Goal: Task Accomplishment & Management: Manage account settings

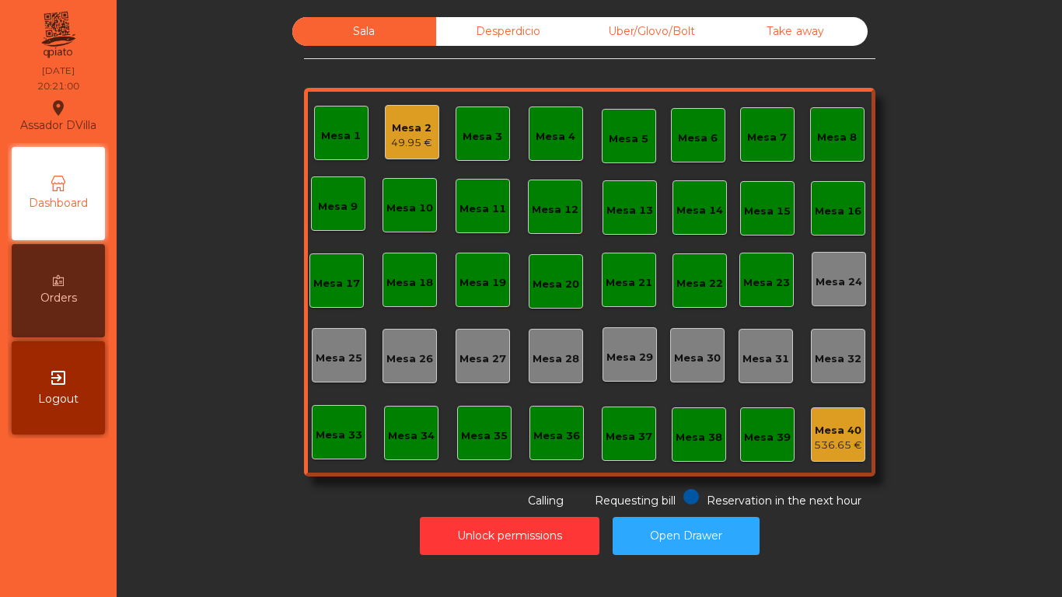
click at [194, 572] on div "Sala Desperdicio Uber/Glovo/Bolt Take away Mesa 1 Mesa 2 49.95 € Mesa 3 Mesa 4 …" at bounding box center [590, 298] width 946 height 597
drag, startPoint x: 817, startPoint y: 573, endPoint x: 899, endPoint y: 570, distance: 82.5
click at [530, 562] on div "Sala Desperdicio Uber/Glovo/Bolt Take away Mesa 1 Mesa 2 49.95 € Mesa 3 Mesa 4 …" at bounding box center [590, 298] width 946 height 597
click at [899, 570] on div "Sala Desperdicio Uber/Glovo/Bolt Take away Mesa 1 Mesa 2 49.95 € Mesa 3 Mesa 4 …" at bounding box center [590, 298] width 946 height 597
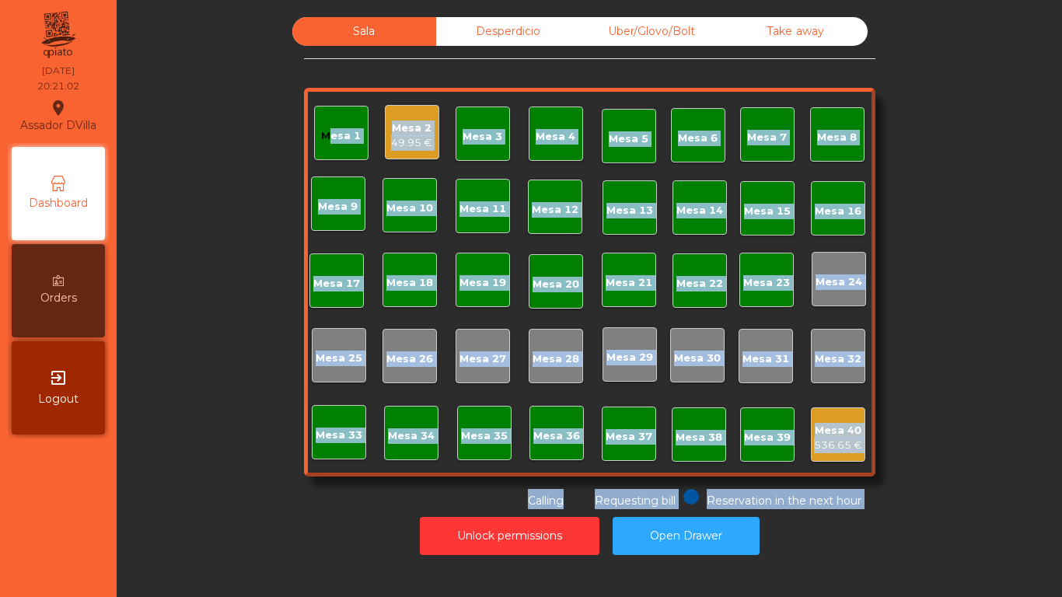
drag, startPoint x: 56, startPoint y: 583, endPoint x: 145, endPoint y: 341, distance: 257.6
click at [145, 341] on div "Sala Desperdicio Uber/Glovo/Bolt Take away Mesa 1 Mesa 2 49.95 € Mesa 3 Mesa 4 …" at bounding box center [590, 298] width 946 height 597
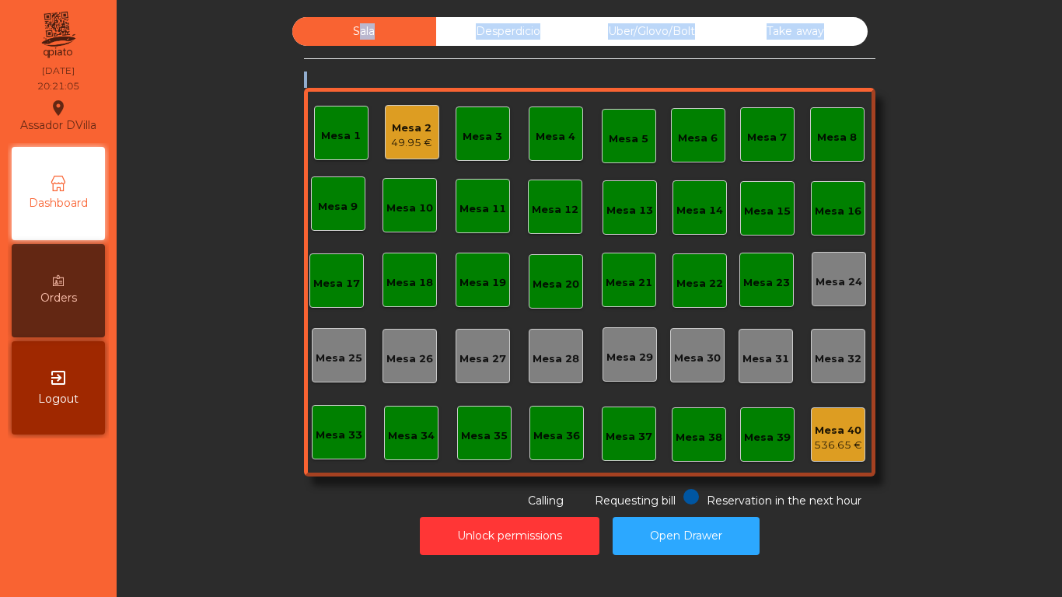
drag, startPoint x: 313, startPoint y: 51, endPoint x: 916, endPoint y: 418, distance: 706.1
click at [916, 418] on div "Sala Desperdicio Uber/Glovo/Bolt Take away Mesa 1 Mesa 2 49.95 € Mesa 3 Mesa 4 …" at bounding box center [590, 263] width 904 height 492
drag, startPoint x: 967, startPoint y: 562, endPoint x: 792, endPoint y: 541, distance: 176.4
click at [792, 541] on div "Sala Desperdicio Uber/Glovo/Bolt Take away Mesa 1 Mesa 2 49.95 € Mesa 3 Mesa 4 …" at bounding box center [590, 298] width 946 height 597
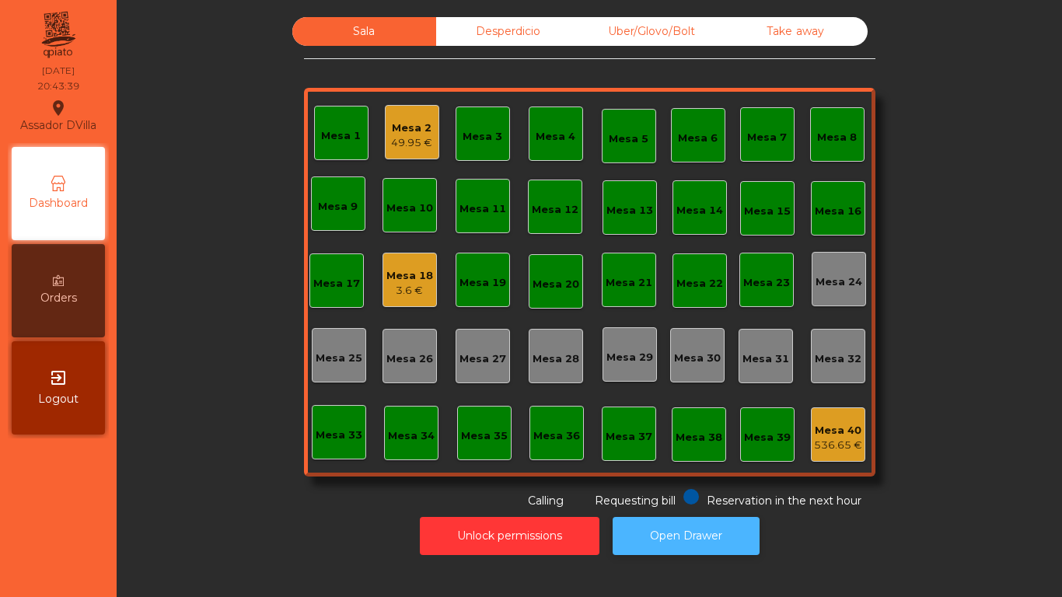
click at [690, 518] on button "Open Drawer" at bounding box center [686, 536] width 147 height 38
click at [397, 299] on div "Mesa 18 18 €" at bounding box center [410, 280] width 54 height 54
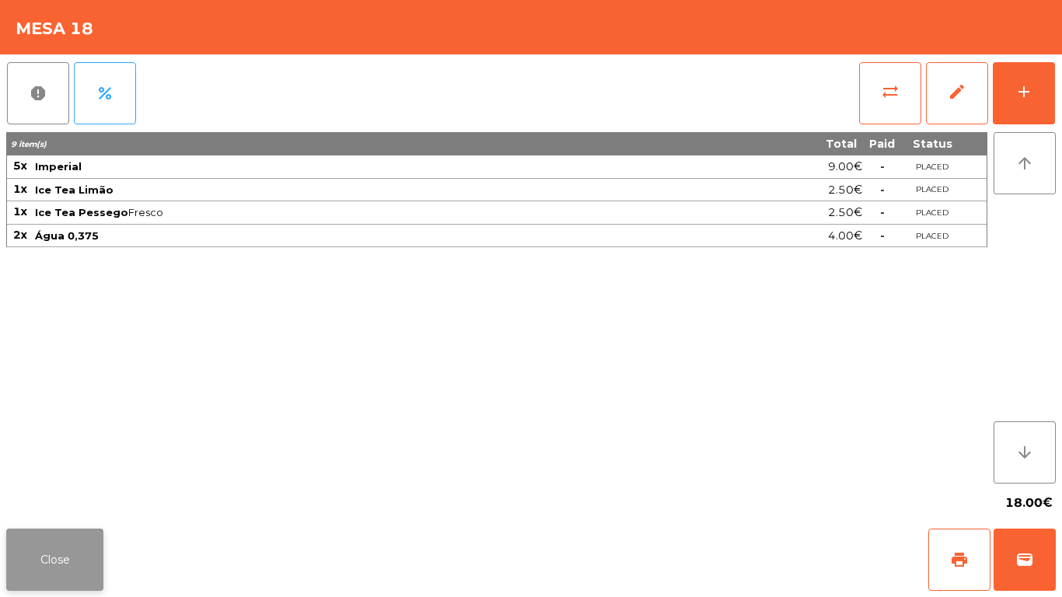
click at [87, 569] on button "Close" at bounding box center [54, 560] width 97 height 62
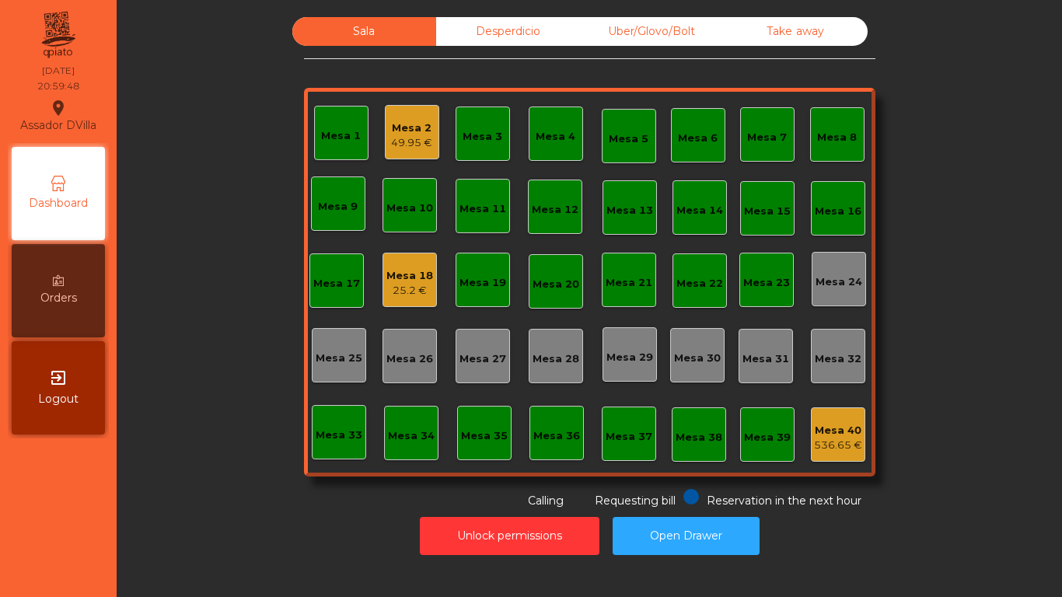
click at [396, 299] on div "Mesa 18 25.2 €" at bounding box center [410, 280] width 54 height 54
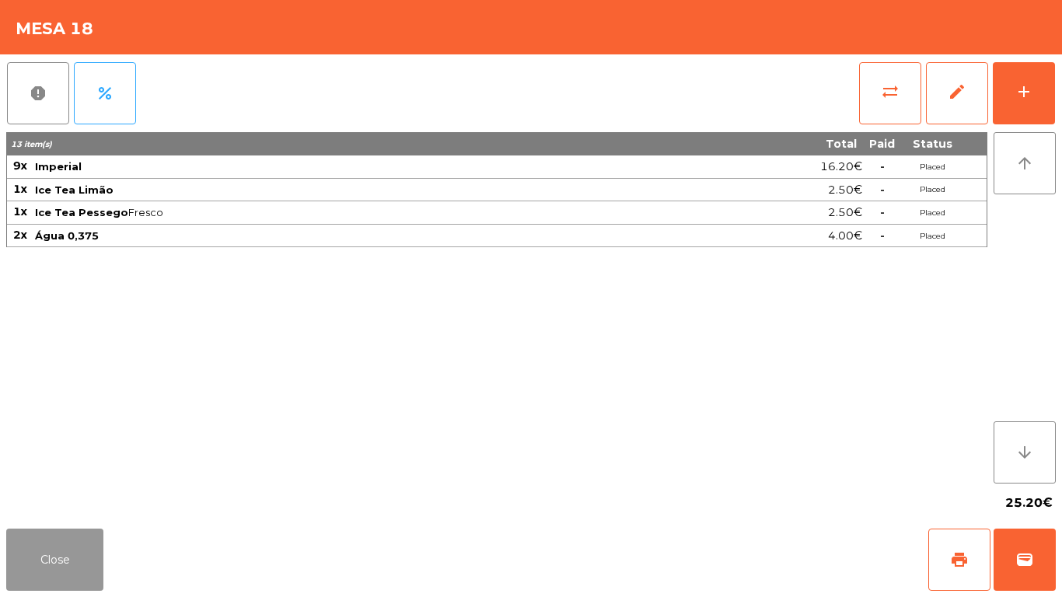
click at [14, 563] on button "Close" at bounding box center [54, 560] width 97 height 62
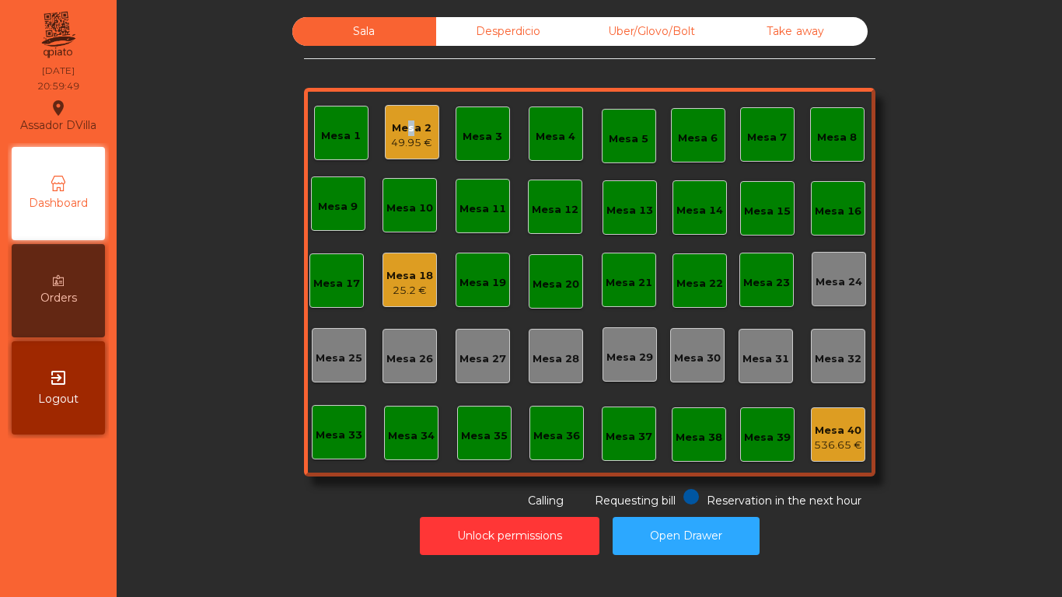
click at [401, 121] on div "Mesa 2 49.95 €" at bounding box center [411, 132] width 41 height 37
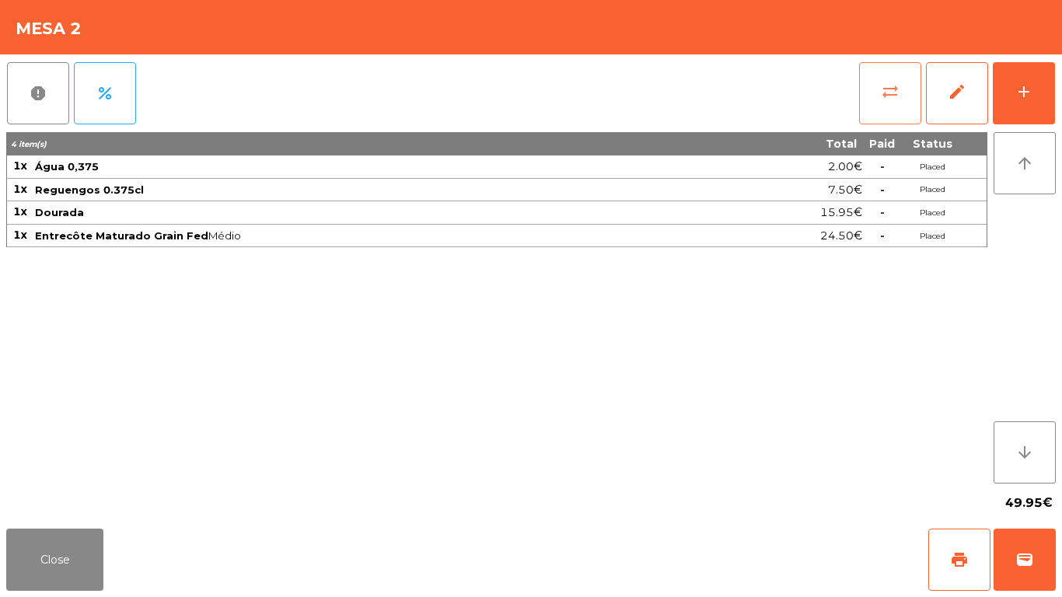
click at [901, 99] on button "sync_alt" at bounding box center [890, 93] width 62 height 62
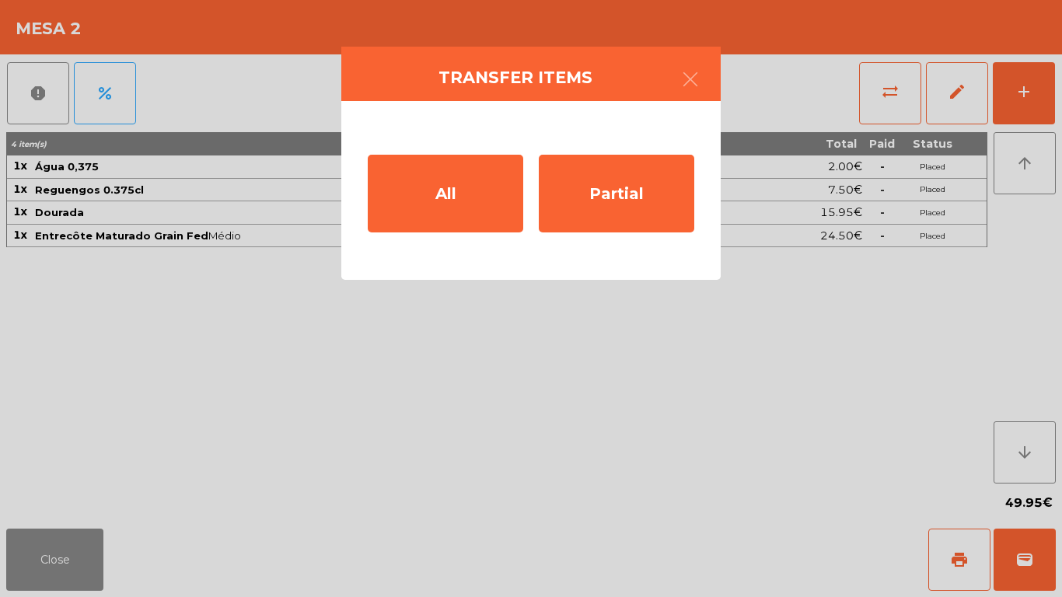
click at [421, 257] on div "All Partial" at bounding box center [531, 190] width 380 height 179
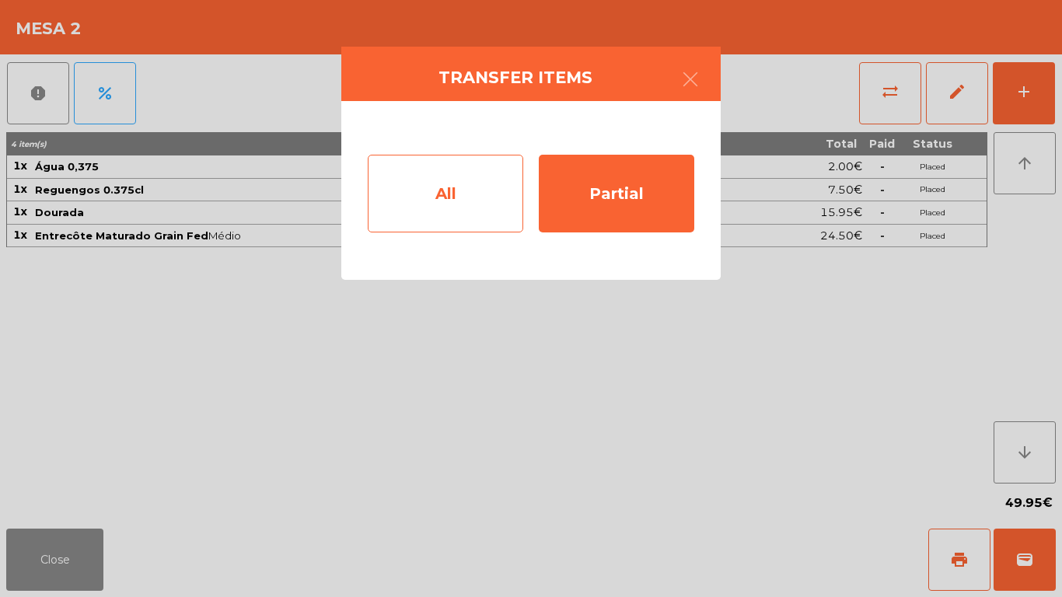
click at [461, 180] on div "All" at bounding box center [446, 194] width 156 height 78
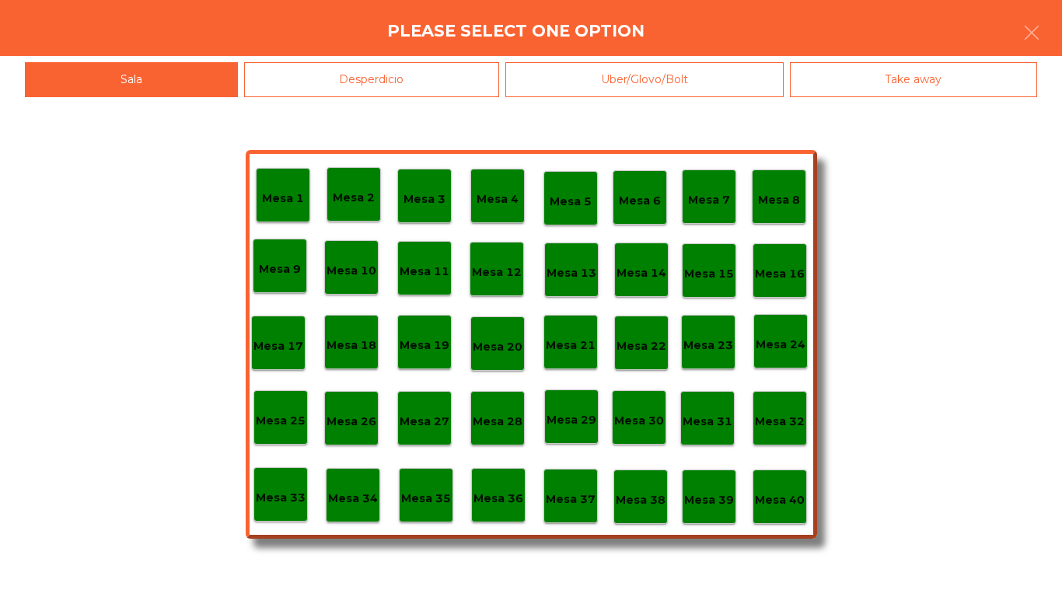
click at [790, 508] on p "Mesa 40" at bounding box center [780, 501] width 50 height 18
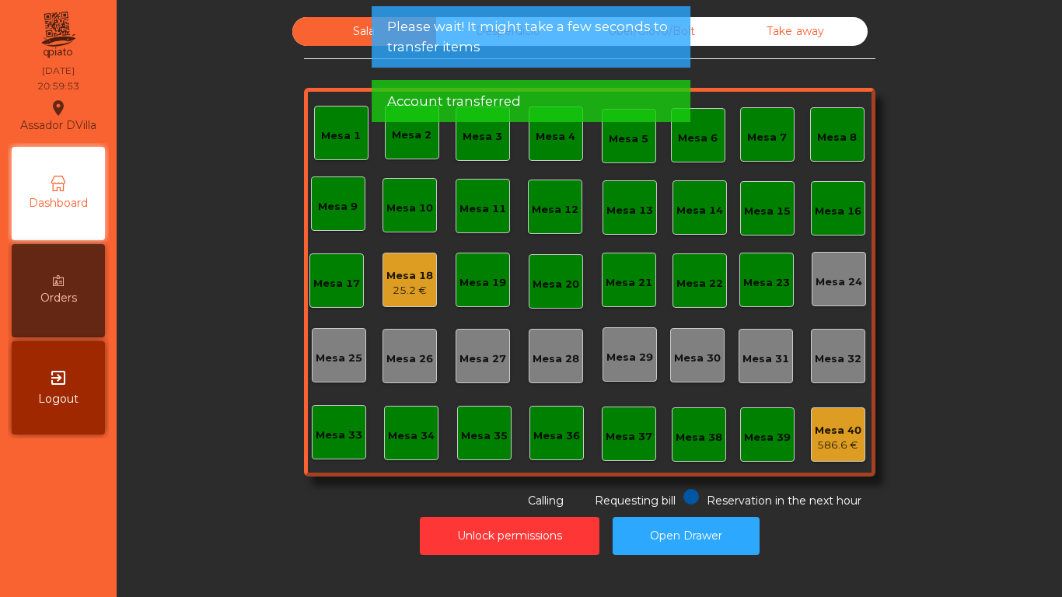
click at [397, 270] on div "Mesa 18" at bounding box center [410, 276] width 47 height 16
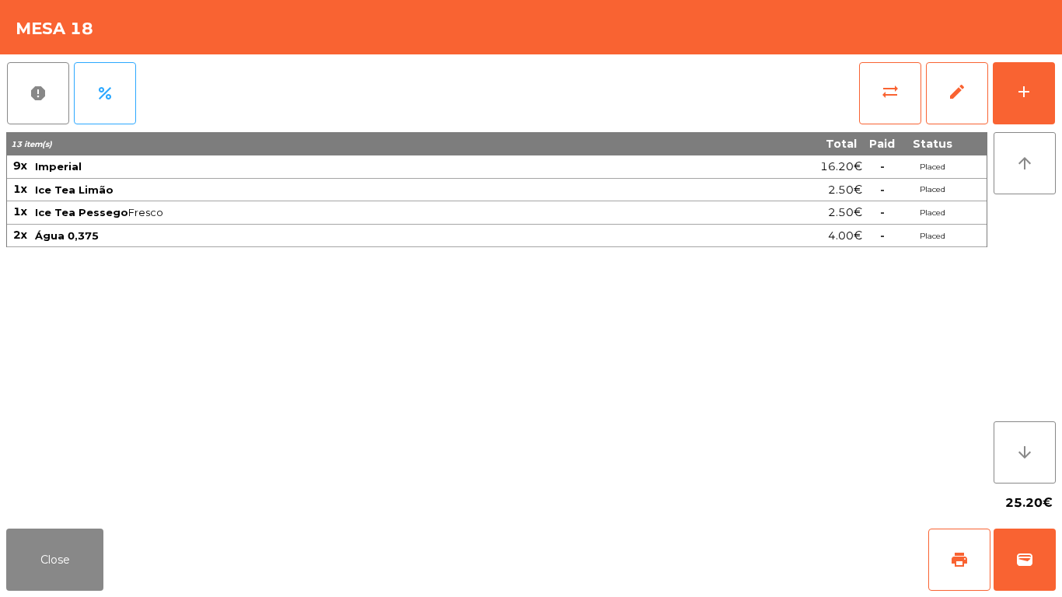
click at [1059, 92] on div "report percent sync_alt edit add 13 item(s) Total Paid Status 9x Imperial 16.20…" at bounding box center [531, 288] width 1062 height 468
click at [1027, 89] on div "add" at bounding box center [1024, 91] width 19 height 19
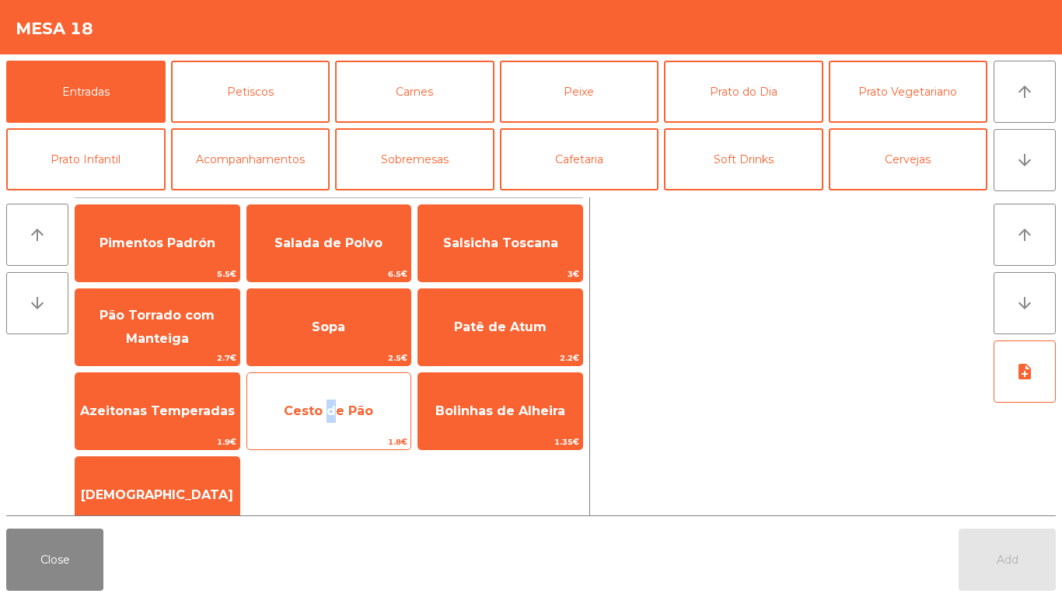
click at [324, 405] on span "Cesto de Pão" at bounding box center [328, 411] width 89 height 15
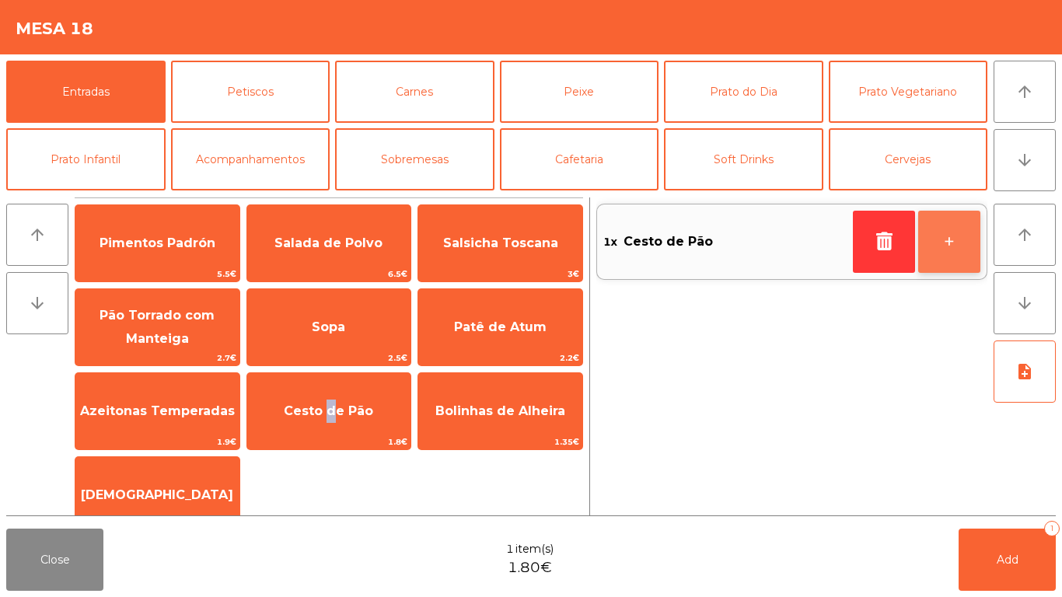
click at [964, 240] on button "+" at bounding box center [950, 242] width 62 height 62
click at [969, 240] on button "+" at bounding box center [950, 242] width 62 height 62
click at [958, 240] on button "+" at bounding box center [950, 242] width 62 height 62
click at [892, 232] on button "-" at bounding box center [884, 242] width 62 height 62
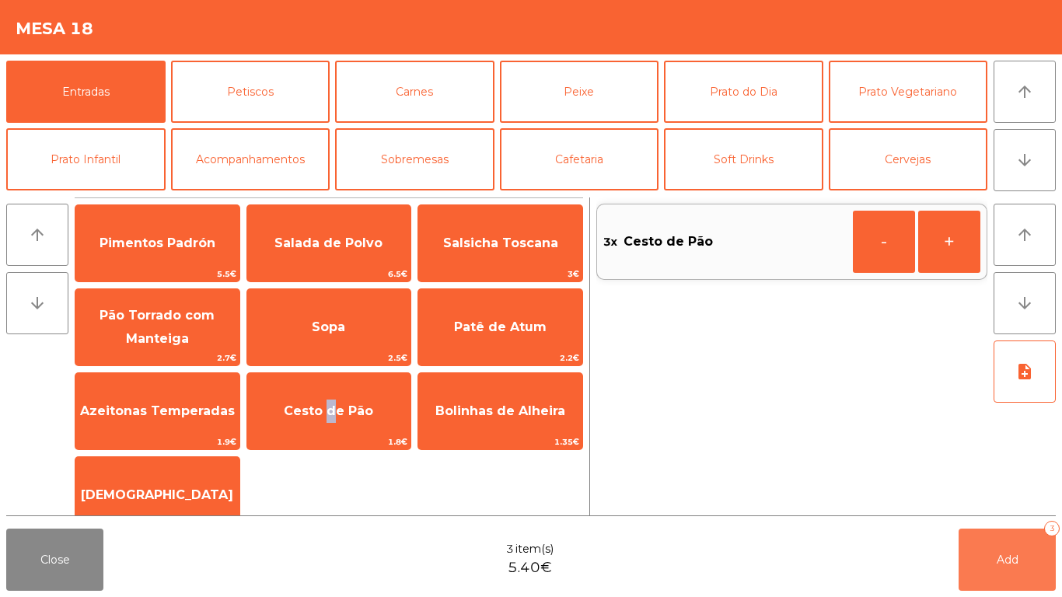
click at [1019, 553] on button "Add 3" at bounding box center [1007, 560] width 97 height 62
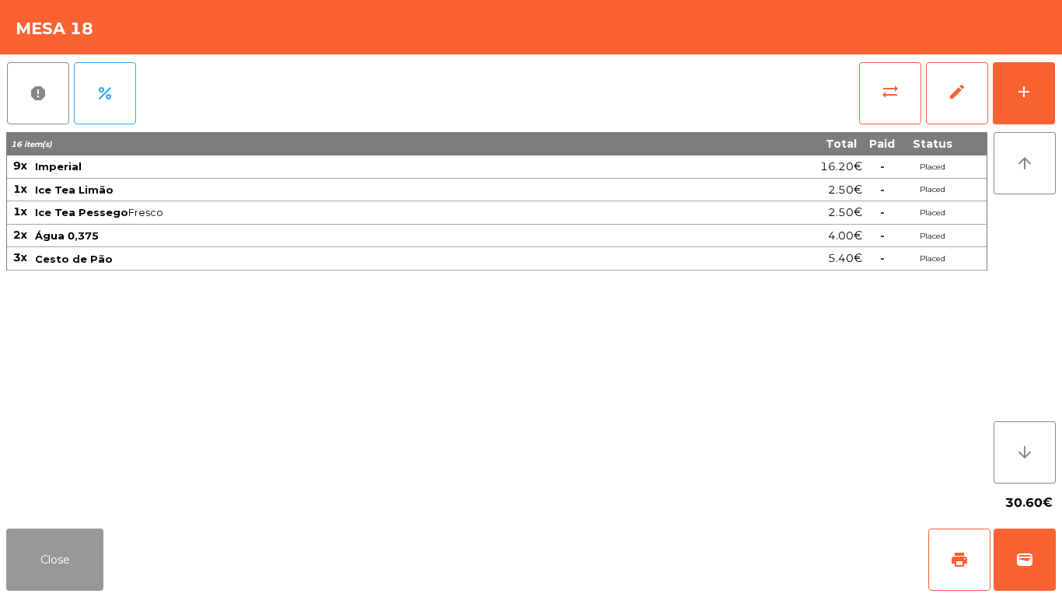
click at [53, 551] on button "Close" at bounding box center [54, 560] width 97 height 62
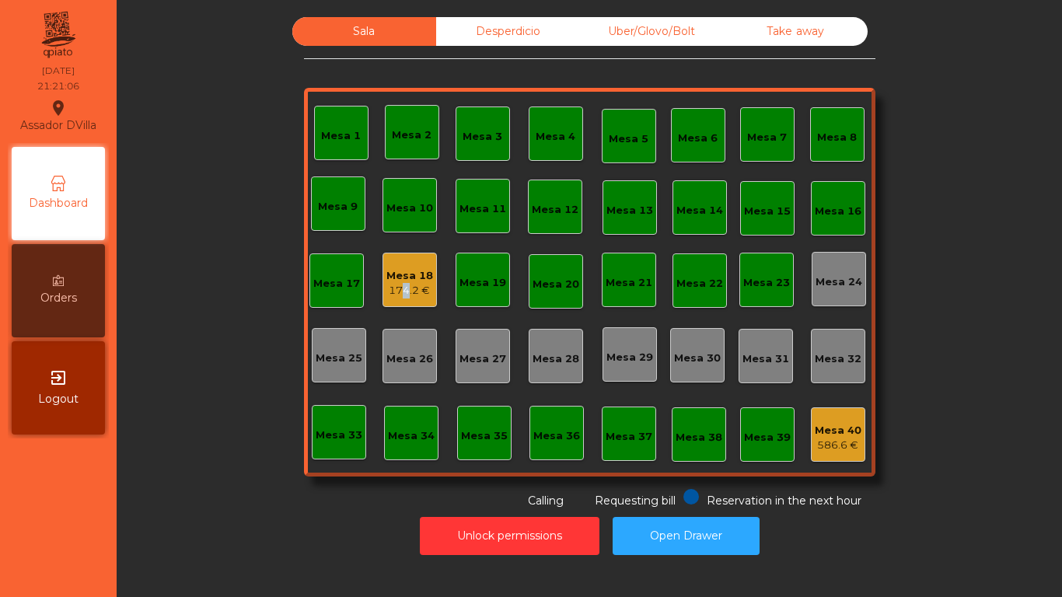
click at [393, 285] on div "174.2 €" at bounding box center [410, 291] width 47 height 16
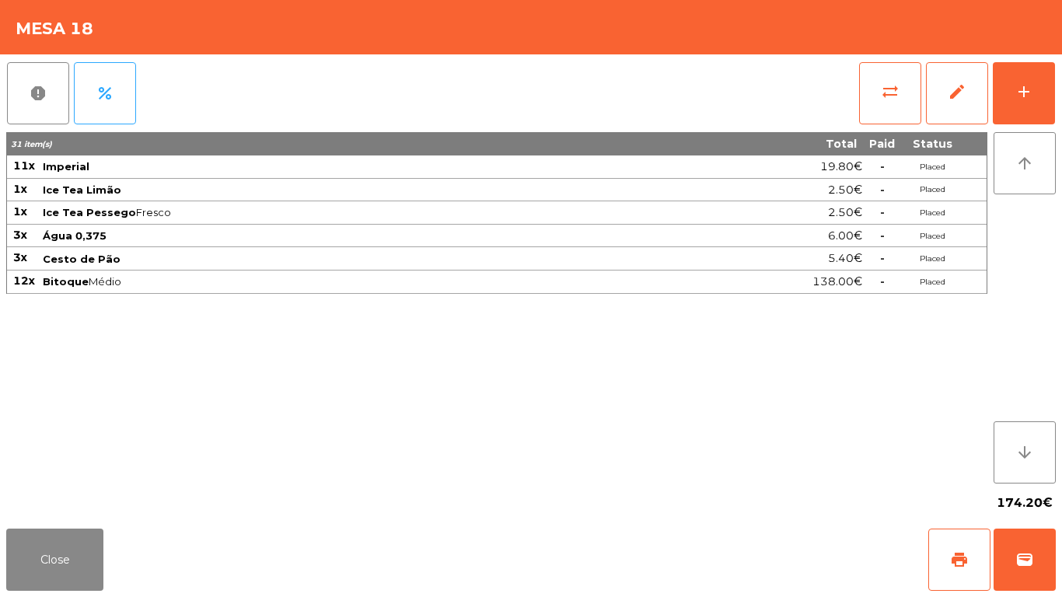
click at [1057, 90] on div "report percent sync_alt edit add 31 item(s) Total Paid Status 11x Imperial 19.8…" at bounding box center [531, 288] width 1062 height 468
click at [1044, 80] on button "add" at bounding box center [1024, 93] width 62 height 62
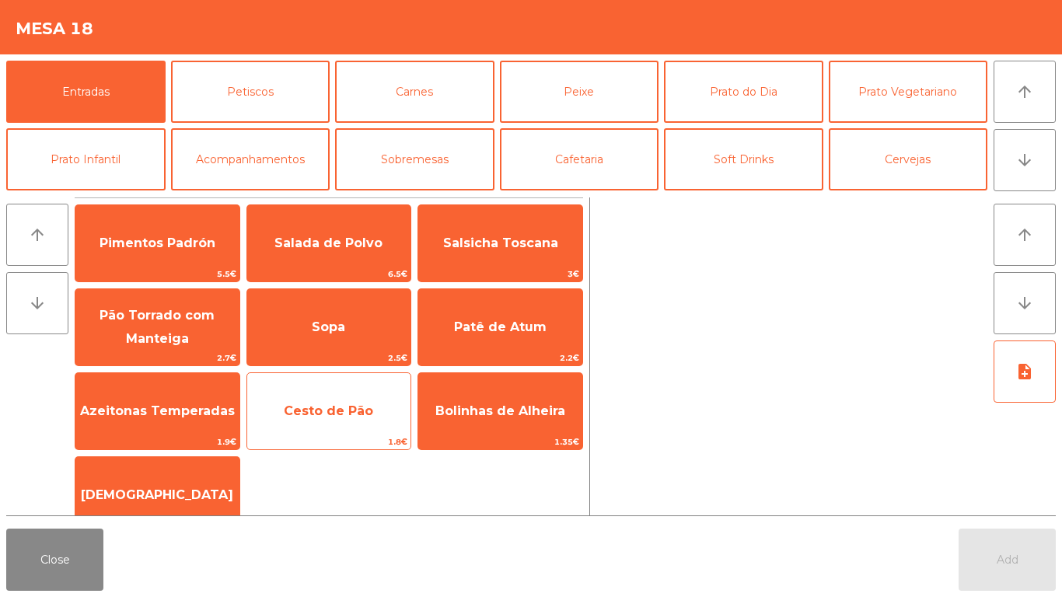
click at [333, 421] on span "Cesto de Pão" at bounding box center [329, 411] width 164 height 42
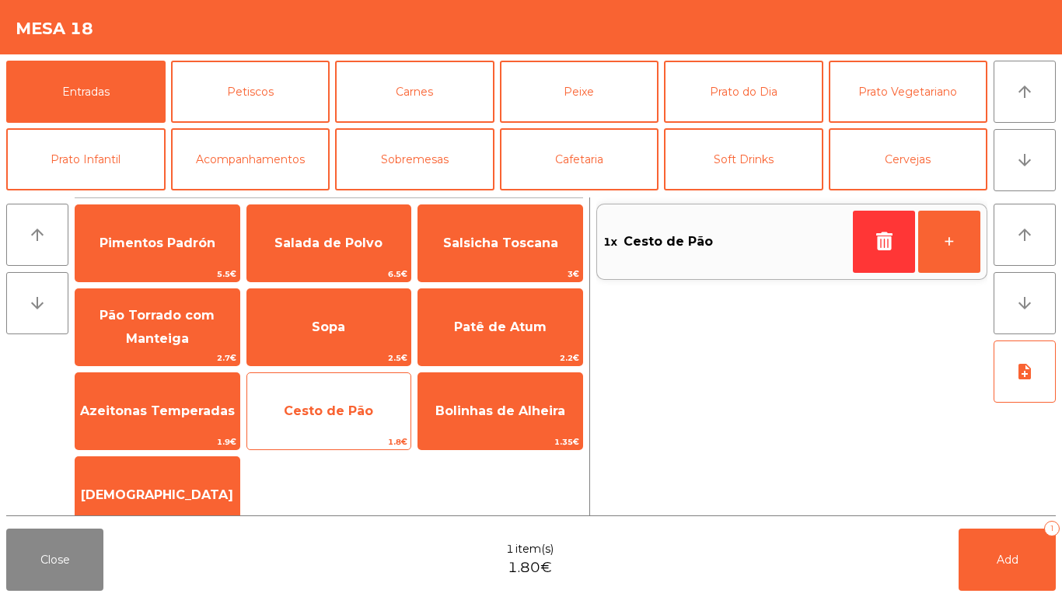
click at [311, 419] on span "Cesto de Pão" at bounding box center [329, 411] width 164 height 42
click at [309, 421] on span "Cesto de Pão" at bounding box center [329, 411] width 164 height 42
click at [327, 418] on span "Cesto de Pão" at bounding box center [328, 411] width 89 height 15
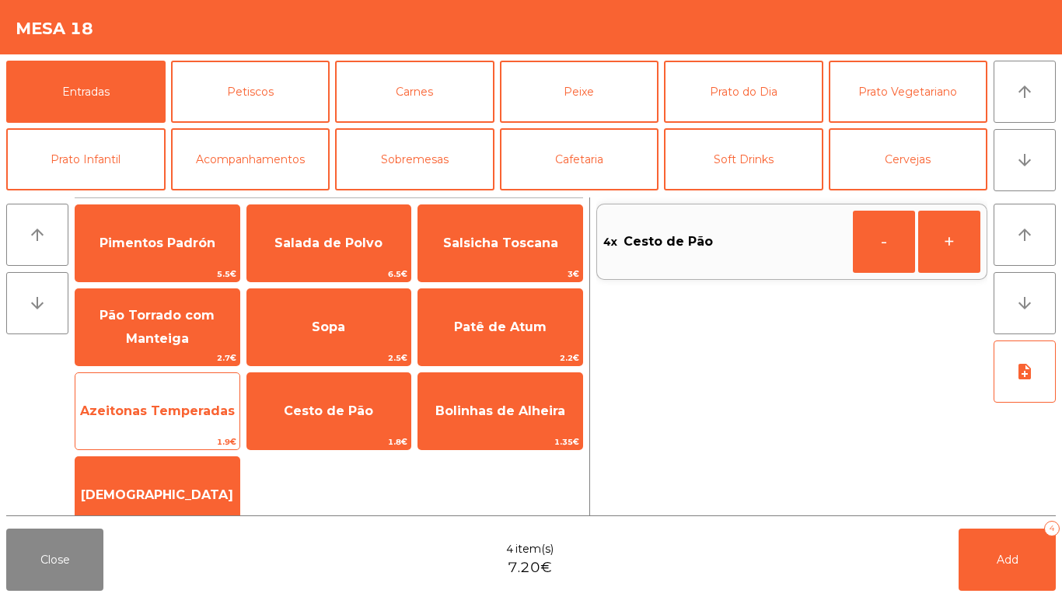
click at [156, 423] on span "Azeitonas Temperadas" at bounding box center [157, 411] width 164 height 42
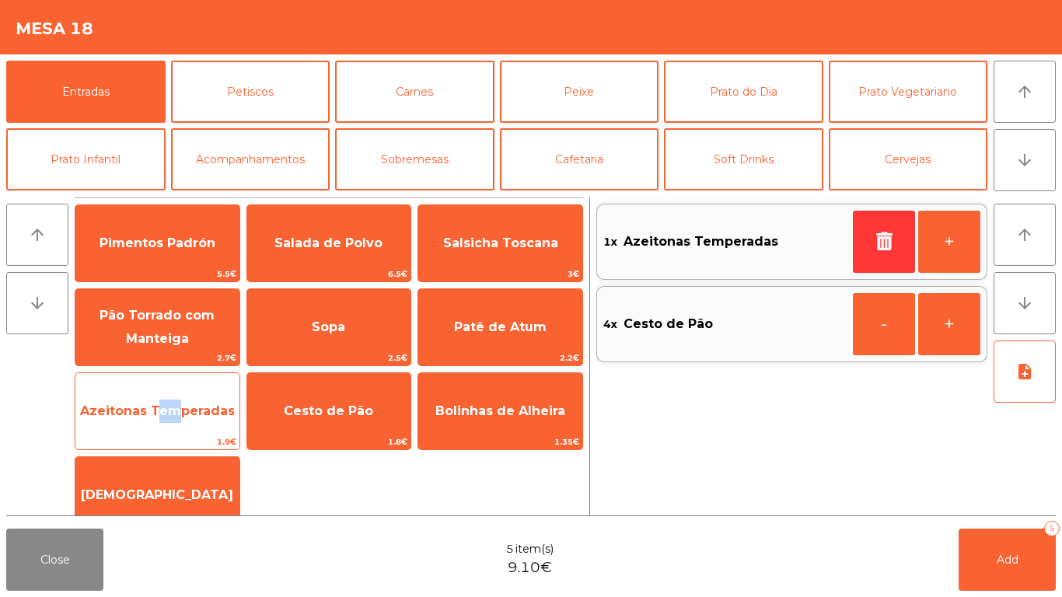
click at [152, 418] on span "Azeitonas Temperadas" at bounding box center [157, 411] width 164 height 42
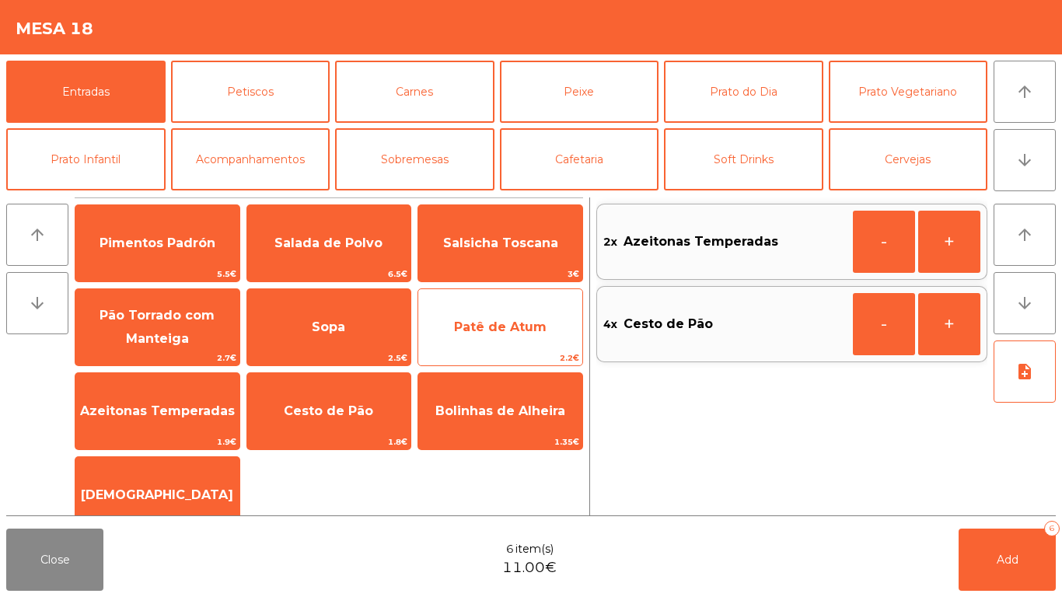
click at [504, 316] on span "Patê de Atum" at bounding box center [500, 327] width 164 height 42
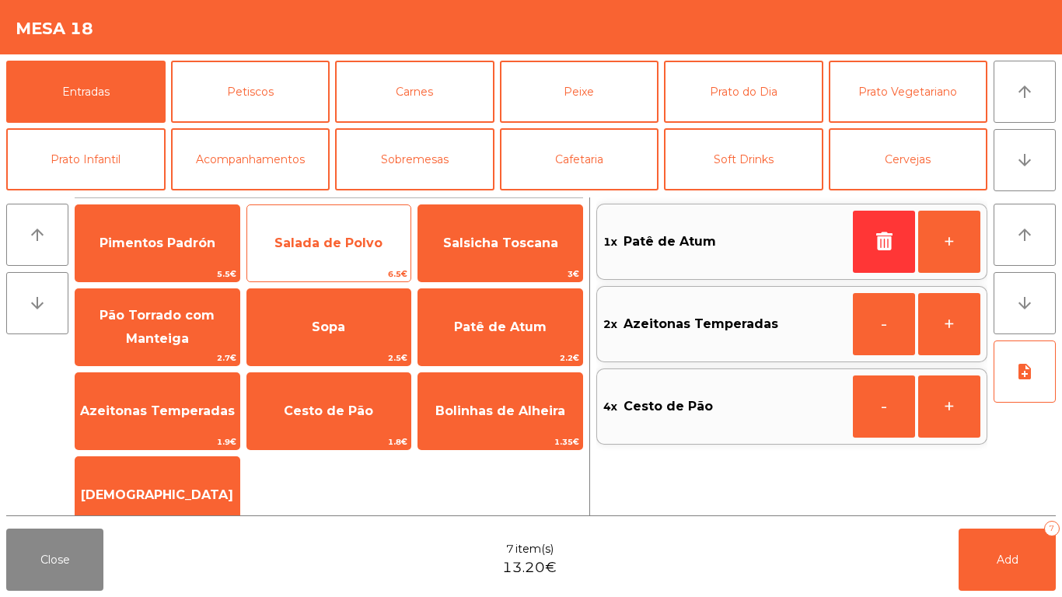
click at [320, 240] on span "Salada de Polvo" at bounding box center [329, 243] width 108 height 15
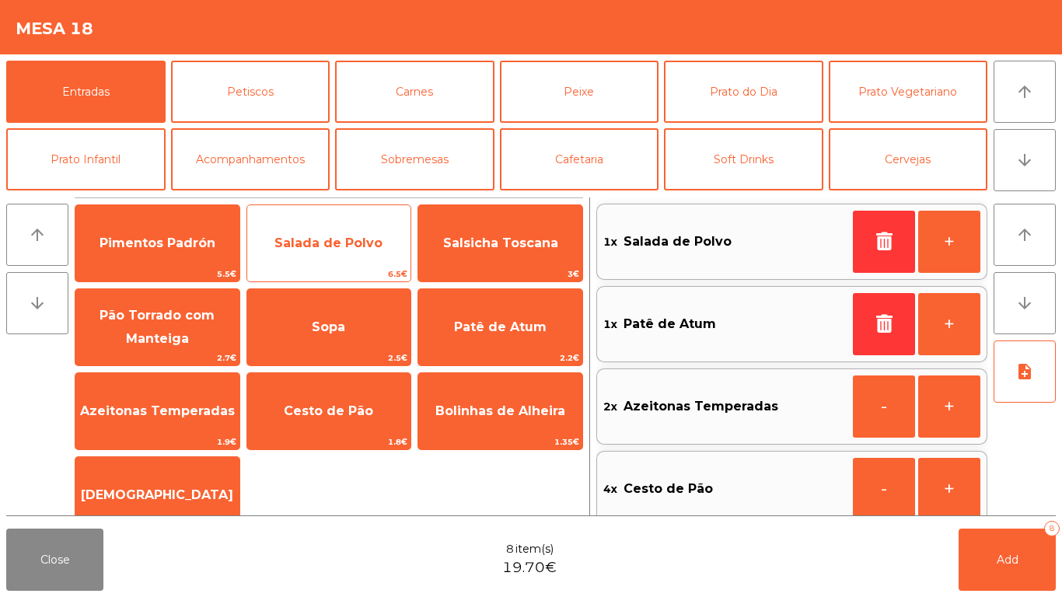
click at [304, 247] on span "Salada de Polvo" at bounding box center [329, 243] width 108 height 15
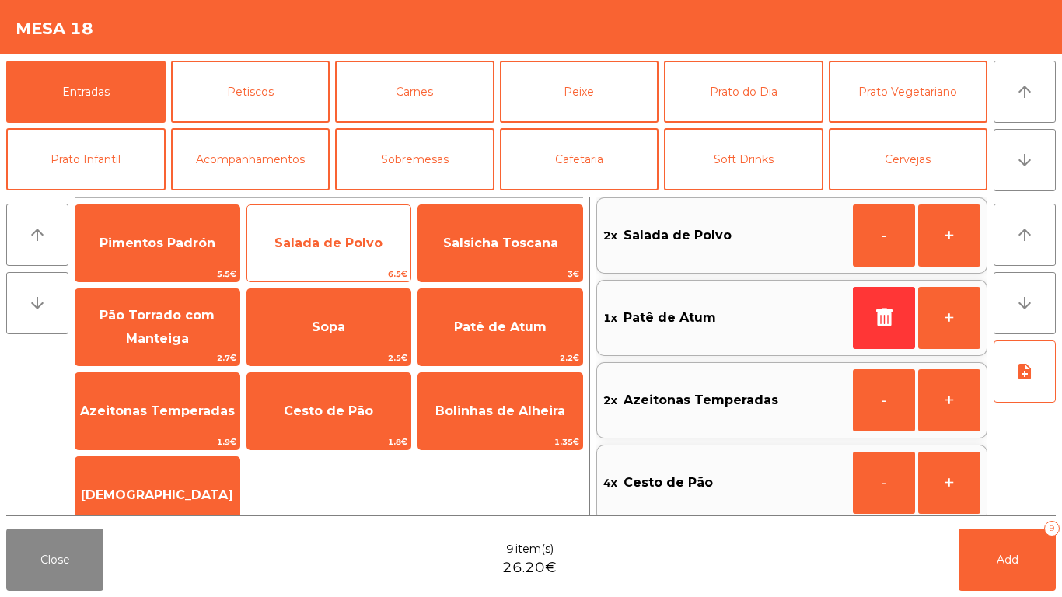
click at [296, 247] on span "Salada de Polvo" at bounding box center [329, 243] width 108 height 15
click at [299, 251] on span "Salada de Polvo" at bounding box center [329, 243] width 164 height 42
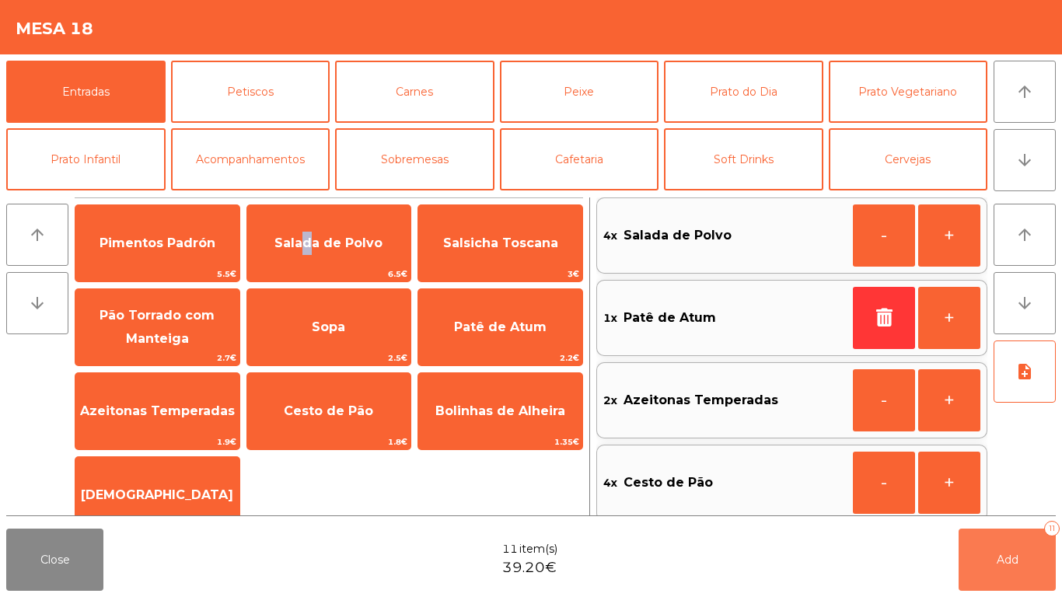
click at [1005, 541] on button "Add 11" at bounding box center [1007, 560] width 97 height 62
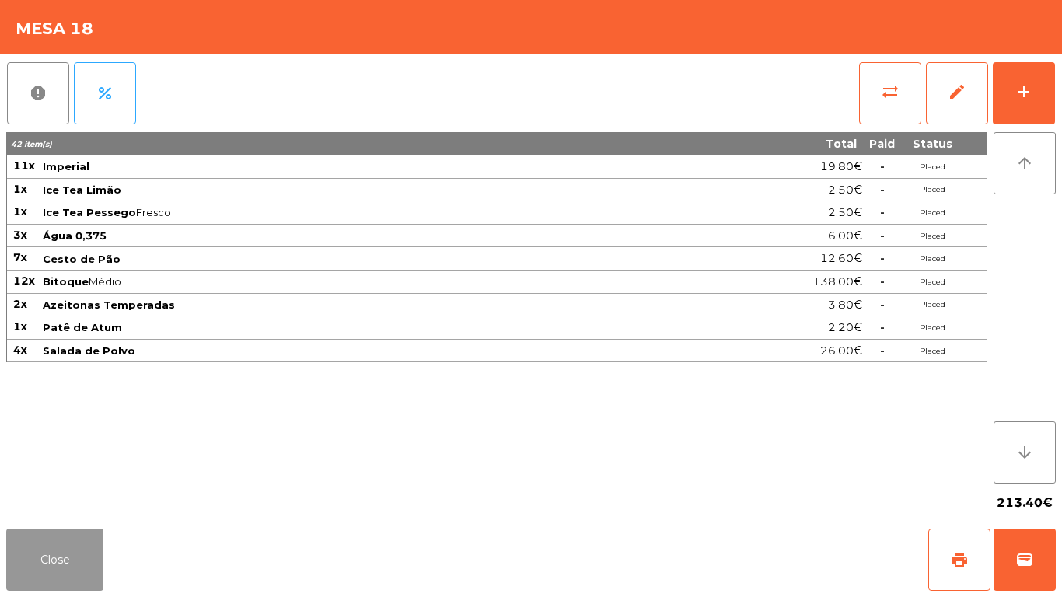
click at [73, 551] on button "Close" at bounding box center [54, 560] width 97 height 62
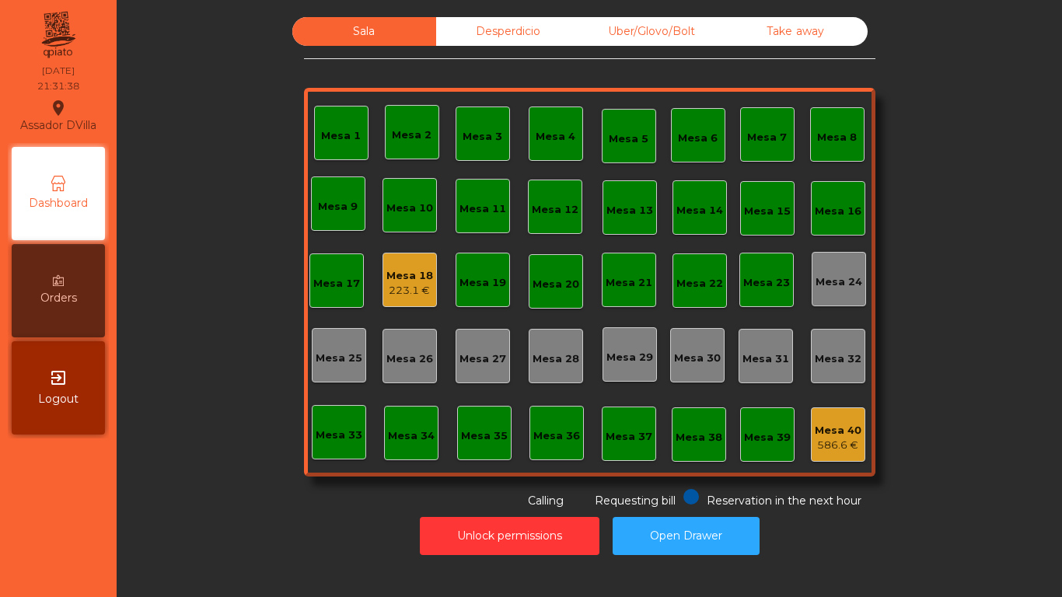
click at [389, 268] on div "Mesa 18" at bounding box center [410, 276] width 47 height 16
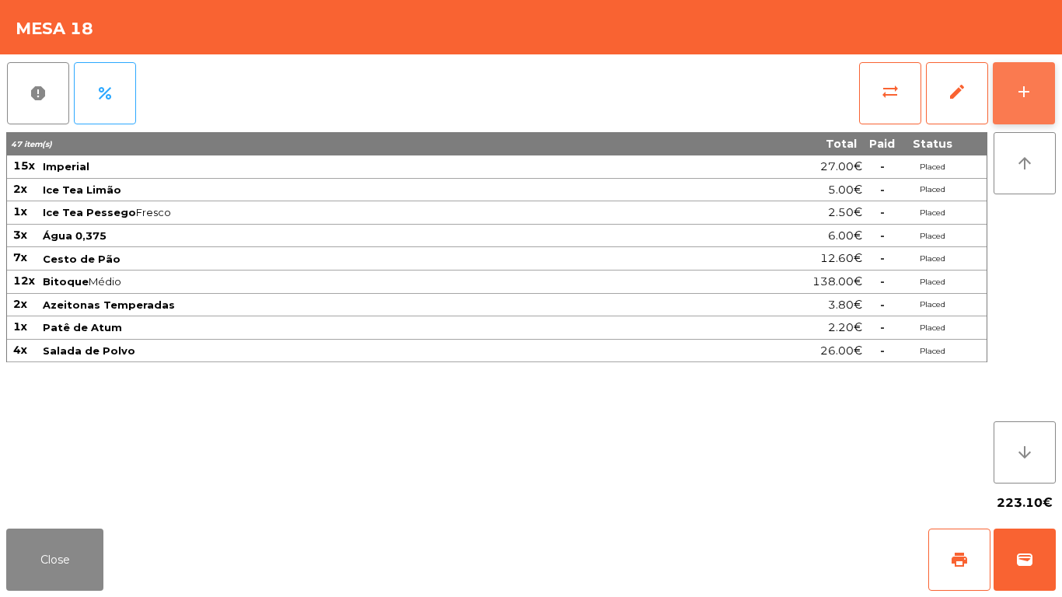
click at [1054, 89] on div "report percent sync_alt edit add 47 item(s) Total Paid Status 15x Imperial 27.0…" at bounding box center [531, 288] width 1062 height 468
click at [1038, 92] on button "add" at bounding box center [1024, 93] width 62 height 62
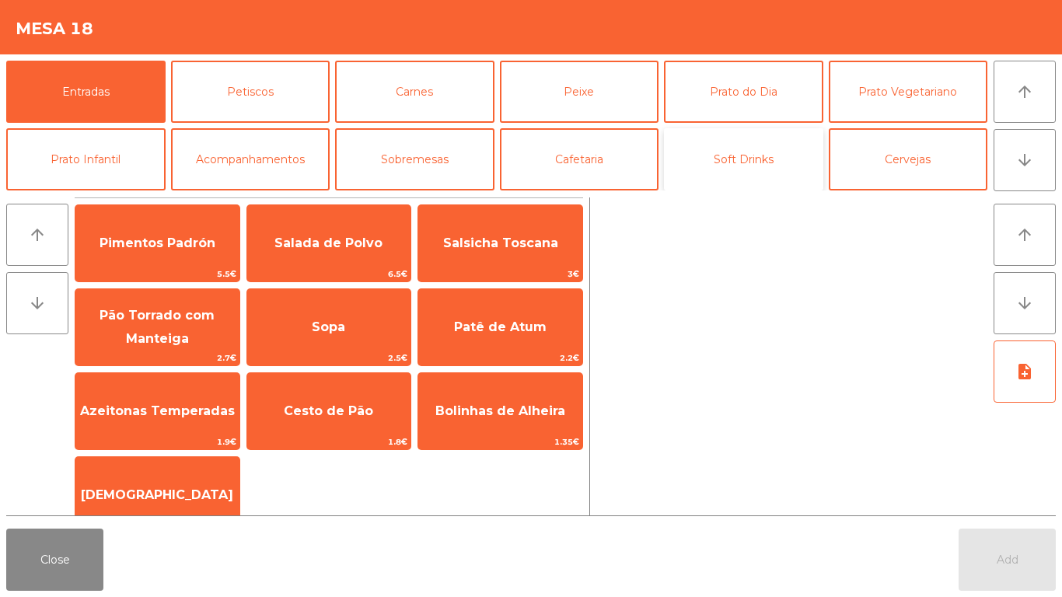
click at [733, 170] on button "Soft Drinks" at bounding box center [743, 159] width 159 height 62
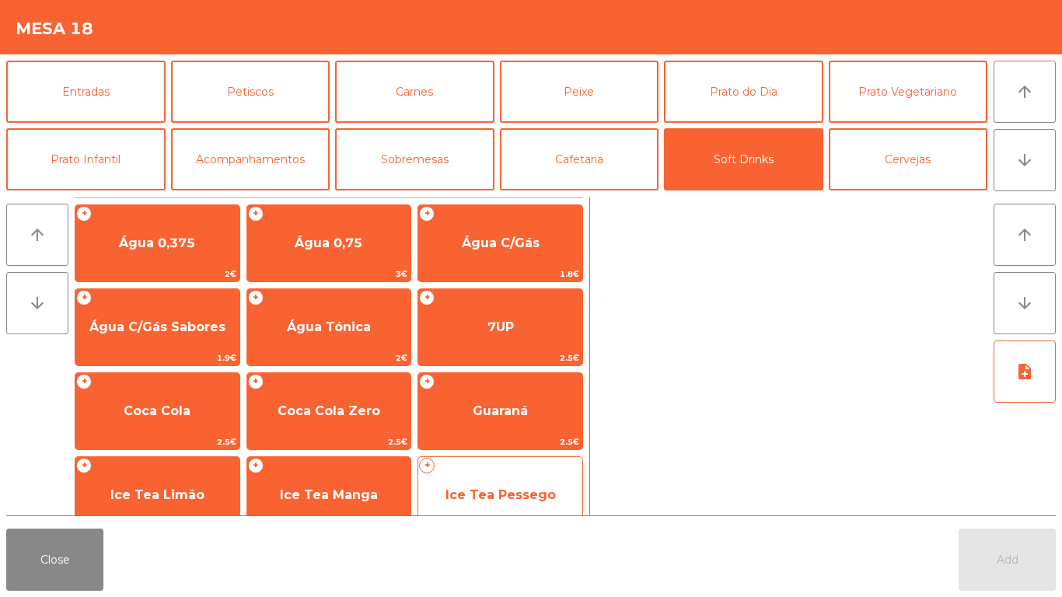
click at [525, 468] on div "+ Ice Tea Pessego 2.5€" at bounding box center [501, 496] width 166 height 78
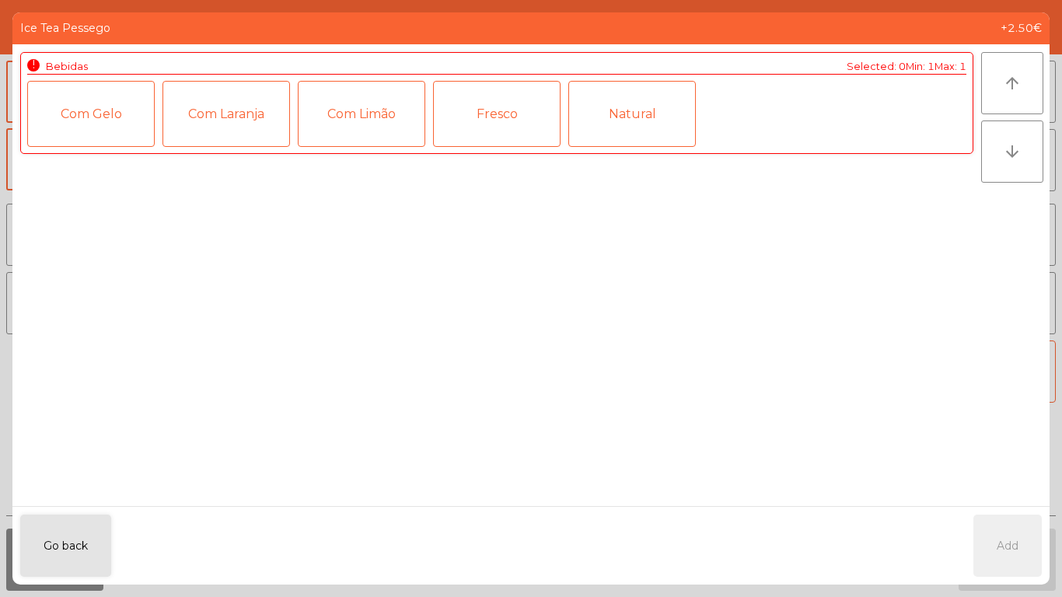
click at [503, 114] on div "Fresco" at bounding box center [497, 114] width 128 height 66
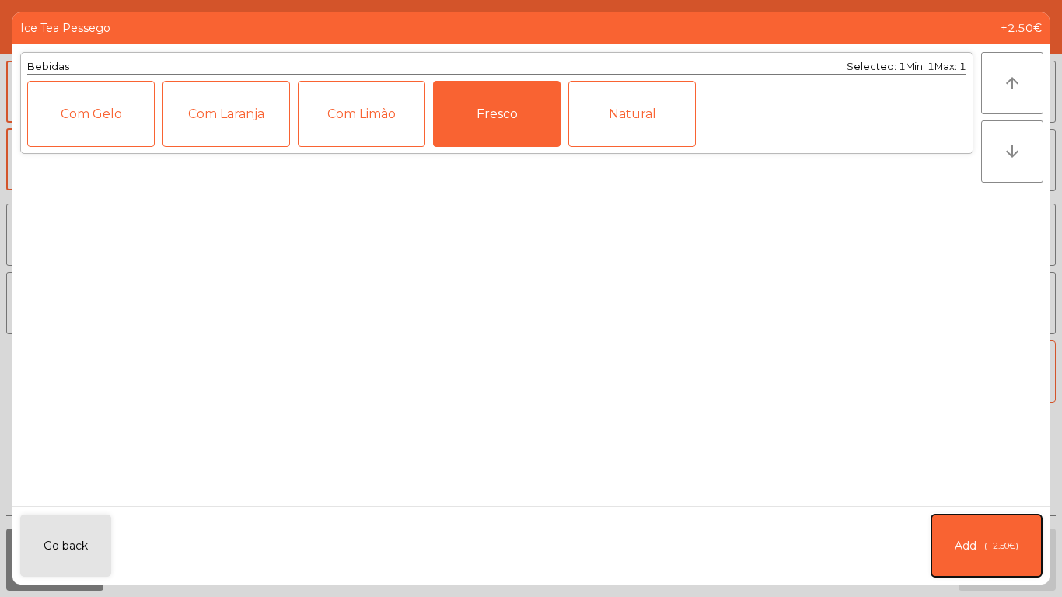
click at [997, 527] on button "Add (+2.50€)" at bounding box center [987, 546] width 110 height 62
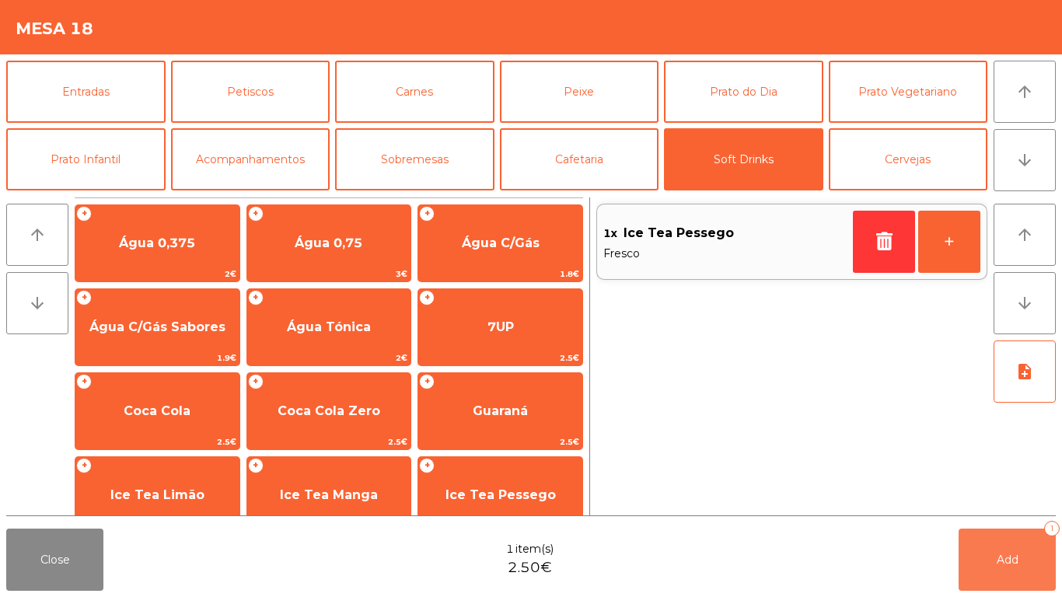
click at [1003, 541] on button "Add 1" at bounding box center [1007, 560] width 97 height 62
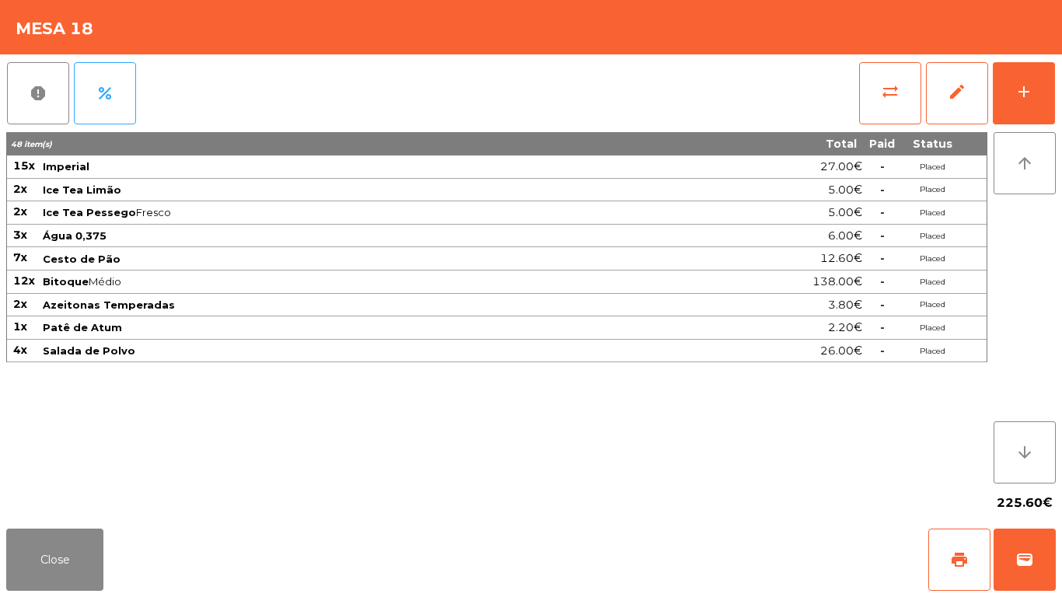
click at [4, 576] on div "Close print wallet" at bounding box center [531, 560] width 1062 height 75
click at [16, 563] on button "Close" at bounding box center [54, 560] width 97 height 62
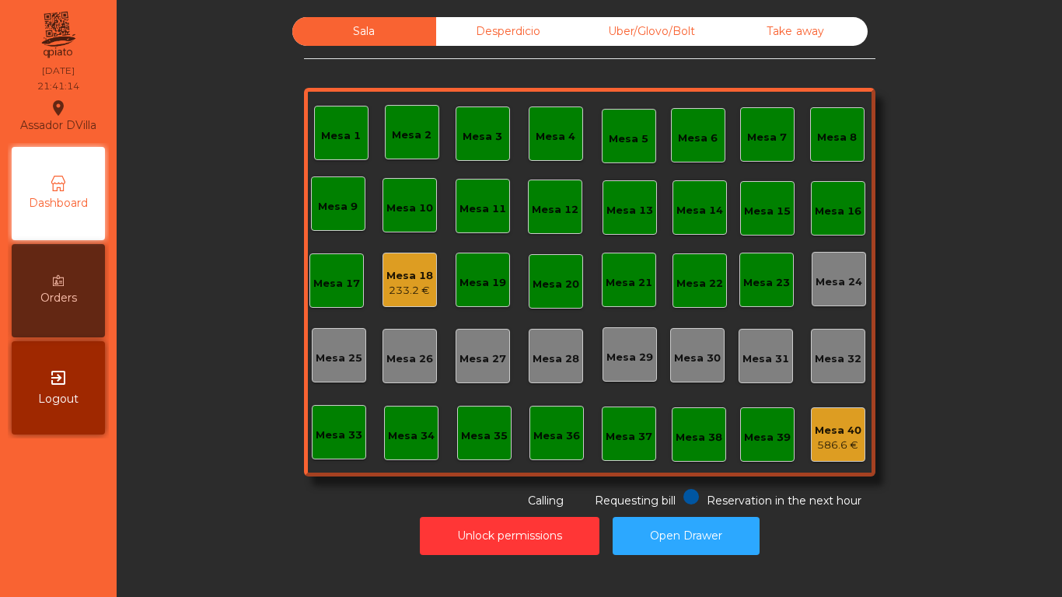
click at [387, 270] on div "Mesa 18" at bounding box center [410, 276] width 47 height 16
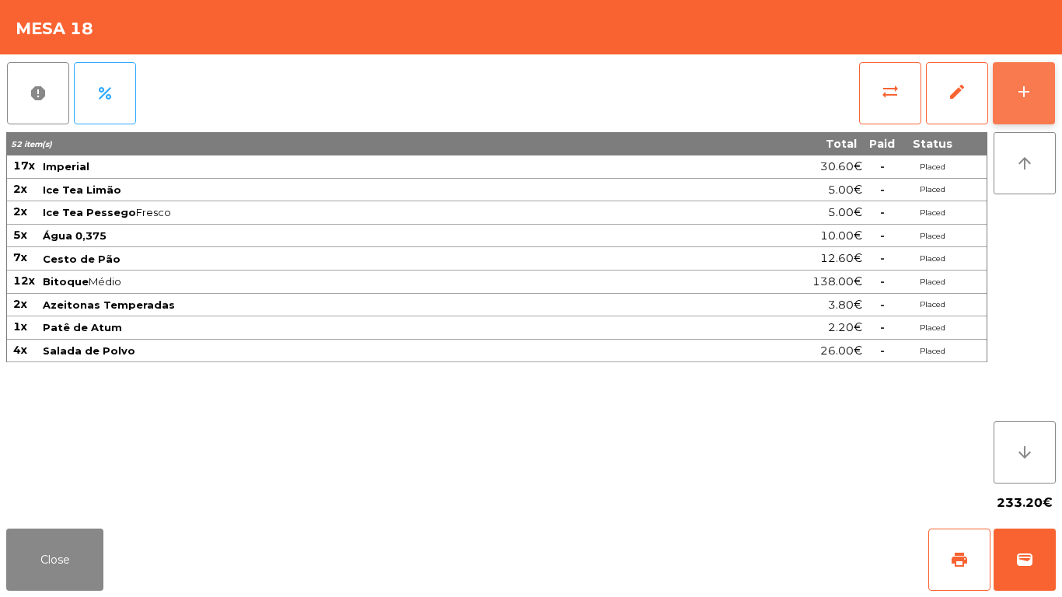
click at [1041, 90] on button "add" at bounding box center [1024, 93] width 62 height 62
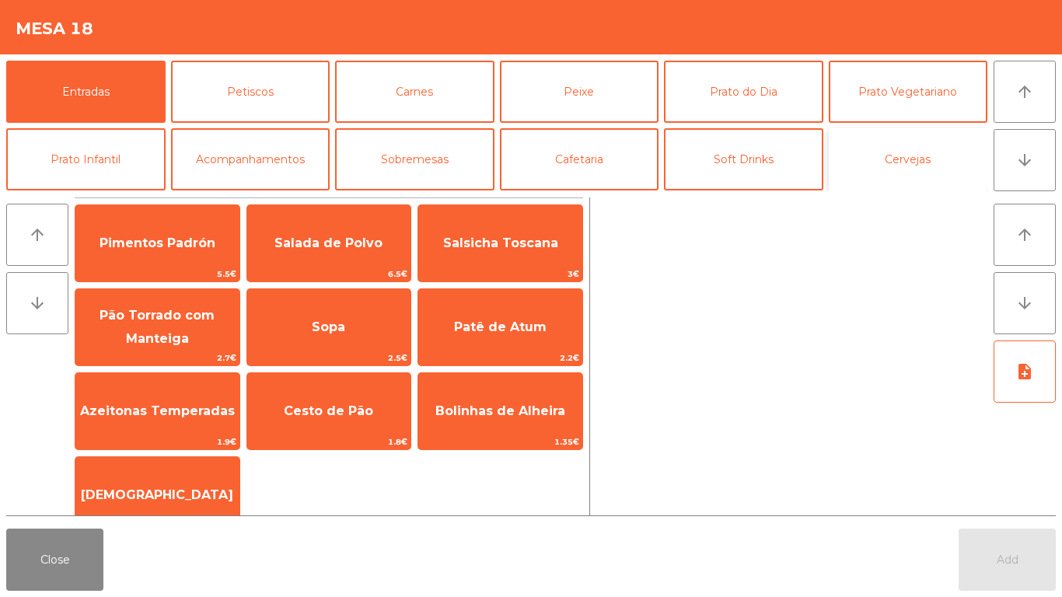
click at [928, 156] on button "Cervejas" at bounding box center [908, 159] width 159 height 62
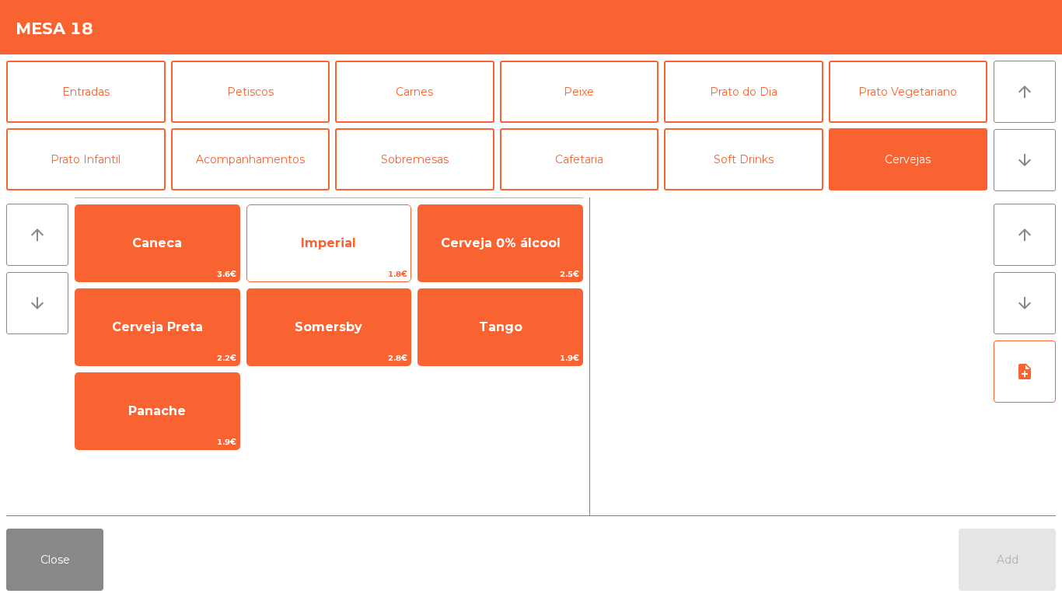
click at [331, 247] on span "Imperial" at bounding box center [328, 243] width 55 height 15
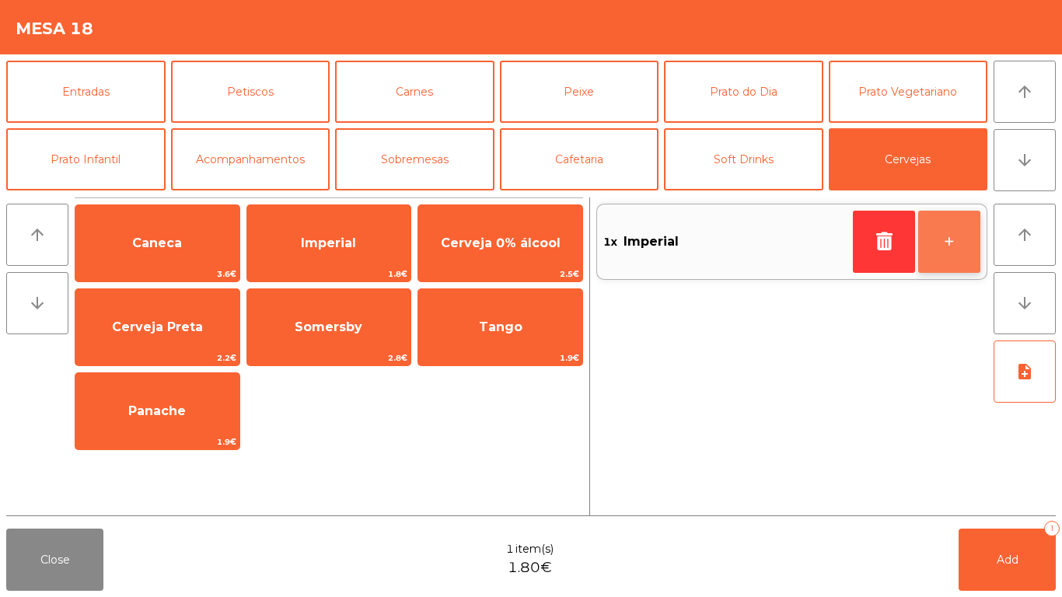
click at [962, 247] on button "+" at bounding box center [950, 242] width 62 height 62
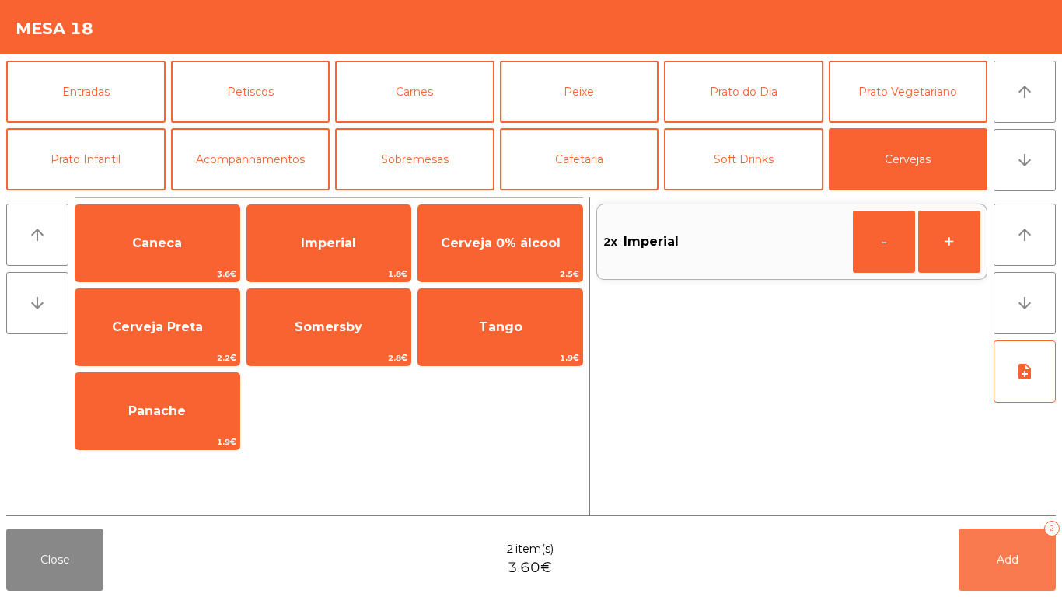
click at [1004, 555] on button "Add 2" at bounding box center [1007, 560] width 97 height 62
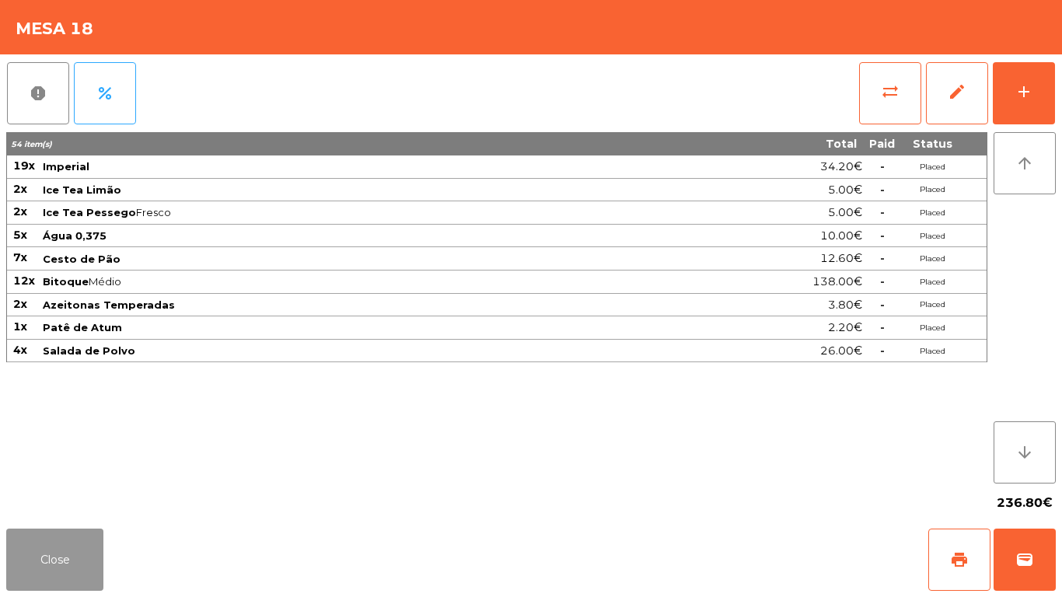
click at [62, 580] on button "Close" at bounding box center [54, 560] width 97 height 62
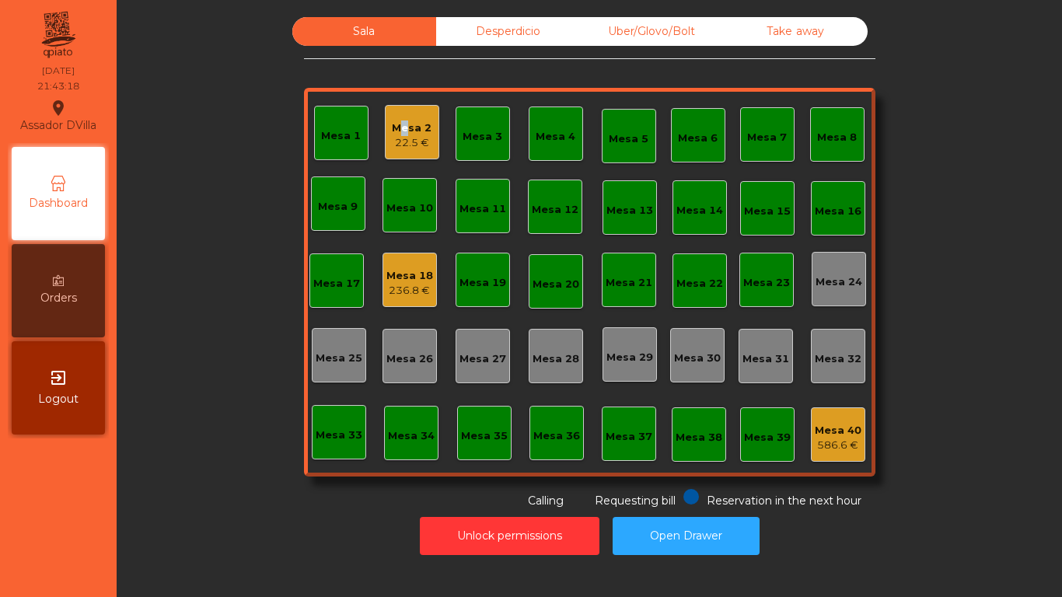
click at [392, 130] on div "Mesa 2" at bounding box center [412, 129] width 40 height 16
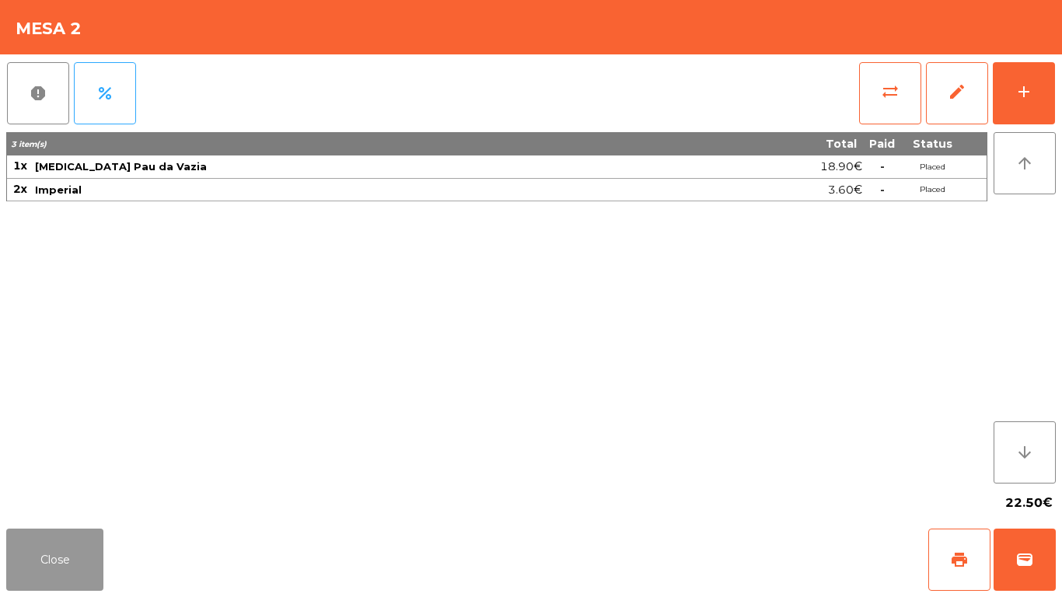
click at [61, 559] on button "Close" at bounding box center [54, 560] width 97 height 62
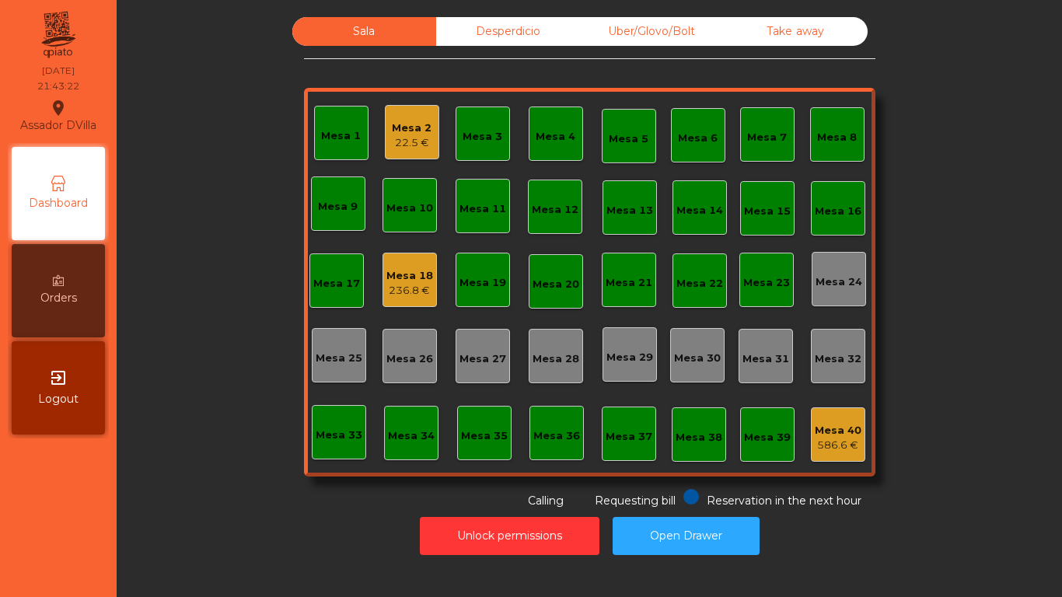
click at [265, 489] on div "Sala Desperdicio Uber/Glovo/Bolt Take away Mesa 1 Mesa 2 22.5 € Mesa 3 Mesa 4 M…" at bounding box center [590, 263] width 904 height 492
click at [383, 277] on div "Mesa 18 236.8 €" at bounding box center [410, 280] width 54 height 54
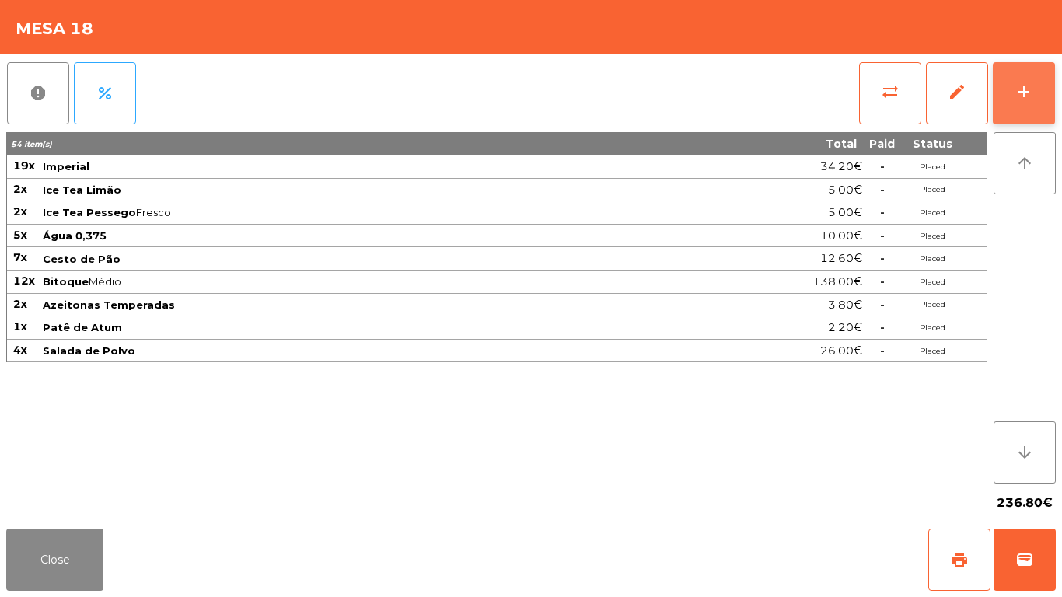
click at [1050, 78] on button "add" at bounding box center [1024, 93] width 62 height 62
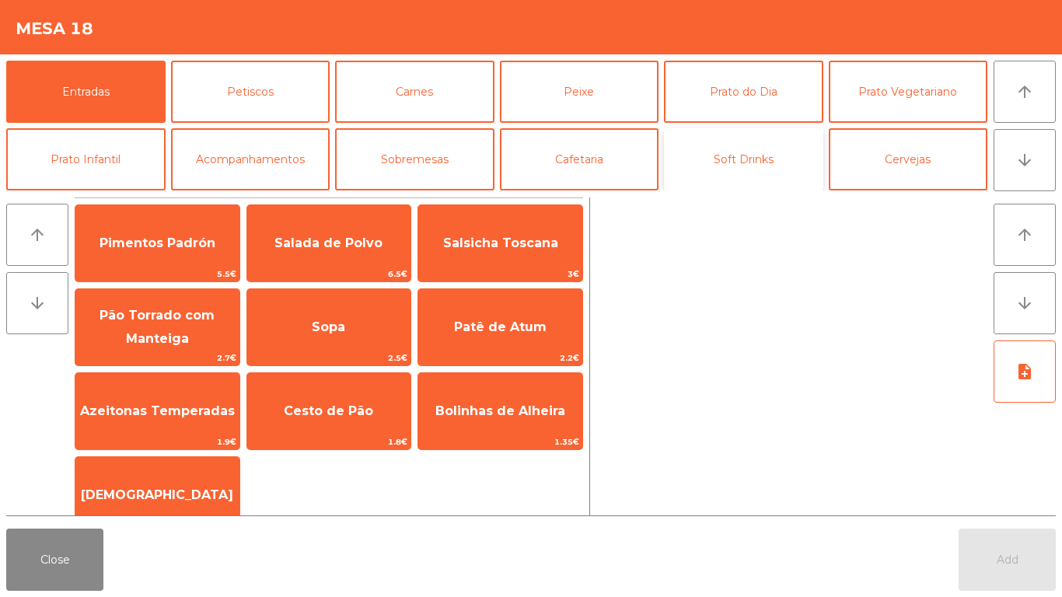
click at [759, 150] on button "Soft Drinks" at bounding box center [743, 159] width 159 height 62
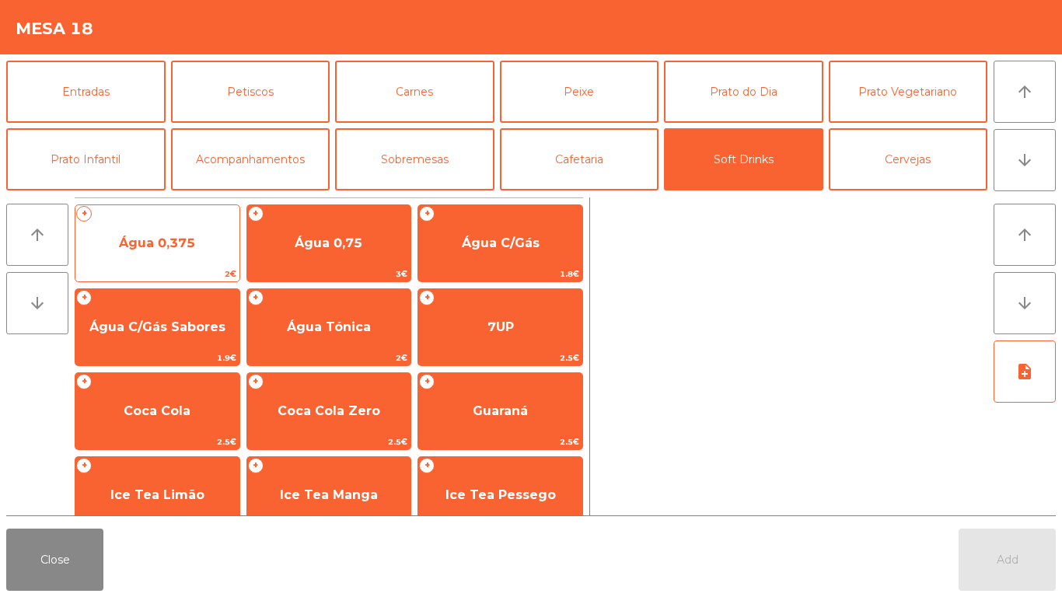
click at [138, 229] on span "Água 0,375" at bounding box center [157, 243] width 164 height 42
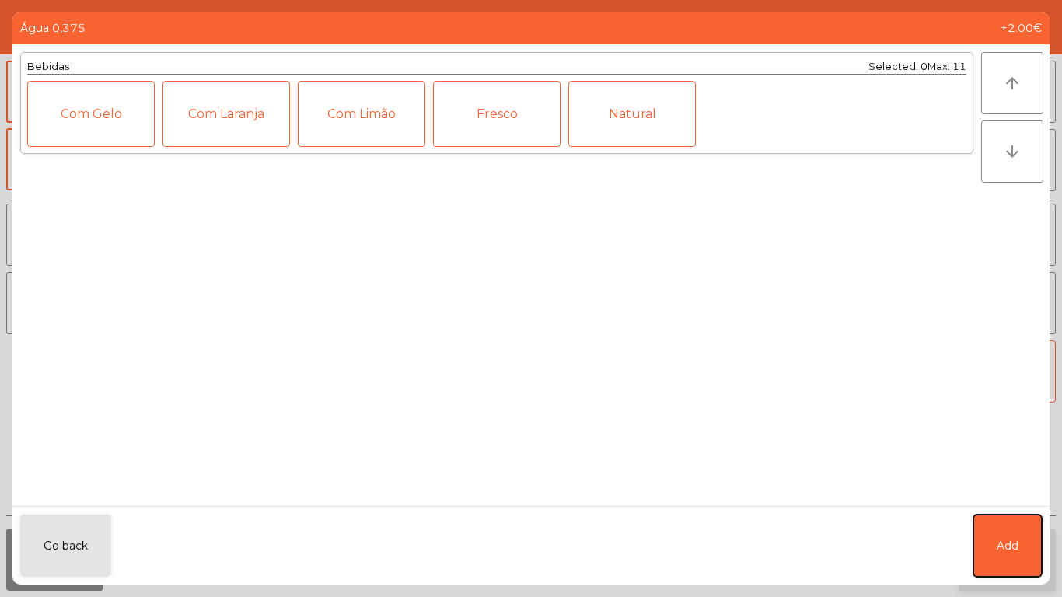
click at [1036, 553] on button "Add" at bounding box center [1008, 546] width 68 height 62
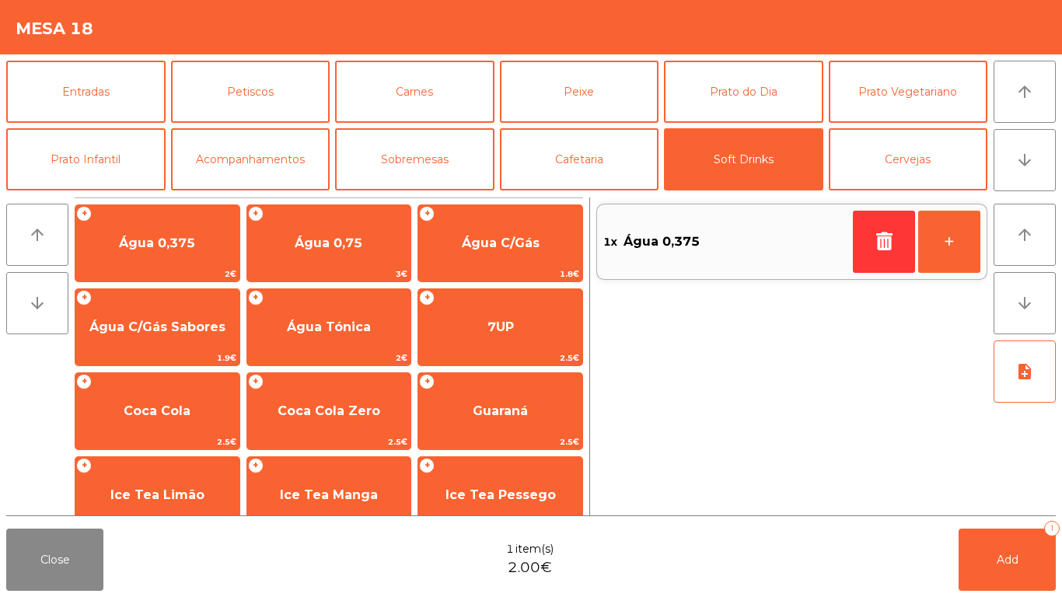
click at [1017, 526] on div "Close 1 item(s) 2.00€ Add 1" at bounding box center [531, 560] width 1062 height 75
click at [1008, 545] on button "Add 1" at bounding box center [1007, 560] width 97 height 62
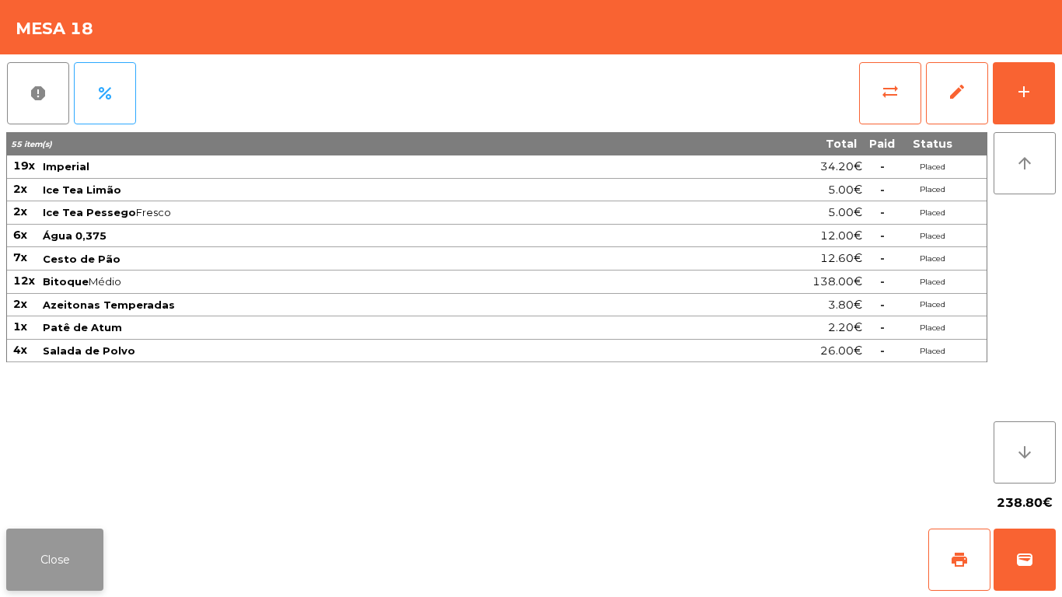
click at [52, 541] on button "Close" at bounding box center [54, 560] width 97 height 62
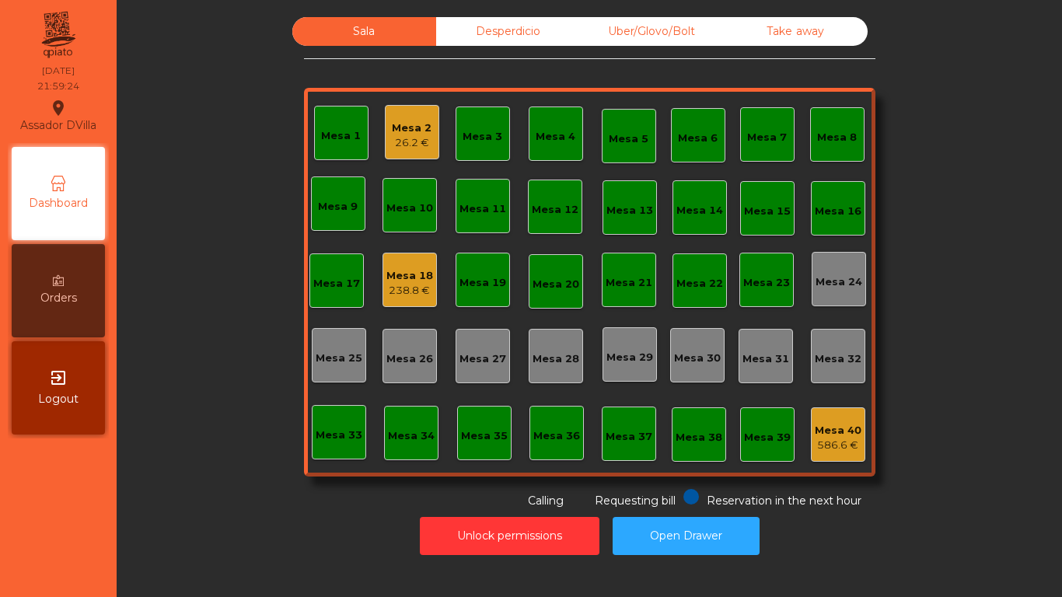
click at [611, 29] on div "Uber/Glovo/Bolt" at bounding box center [652, 31] width 144 height 29
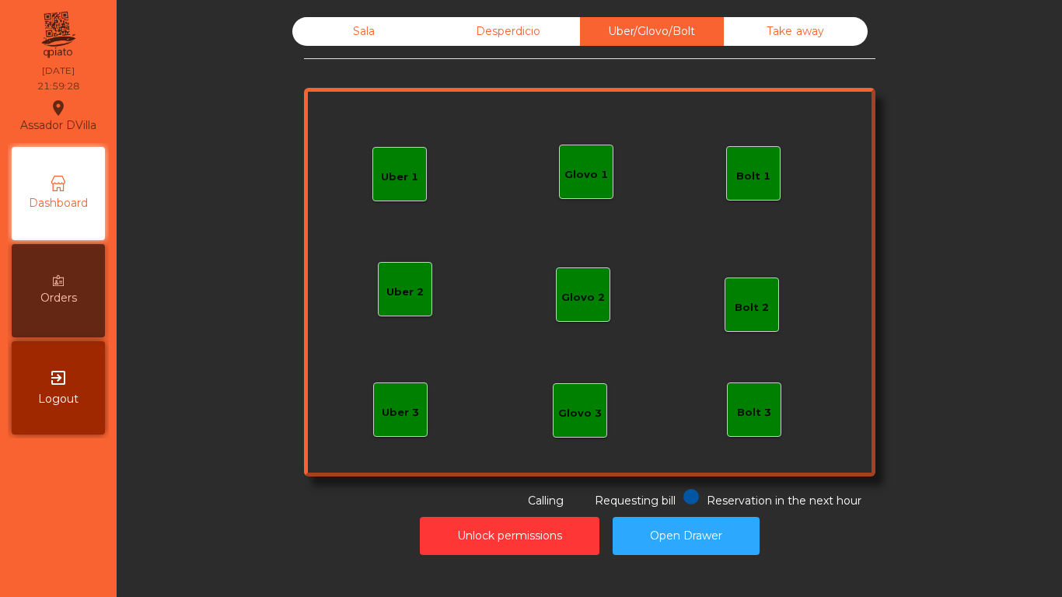
click at [569, 173] on div "Glovo 1" at bounding box center [587, 175] width 44 height 16
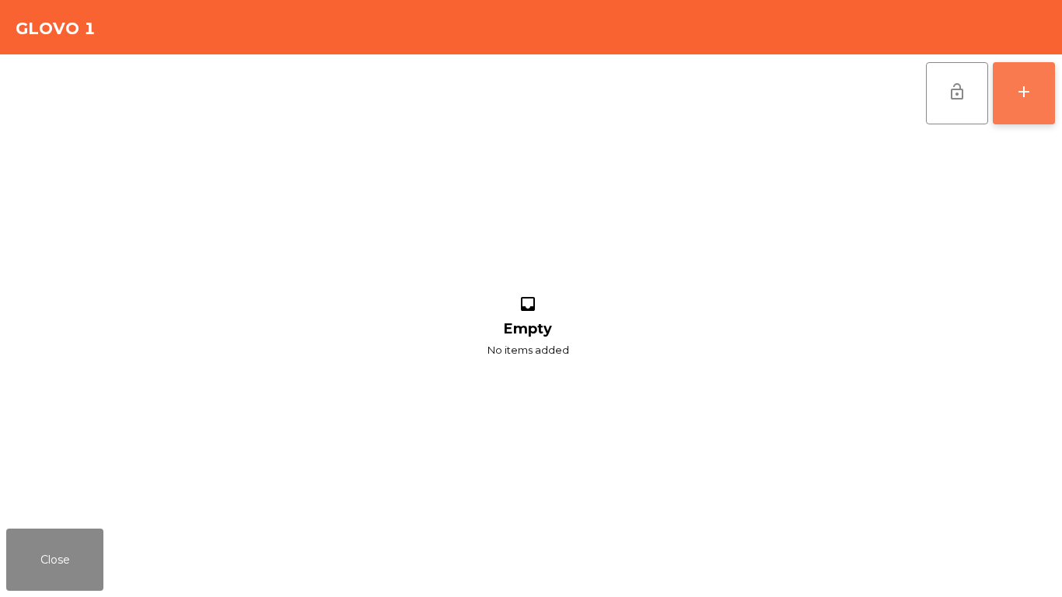
click at [1017, 88] on div "add" at bounding box center [1024, 91] width 19 height 19
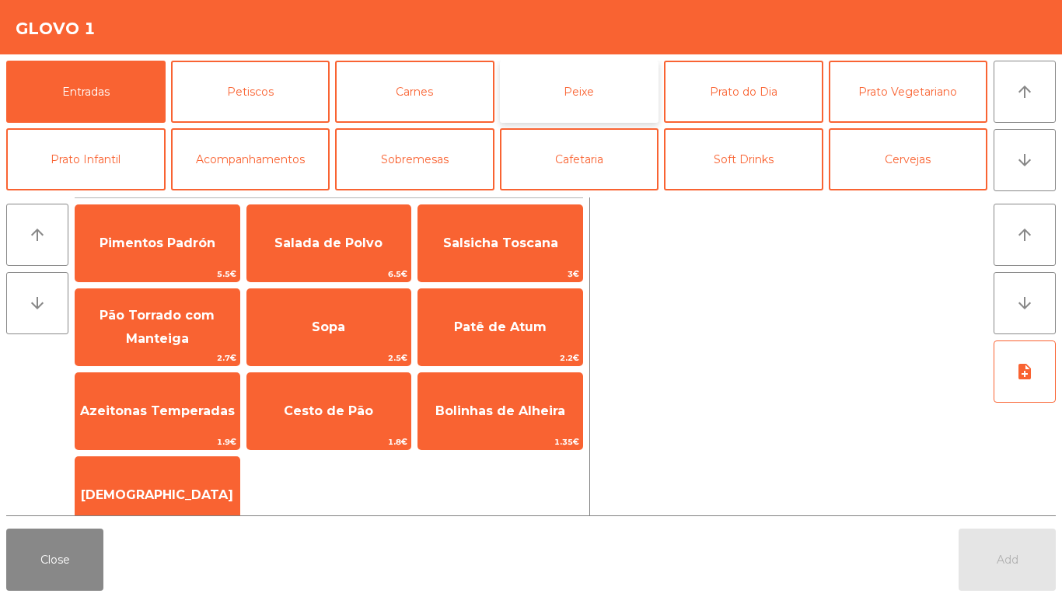
click at [583, 79] on button "Peixe" at bounding box center [579, 92] width 159 height 62
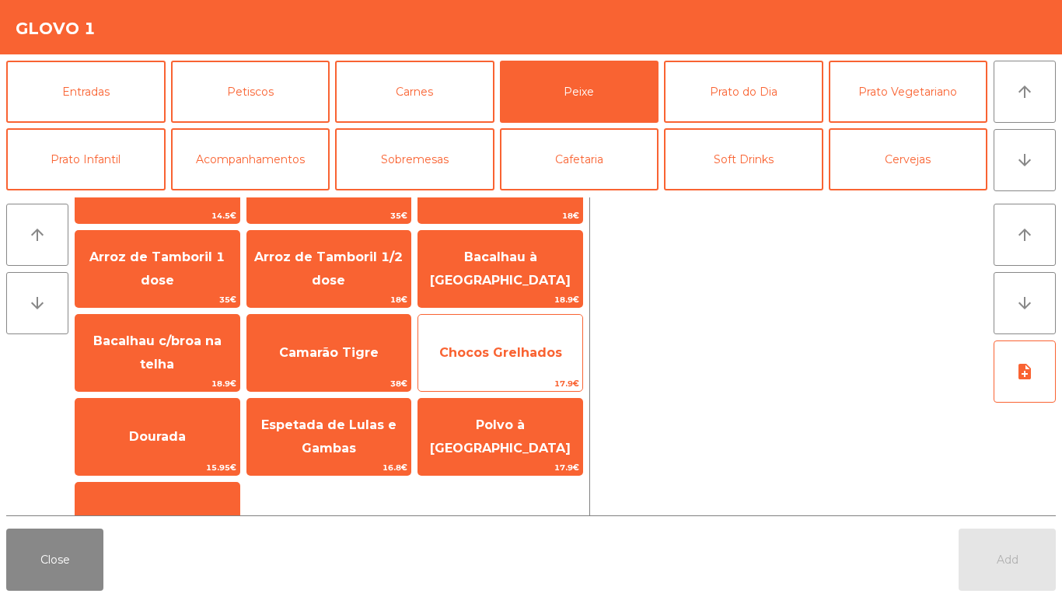
scroll to position [31, 0]
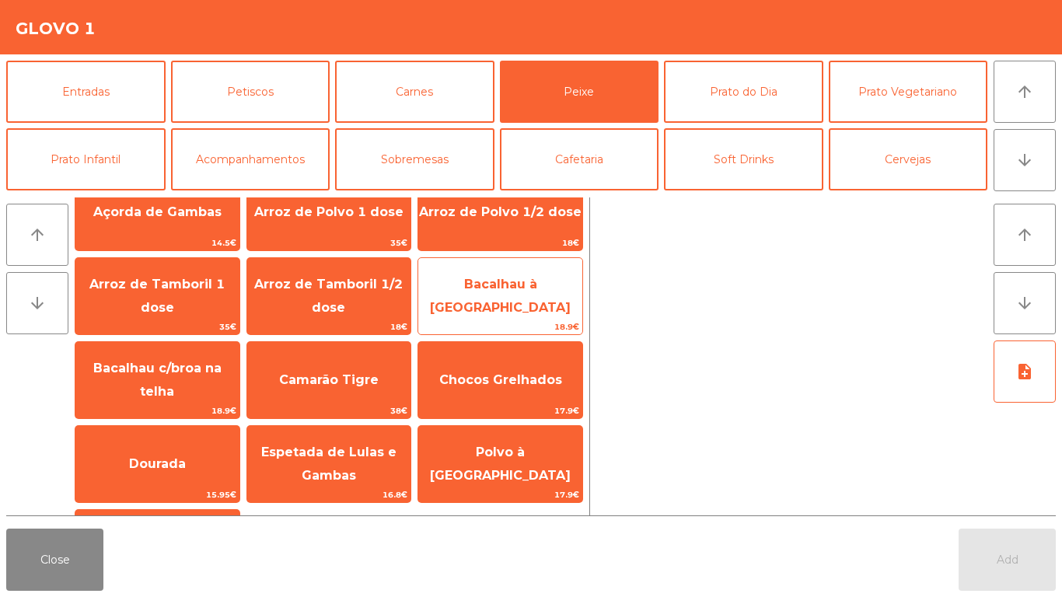
click at [456, 300] on span "Bacalhau à [GEOGRAPHIC_DATA]" at bounding box center [500, 296] width 141 height 38
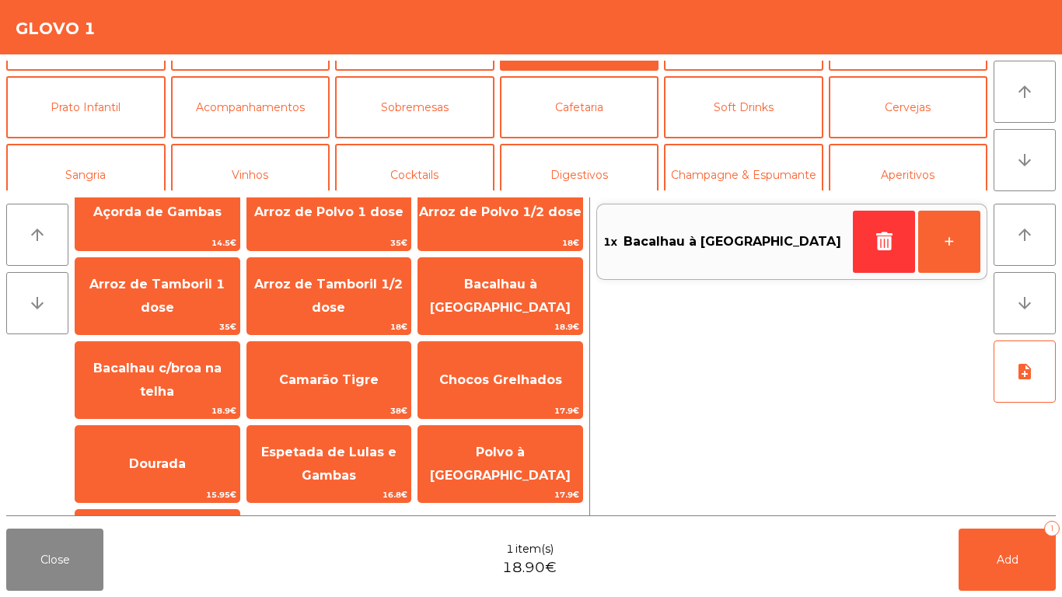
scroll to position [135, 0]
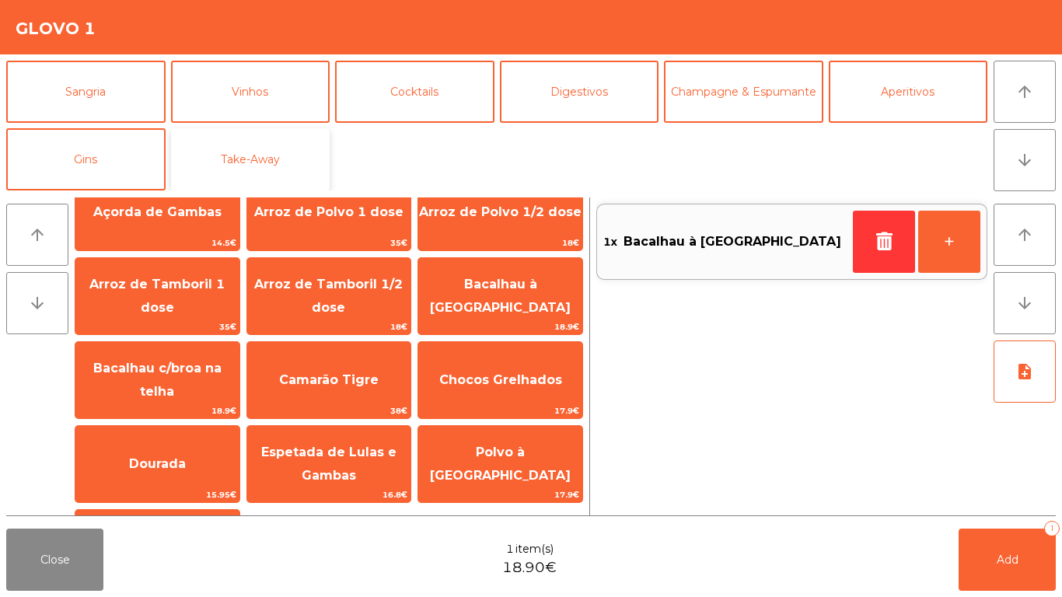
click at [293, 138] on button "Take-Away" at bounding box center [250, 159] width 159 height 62
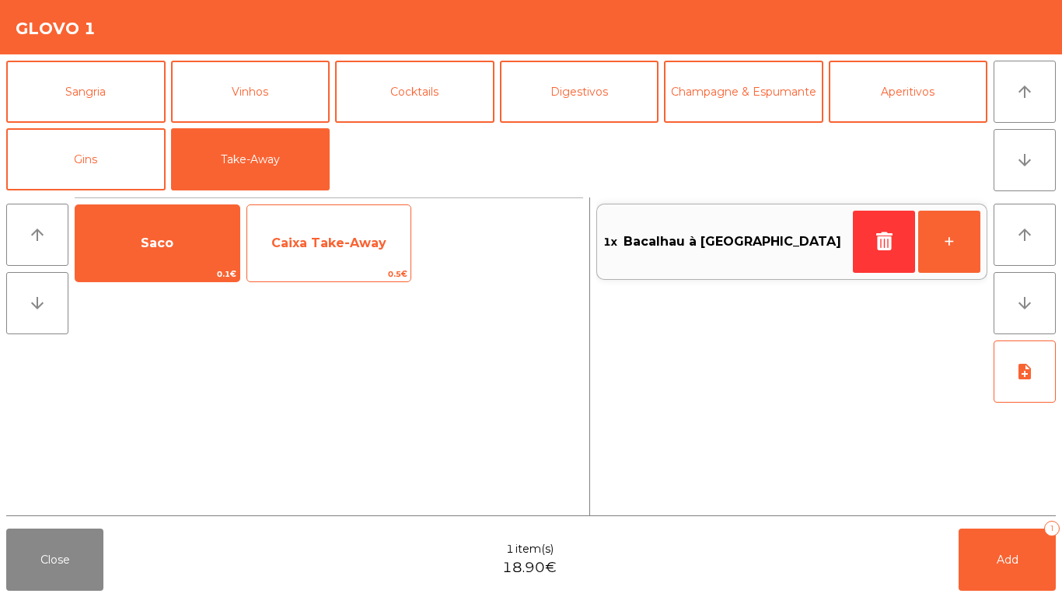
click at [289, 243] on span "Caixa Take-Away" at bounding box center [328, 243] width 115 height 15
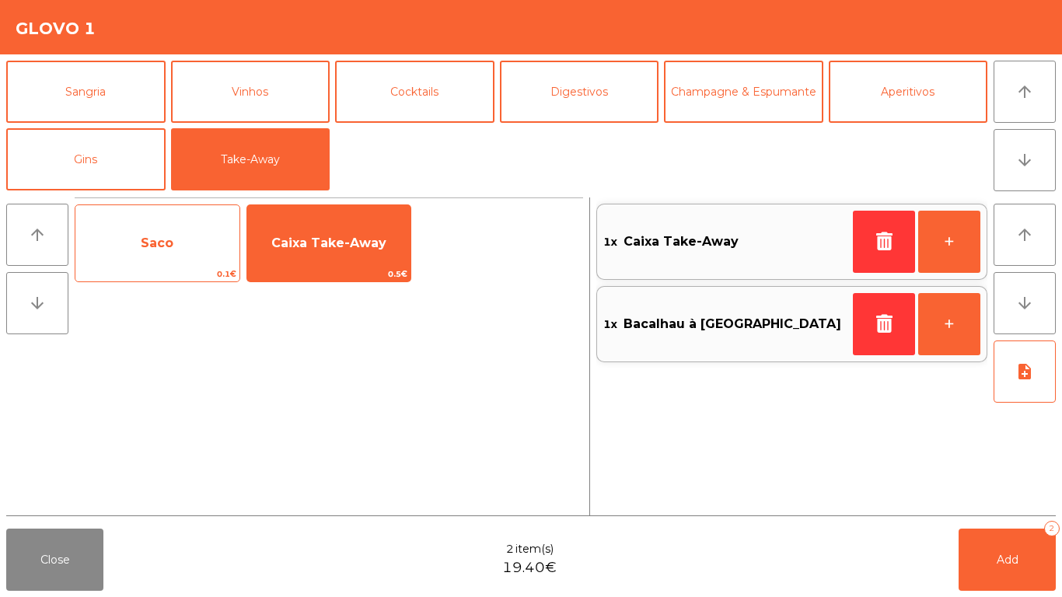
click at [112, 233] on span "Saco" at bounding box center [157, 243] width 164 height 42
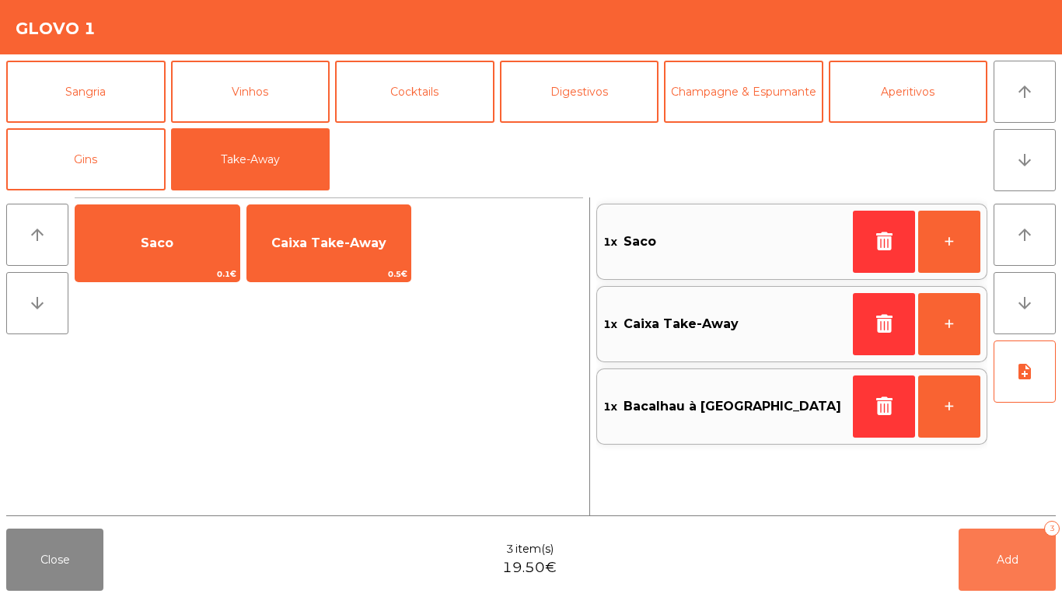
drag, startPoint x: 1048, startPoint y: 576, endPoint x: 669, endPoint y: 551, distance: 379.6
click at [1046, 576] on button "Add 3" at bounding box center [1007, 560] width 97 height 62
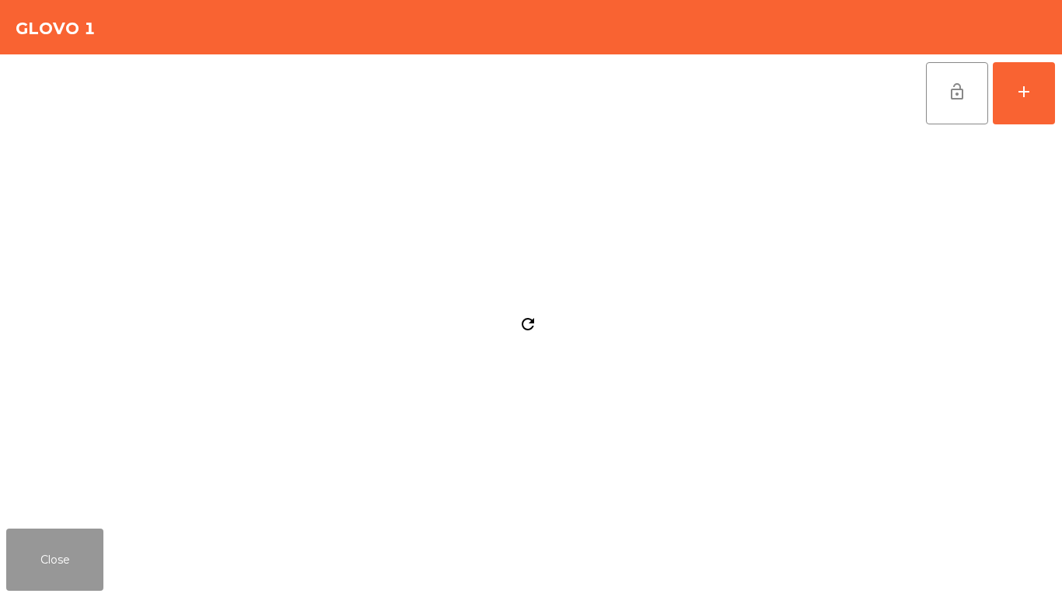
click at [33, 553] on button "Close" at bounding box center [54, 560] width 97 height 62
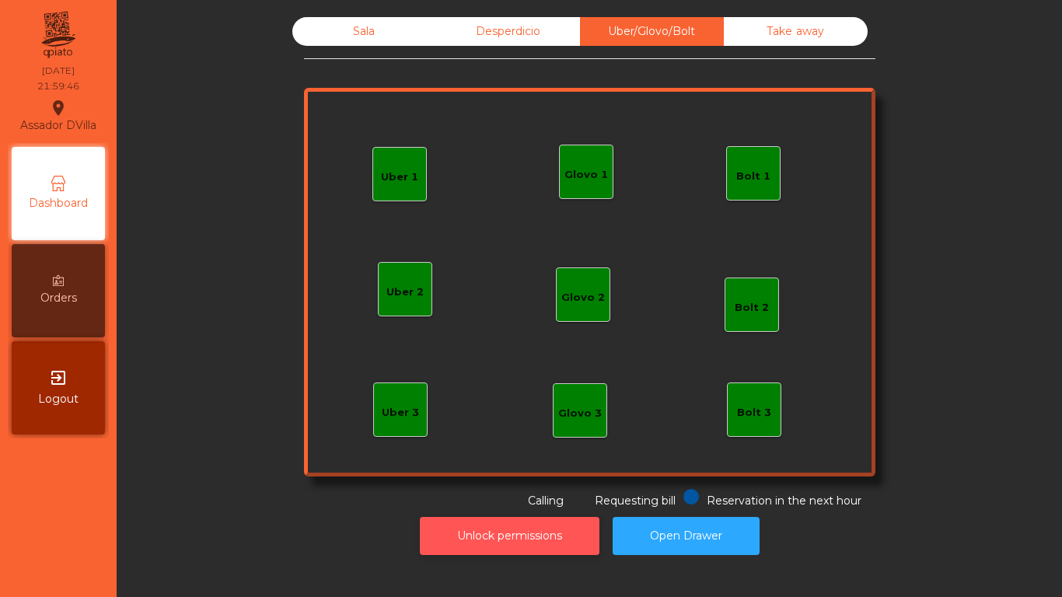
click at [558, 542] on button "Unlock permissions" at bounding box center [510, 536] width 180 height 38
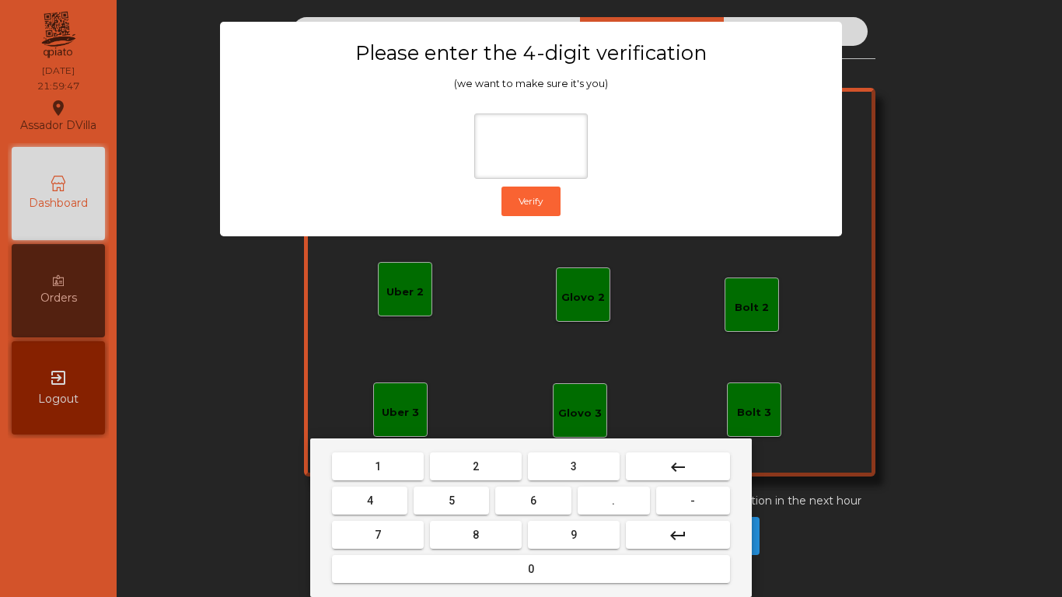
drag, startPoint x: 480, startPoint y: 469, endPoint x: 404, endPoint y: 486, distance: 78.1
click at [478, 468] on button "2" at bounding box center [476, 467] width 92 height 28
click at [398, 490] on button "4" at bounding box center [369, 501] width 75 height 28
drag, startPoint x: 550, startPoint y: 490, endPoint x: 553, endPoint y: 517, distance: 27.4
click at [551, 501] on button "6" at bounding box center [532, 501] width 75 height 28
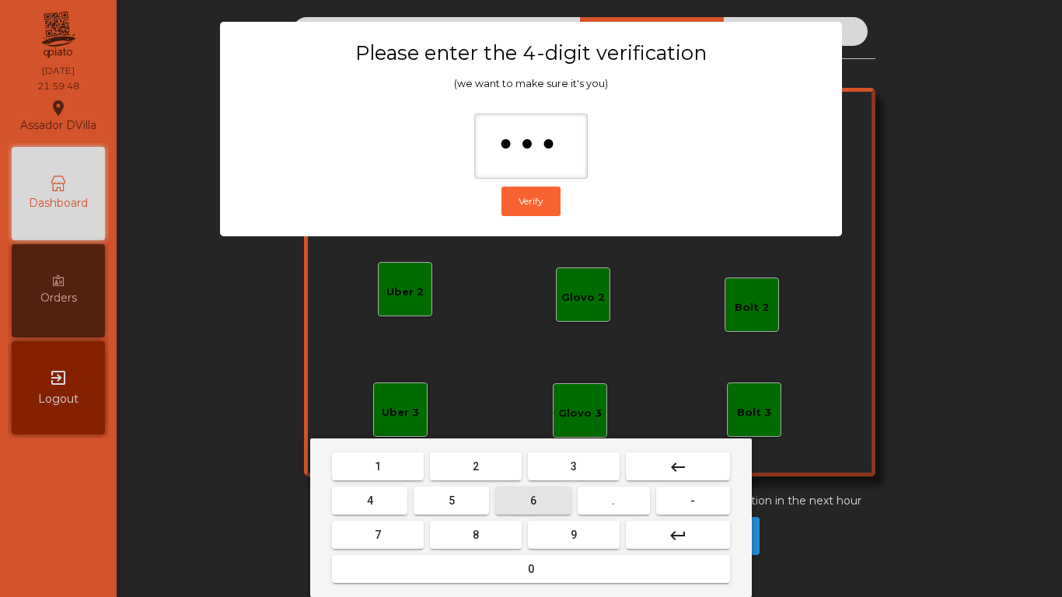
click at [553, 518] on mat-keyboard-key "9" at bounding box center [574, 535] width 98 height 34
click at [556, 523] on button "9" at bounding box center [574, 535] width 92 height 28
type input "****"
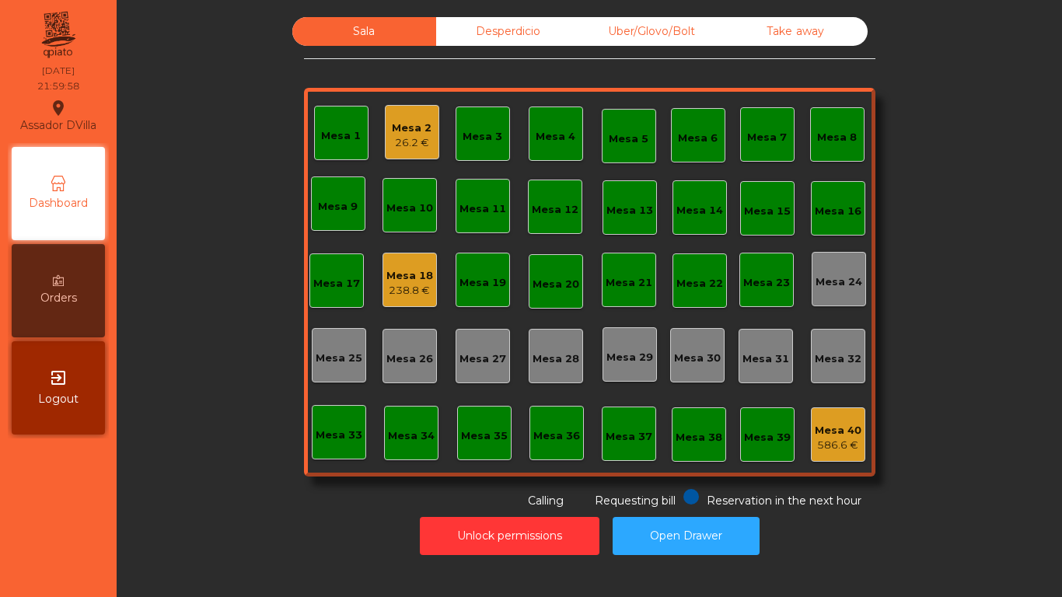
click at [416, 291] on div "238.8 €" at bounding box center [410, 291] width 47 height 16
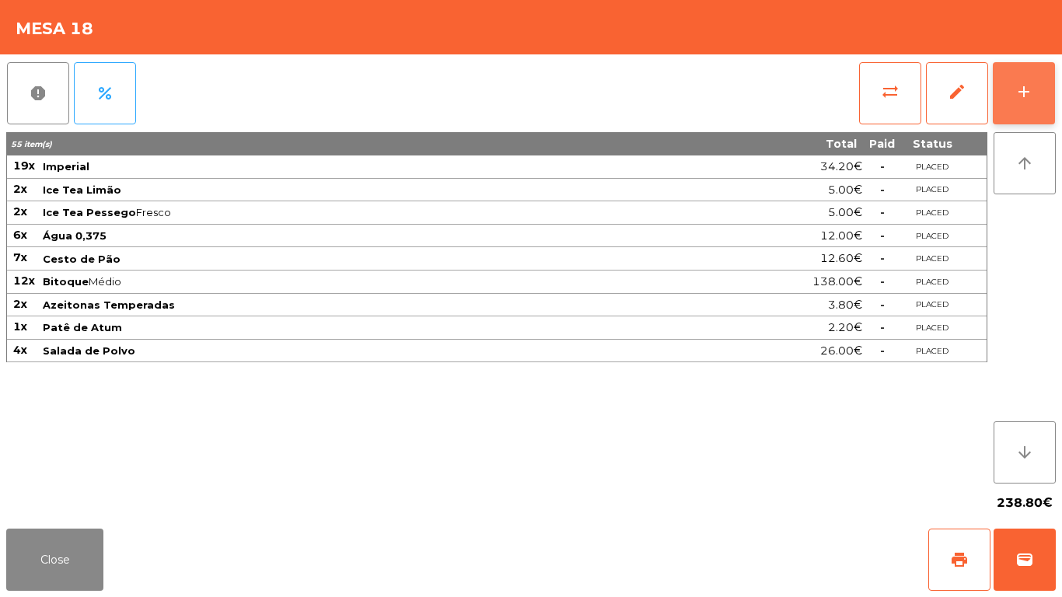
click at [1049, 78] on button "add" at bounding box center [1024, 93] width 62 height 62
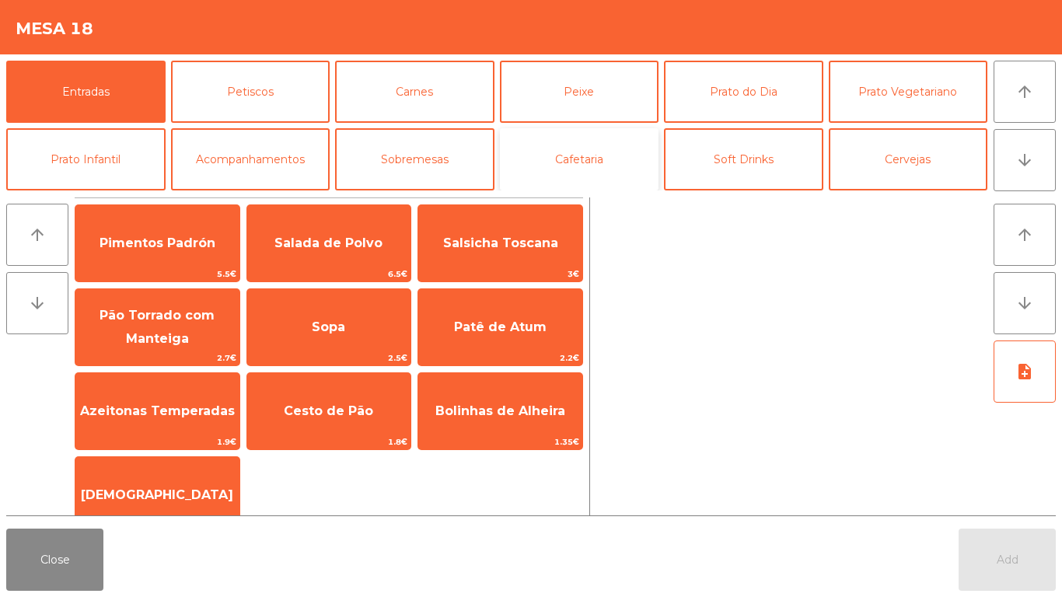
click at [613, 152] on button "Cafetaria" at bounding box center [579, 159] width 159 height 62
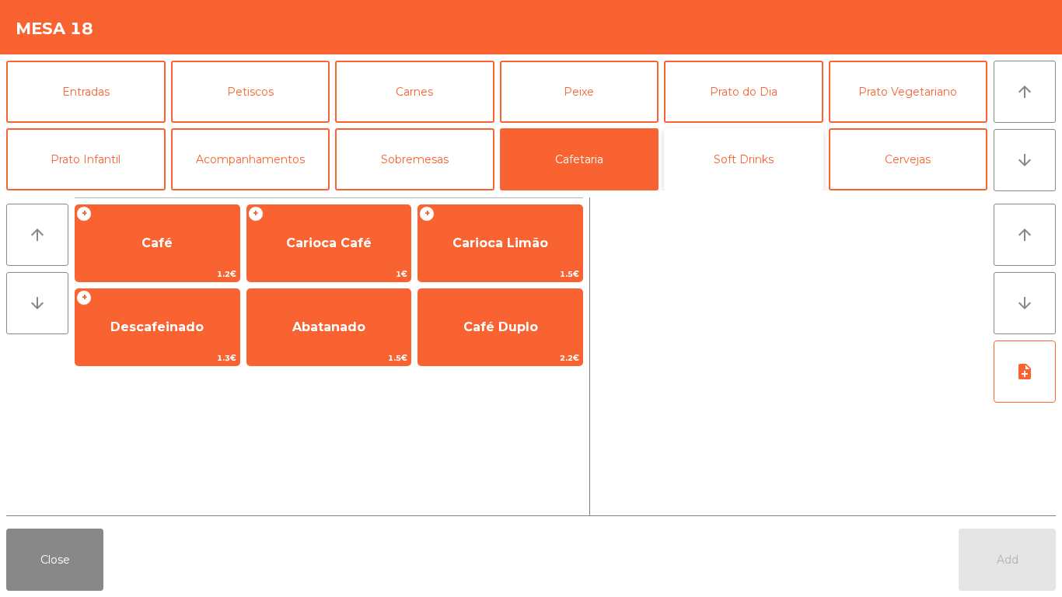
click at [698, 146] on button "Soft Drinks" at bounding box center [743, 159] width 159 height 62
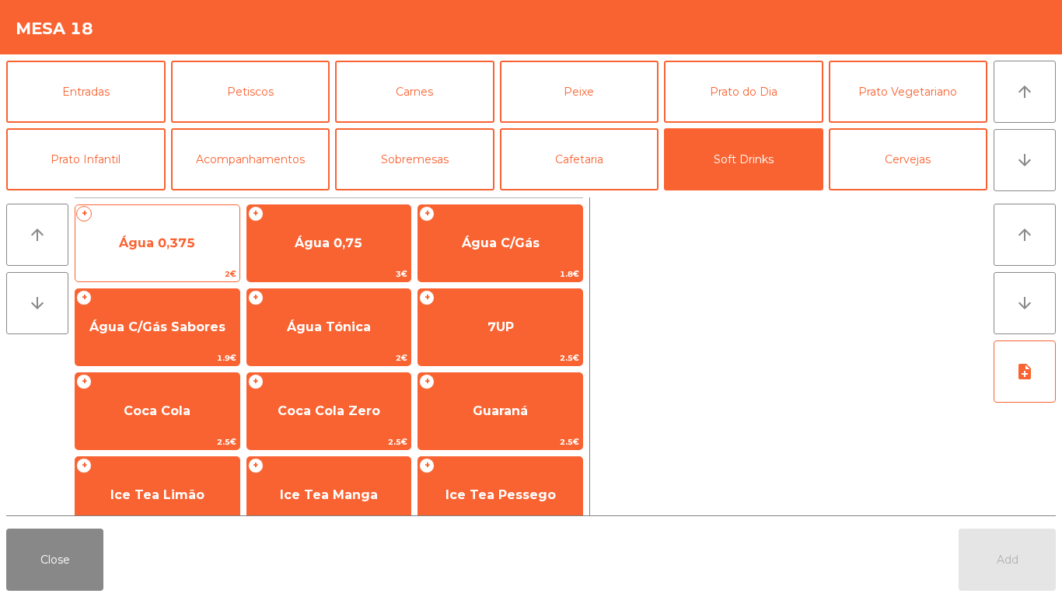
click at [212, 228] on span "Água 0,375" at bounding box center [157, 243] width 164 height 42
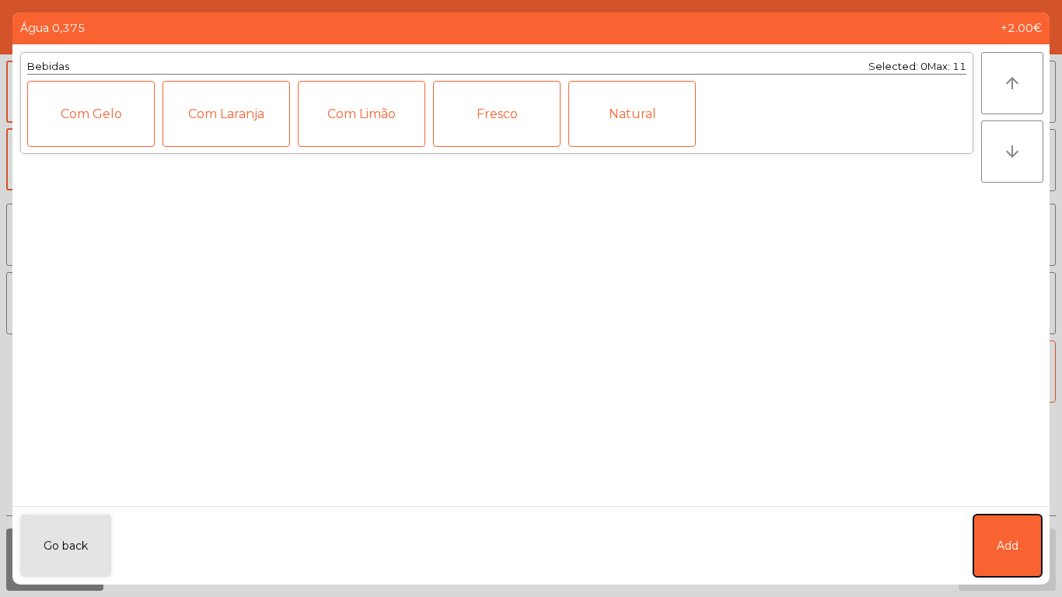
click at [1024, 541] on button "Add" at bounding box center [1008, 546] width 68 height 62
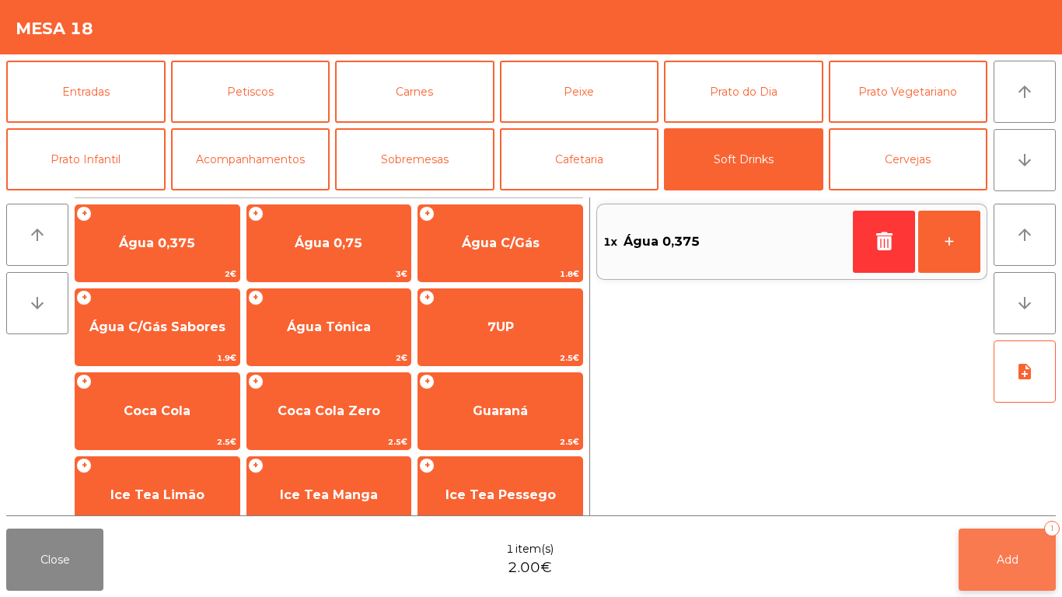
click at [1008, 572] on button "Add 1" at bounding box center [1007, 560] width 97 height 62
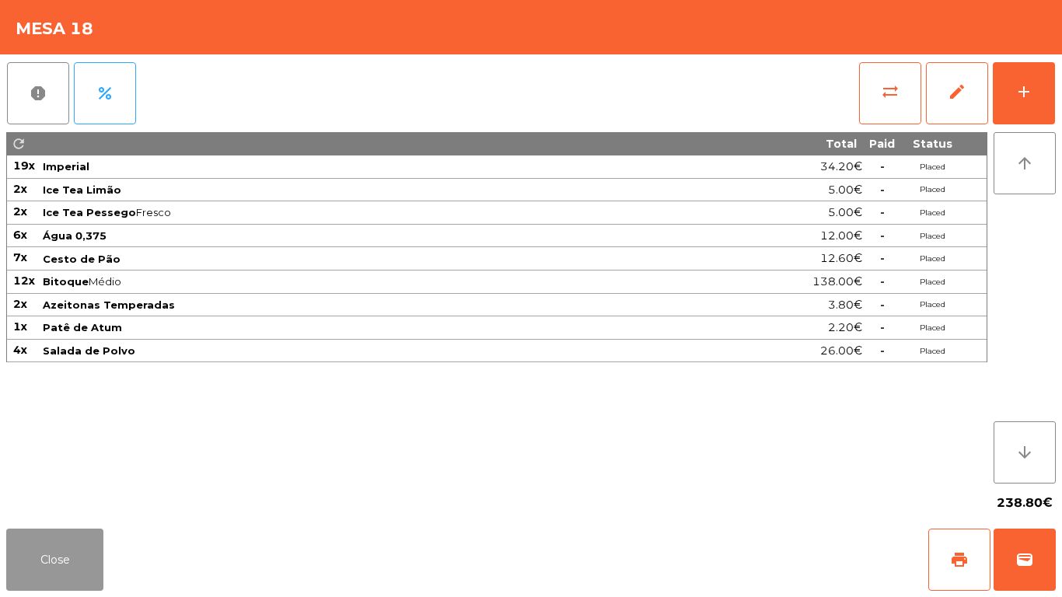
drag, startPoint x: 37, startPoint y: 588, endPoint x: 48, endPoint y: 576, distance: 16.5
click at [41, 588] on button "Close" at bounding box center [54, 560] width 97 height 62
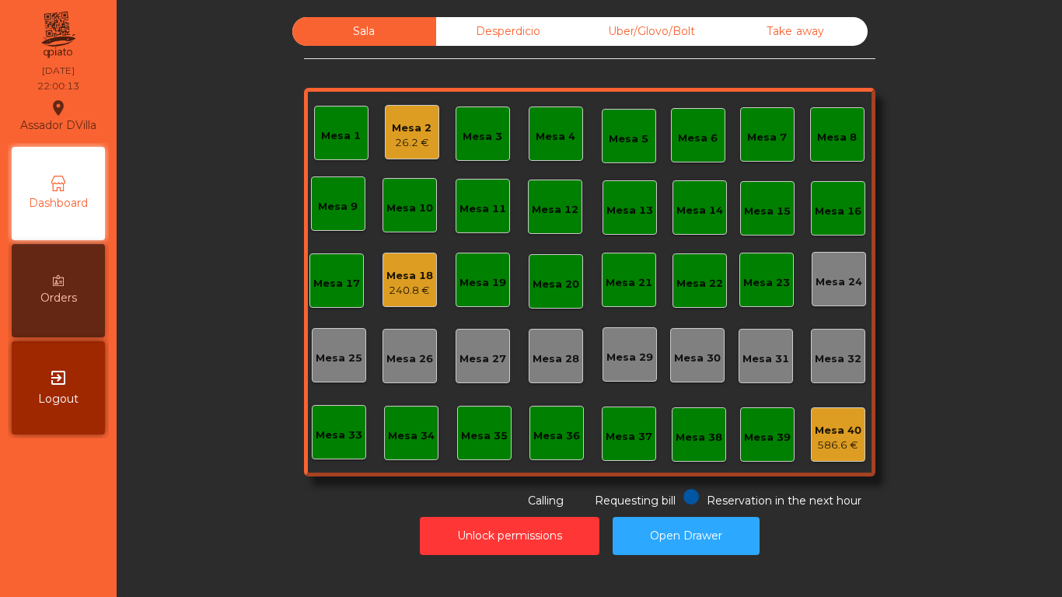
click at [412, 131] on div "Mesa 2" at bounding box center [412, 129] width 40 height 16
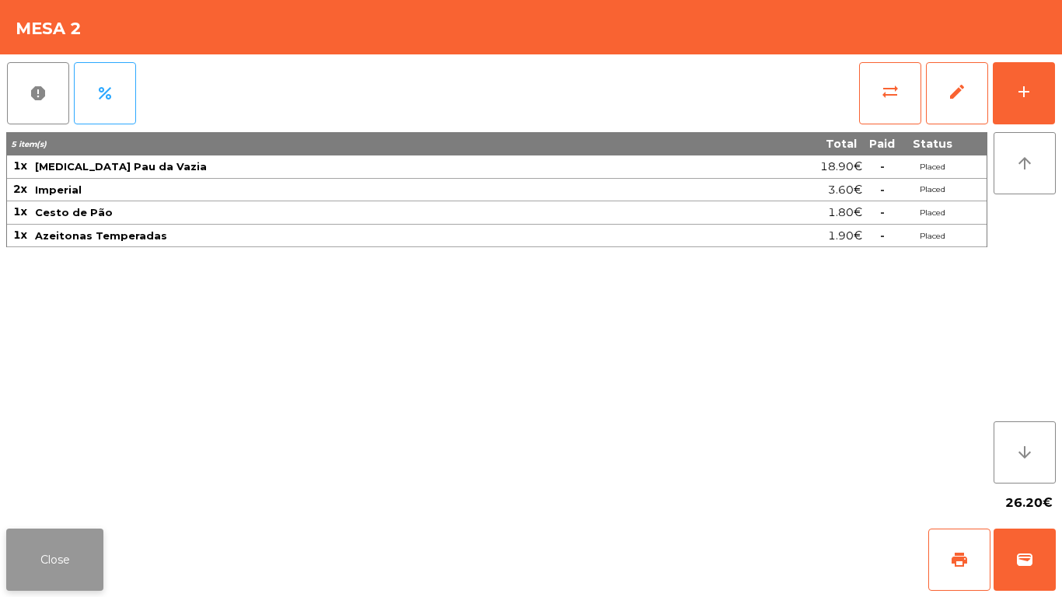
click at [63, 555] on button "Close" at bounding box center [54, 560] width 97 height 62
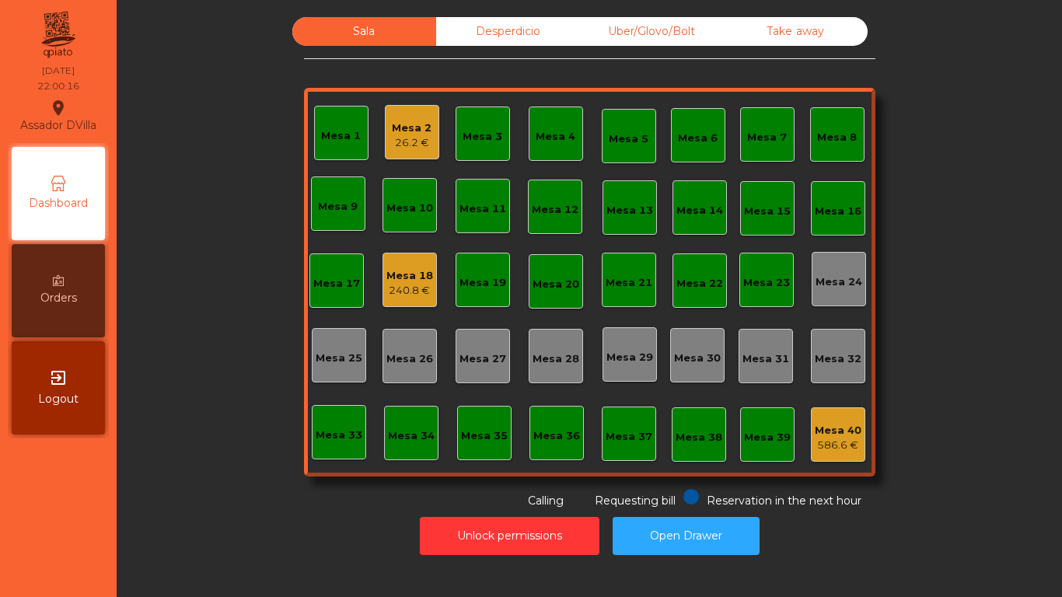
click at [675, 23] on div "Uber/Glovo/Bolt" at bounding box center [652, 31] width 144 height 29
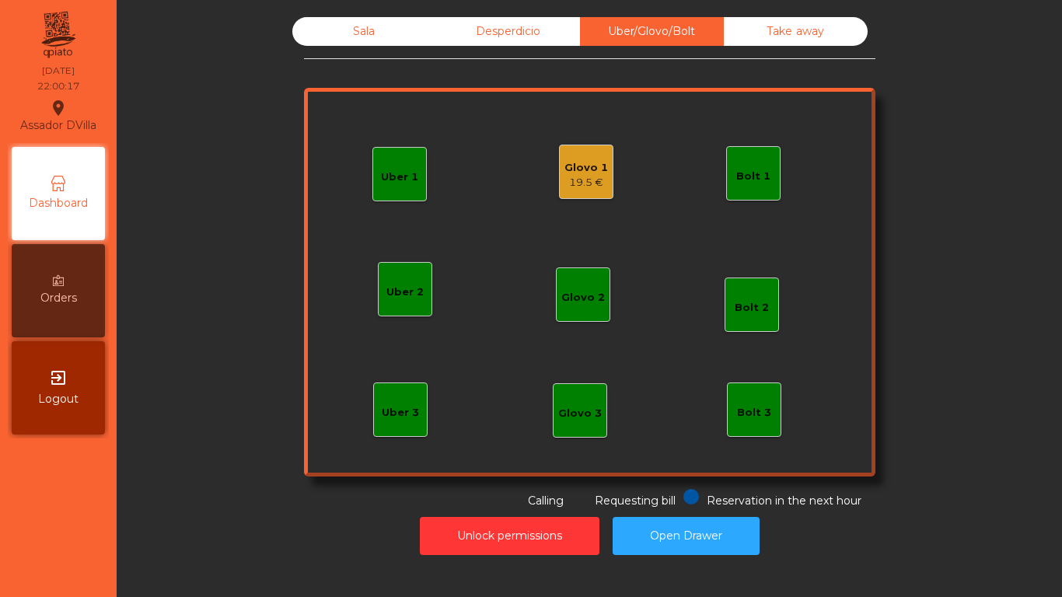
drag, startPoint x: 550, startPoint y: 187, endPoint x: 592, endPoint y: 176, distance: 43.4
click at [556, 184] on div "Uber 1 Uber 3 Bolt 2 Glovo 2 Uber 2 Glovo 1 19.5 € Bolt 1 Bolt 3 Glovo 3" at bounding box center [590, 282] width 572 height 389
click at [592, 176] on div "19.5 €" at bounding box center [587, 183] width 44 height 16
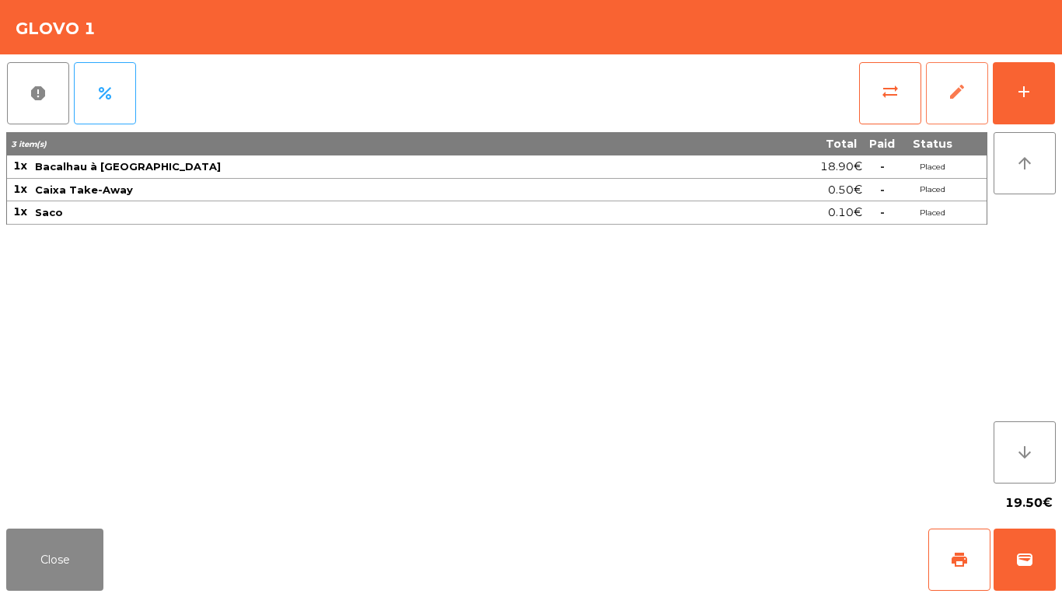
click at [964, 110] on button "edit" at bounding box center [957, 93] width 62 height 62
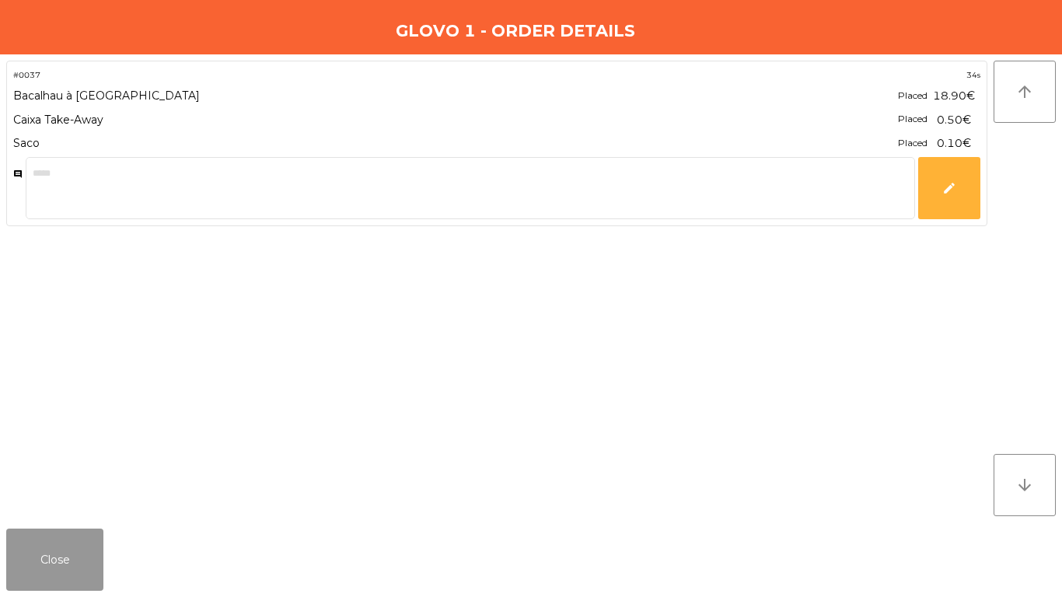
drag, startPoint x: 24, startPoint y: 587, endPoint x: 38, endPoint y: 568, distance: 24.0
click at [26, 583] on button "Close" at bounding box center [54, 560] width 97 height 62
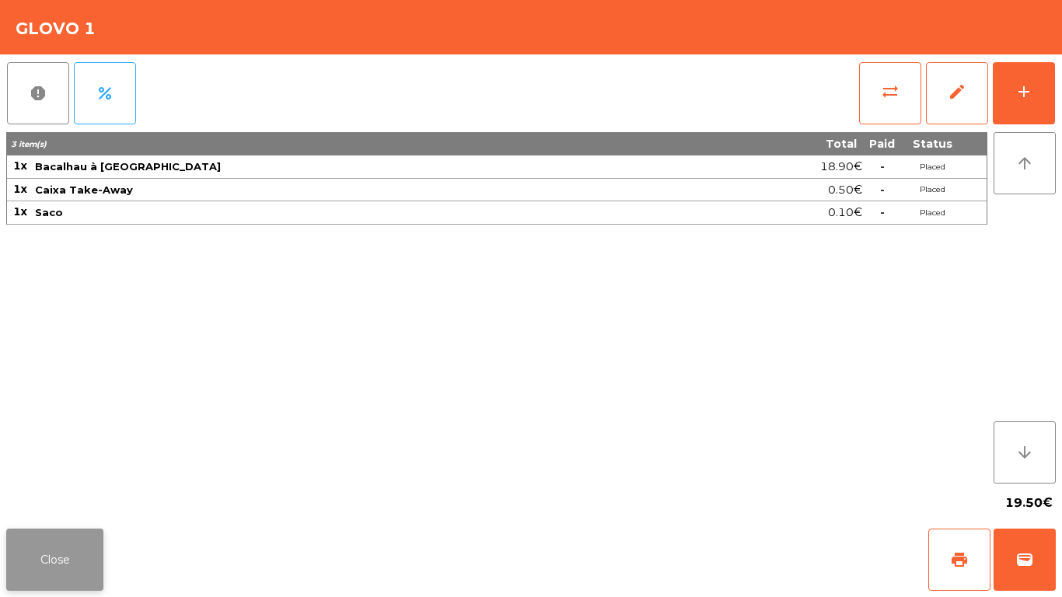
click at [26, 565] on button "Close" at bounding box center [54, 560] width 97 height 62
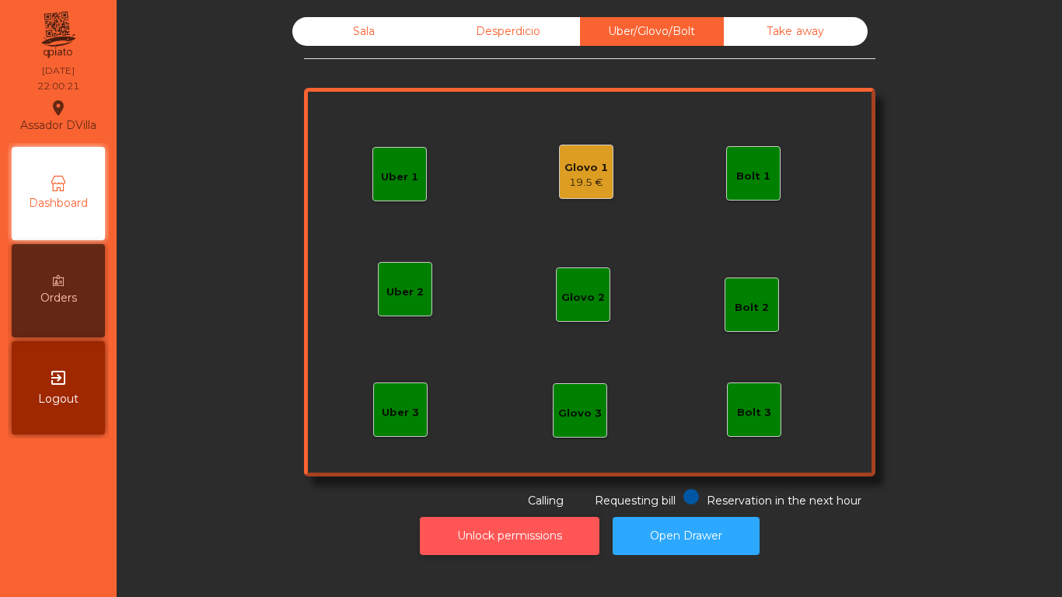
click at [558, 538] on button "Unlock permissions" at bounding box center [510, 536] width 180 height 38
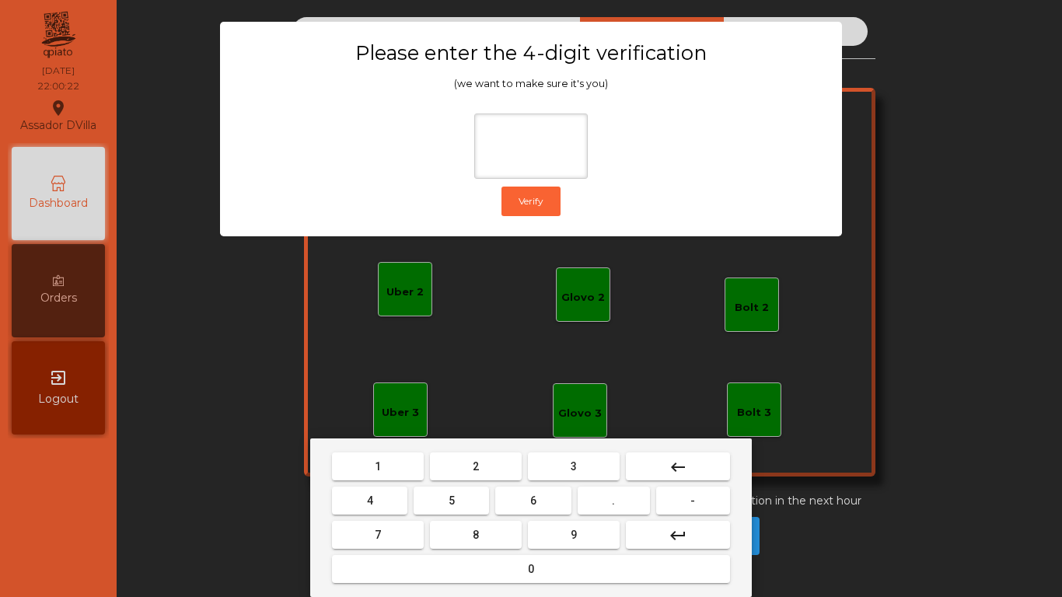
drag, startPoint x: 457, startPoint y: 464, endPoint x: 415, endPoint y: 477, distance: 43.8
click at [451, 464] on button "2" at bounding box center [476, 467] width 92 height 28
drag, startPoint x: 390, startPoint y: 501, endPoint x: 422, endPoint y: 500, distance: 32.7
click at [394, 502] on button "4" at bounding box center [369, 501] width 75 height 28
click at [567, 499] on button "6" at bounding box center [532, 501] width 75 height 28
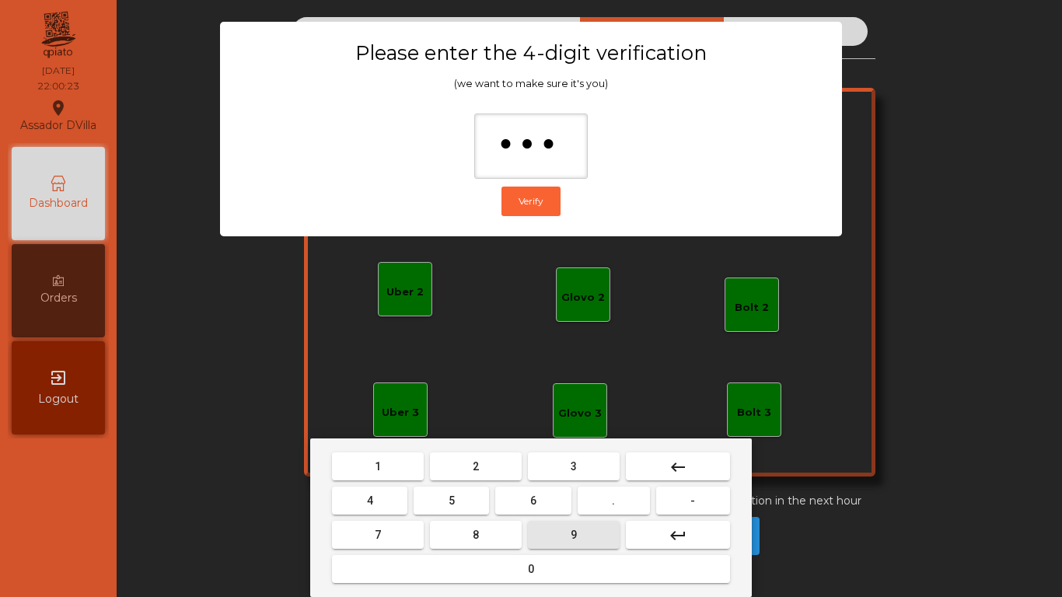
drag, startPoint x: 571, startPoint y: 531, endPoint x: 611, endPoint y: 299, distance: 236.1
click at [572, 527] on button "9" at bounding box center [574, 535] width 92 height 28
type input "****"
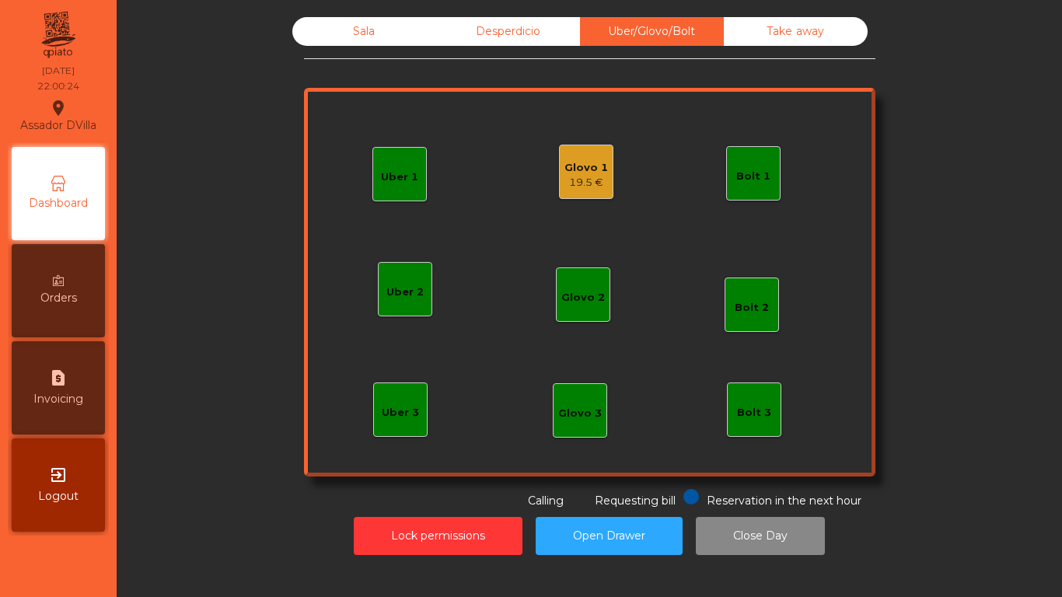
click at [603, 182] on div "Glovo 1 19.5 €" at bounding box center [586, 172] width 54 height 54
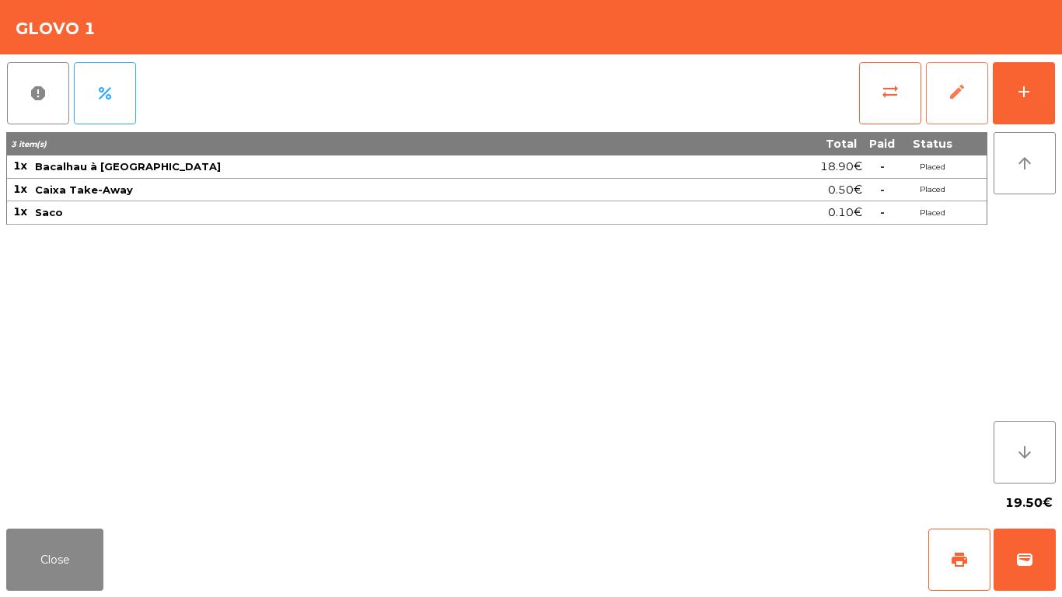
click at [949, 100] on span "edit" at bounding box center [957, 91] width 19 height 19
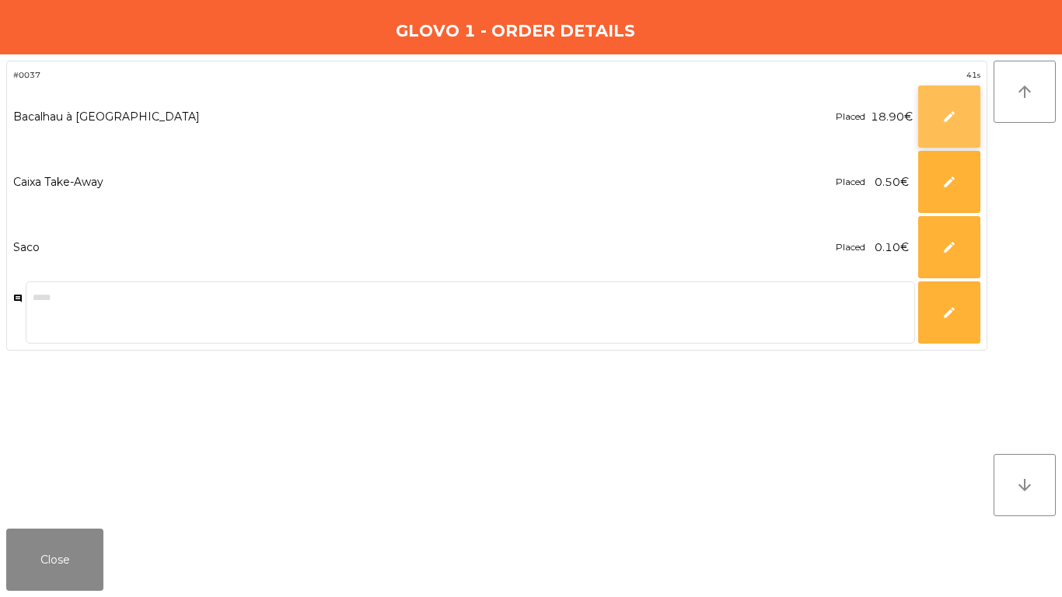
click at [928, 122] on button "edit" at bounding box center [950, 117] width 62 height 62
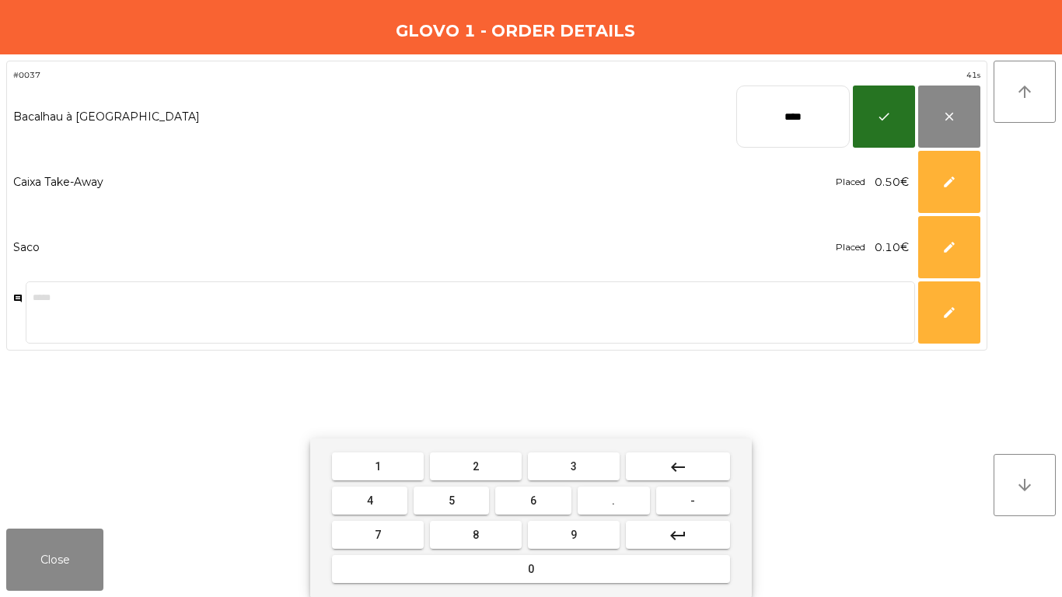
click at [814, 117] on input "****" at bounding box center [794, 117] width 114 height 62
type input "****"
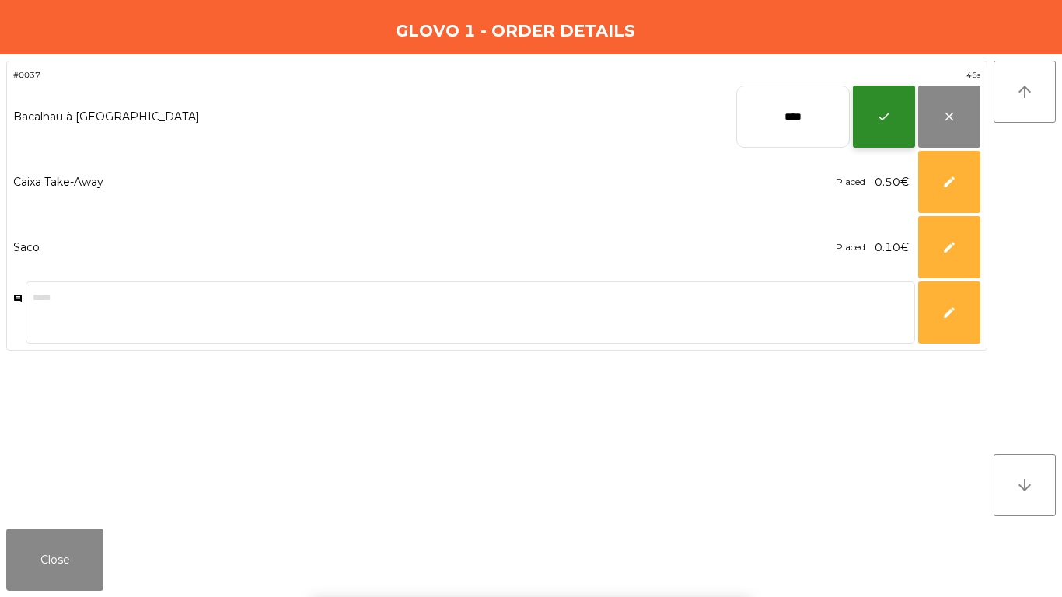
click at [896, 100] on button "check" at bounding box center [884, 117] width 62 height 62
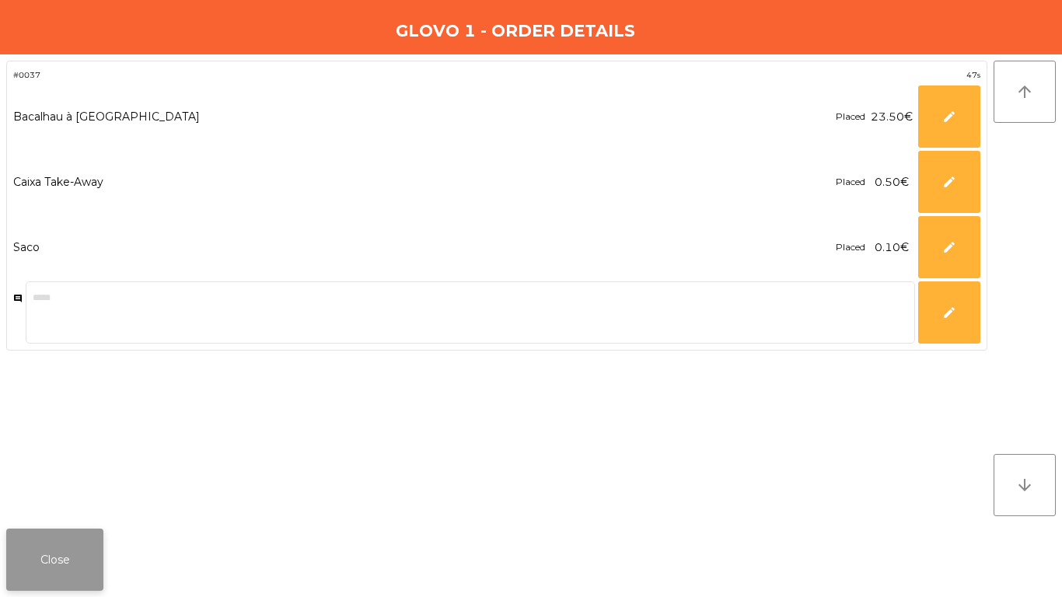
click at [91, 547] on button "Close" at bounding box center [54, 560] width 97 height 62
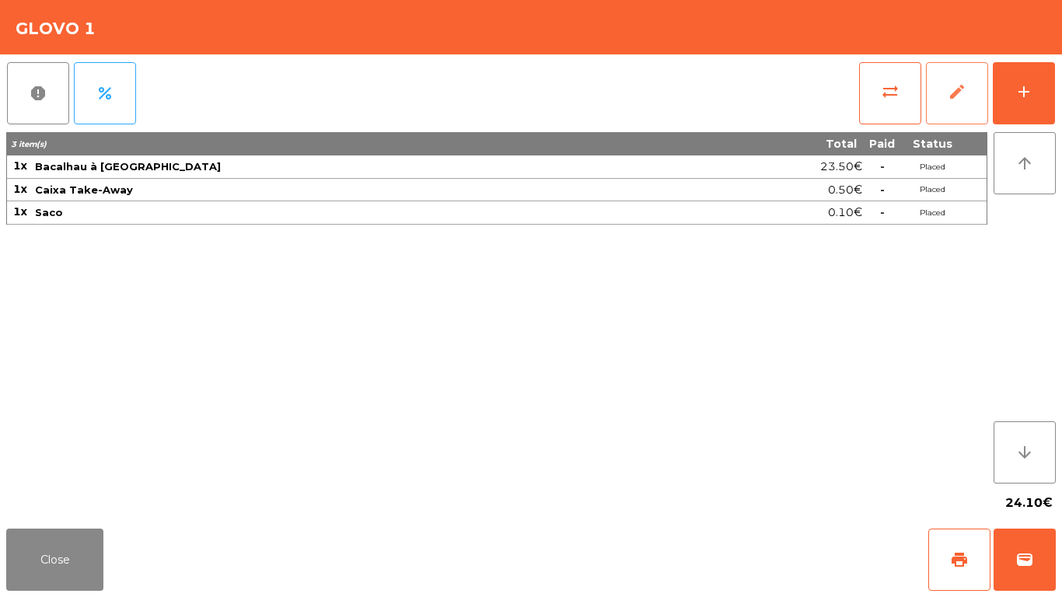
click at [982, 87] on button "edit" at bounding box center [957, 93] width 62 height 62
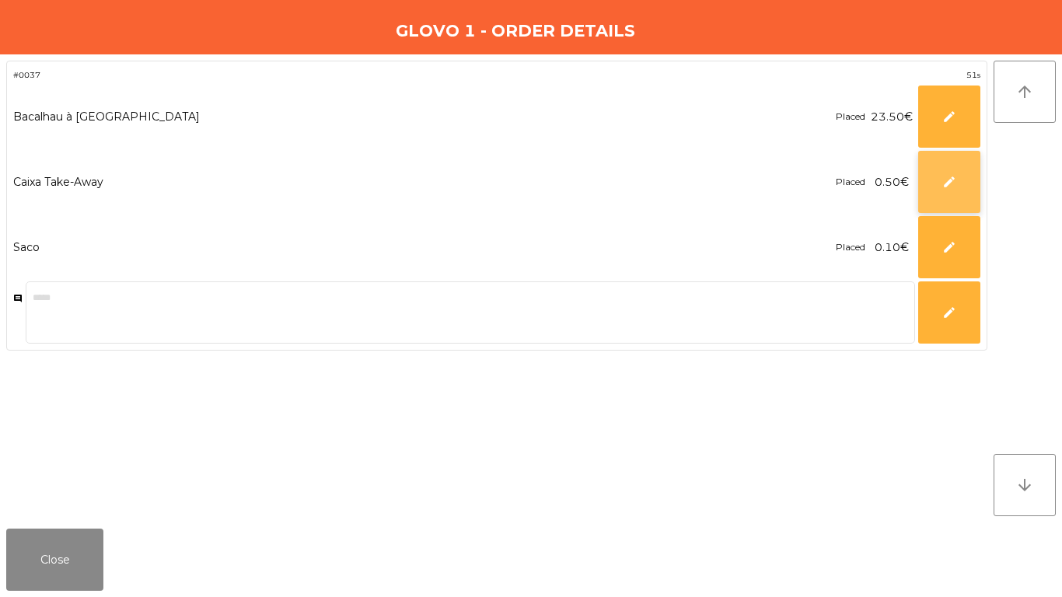
click at [954, 205] on button "edit" at bounding box center [950, 182] width 62 height 62
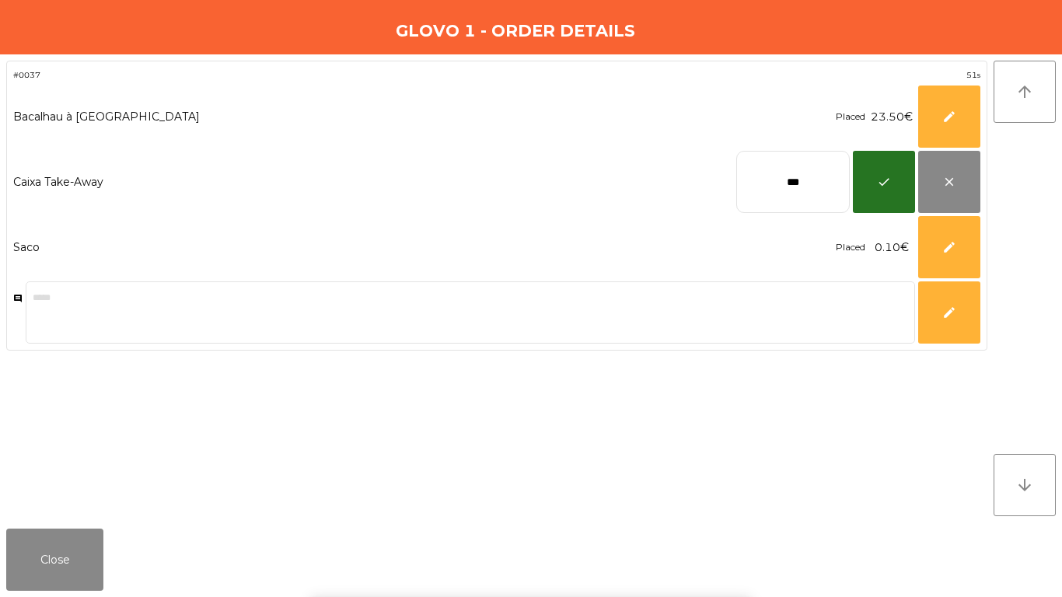
click at [842, 194] on input "***" at bounding box center [794, 182] width 114 height 62
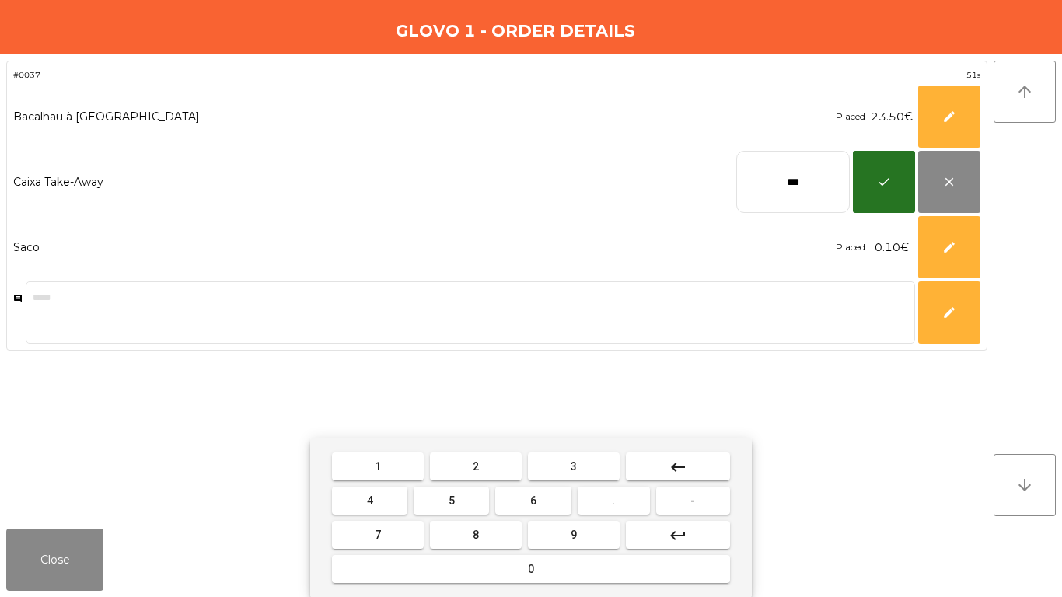
click at [842, 194] on input "***" at bounding box center [794, 182] width 114 height 62
type input "****"
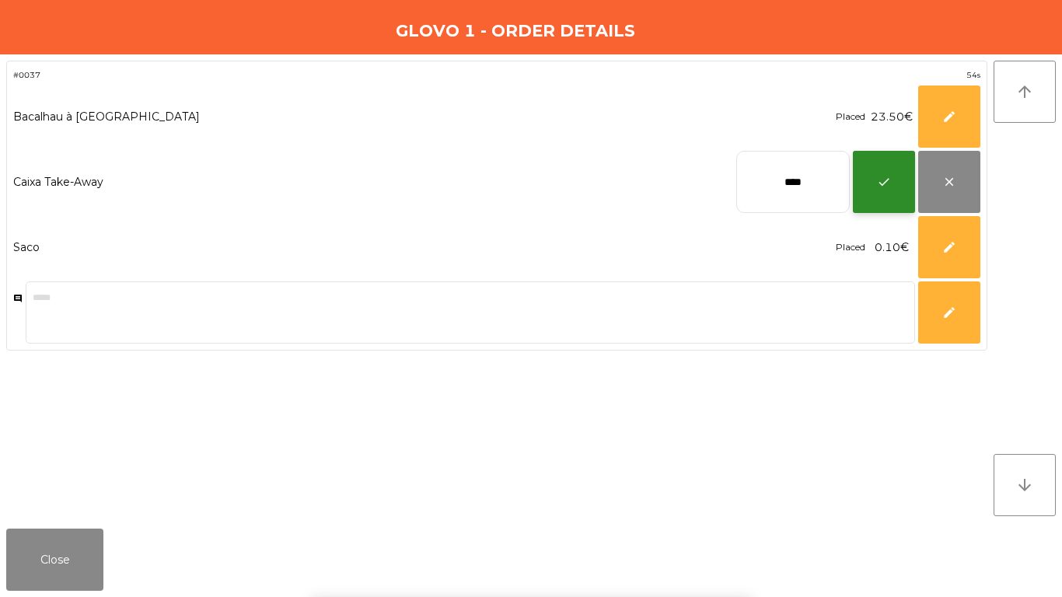
click at [901, 178] on button "check" at bounding box center [884, 182] width 62 height 62
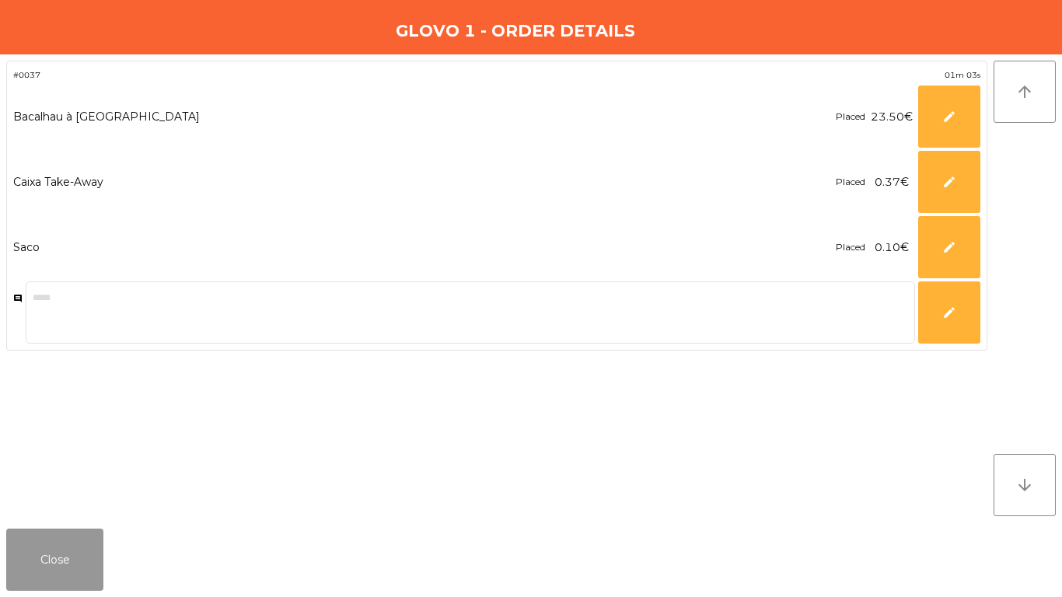
drag, startPoint x: 42, startPoint y: 556, endPoint x: 116, endPoint y: 541, distance: 75.5
click at [43, 552] on button "Close" at bounding box center [54, 560] width 97 height 62
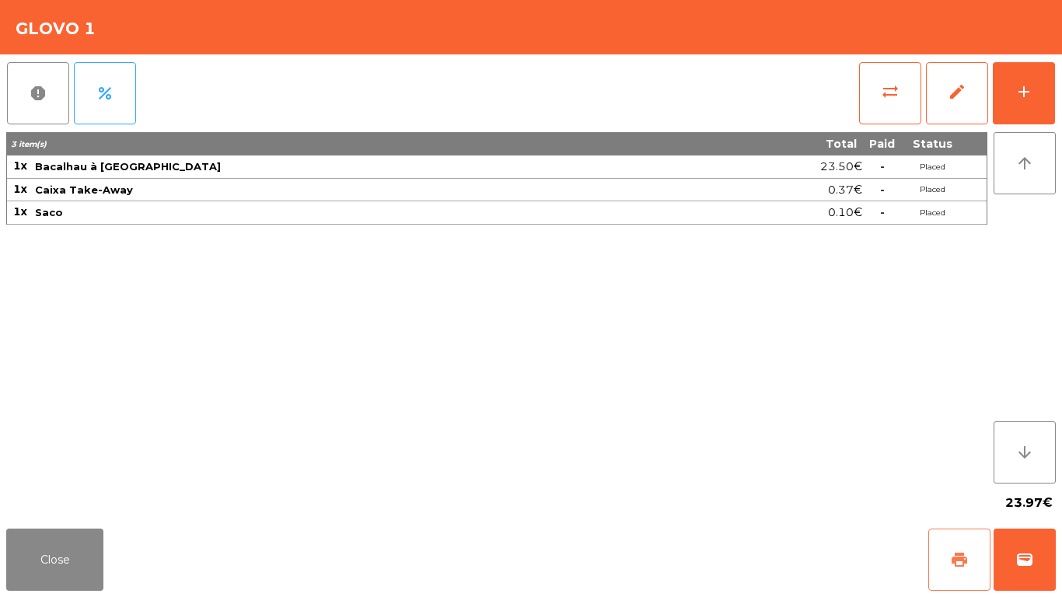
drag, startPoint x: 931, startPoint y: 548, endPoint x: 1062, endPoint y: 544, distance: 130.8
click at [935, 548] on button "print" at bounding box center [960, 560] width 62 height 62
click at [1025, 544] on button "wallet" at bounding box center [1025, 560] width 62 height 62
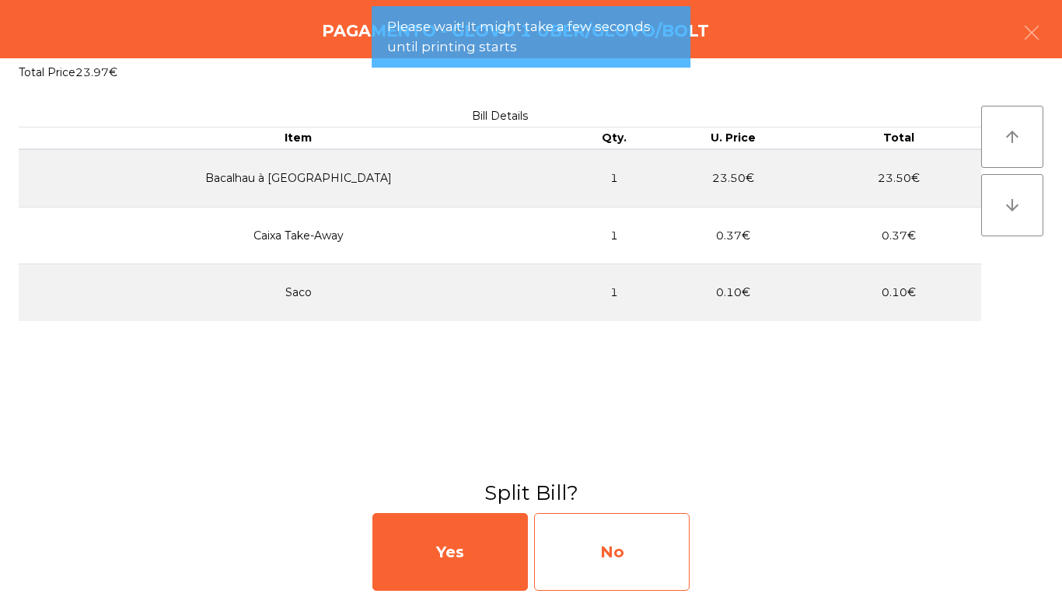
click at [657, 572] on div "No" at bounding box center [612, 552] width 156 height 78
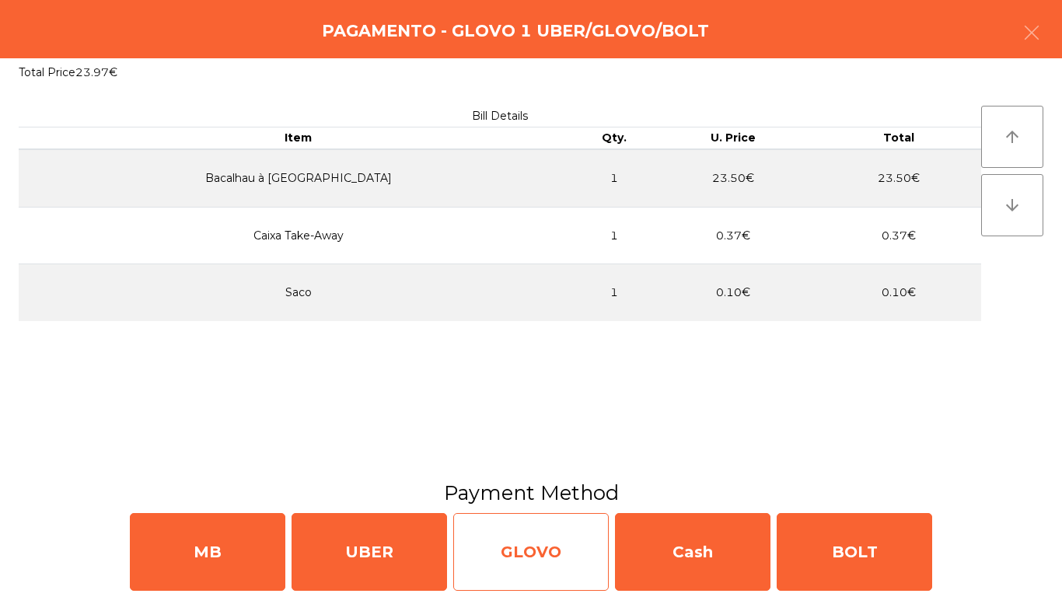
click at [511, 537] on div "GLOVO" at bounding box center [531, 552] width 156 height 78
select select "**"
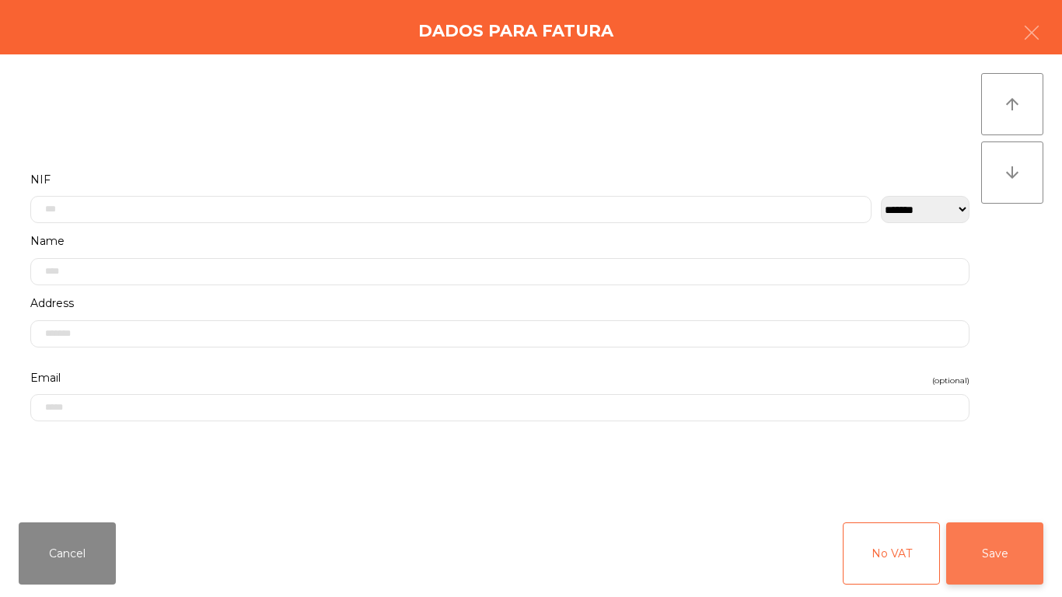
click at [1011, 566] on button "Save" at bounding box center [995, 554] width 97 height 62
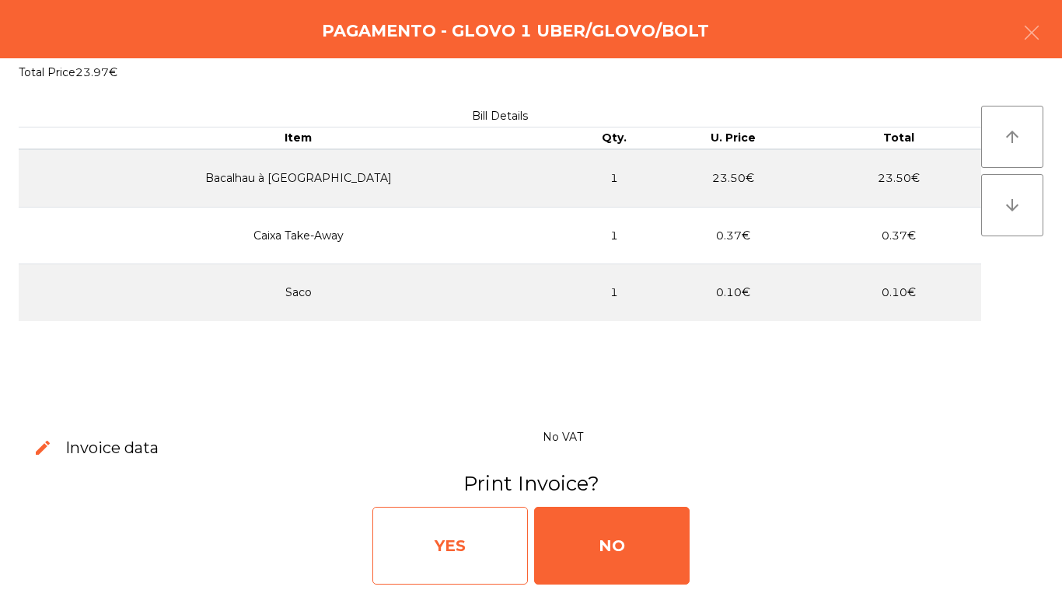
click at [457, 541] on div "YES" at bounding box center [451, 546] width 156 height 78
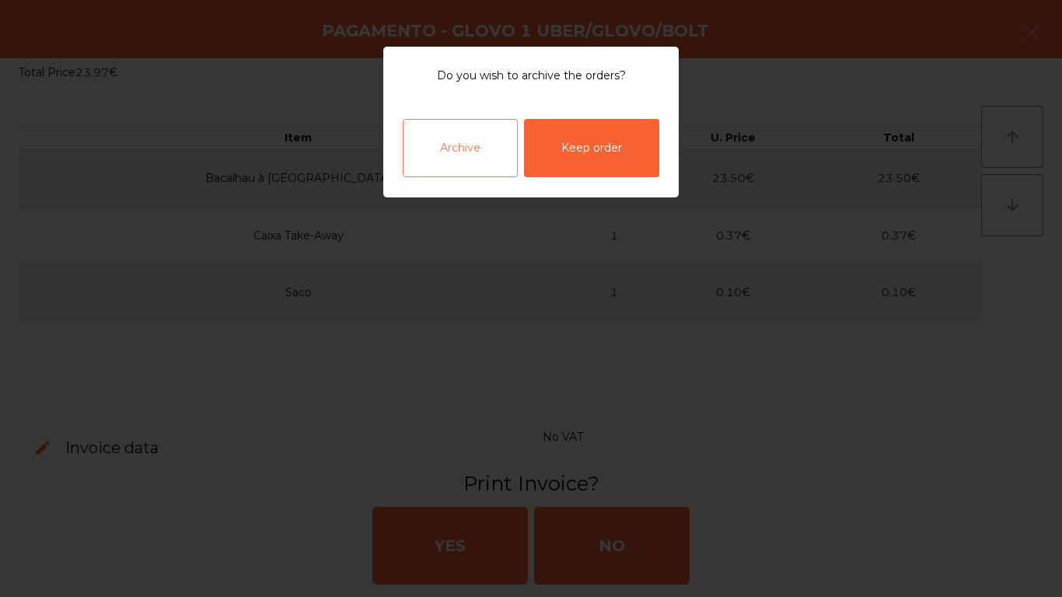
click at [461, 138] on div "Archive" at bounding box center [460, 148] width 115 height 58
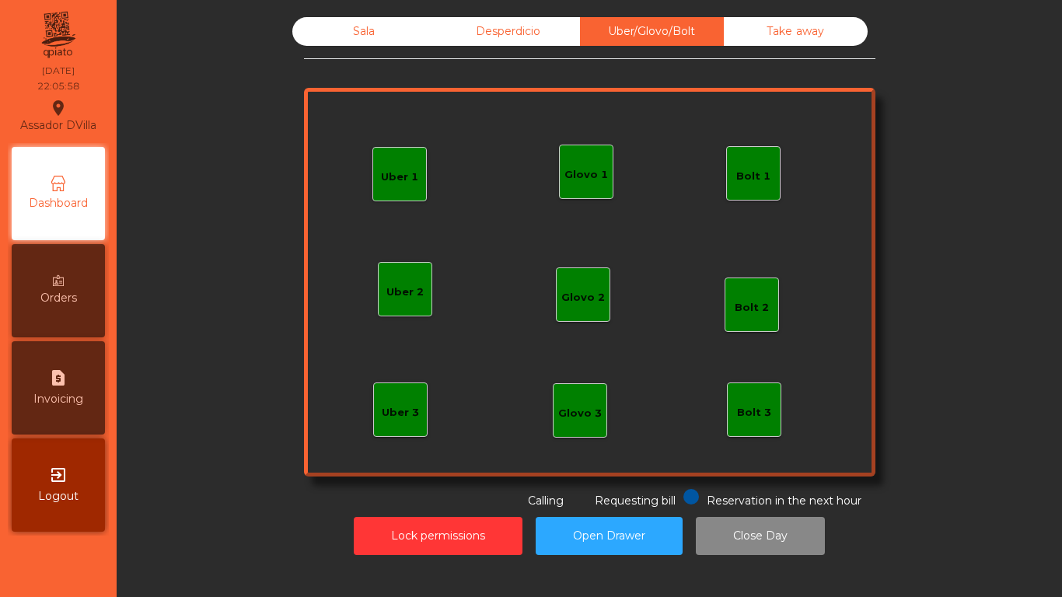
click at [346, 30] on div "Sala" at bounding box center [364, 31] width 144 height 29
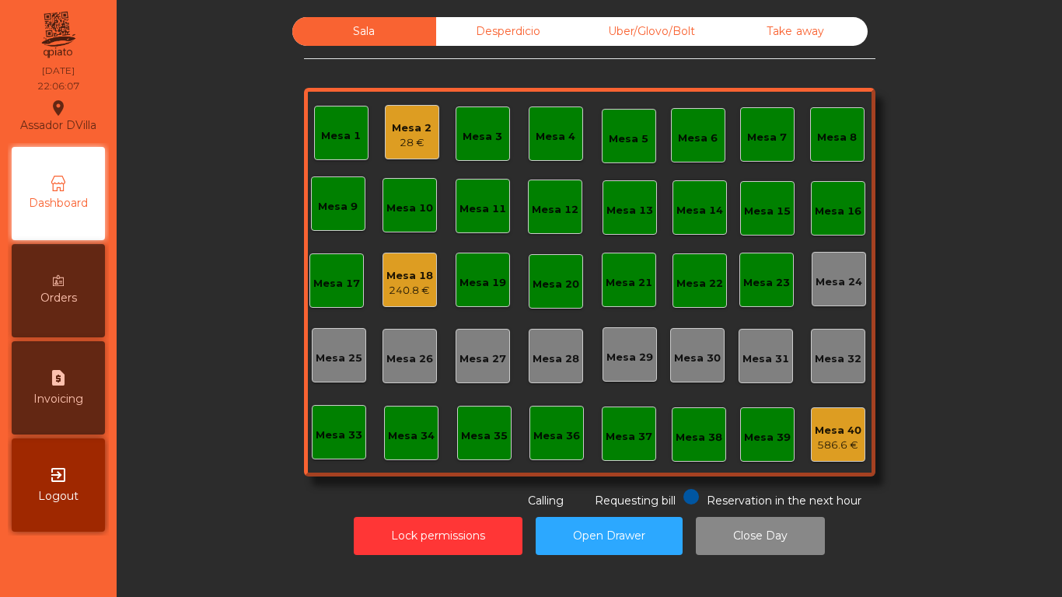
click at [403, 271] on div "Mesa 18" at bounding box center [410, 276] width 47 height 16
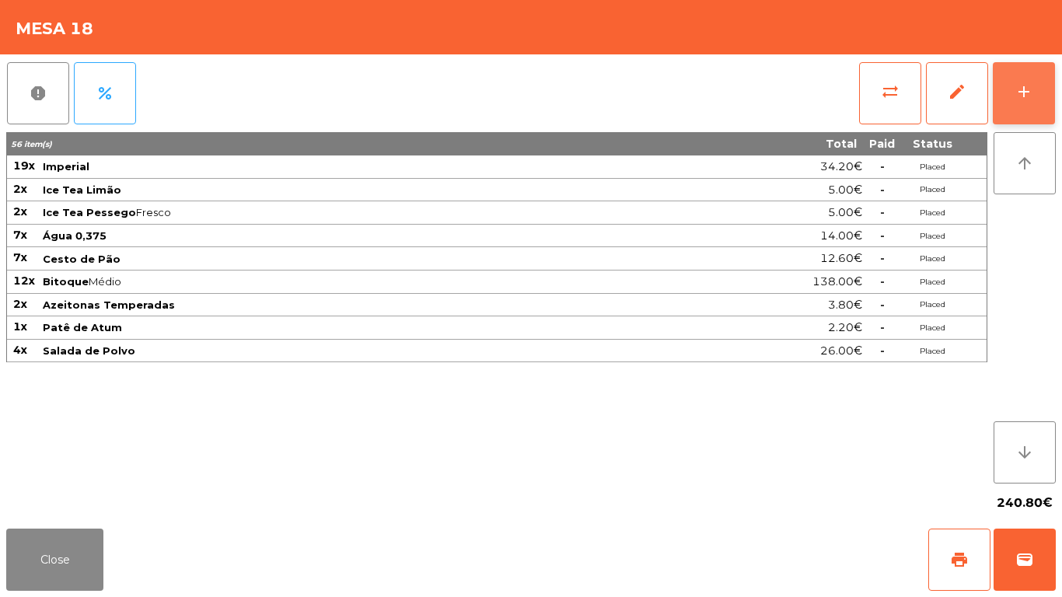
click at [1002, 111] on button "add" at bounding box center [1024, 93] width 62 height 62
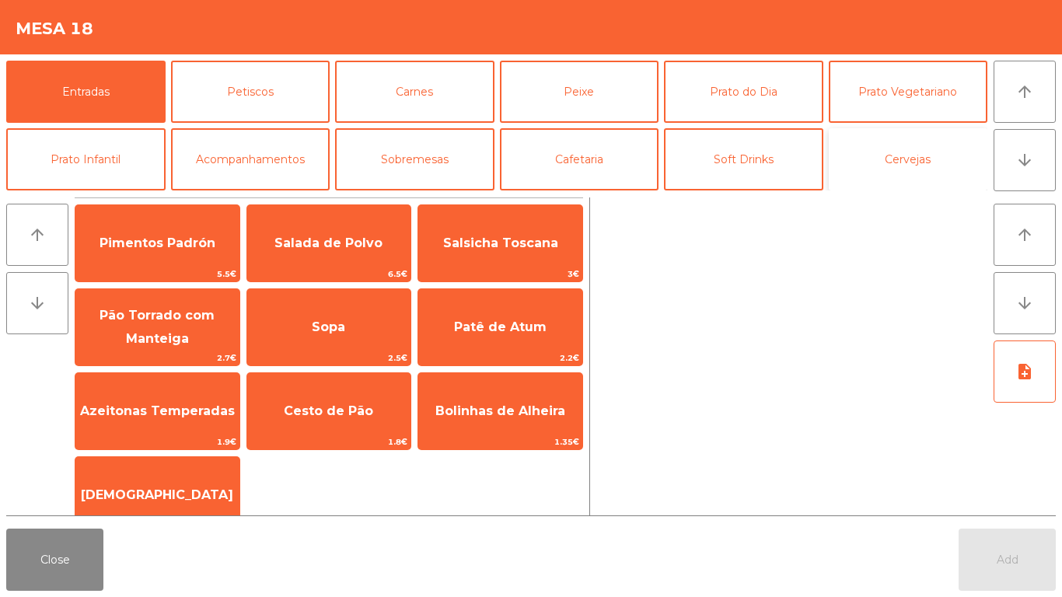
click at [897, 158] on button "Cervejas" at bounding box center [908, 159] width 159 height 62
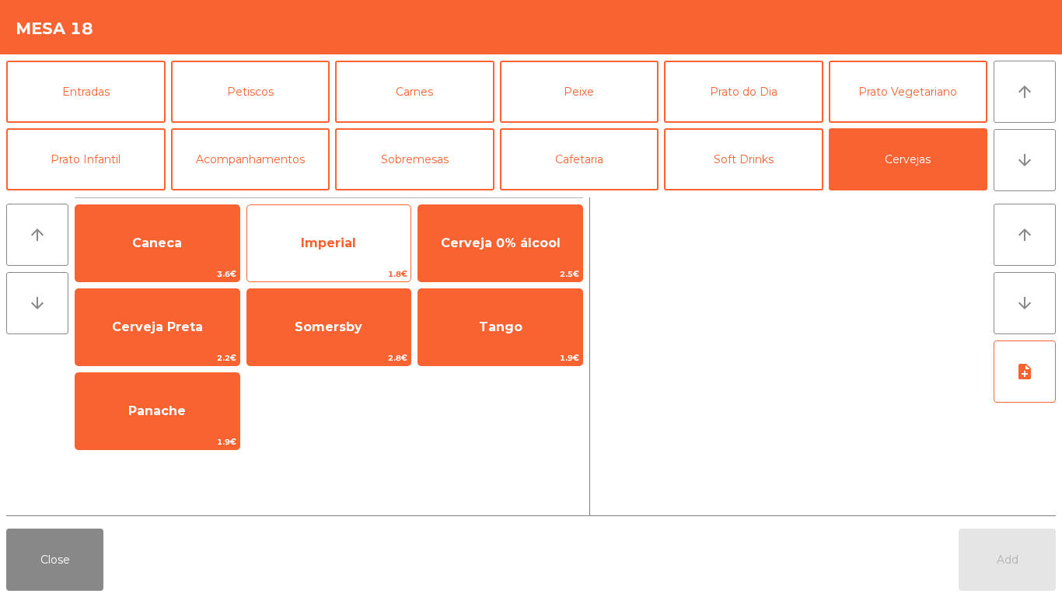
click at [311, 231] on span "Imperial" at bounding box center [329, 243] width 164 height 42
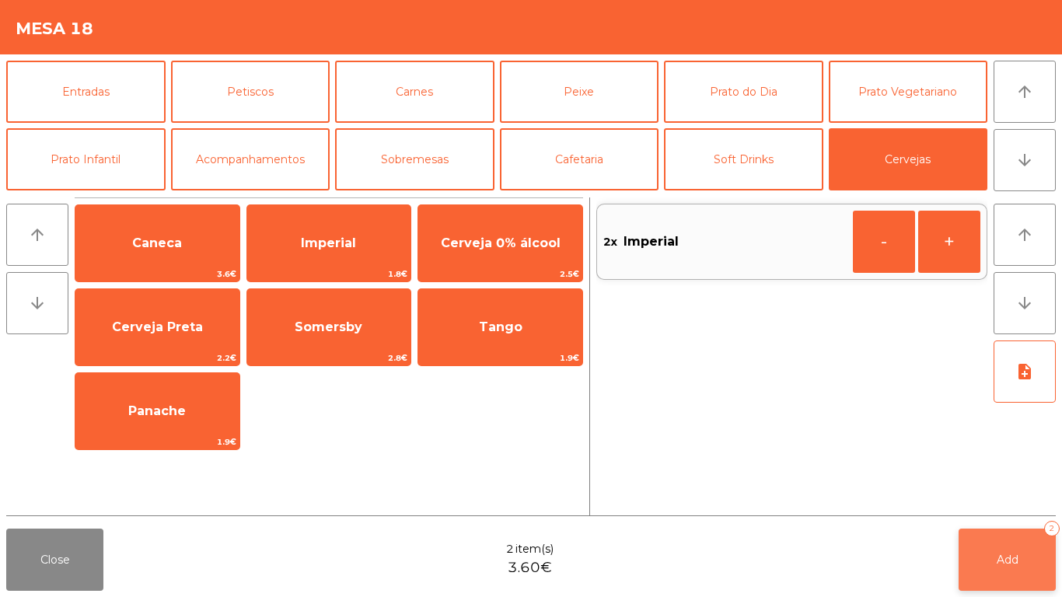
click at [1027, 565] on button "Add 2" at bounding box center [1007, 560] width 97 height 62
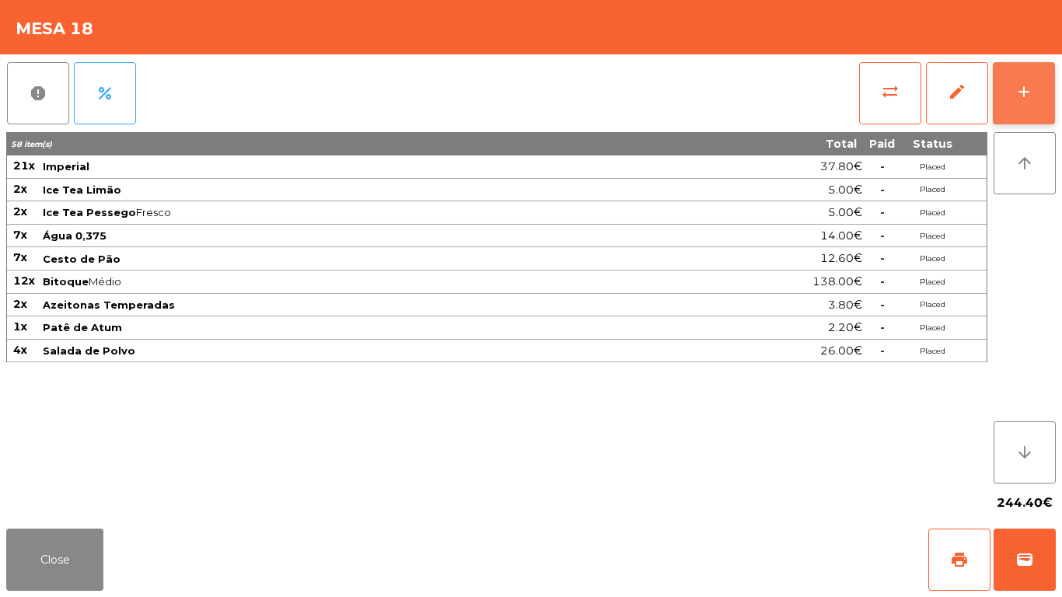
click at [1048, 89] on button "add" at bounding box center [1024, 93] width 62 height 62
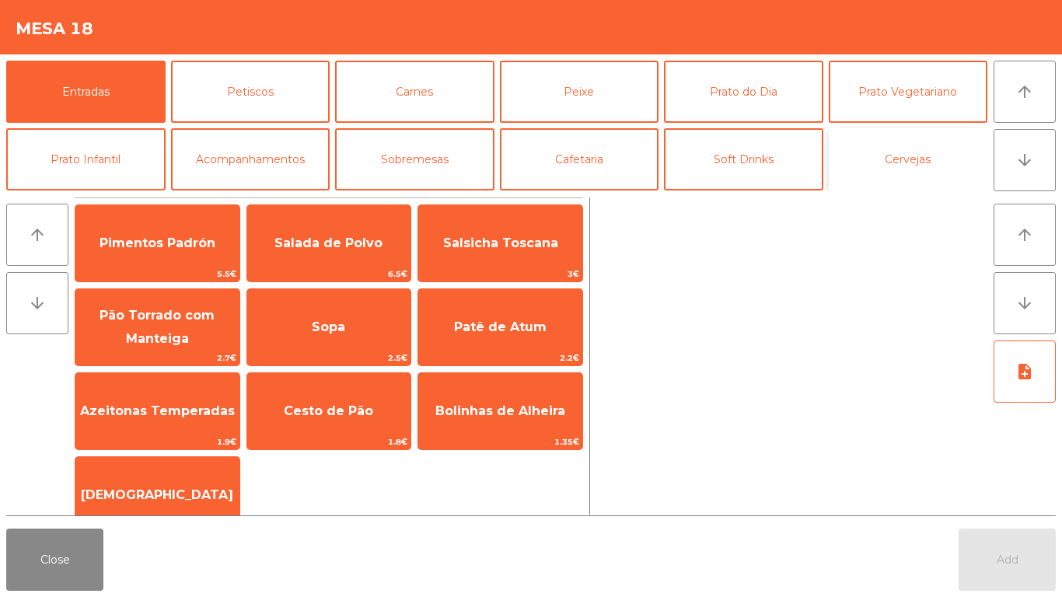
click at [886, 166] on button "Cervejas" at bounding box center [908, 159] width 159 height 62
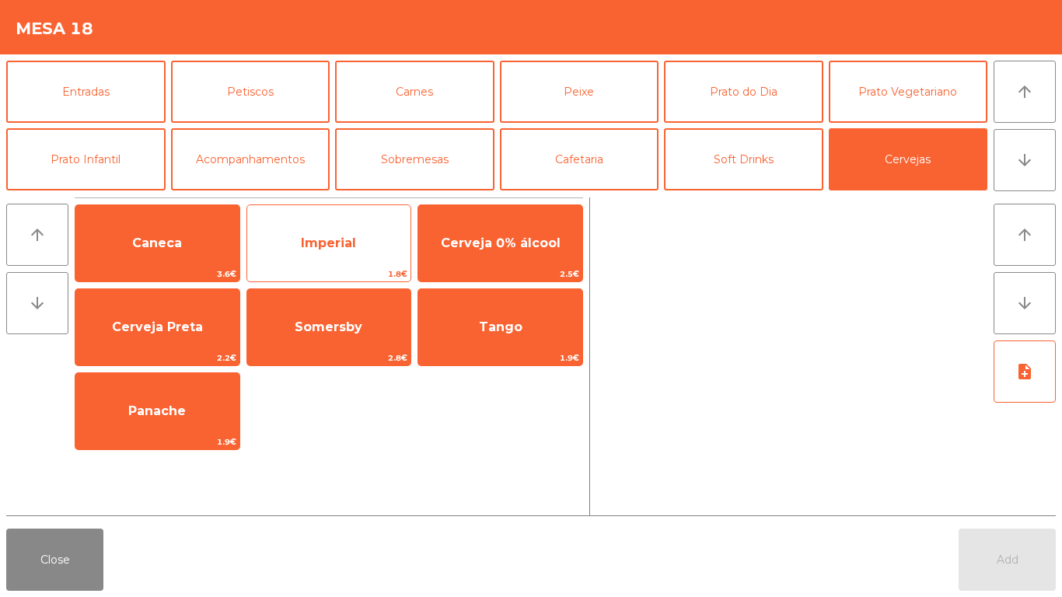
click at [282, 254] on span "Imperial" at bounding box center [329, 243] width 164 height 42
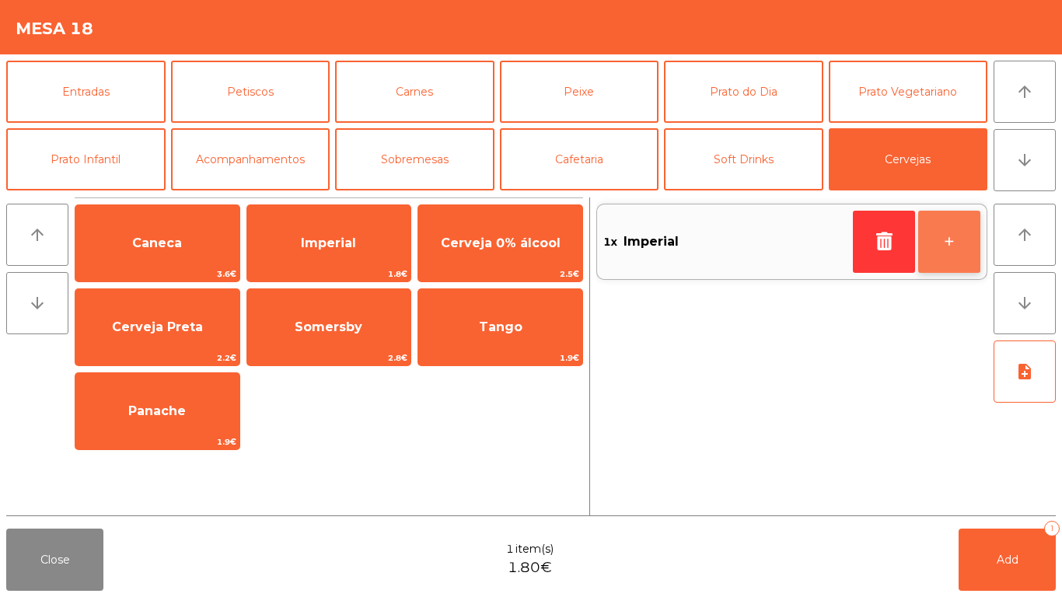
click at [954, 212] on button "+" at bounding box center [950, 242] width 62 height 62
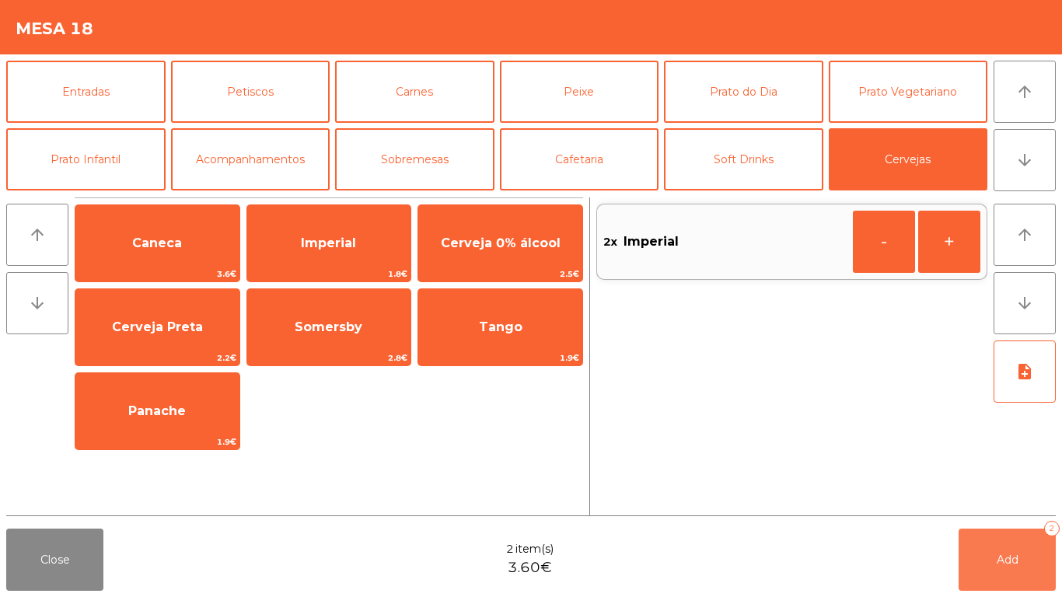
click at [990, 545] on button "Add 2" at bounding box center [1007, 560] width 97 height 62
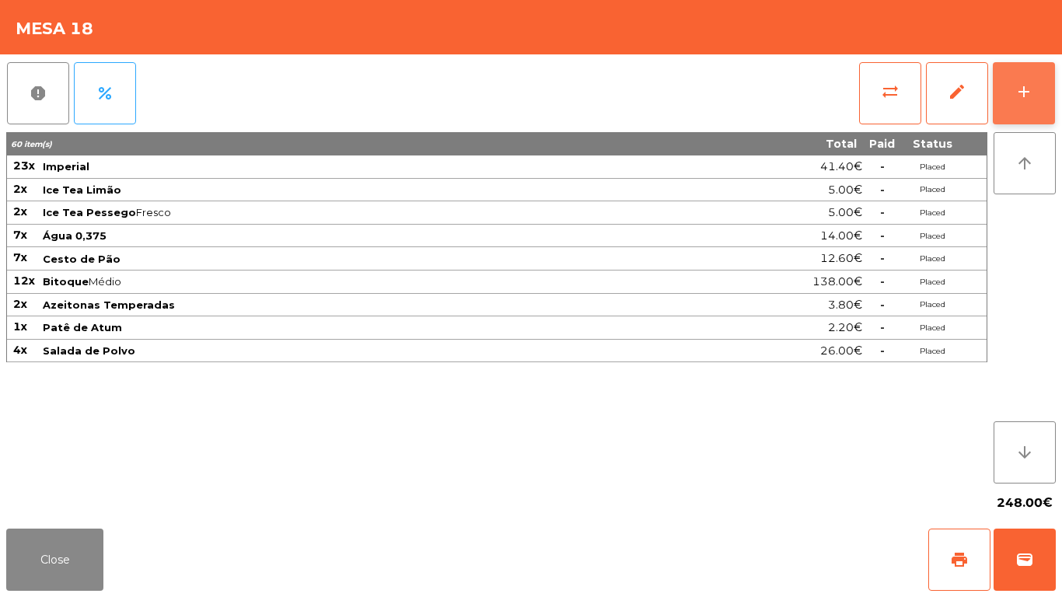
click at [1023, 103] on button "add" at bounding box center [1024, 93] width 62 height 62
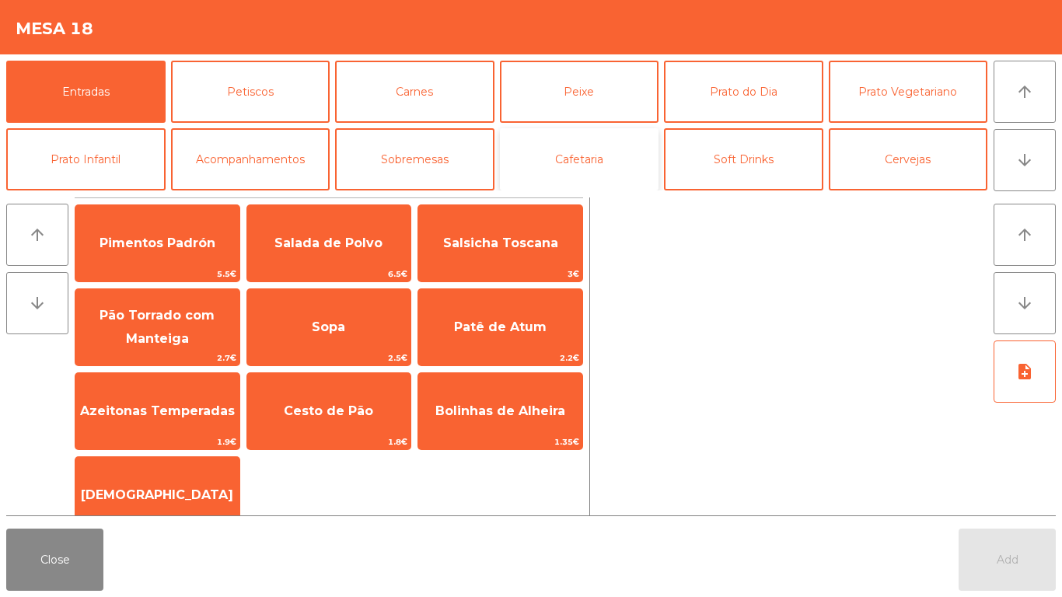
click at [588, 164] on button "Cafetaria" at bounding box center [579, 159] width 159 height 62
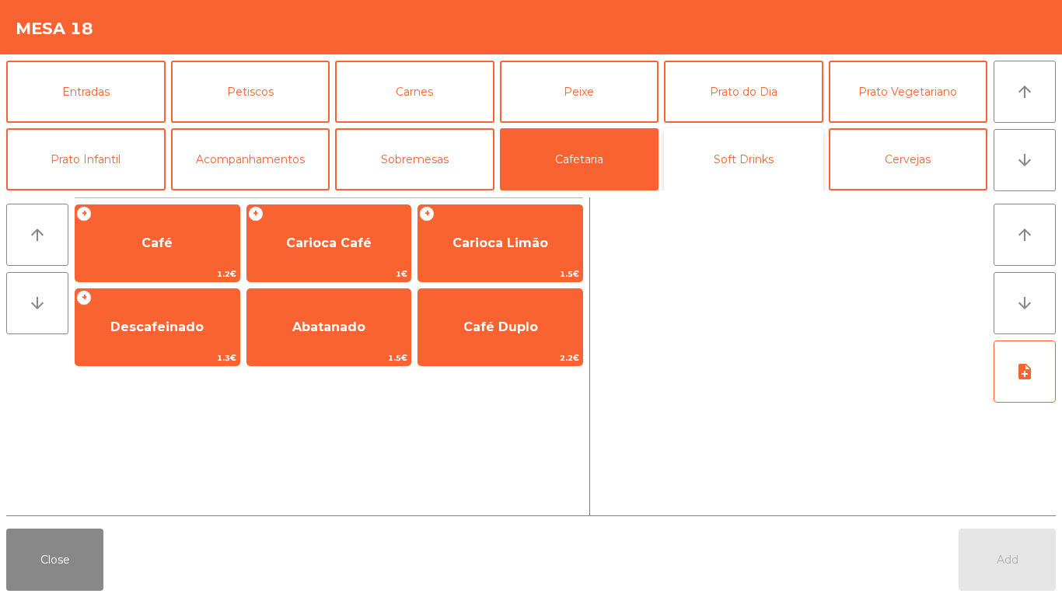
click at [784, 160] on button "Soft Drinks" at bounding box center [743, 159] width 159 height 62
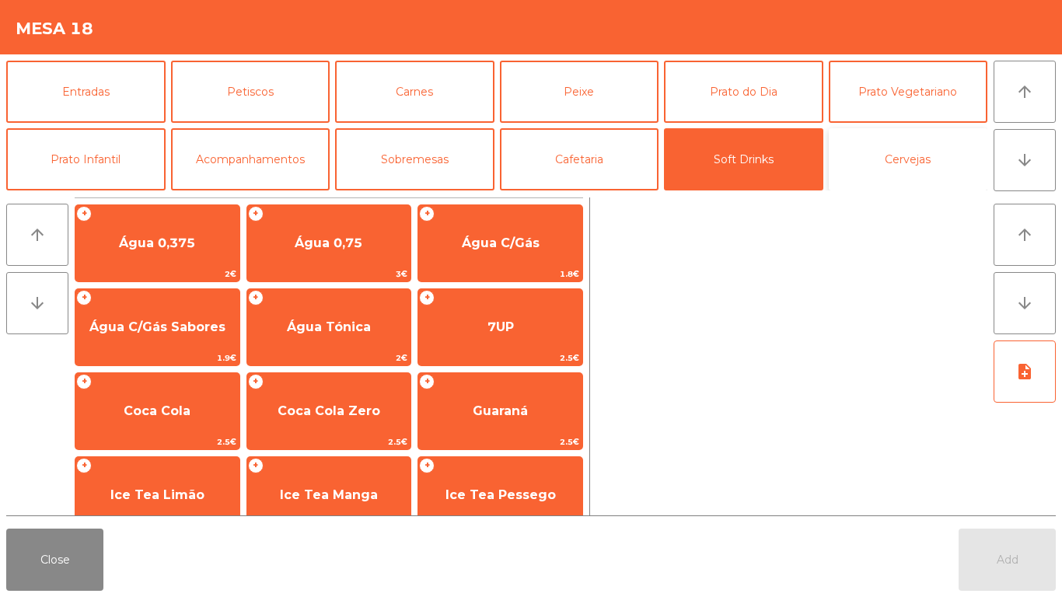
click at [880, 155] on button "Cervejas" at bounding box center [908, 159] width 159 height 62
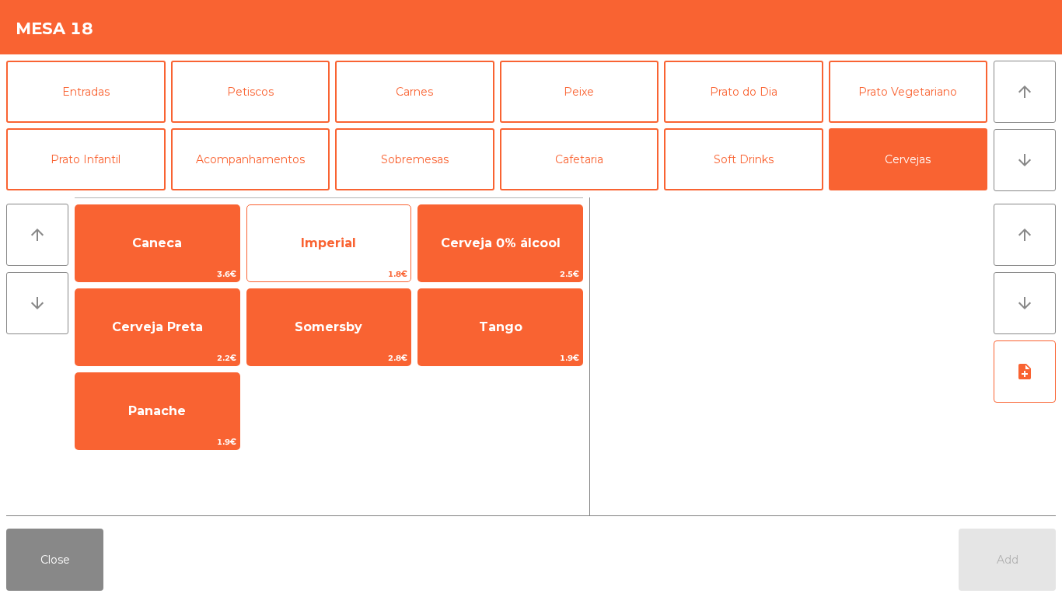
click at [318, 230] on span "Imperial" at bounding box center [329, 243] width 164 height 42
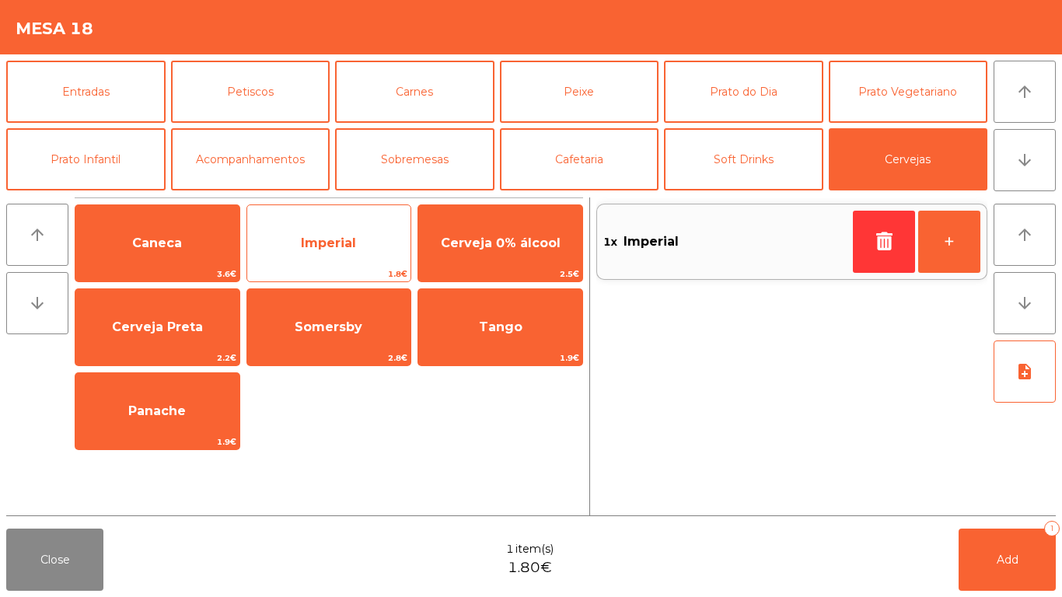
click at [318, 230] on span "Imperial" at bounding box center [329, 243] width 164 height 42
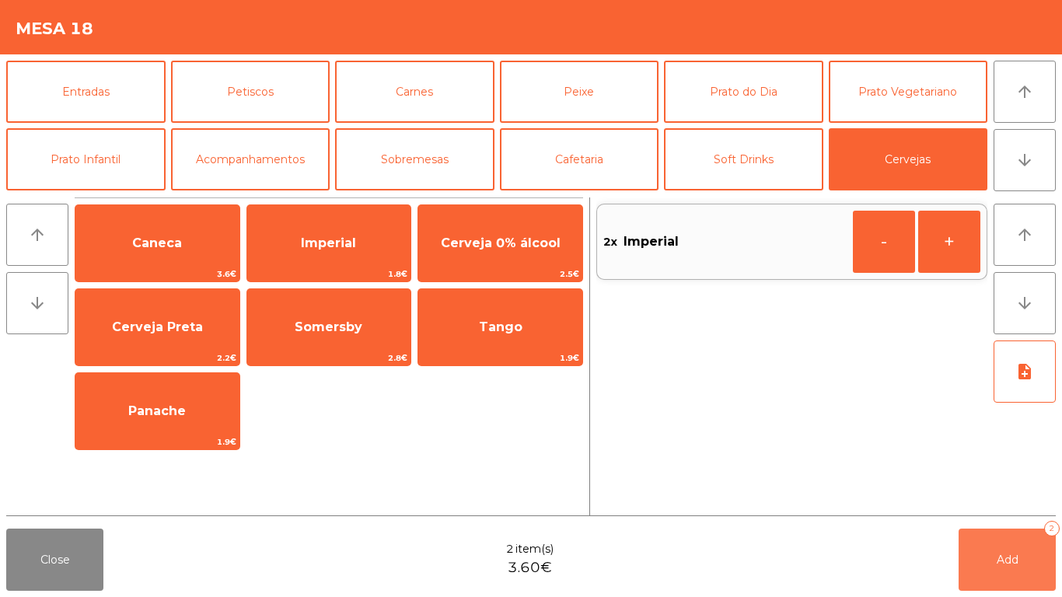
drag, startPoint x: 1038, startPoint y: 562, endPoint x: 1017, endPoint y: 555, distance: 22.1
click at [1032, 559] on button "Add 2" at bounding box center [1007, 560] width 97 height 62
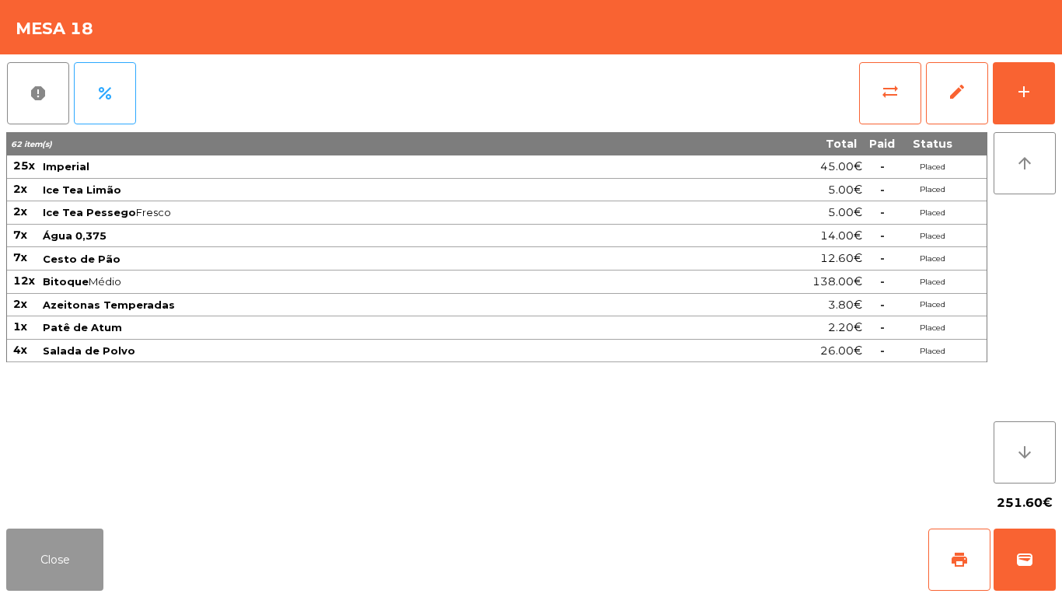
click at [71, 555] on button "Close" at bounding box center [54, 560] width 97 height 62
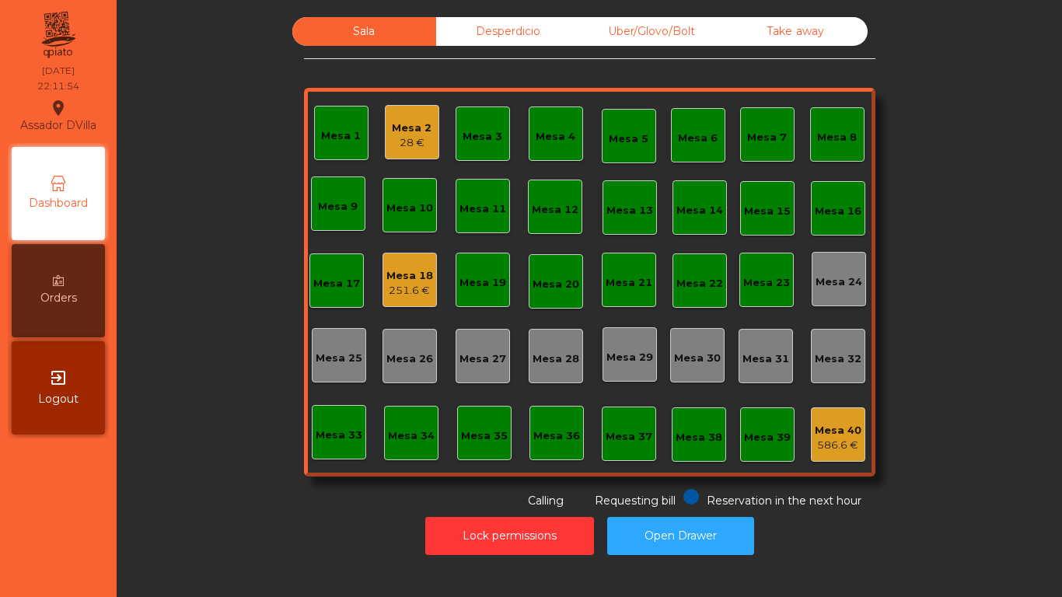
click at [385, 307] on div "Mesa 1 Mesa 2 28 € Mesa 3 Mesa 4 Mesa 5 Mesa 6 Mesa 7 Mesa 8 Mesa 9 Mesa 10 Mes…" at bounding box center [590, 282] width 572 height 389
click at [397, 290] on div "251.6 €" at bounding box center [410, 291] width 47 height 16
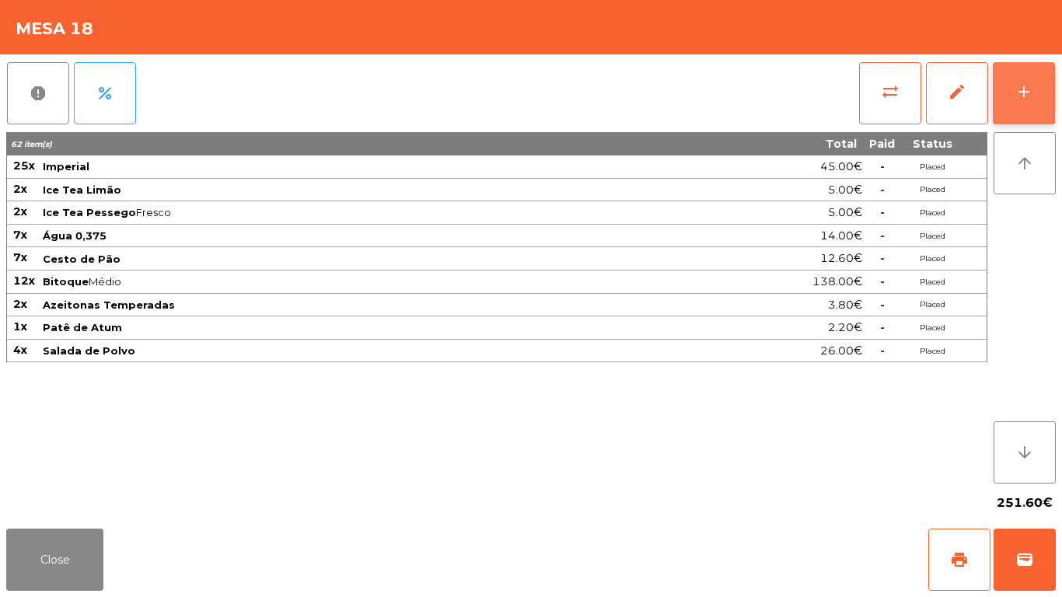
click at [1027, 89] on div "add" at bounding box center [1024, 91] width 19 height 19
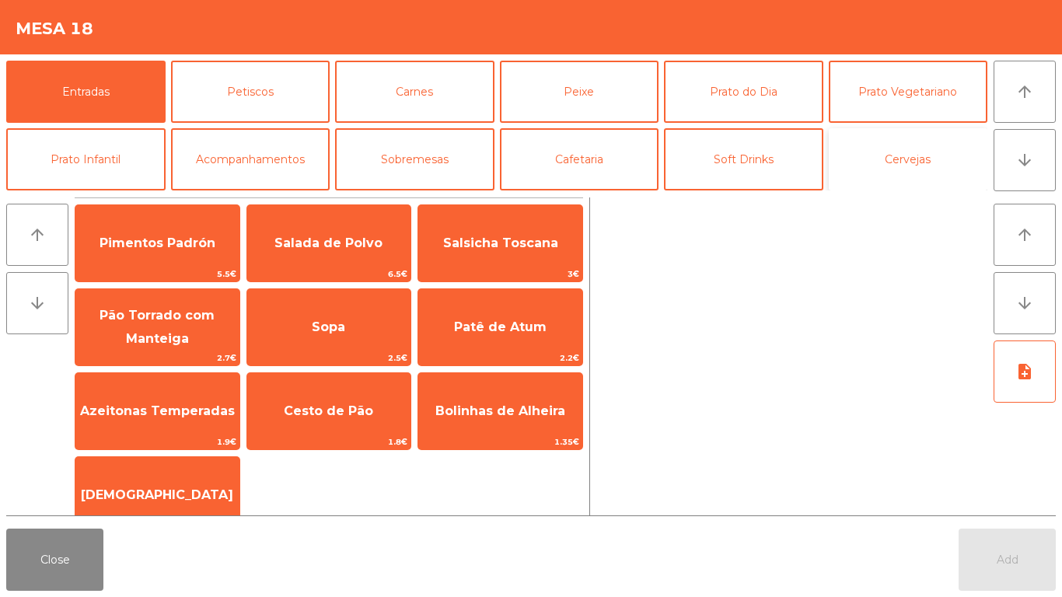
click at [925, 150] on button "Cervejas" at bounding box center [908, 159] width 159 height 62
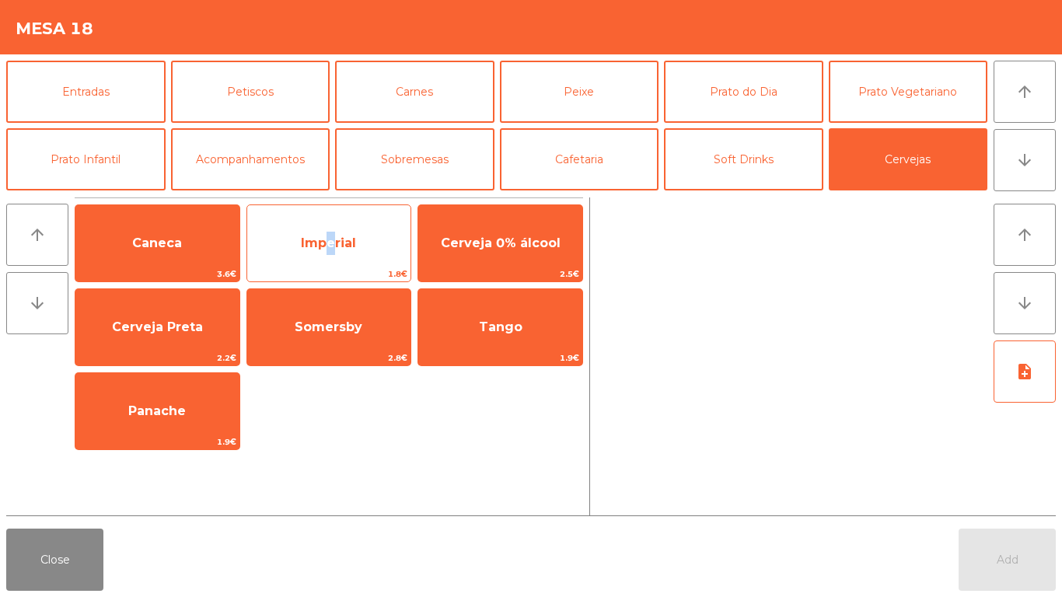
click at [324, 263] on span "Imperial" at bounding box center [329, 243] width 164 height 42
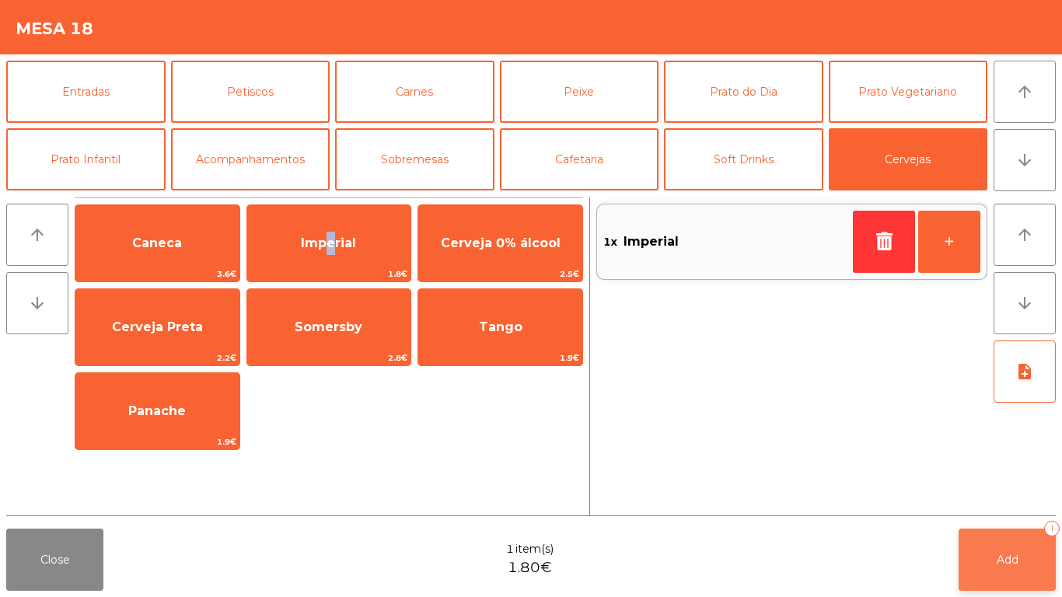
click at [1006, 568] on button "Add 1" at bounding box center [1007, 560] width 97 height 62
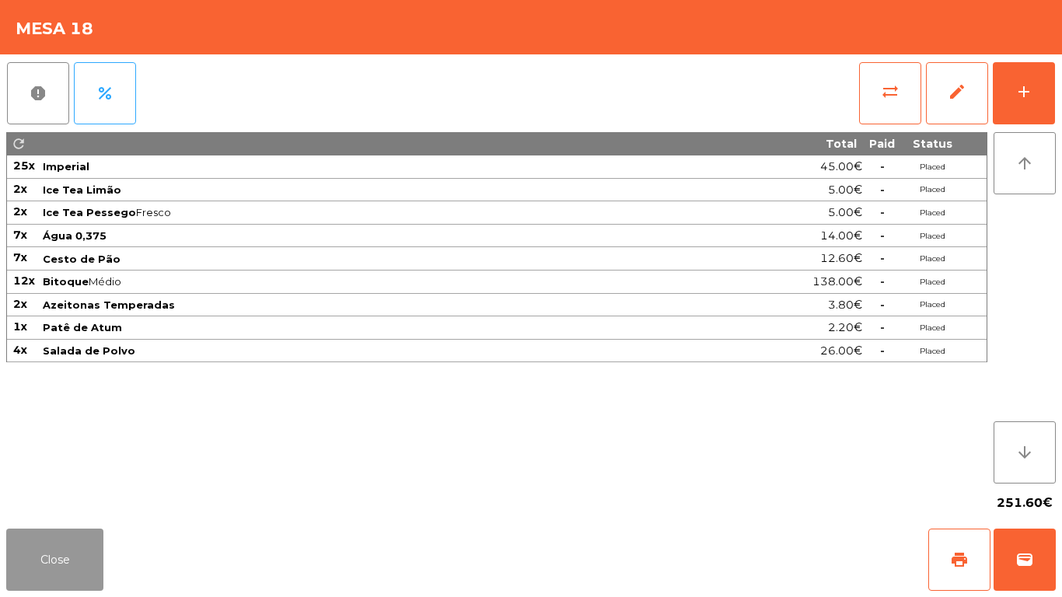
click at [62, 562] on button "Close" at bounding box center [54, 560] width 97 height 62
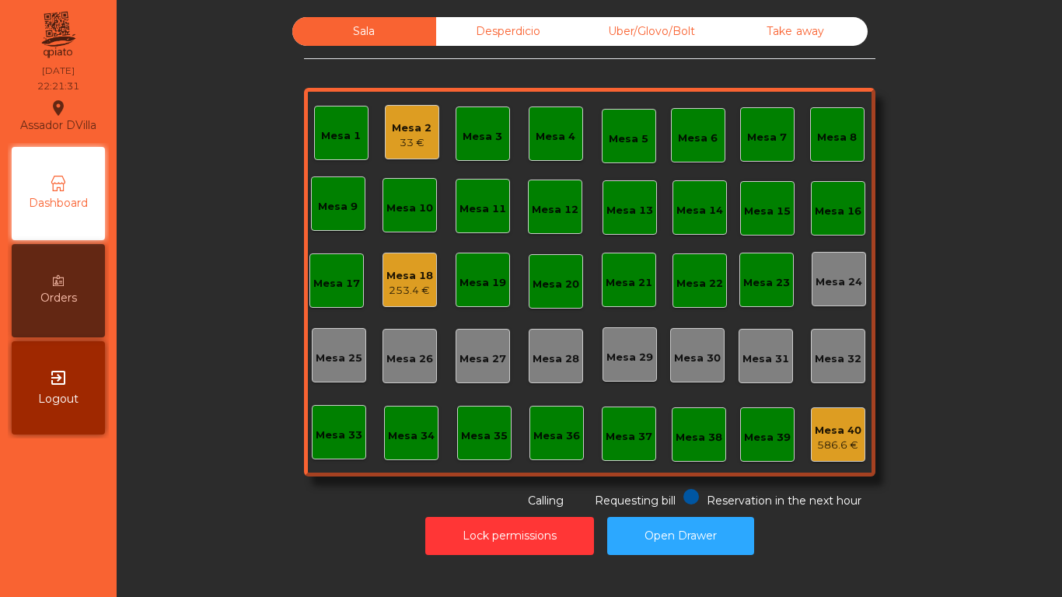
click at [397, 266] on div "Mesa 18 253.4 €" at bounding box center [410, 280] width 47 height 37
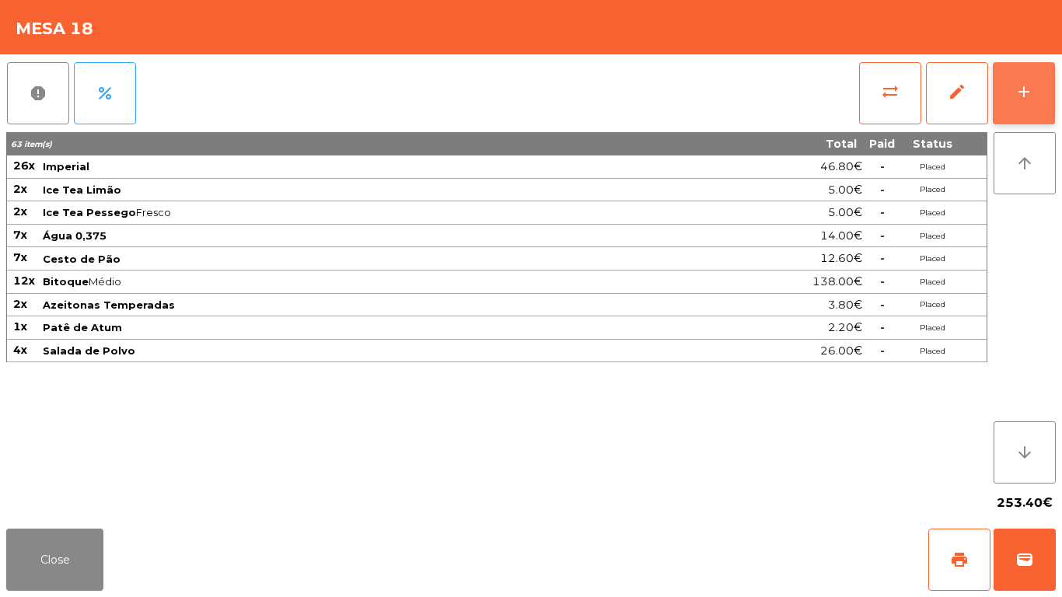
click at [1034, 86] on button "add" at bounding box center [1024, 93] width 62 height 62
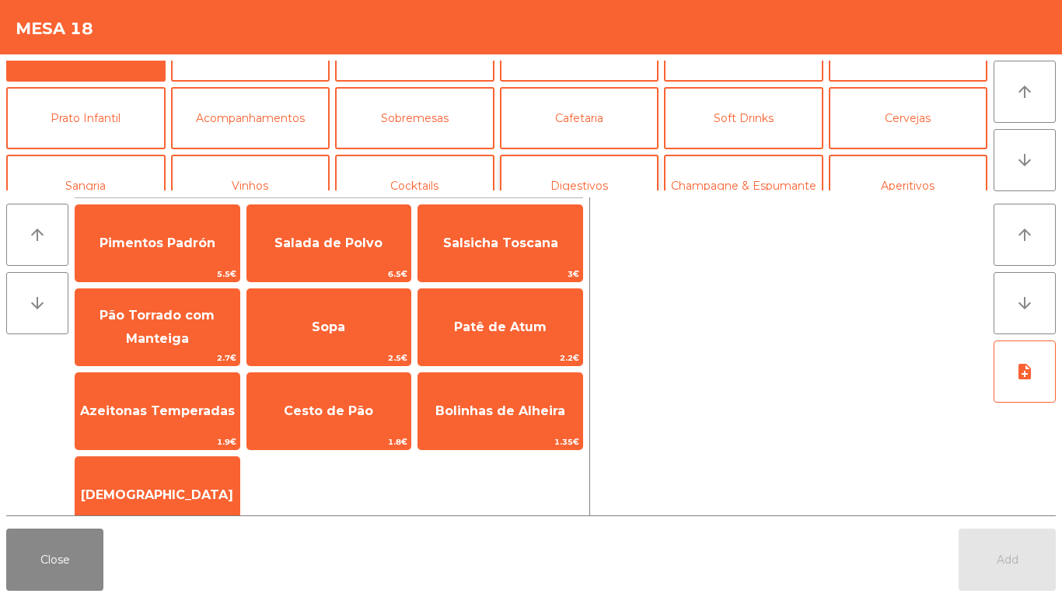
scroll to position [78, 0]
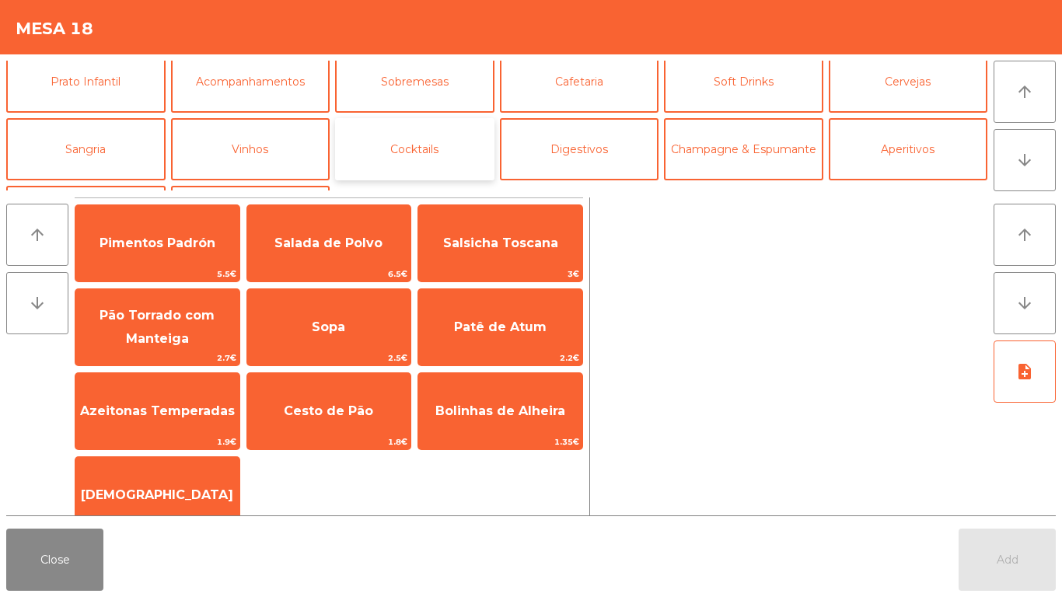
click at [394, 166] on button "Cocktails" at bounding box center [414, 149] width 159 height 62
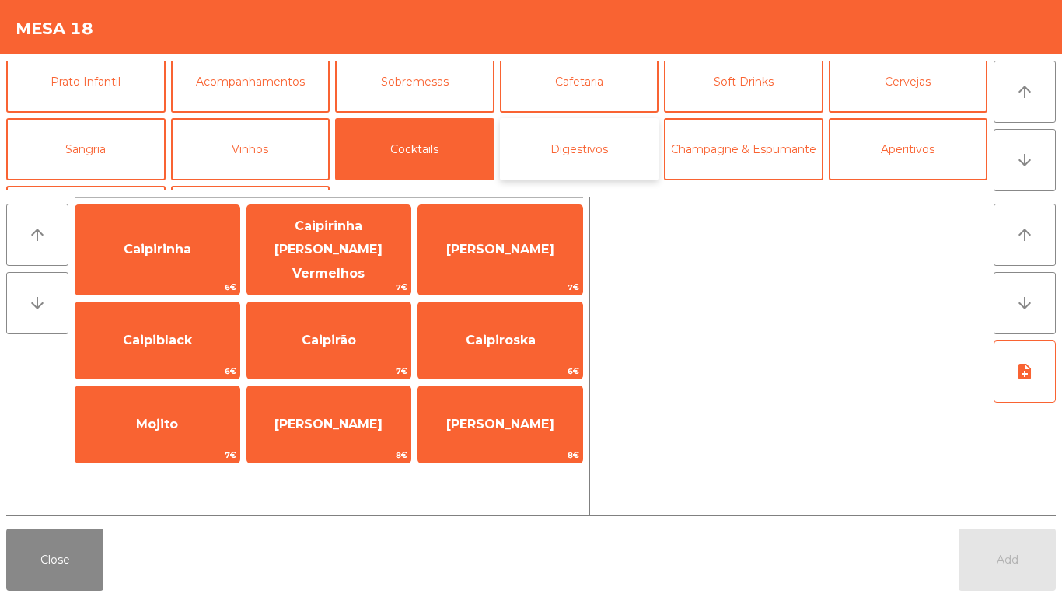
click at [590, 151] on button "Digestivos" at bounding box center [579, 149] width 159 height 62
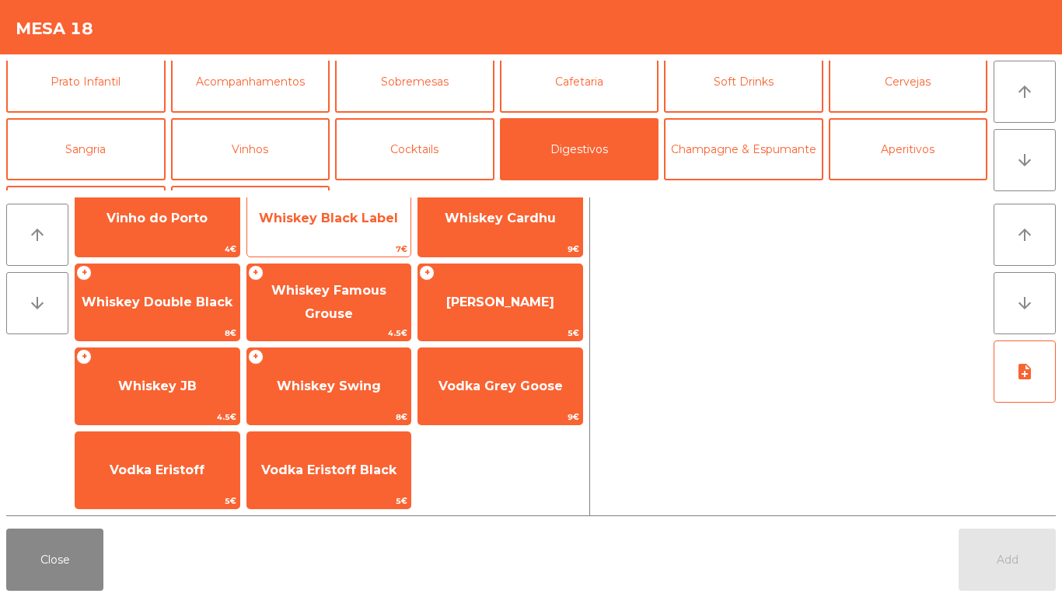
scroll to position [0, 0]
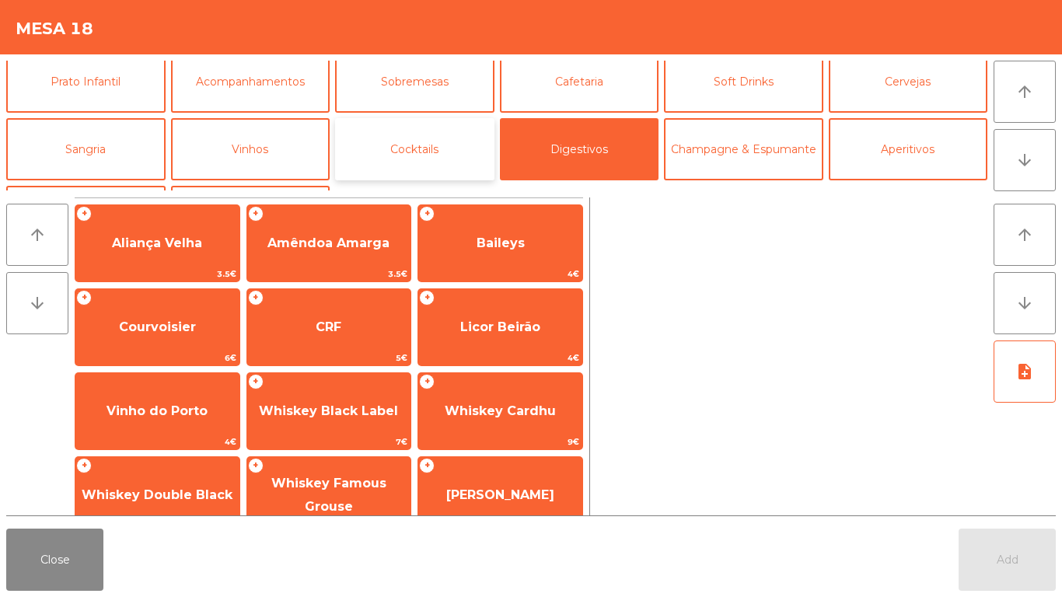
click at [462, 143] on button "Cocktails" at bounding box center [414, 149] width 159 height 62
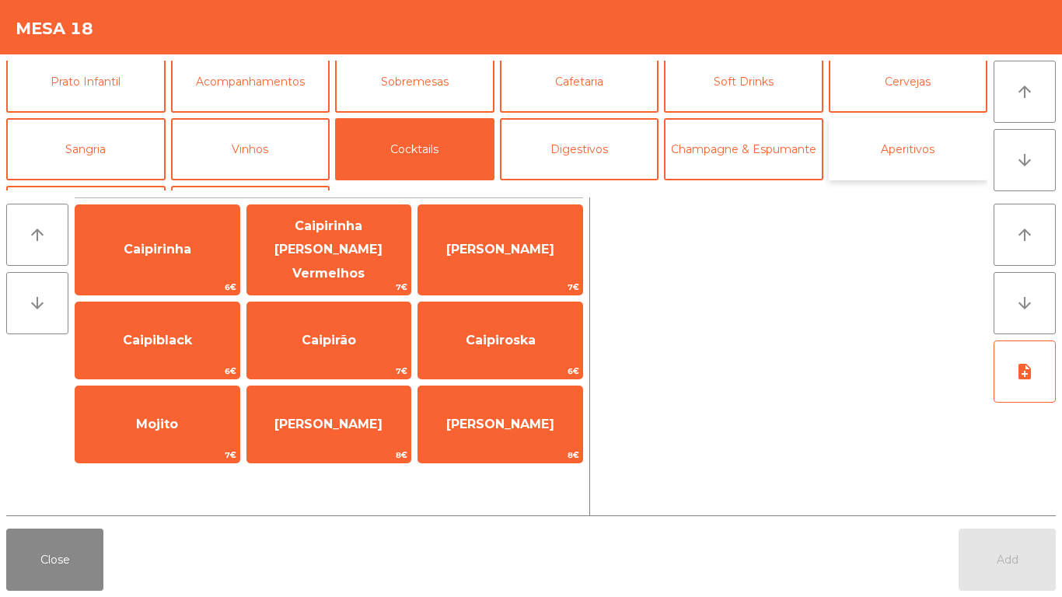
click at [869, 152] on button "Aperitivos" at bounding box center [908, 149] width 159 height 62
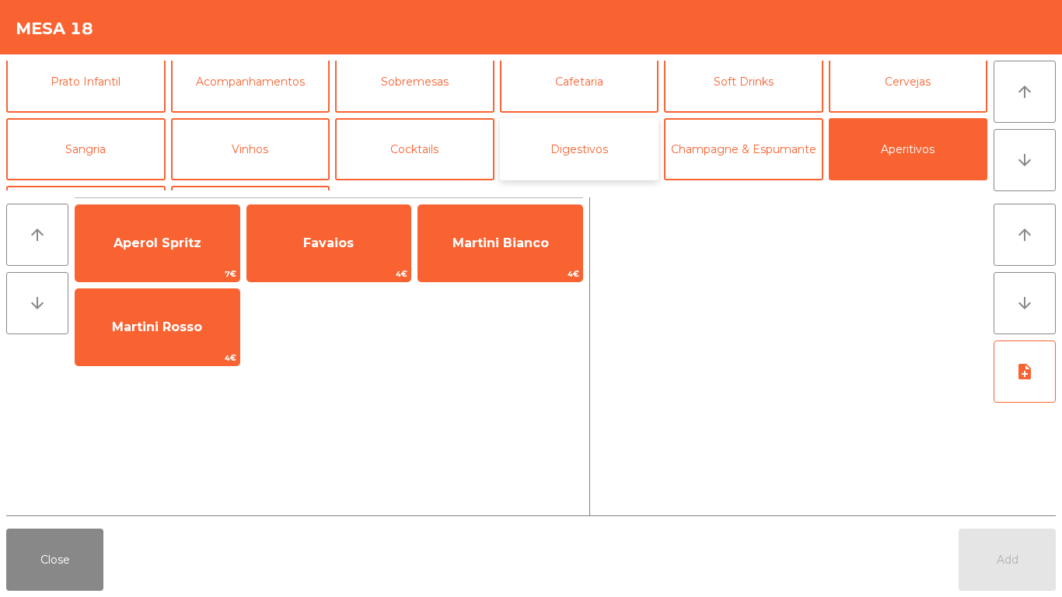
click at [563, 128] on button "Digestivos" at bounding box center [579, 149] width 159 height 62
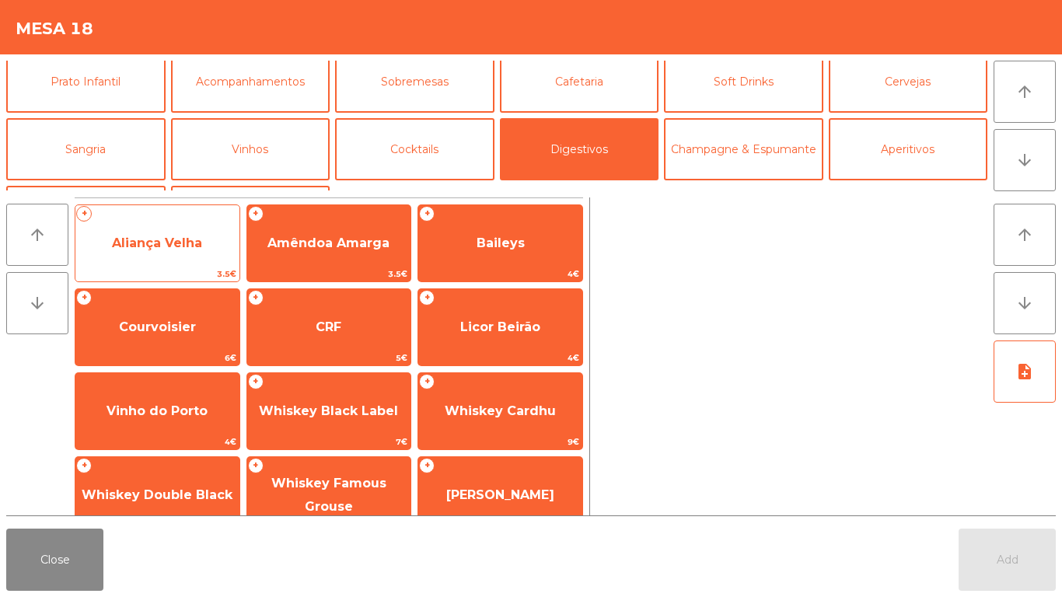
click at [154, 243] on span "Aliança Velha" at bounding box center [157, 243] width 90 height 15
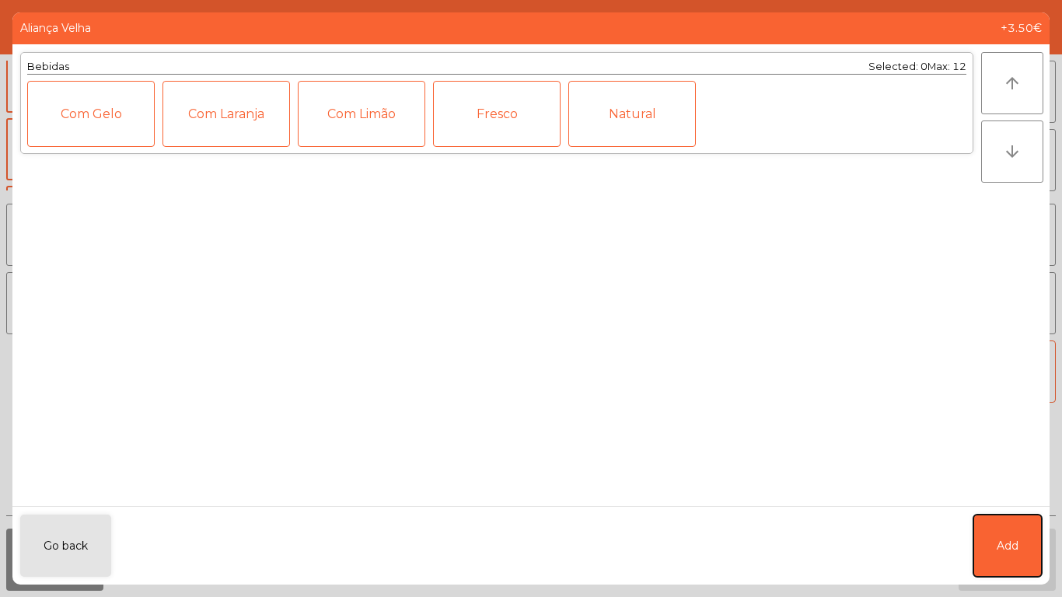
click at [1014, 546] on span "Add" at bounding box center [1008, 546] width 22 height 16
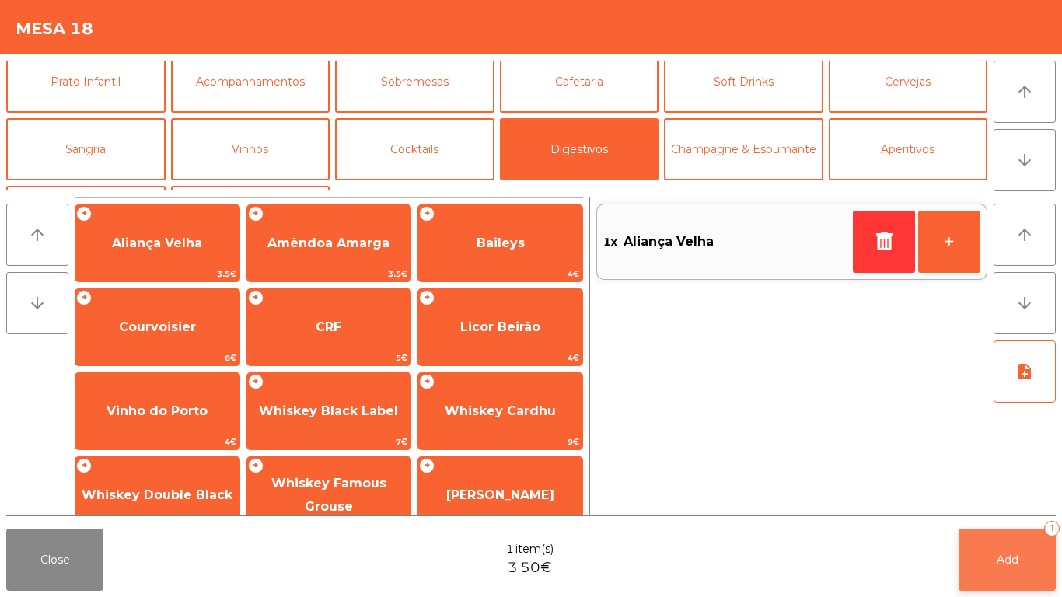
click at [1003, 582] on button "Add 1" at bounding box center [1007, 560] width 97 height 62
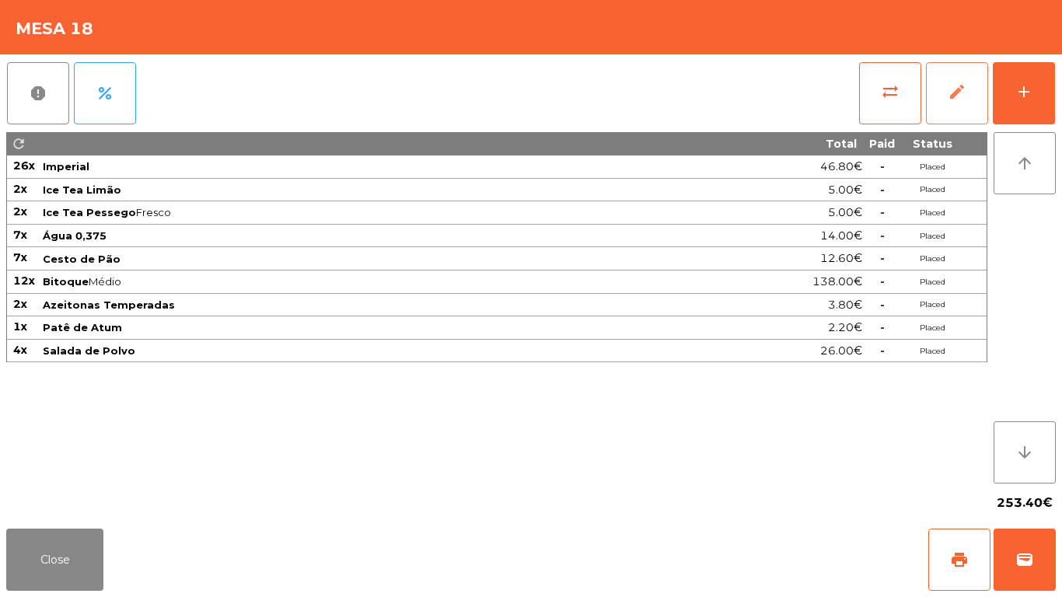
click at [939, 106] on button "edit" at bounding box center [957, 93] width 62 height 62
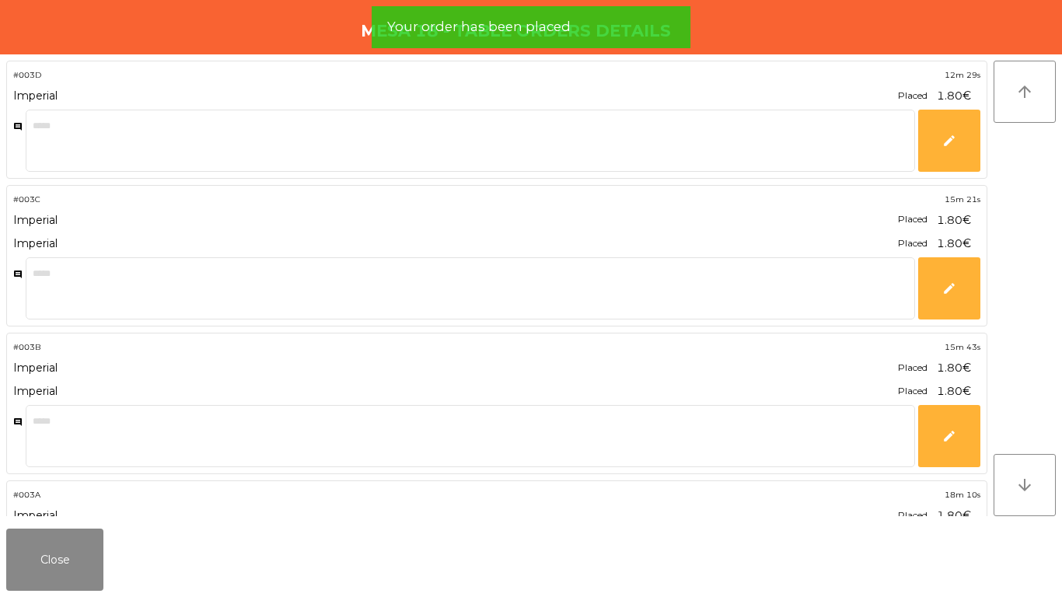
click at [63, 556] on button "Close" at bounding box center [54, 560] width 97 height 62
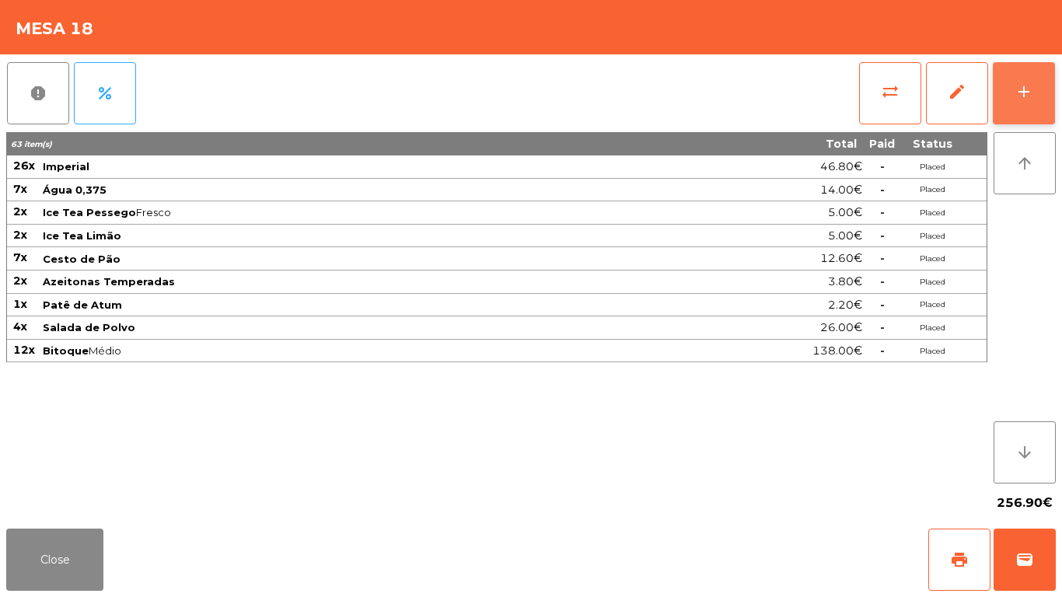
click at [1020, 78] on button "add" at bounding box center [1024, 93] width 62 height 62
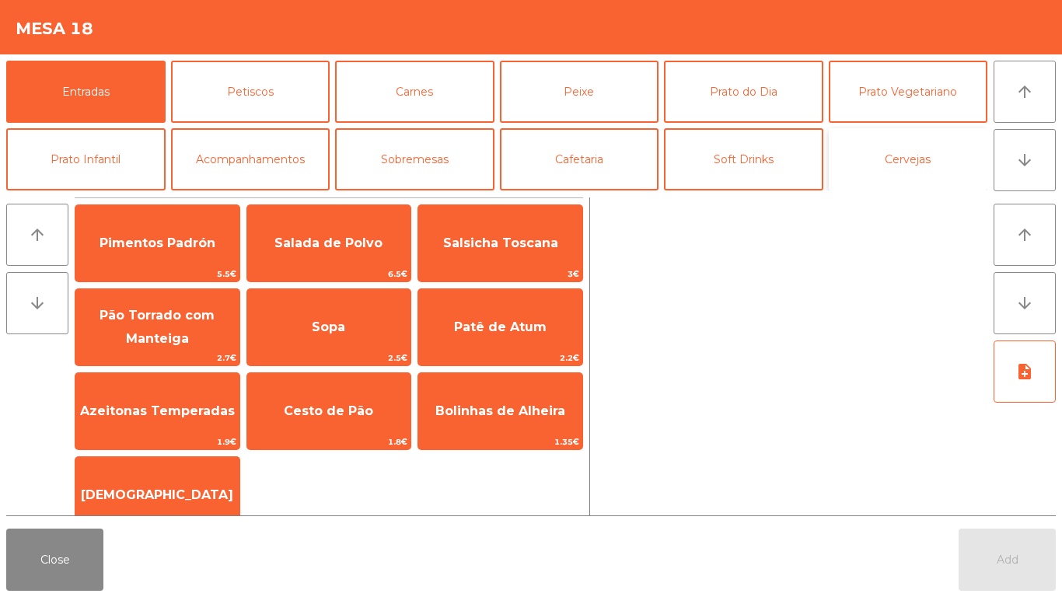
click at [941, 174] on button "Cervejas" at bounding box center [908, 159] width 159 height 62
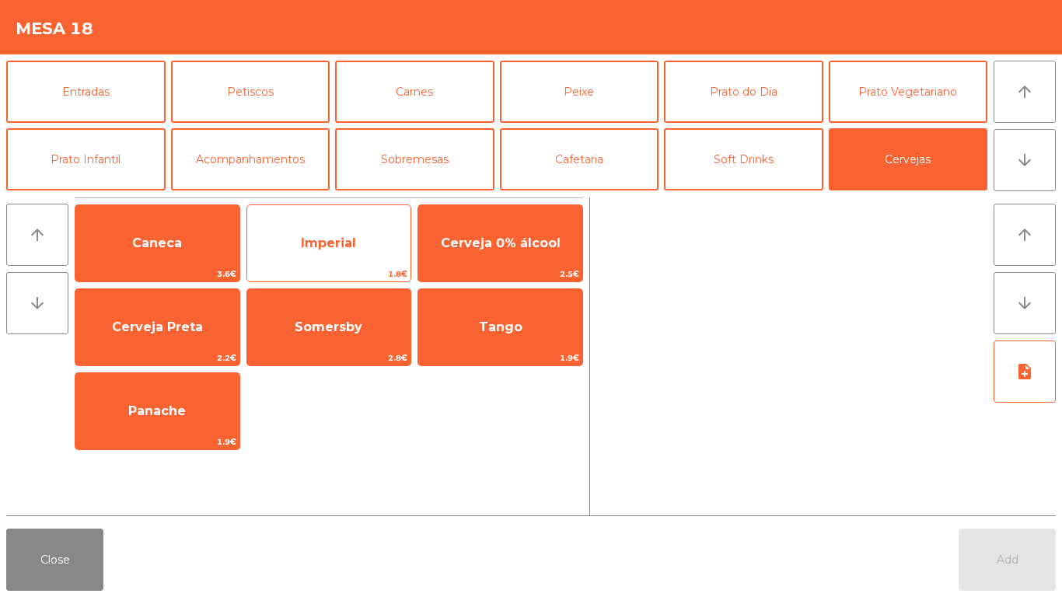
click at [373, 265] on div "Imperial 1.8€" at bounding box center [330, 244] width 166 height 78
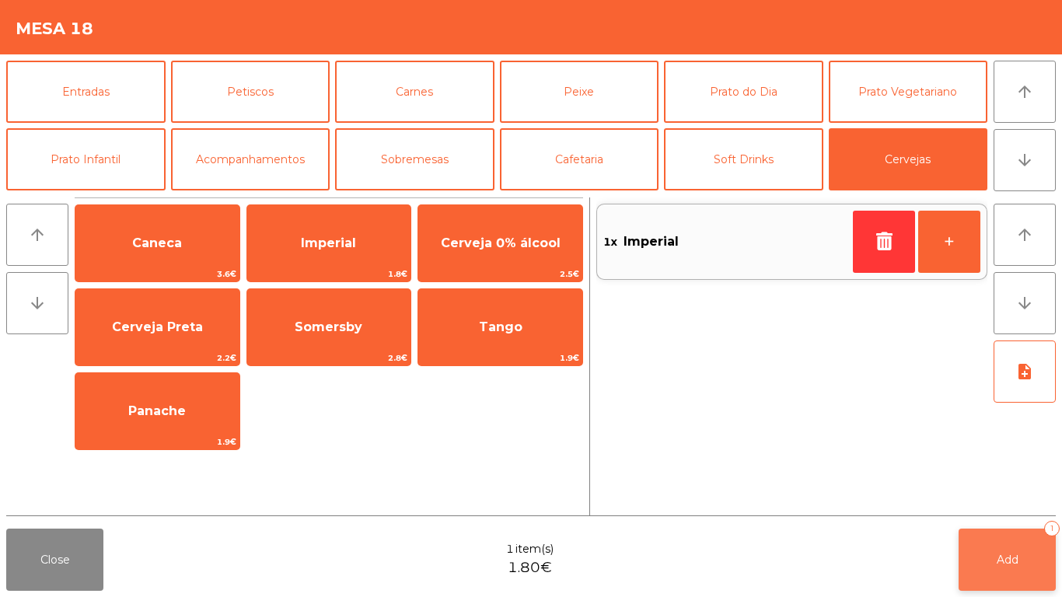
click at [1041, 577] on button "Add 1" at bounding box center [1007, 560] width 97 height 62
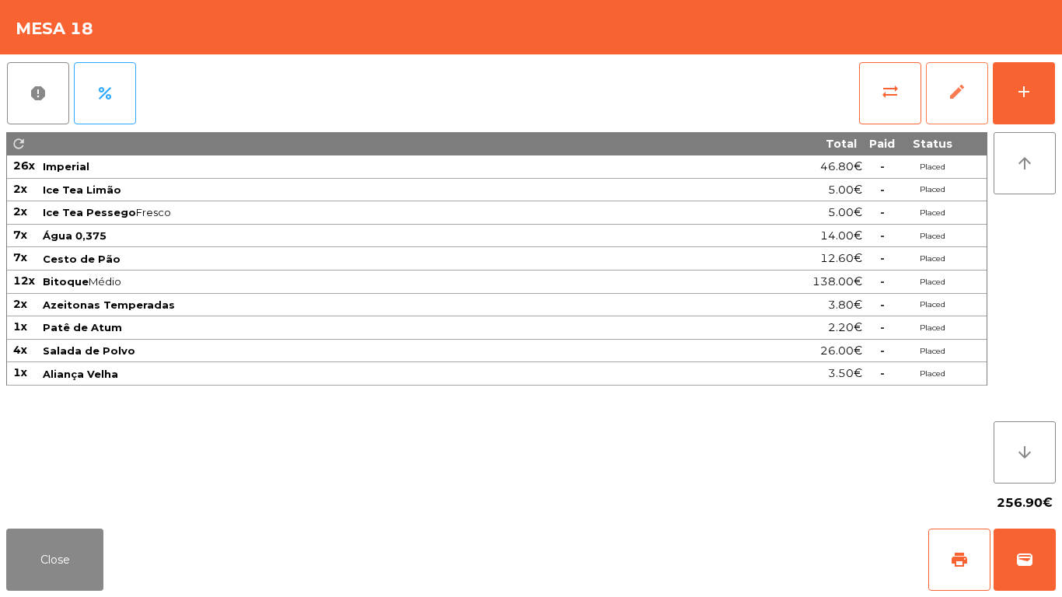
click at [956, 93] on span "edit" at bounding box center [957, 91] width 19 height 19
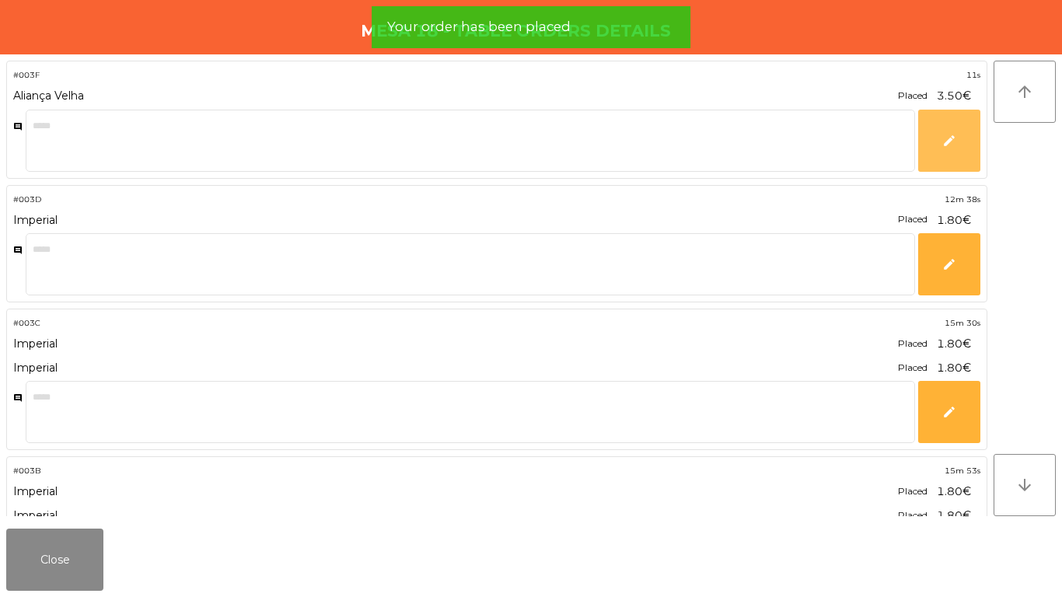
click at [956, 154] on button "edit" at bounding box center [950, 141] width 62 height 62
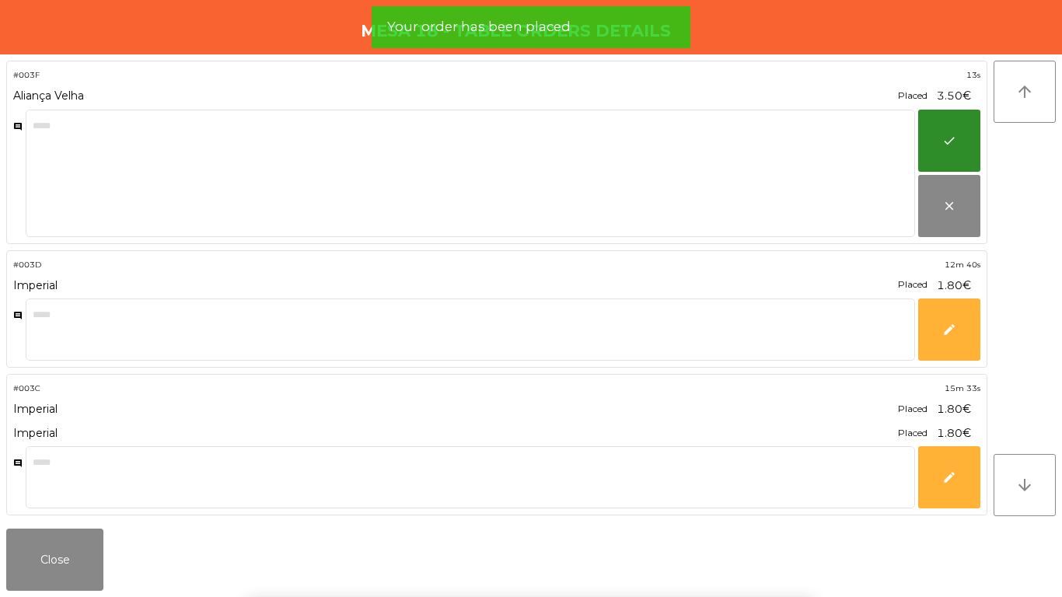
drag, startPoint x: 947, startPoint y: 124, endPoint x: 140, endPoint y: 540, distance: 907.9
click at [948, 125] on button "check" at bounding box center [950, 141] width 62 height 62
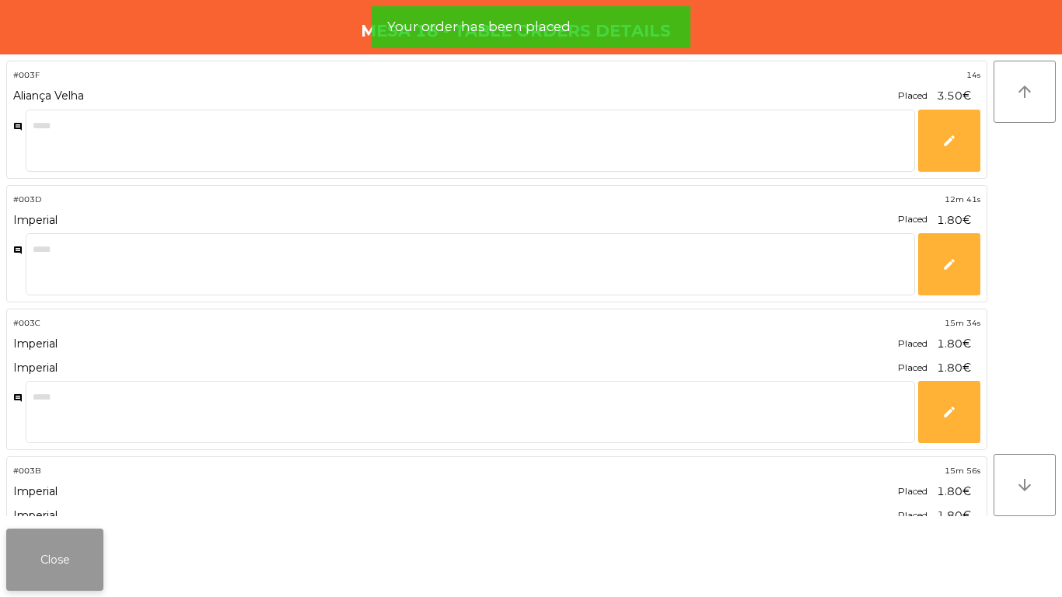
click at [78, 571] on button "Close" at bounding box center [54, 560] width 97 height 62
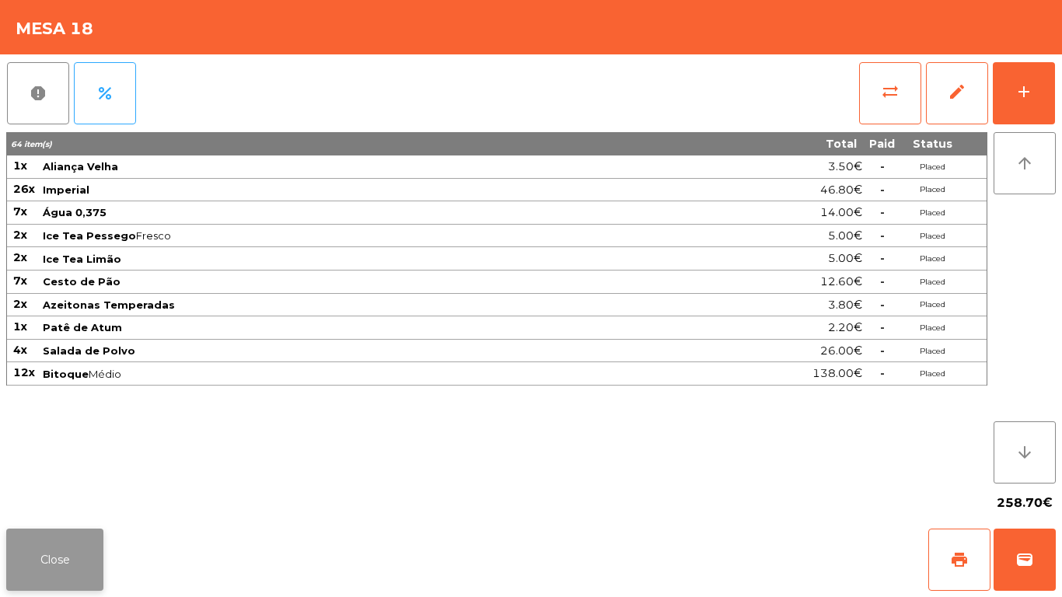
click at [68, 569] on button "Close" at bounding box center [54, 560] width 97 height 62
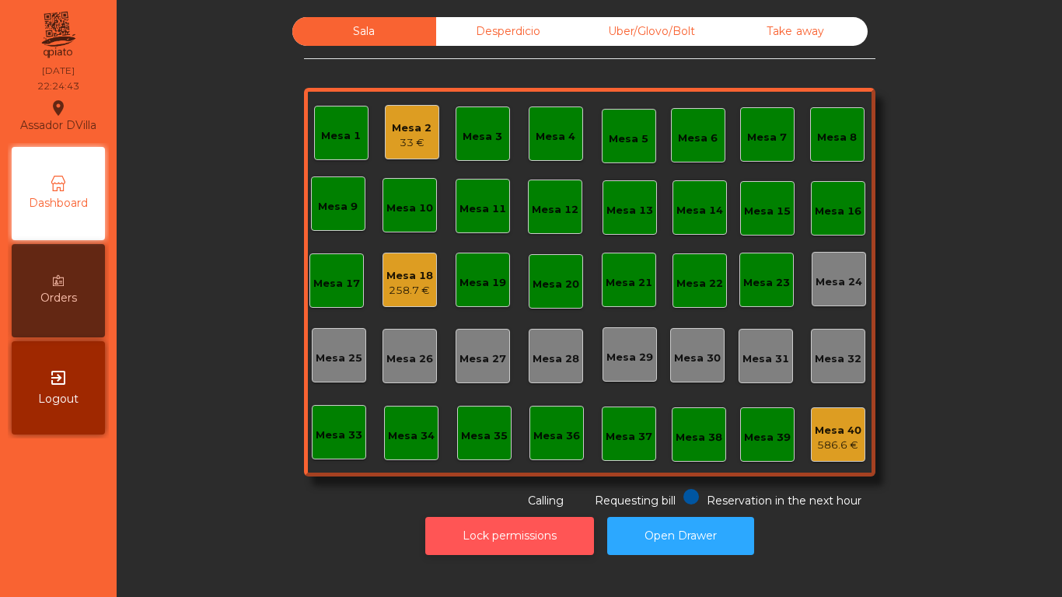
click at [541, 538] on button "Lock permissions" at bounding box center [509, 536] width 169 height 38
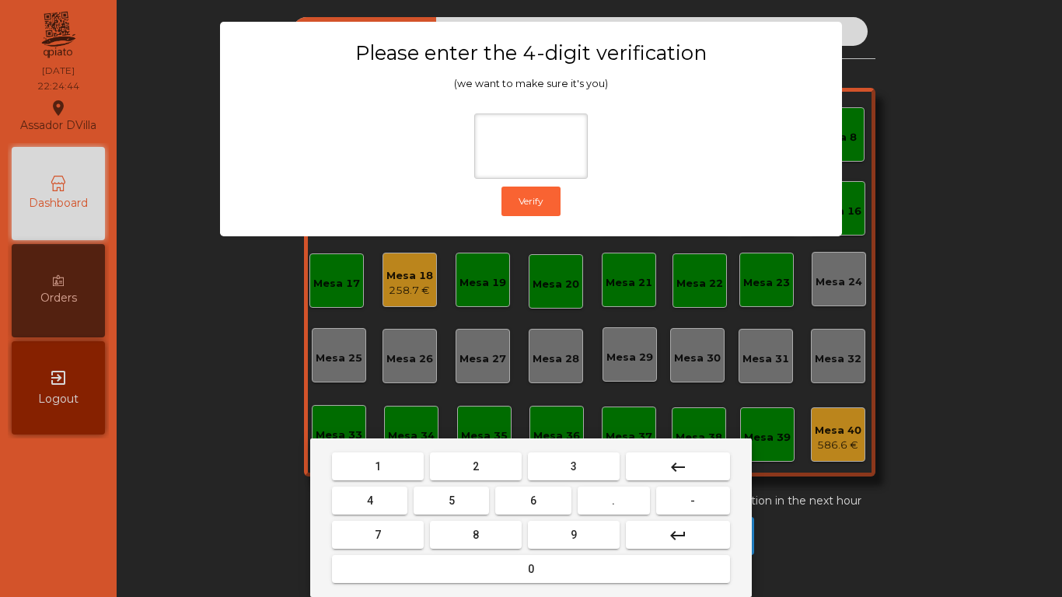
drag, startPoint x: 469, startPoint y: 478, endPoint x: 395, endPoint y: 502, distance: 77.5
click at [446, 485] on nav "1 2 3 keyboard_backspace 4 5 6 . - 7 8 9 keyboard_return 0" at bounding box center [531, 518] width 404 height 137
click at [366, 510] on button "4" at bounding box center [369, 501] width 75 height 28
drag, startPoint x: 541, startPoint y: 495, endPoint x: 622, endPoint y: 530, distance: 88.9
click at [541, 495] on button "6" at bounding box center [532, 501] width 75 height 28
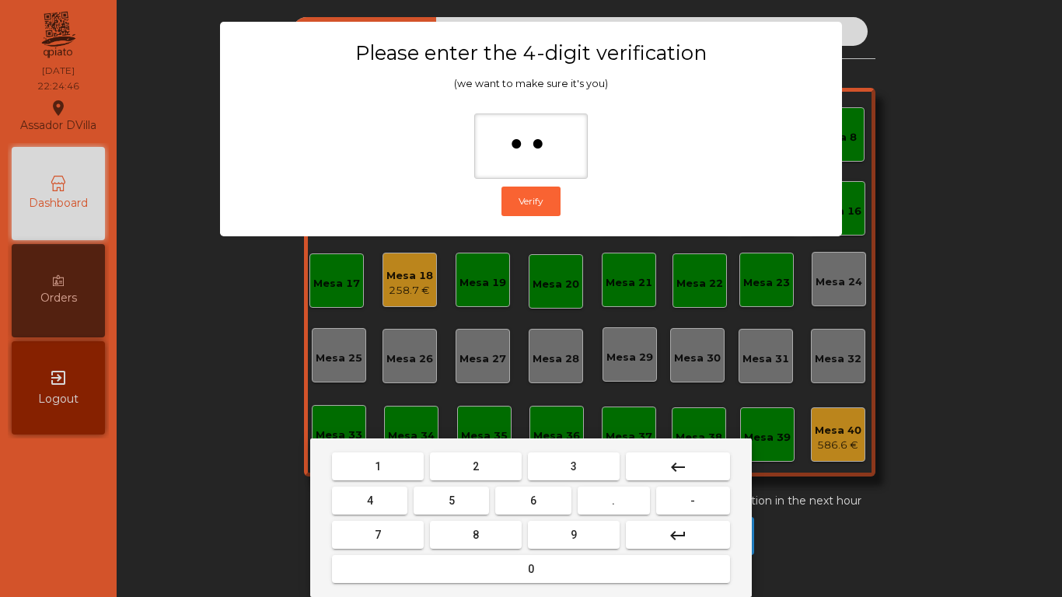
click at [589, 535] on button "9" at bounding box center [574, 535] width 92 height 28
click at [577, 540] on button "9" at bounding box center [574, 535] width 92 height 28
type input "****"
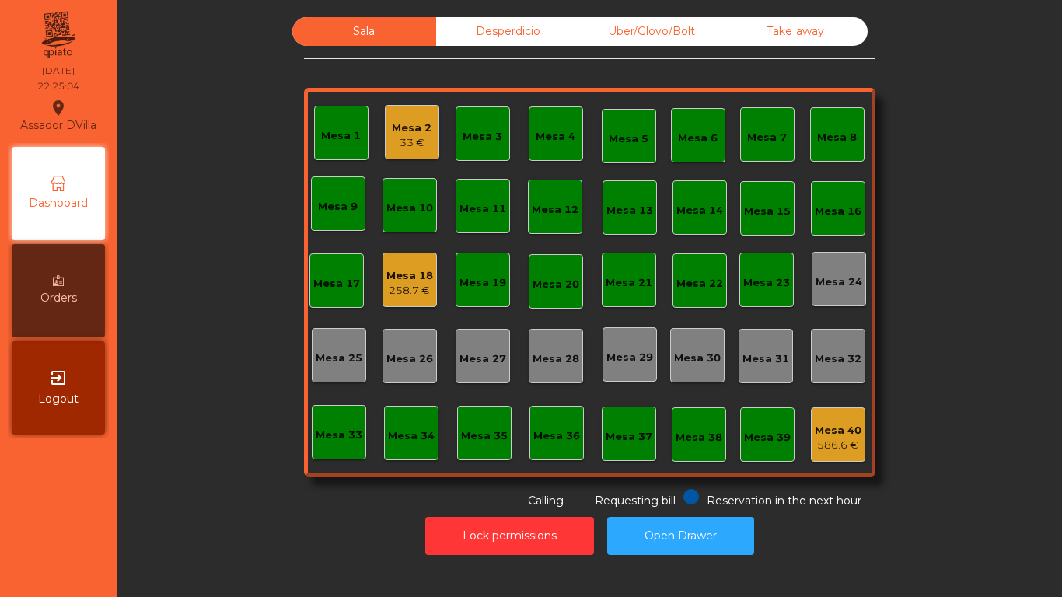
click at [404, 273] on div "Mesa 18" at bounding box center [410, 276] width 47 height 16
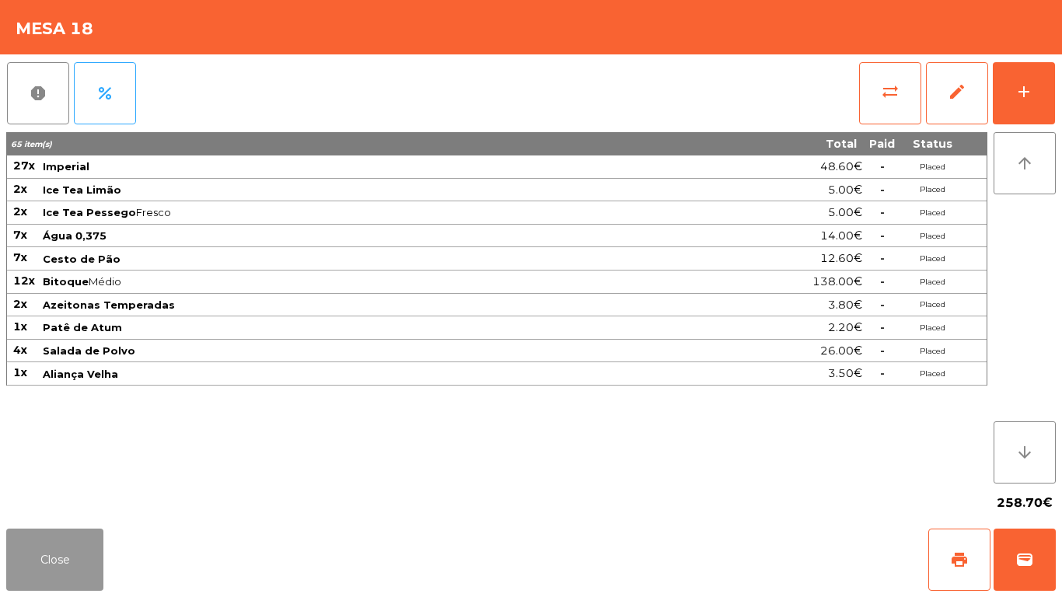
drag, startPoint x: 30, startPoint y: 582, endPoint x: 360, endPoint y: 564, distance: 330.3
click at [40, 576] on button "Close" at bounding box center [54, 560] width 97 height 62
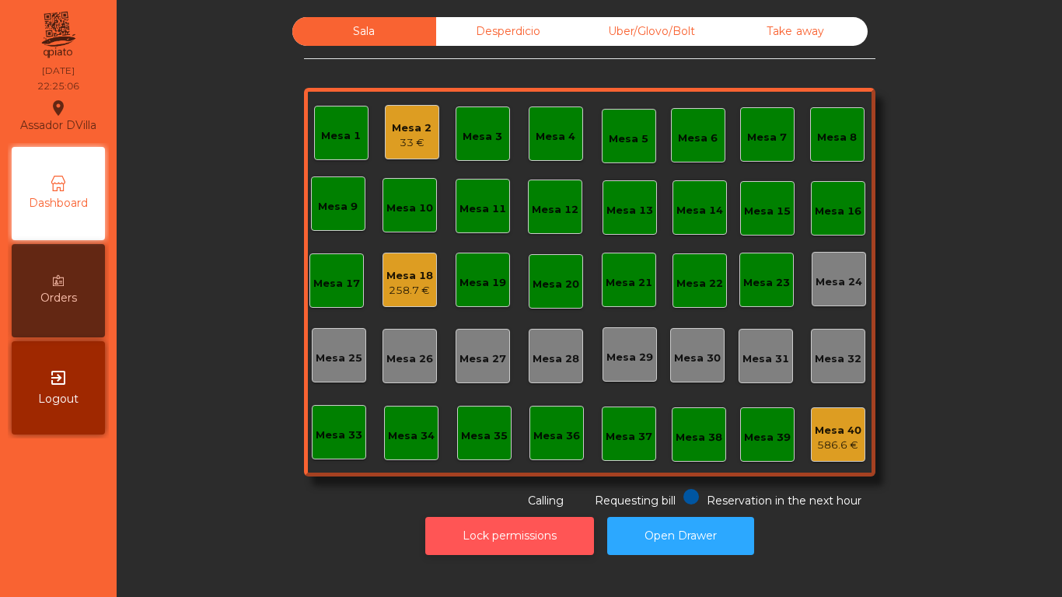
click at [445, 541] on button "Lock permissions" at bounding box center [509, 536] width 169 height 38
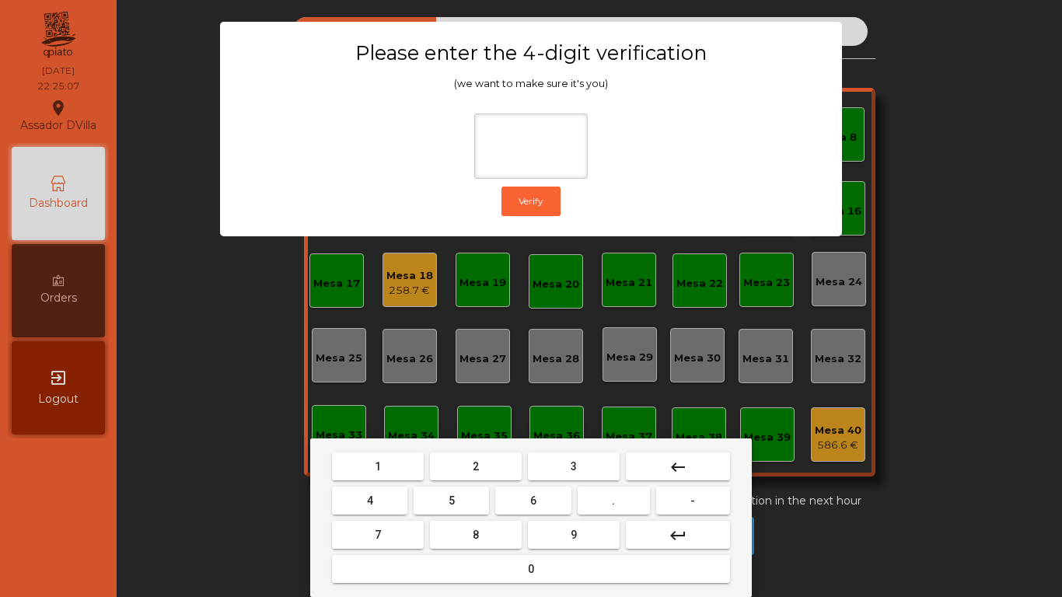
click at [467, 468] on button "2" at bounding box center [476, 467] width 92 height 28
click at [383, 488] on button "4" at bounding box center [369, 501] width 75 height 28
click at [535, 499] on span "6" at bounding box center [533, 501] width 6 height 12
drag, startPoint x: 558, startPoint y: 541, endPoint x: 572, endPoint y: 445, distance: 97.5
click at [560, 541] on button "9" at bounding box center [574, 535] width 92 height 28
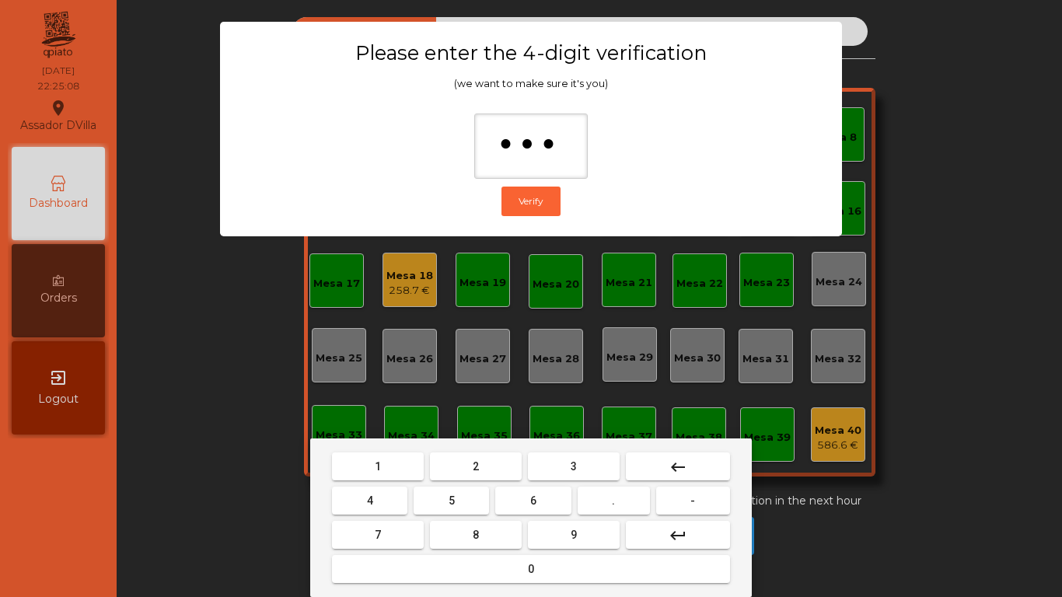
type input "****"
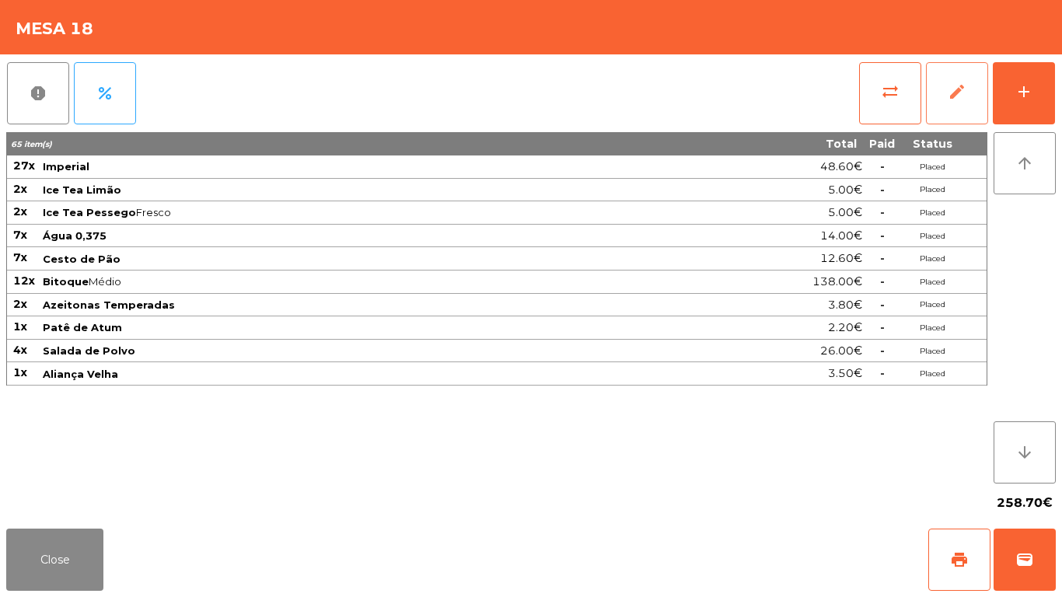
click at [962, 77] on button "edit" at bounding box center [957, 93] width 62 height 62
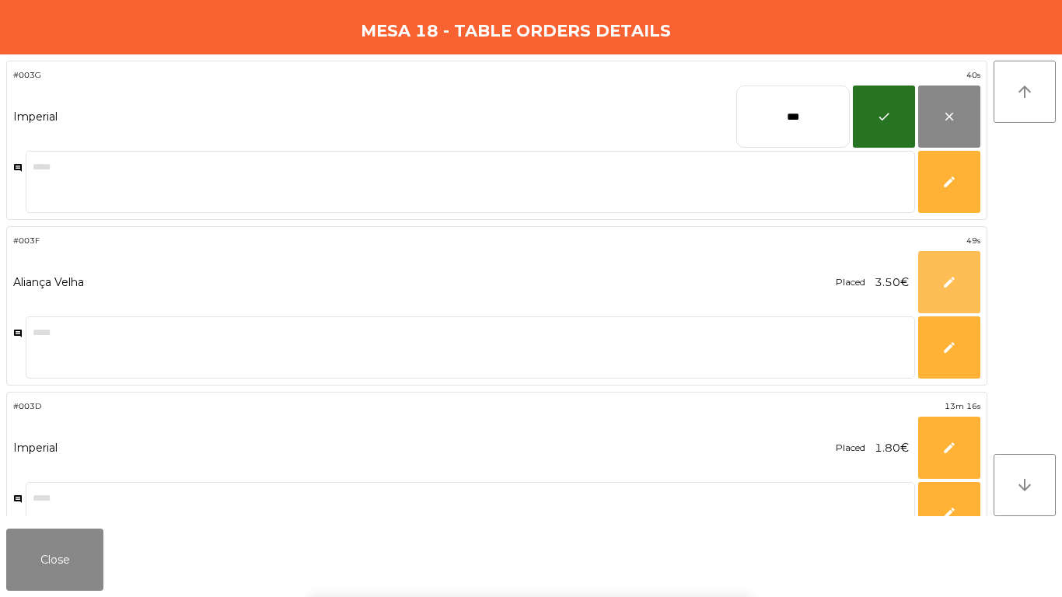
drag, startPoint x: 954, startPoint y: 289, endPoint x: 810, endPoint y: 281, distance: 144.9
click at [954, 289] on button "edit" at bounding box center [950, 282] width 62 height 62
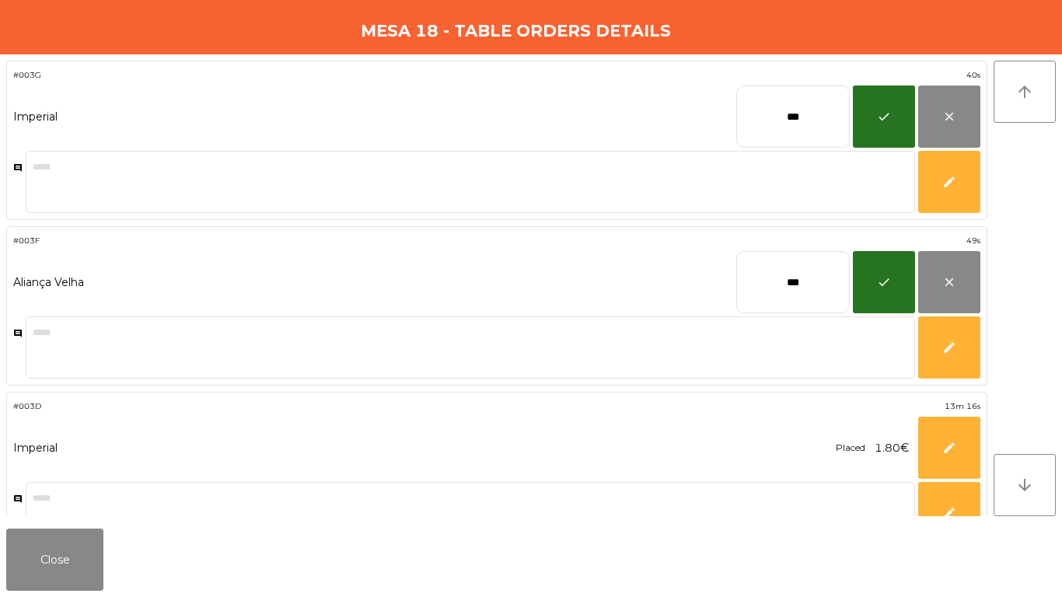
click at [803, 278] on input "***" at bounding box center [794, 282] width 114 height 62
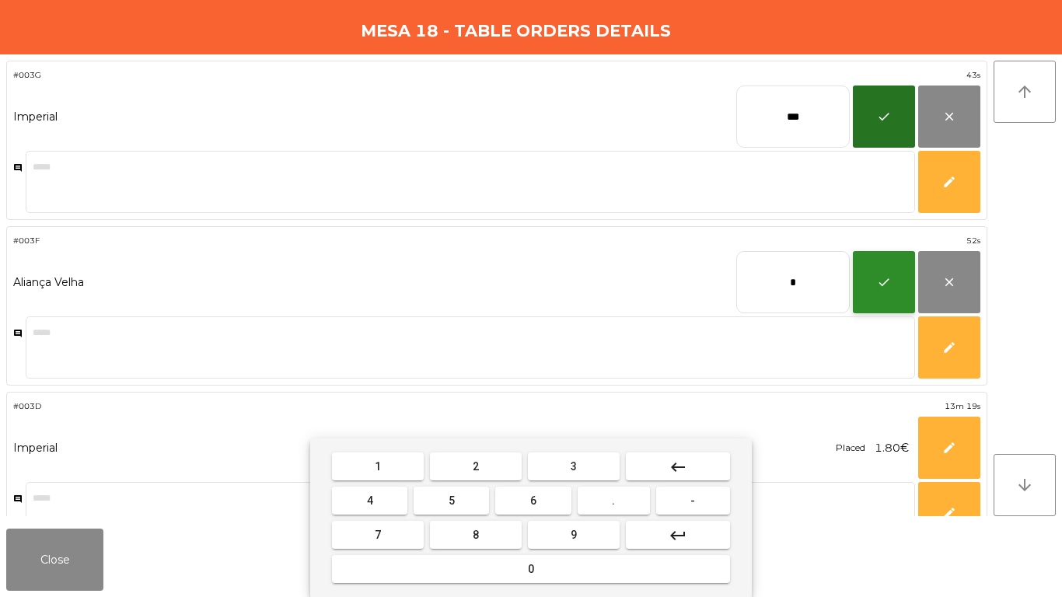
type input "*"
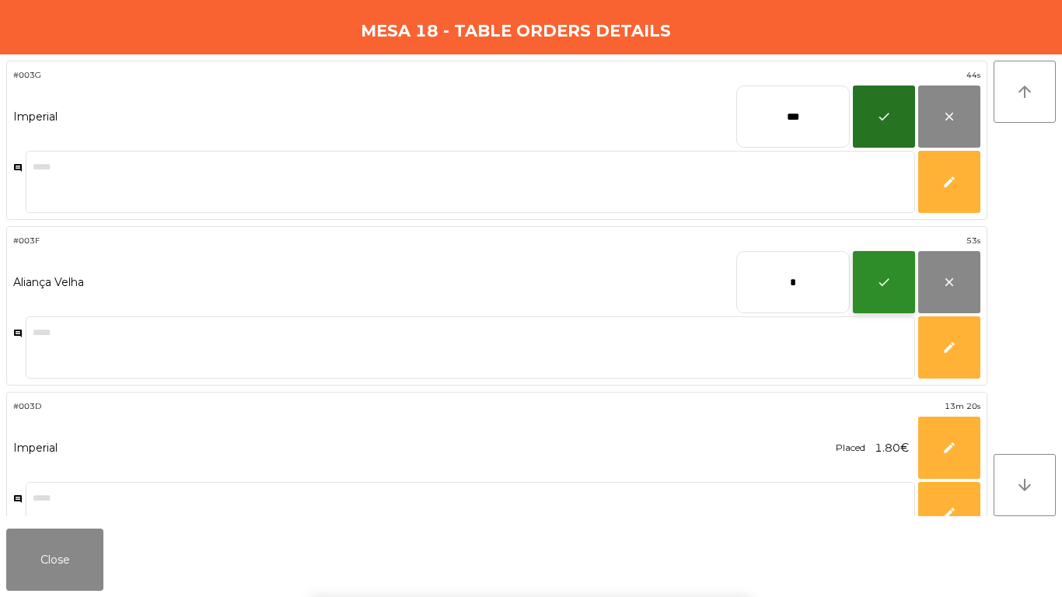
click at [886, 295] on button "check" at bounding box center [884, 282] width 62 height 62
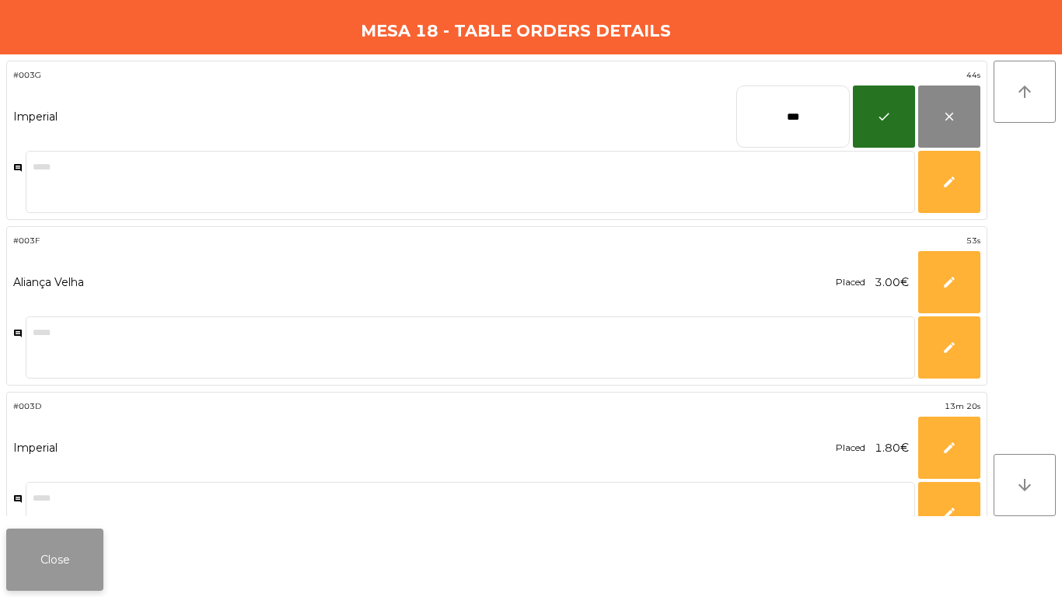
click at [71, 558] on button "Close" at bounding box center [54, 560] width 97 height 62
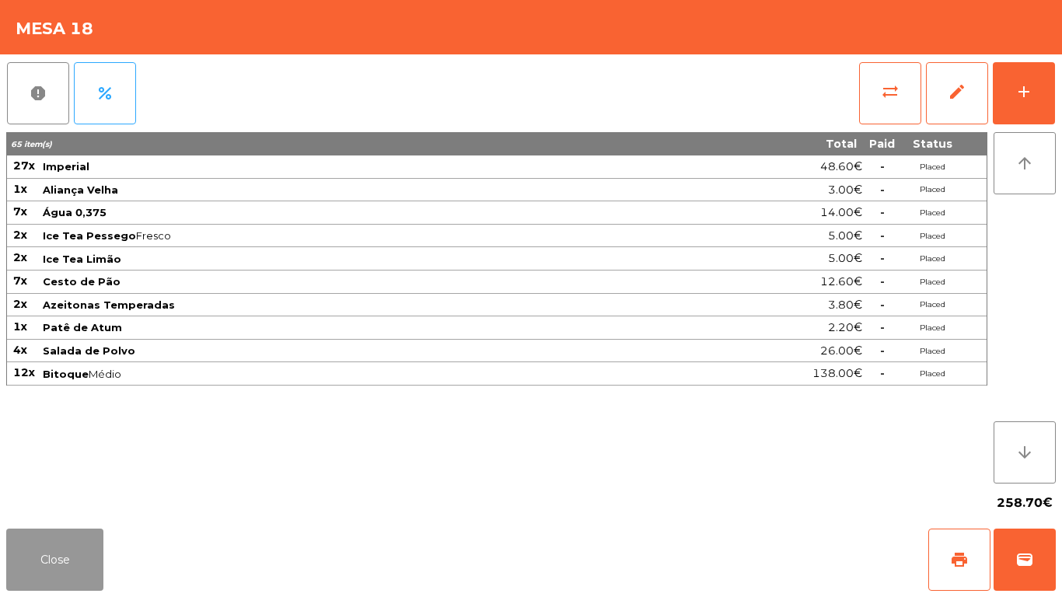
click at [65, 562] on button "Close" at bounding box center [54, 560] width 97 height 62
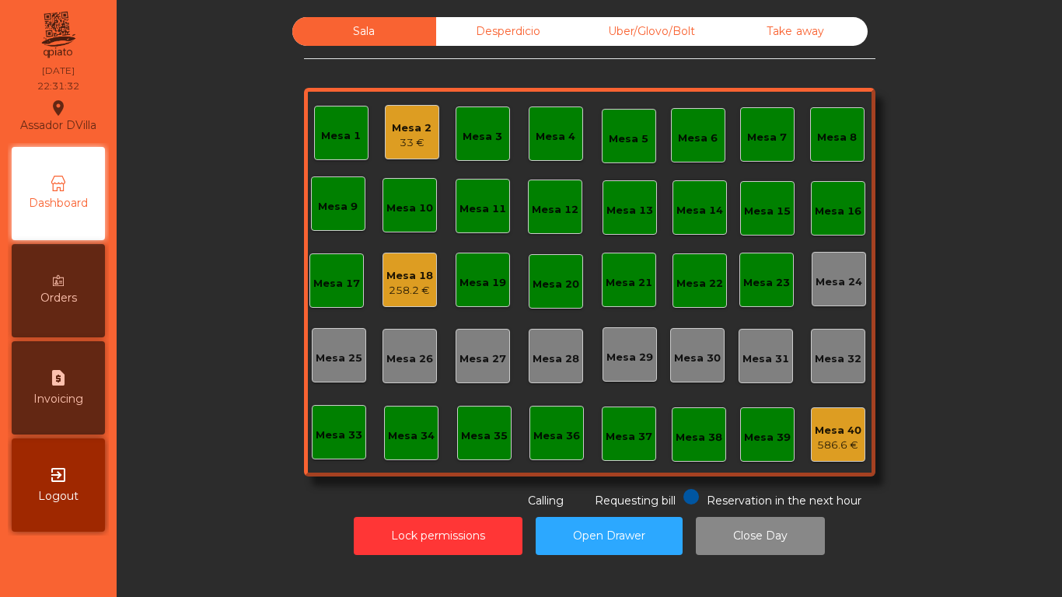
click at [396, 278] on div "Mesa 18" at bounding box center [410, 276] width 47 height 16
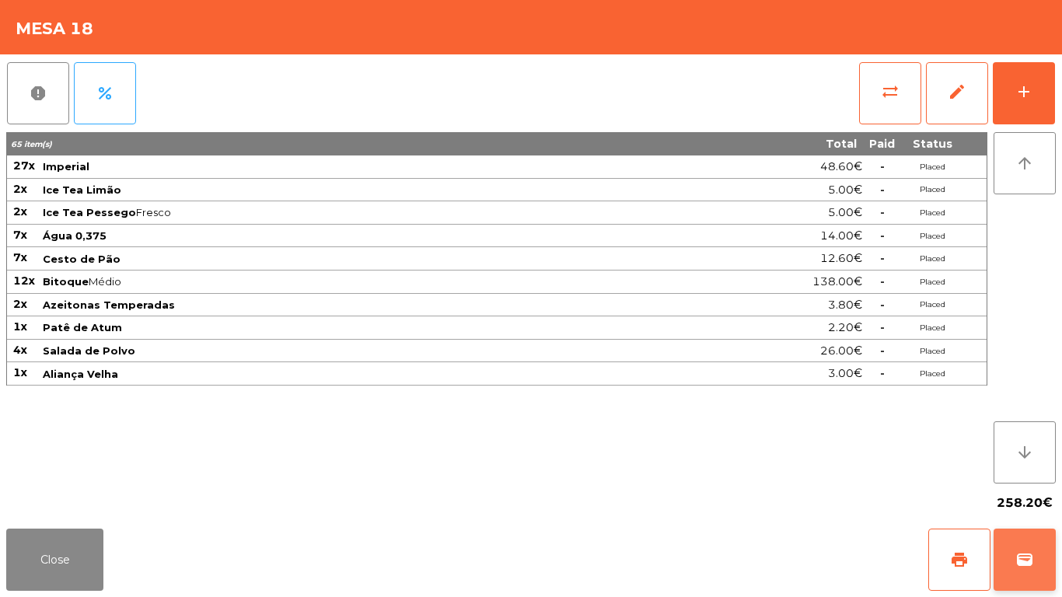
click at [1030, 541] on button "wallet" at bounding box center [1025, 560] width 62 height 62
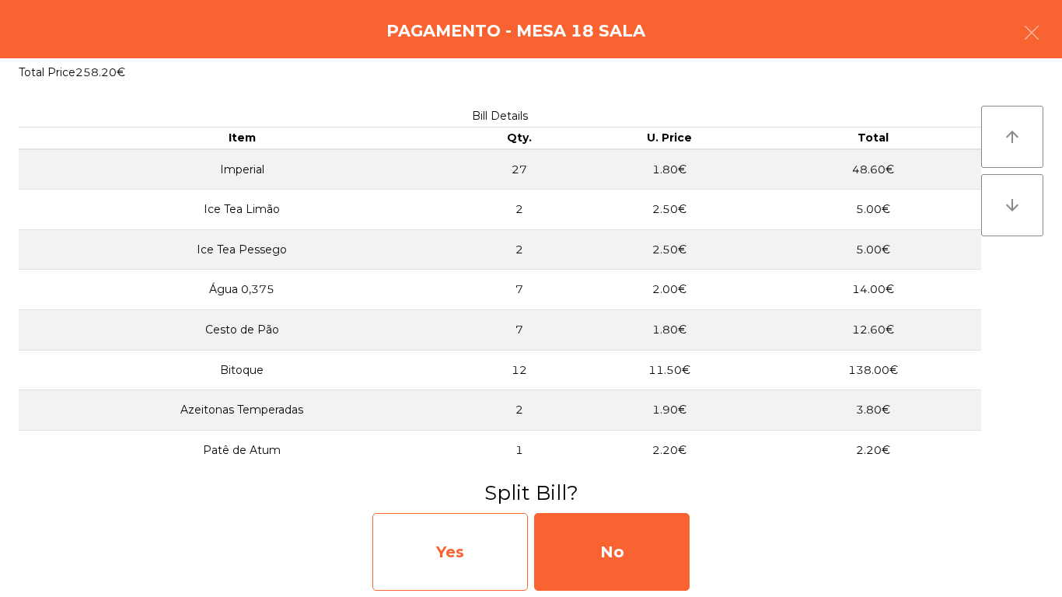
click at [485, 541] on div "Yes" at bounding box center [451, 552] width 156 height 78
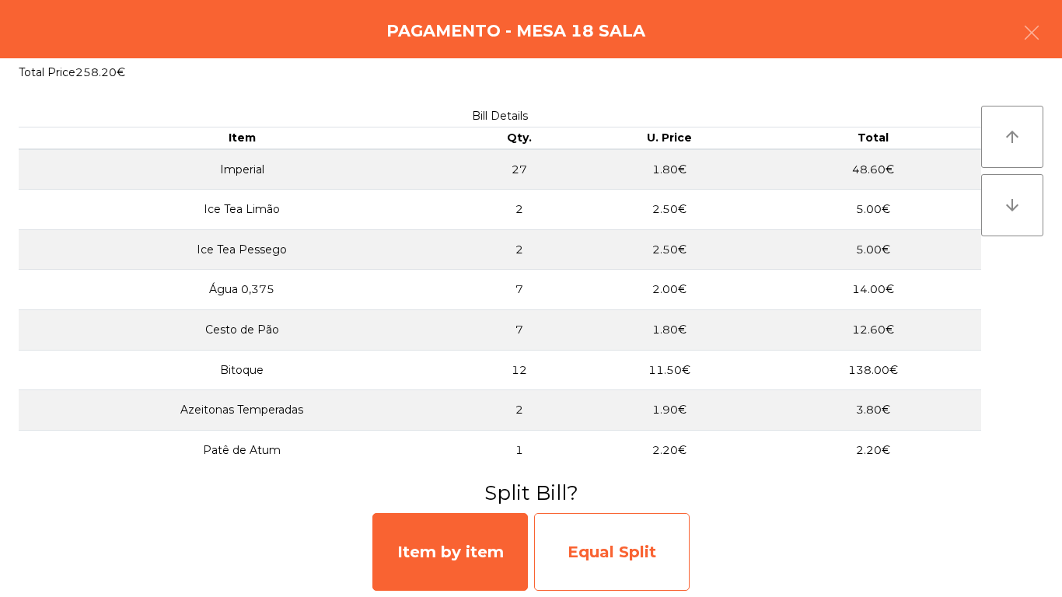
click at [643, 549] on div "Equal Split" at bounding box center [612, 552] width 156 height 78
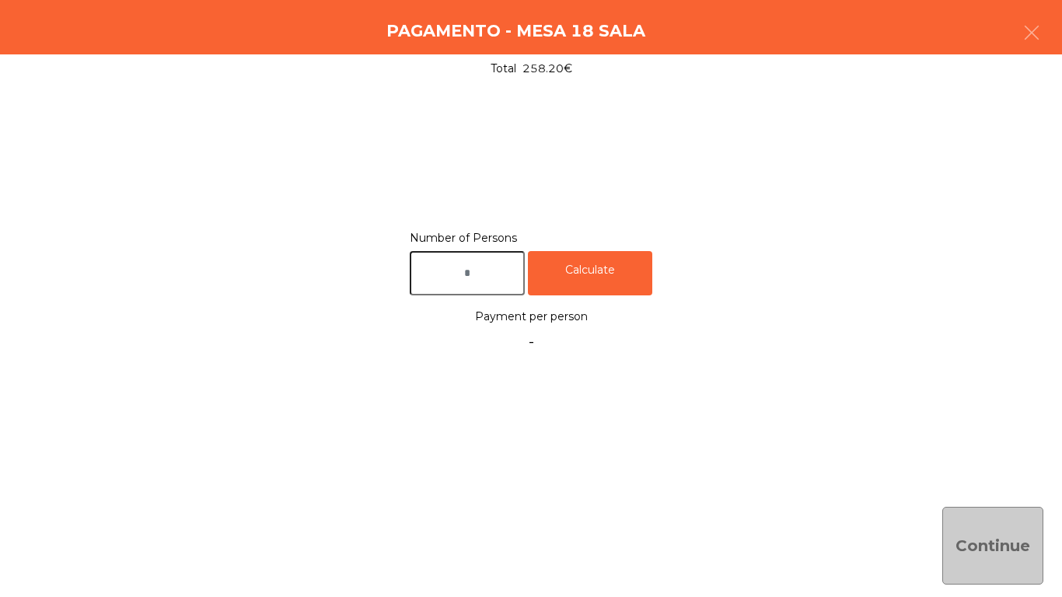
click at [466, 288] on input "text" at bounding box center [467, 273] width 115 height 44
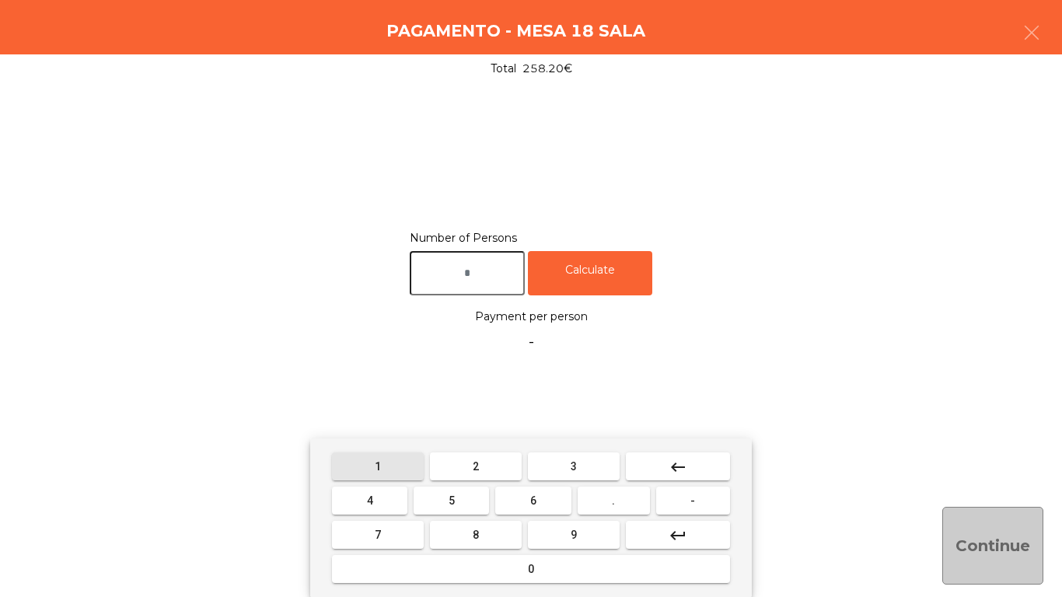
drag, startPoint x: 401, startPoint y: 466, endPoint x: 441, endPoint y: 460, distance: 40.2
click at [401, 464] on button "1" at bounding box center [378, 467] width 92 height 28
type input "*"
click at [482, 458] on button "2" at bounding box center [476, 467] width 92 height 28
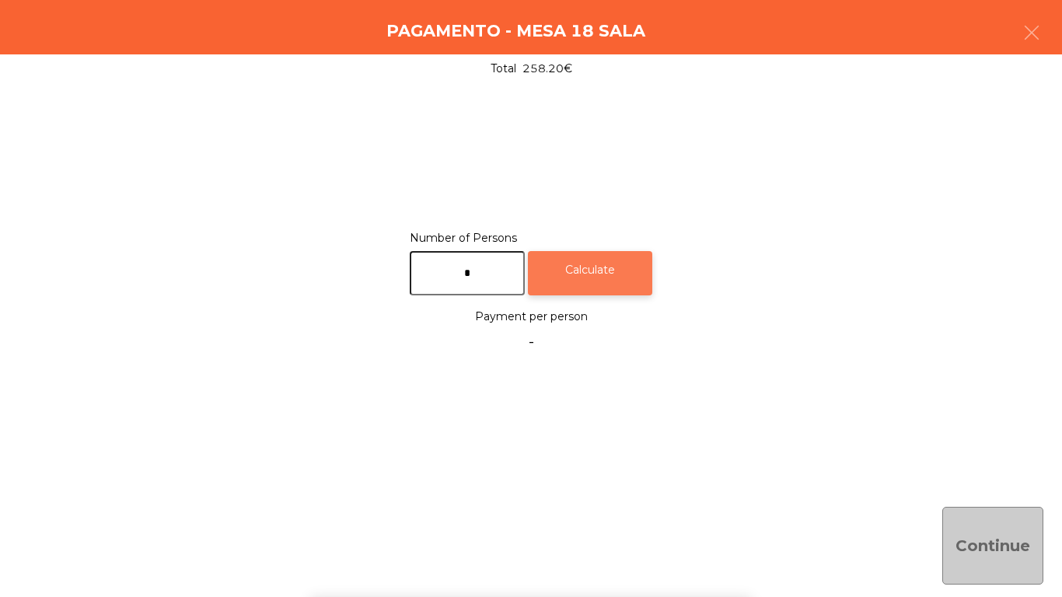
click at [611, 278] on div "Calculate" at bounding box center [590, 273] width 124 height 44
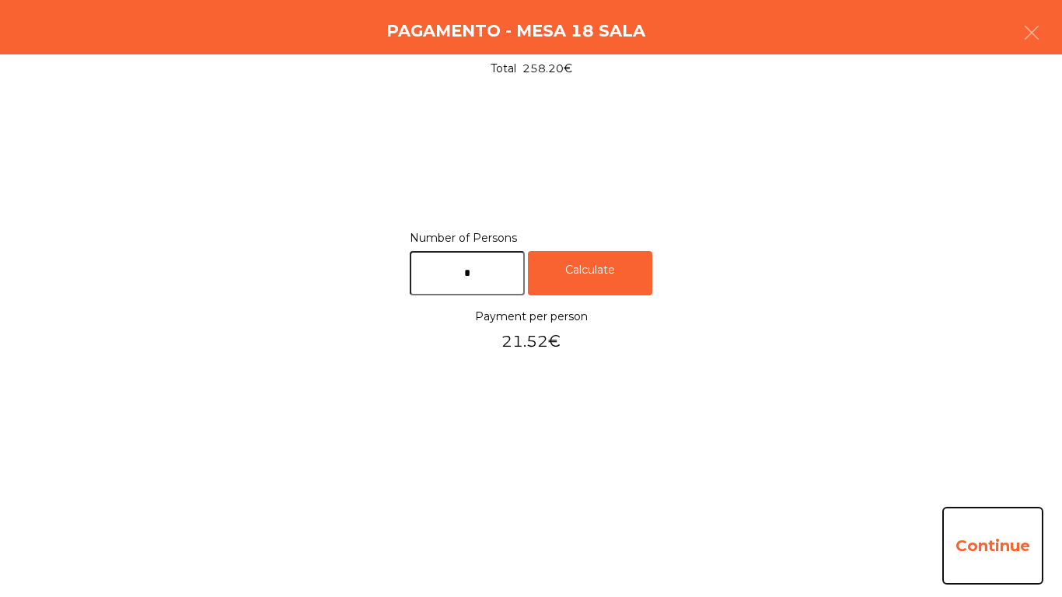
click at [982, 527] on button "Continue" at bounding box center [993, 546] width 101 height 78
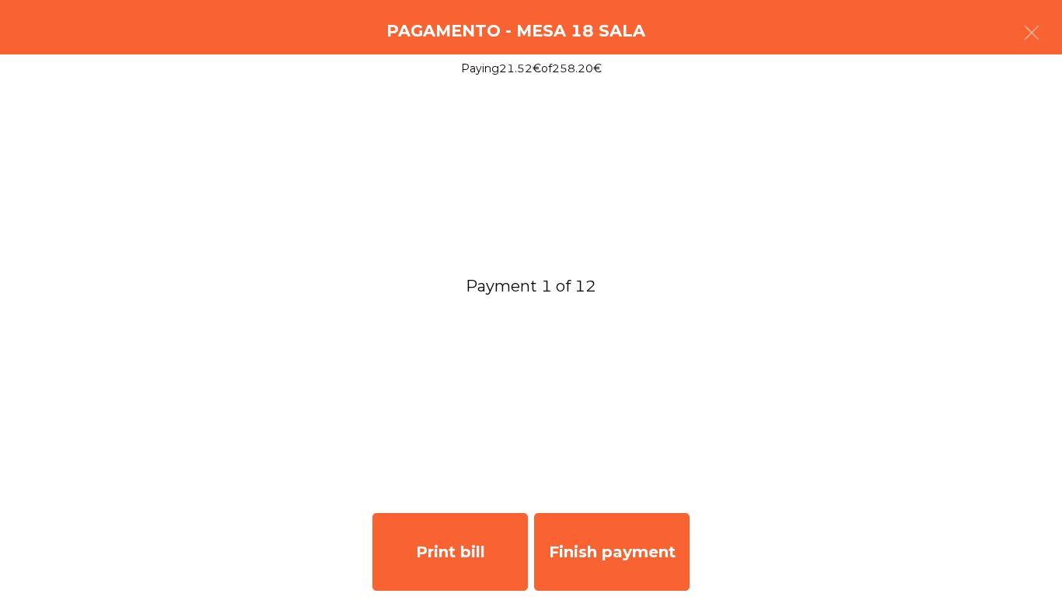
click at [1062, 27] on div "Pagamento - Mesa 18 Sala" at bounding box center [531, 27] width 1062 height 54
click at [1052, 24] on button "button" at bounding box center [1032, 34] width 44 height 47
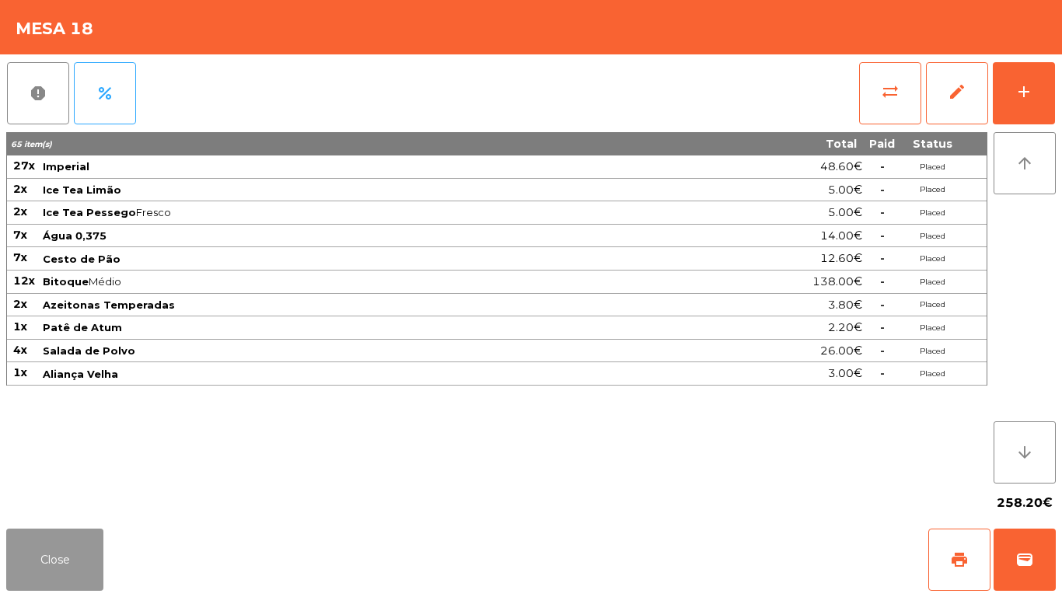
click at [69, 569] on button "Close" at bounding box center [54, 560] width 97 height 62
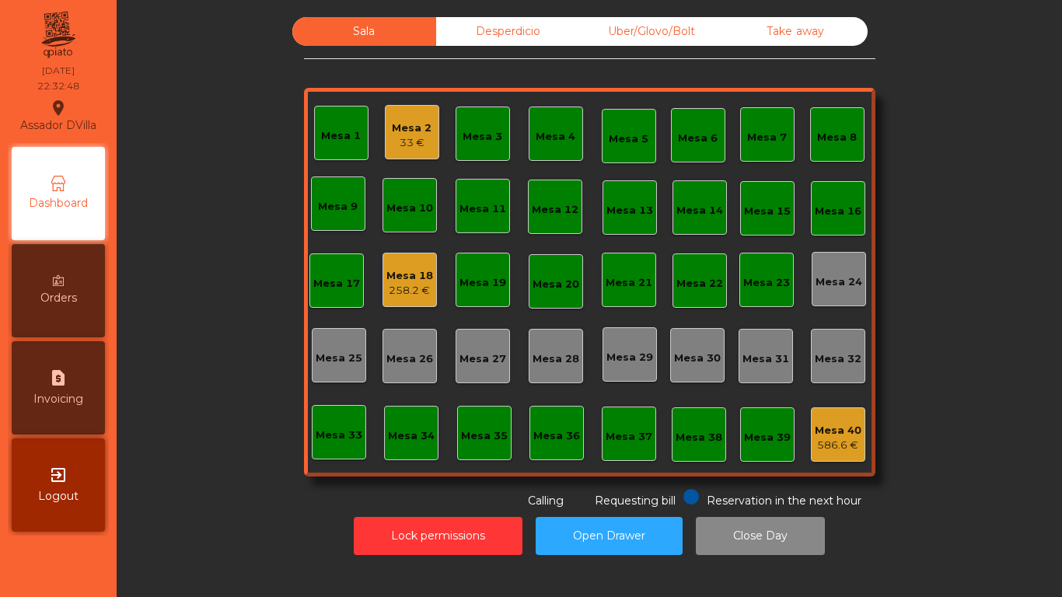
click at [399, 271] on div "Mesa 18" at bounding box center [410, 276] width 47 height 16
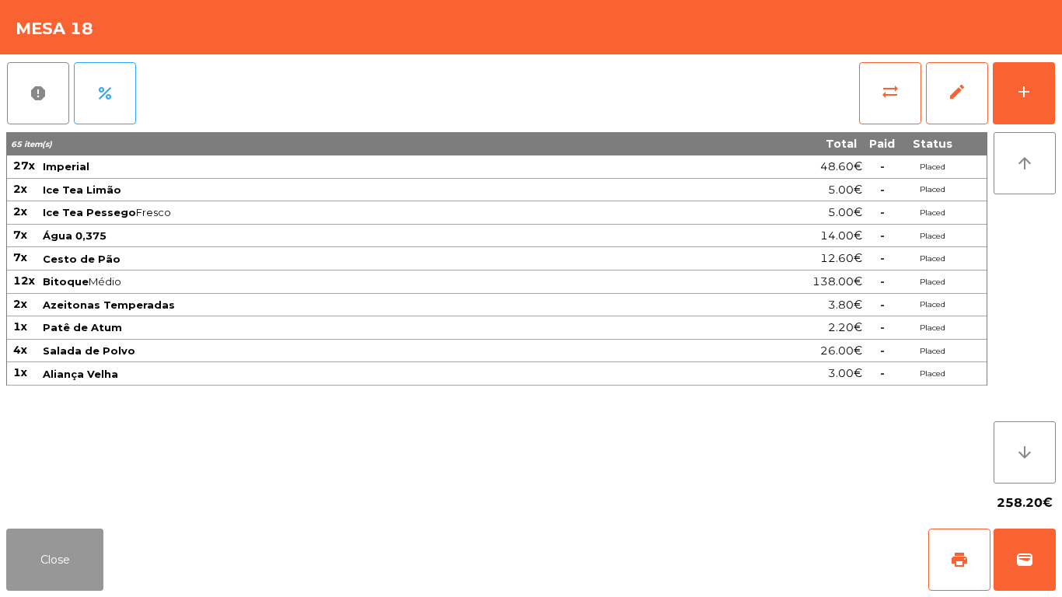
click at [54, 542] on button "Close" at bounding box center [54, 560] width 97 height 62
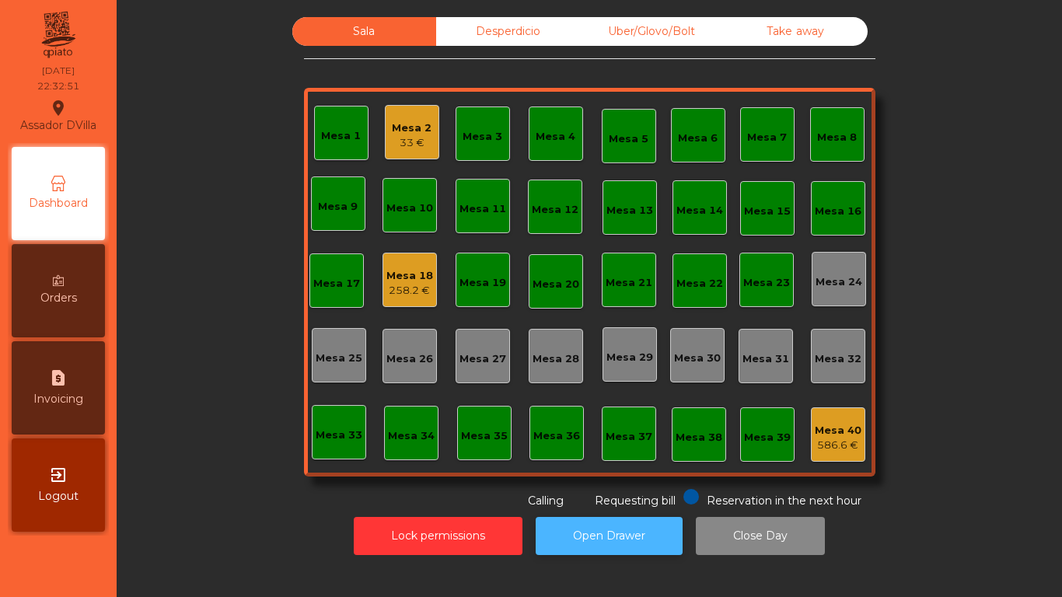
click at [590, 534] on button "Open Drawer" at bounding box center [609, 536] width 147 height 38
click at [607, 536] on button "Open Drawer" at bounding box center [609, 536] width 147 height 38
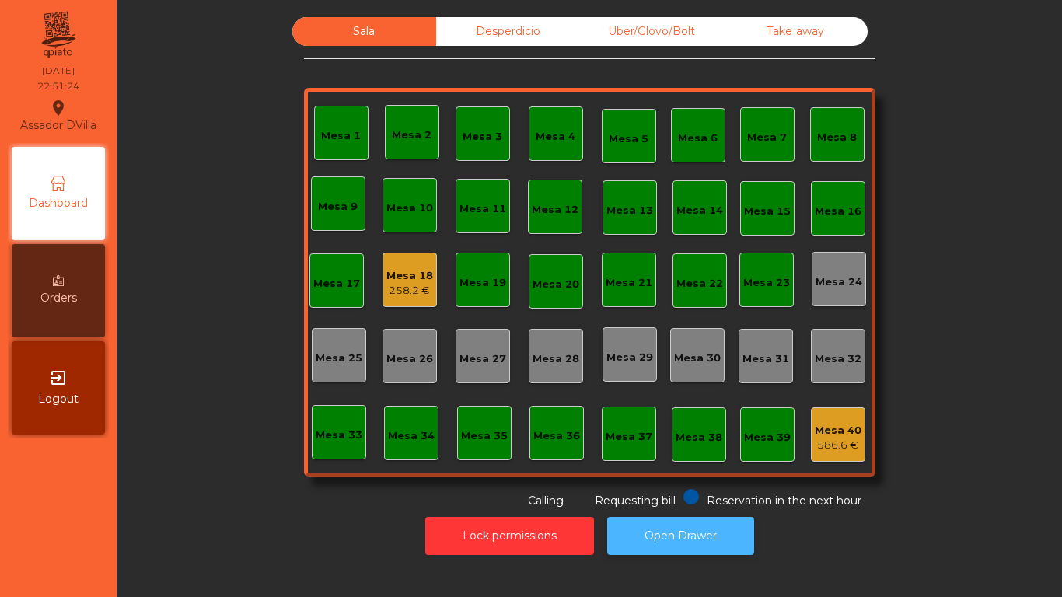
click at [662, 544] on button "Open Drawer" at bounding box center [680, 536] width 147 height 38
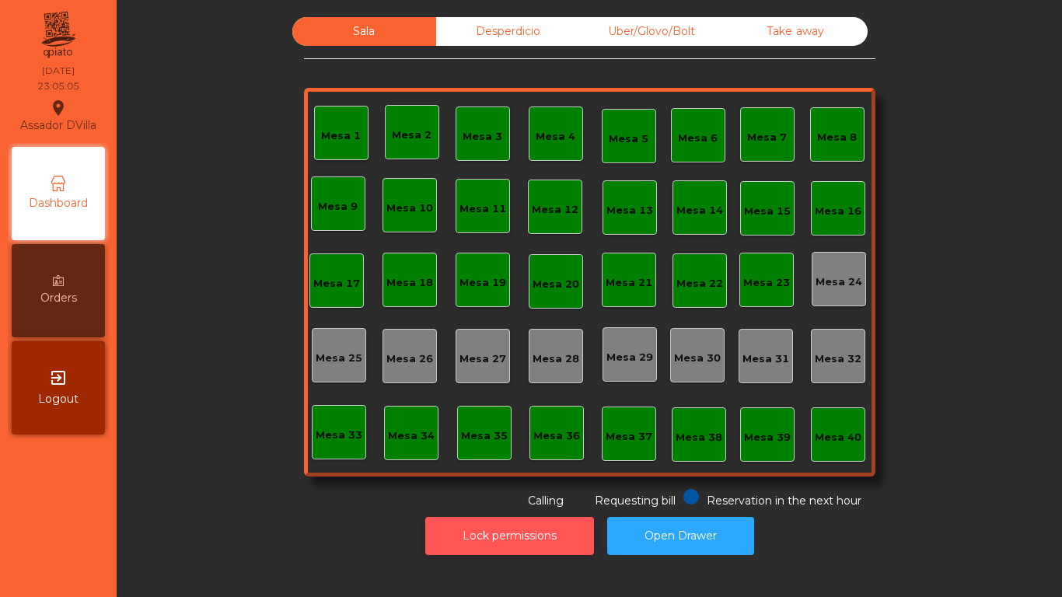
click at [523, 549] on button "Lock permissions" at bounding box center [509, 536] width 169 height 38
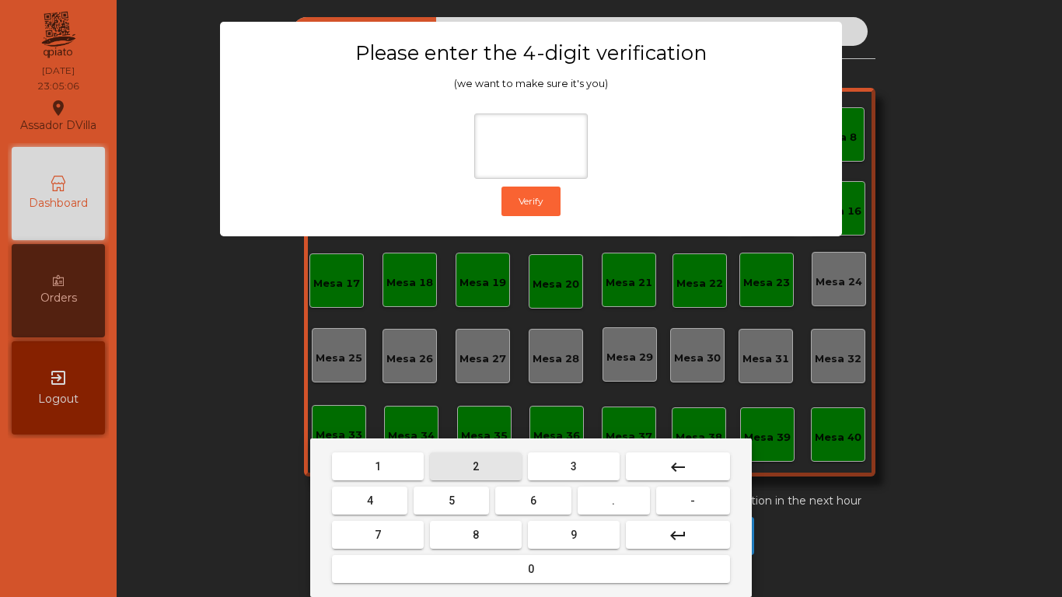
click at [474, 469] on span "2" at bounding box center [476, 466] width 6 height 12
drag, startPoint x: 397, startPoint y: 501, endPoint x: 410, endPoint y: 502, distance: 13.2
click at [398, 502] on button "4" at bounding box center [369, 501] width 75 height 28
drag, startPoint x: 550, startPoint y: 499, endPoint x: 553, endPoint y: 509, distance: 9.8
click at [550, 502] on button "6" at bounding box center [532, 501] width 75 height 28
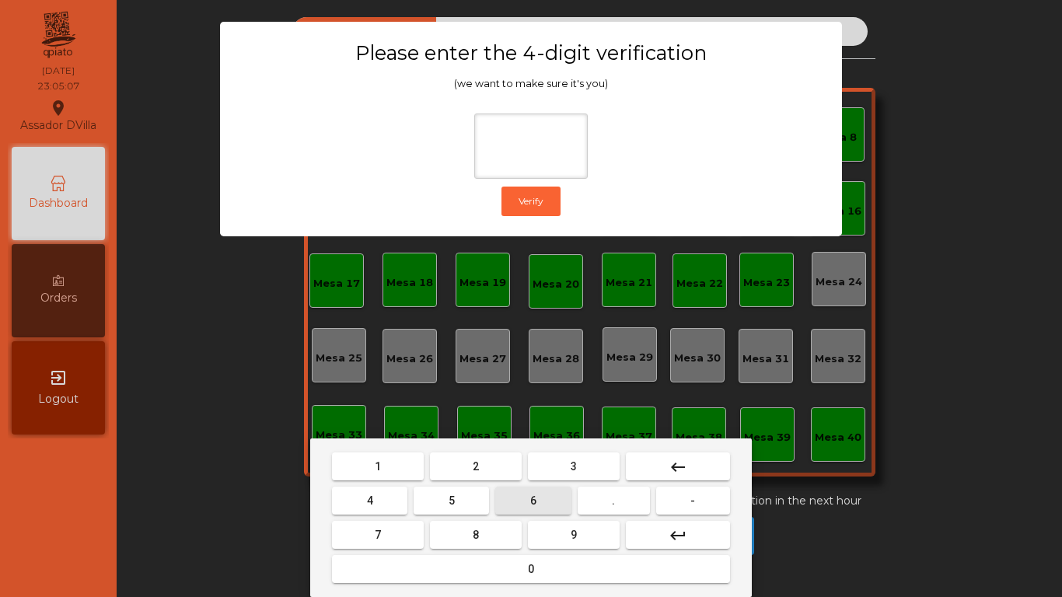
click at [565, 532] on button "9" at bounding box center [574, 535] width 92 height 28
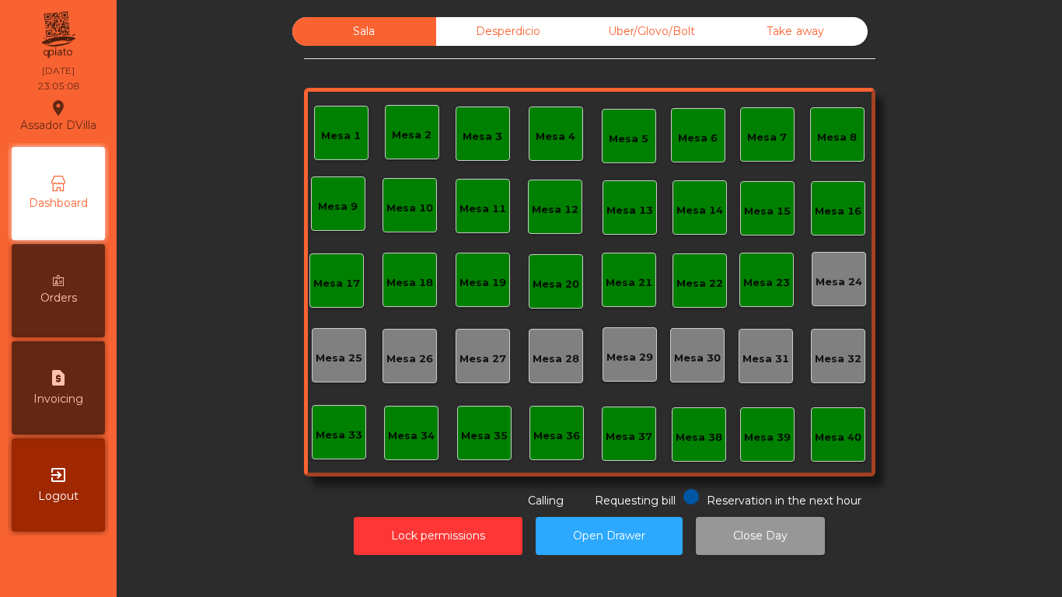
click at [740, 539] on button "Close Day" at bounding box center [760, 536] width 129 height 38
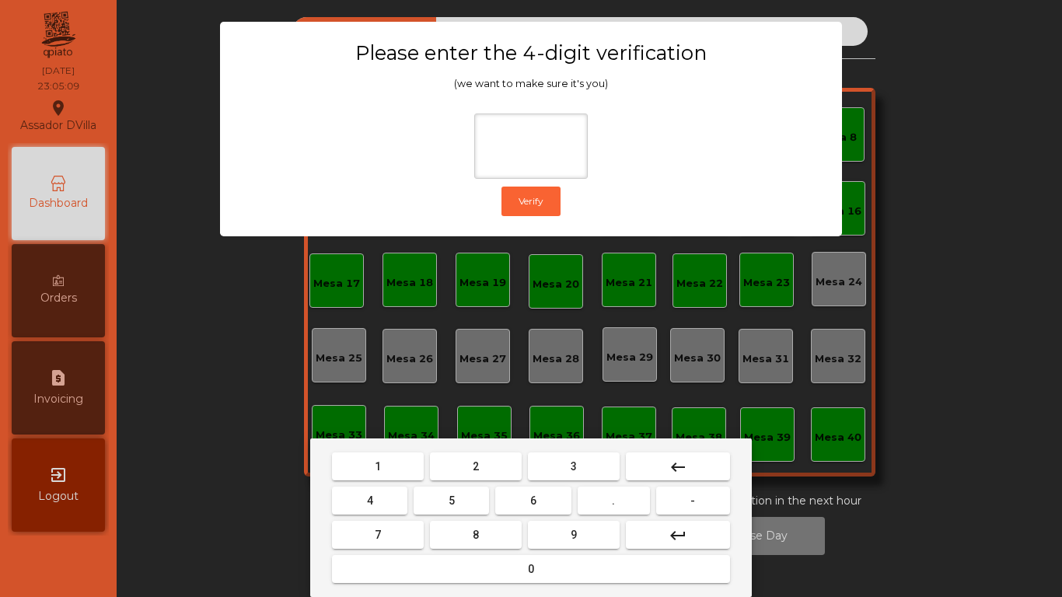
drag, startPoint x: 498, startPoint y: 460, endPoint x: 406, endPoint y: 495, distance: 98.2
click at [495, 461] on button "2" at bounding box center [476, 467] width 92 height 28
drag, startPoint x: 367, startPoint y: 501, endPoint x: 475, endPoint y: 502, distance: 108.1
click at [373, 500] on button "4" at bounding box center [369, 501] width 75 height 28
drag, startPoint x: 521, startPoint y: 502, endPoint x: 591, endPoint y: 552, distance: 86.4
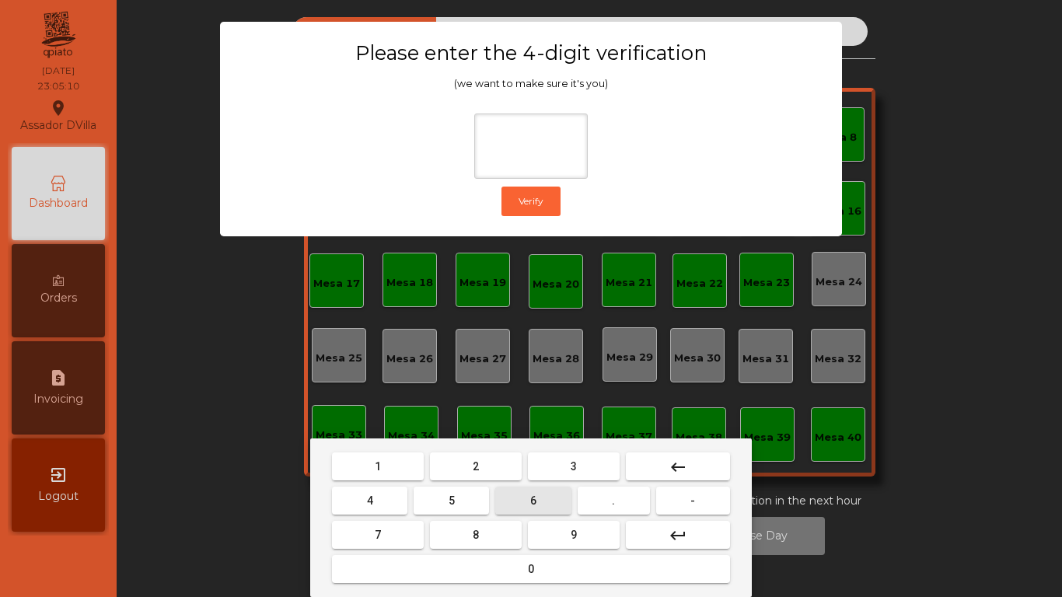
click at [527, 508] on button "6" at bounding box center [532, 501] width 75 height 28
click at [589, 541] on button "9" at bounding box center [574, 535] width 92 height 28
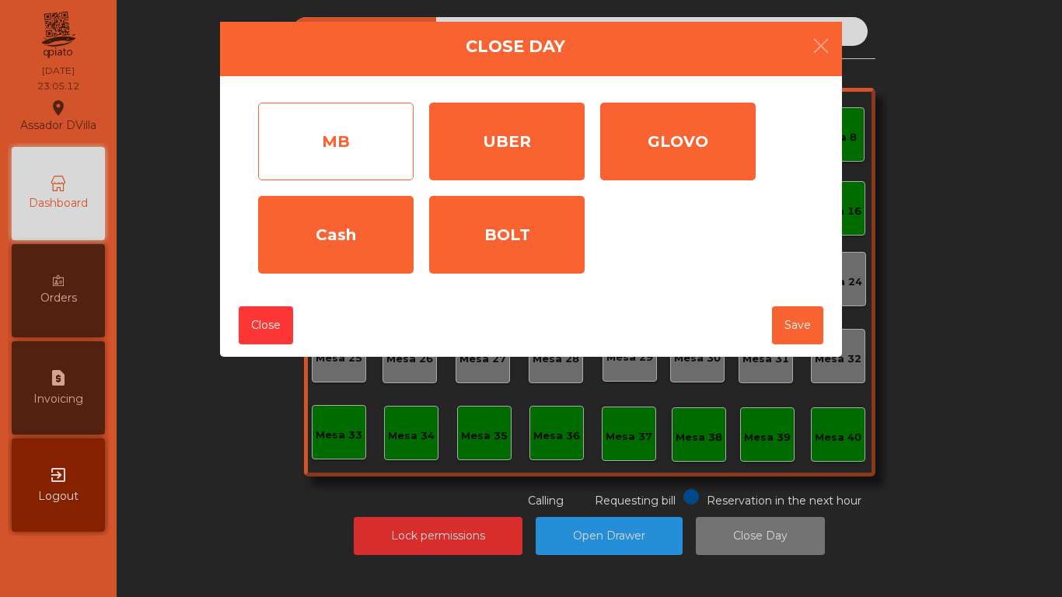
drag, startPoint x: 366, startPoint y: 139, endPoint x: 390, endPoint y: 147, distance: 25.3
click at [366, 142] on div "MB" at bounding box center [336, 142] width 156 height 78
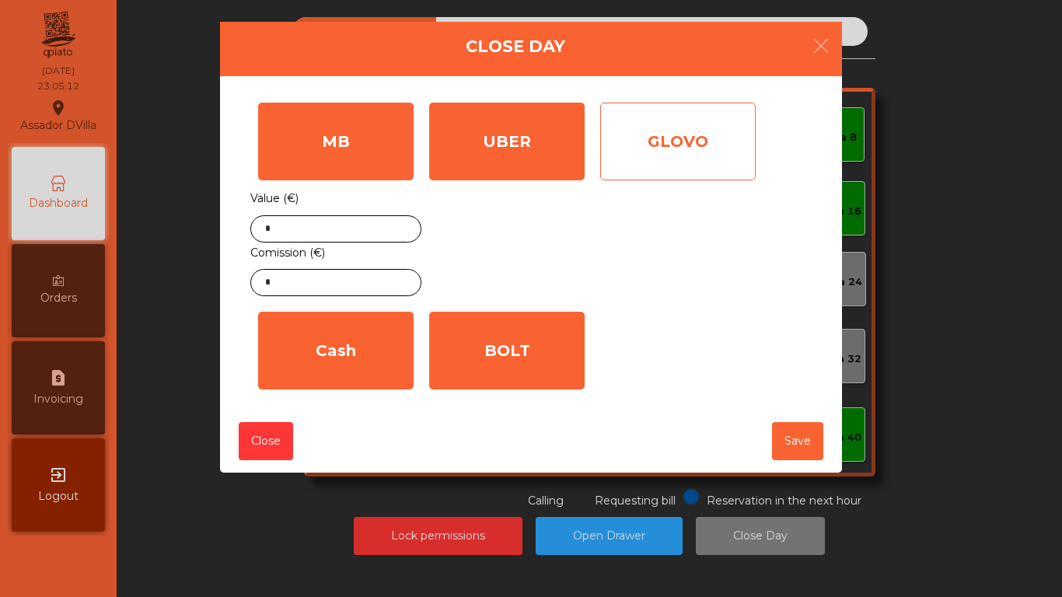
click at [667, 153] on div "GLOVO" at bounding box center [678, 142] width 156 height 78
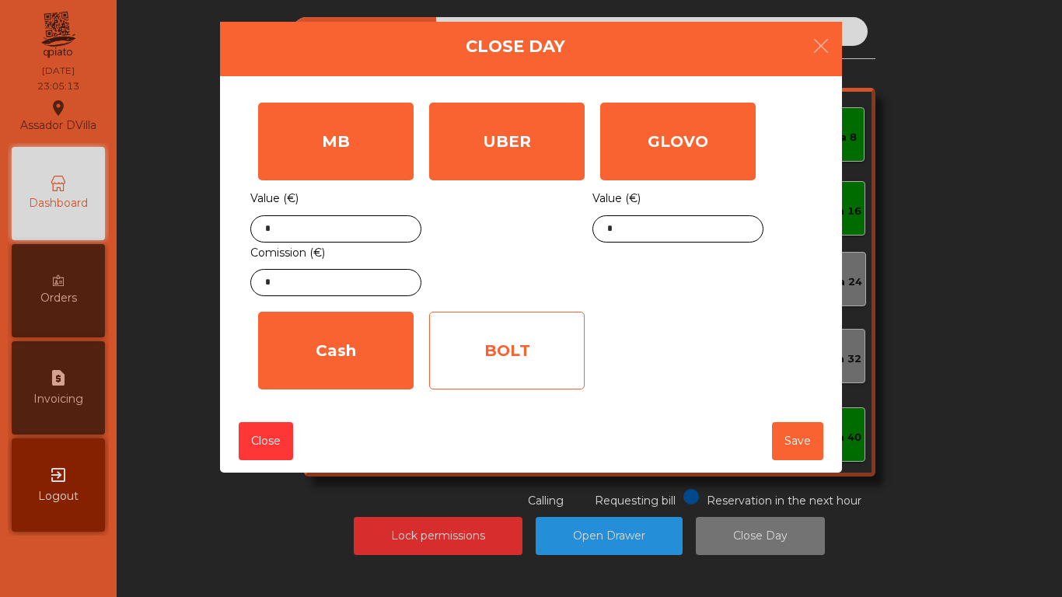
click at [551, 334] on div "BOLT" at bounding box center [507, 351] width 156 height 78
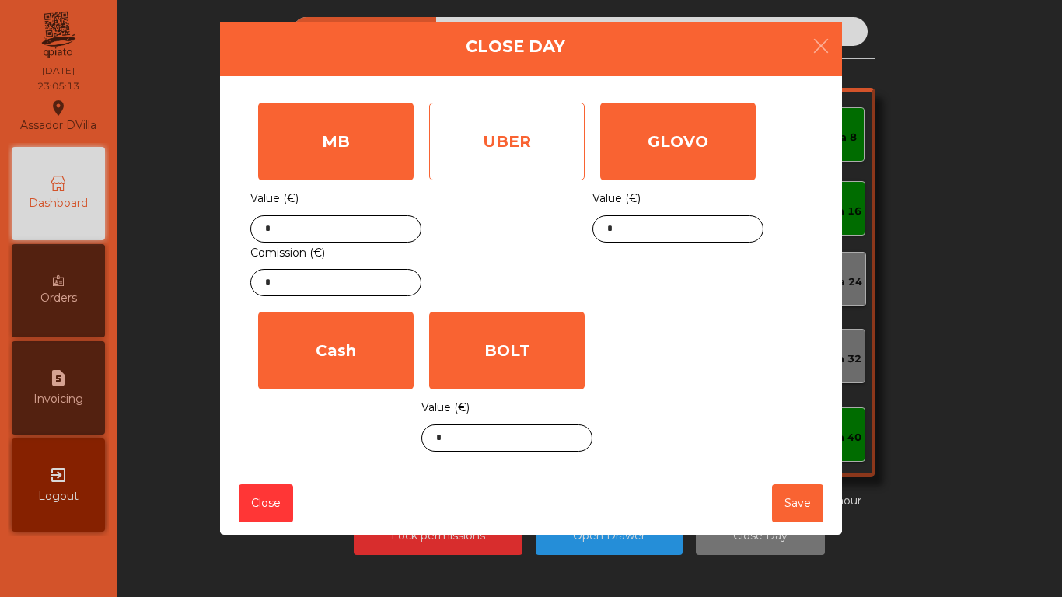
click at [534, 134] on div "UBER" at bounding box center [507, 142] width 156 height 78
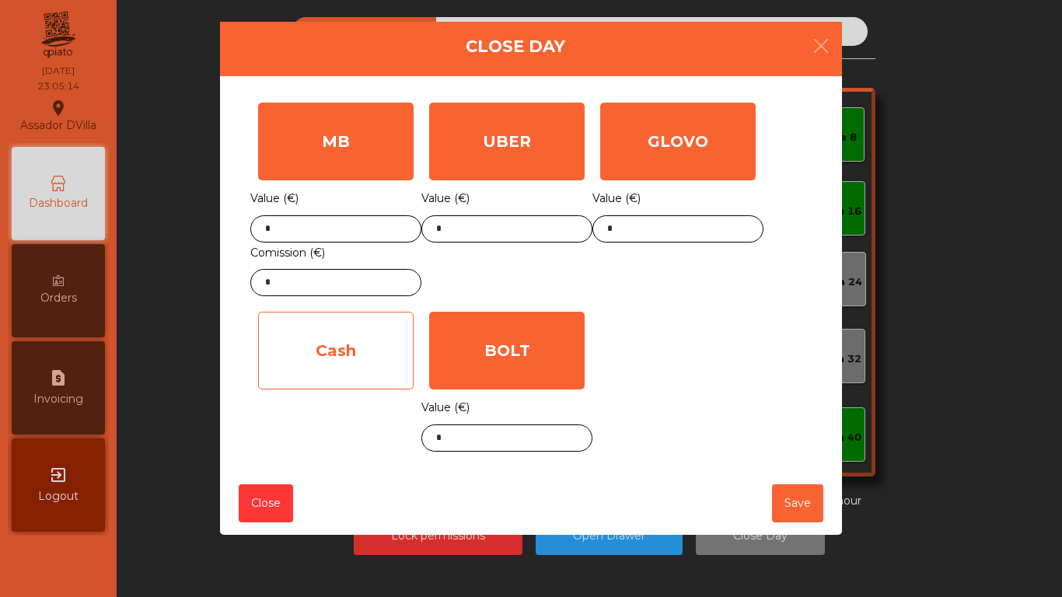
click at [279, 332] on div "Cash" at bounding box center [336, 351] width 156 height 78
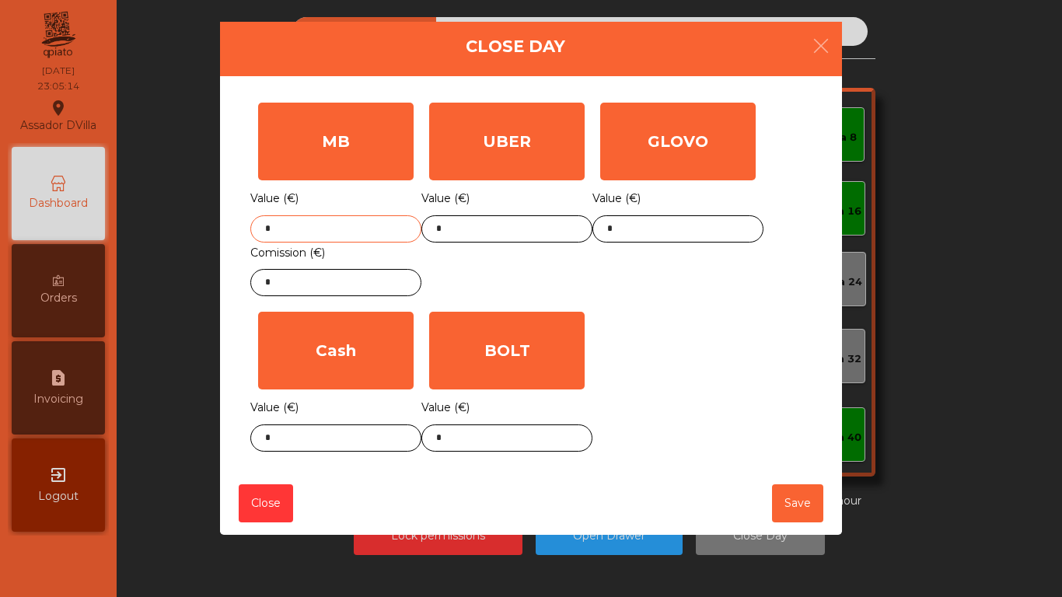
click at [313, 229] on input "*" at bounding box center [335, 228] width 171 height 27
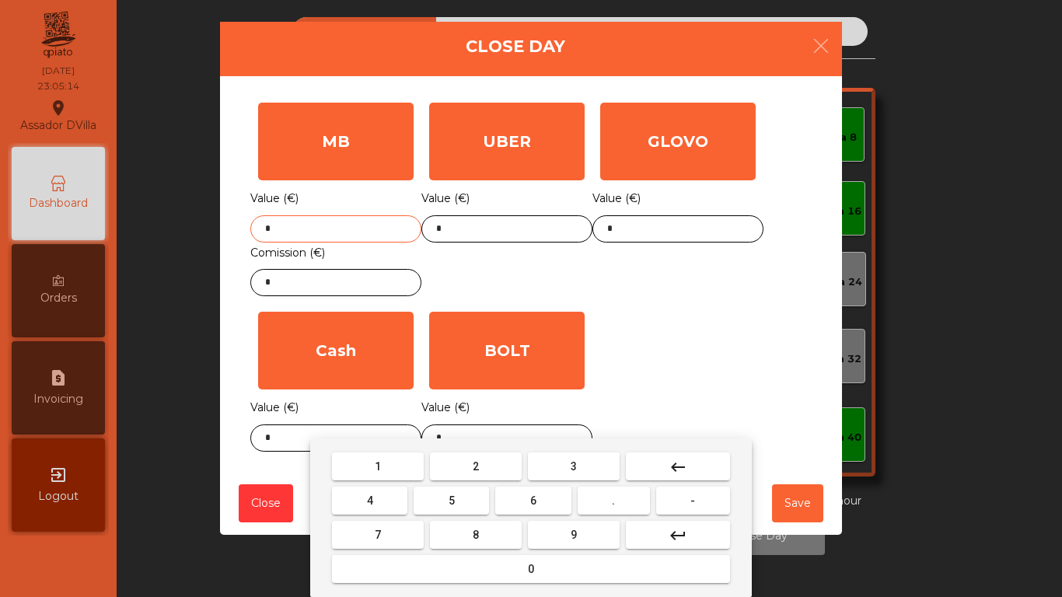
click at [313, 229] on input "*" at bounding box center [335, 228] width 171 height 27
type input "*******"
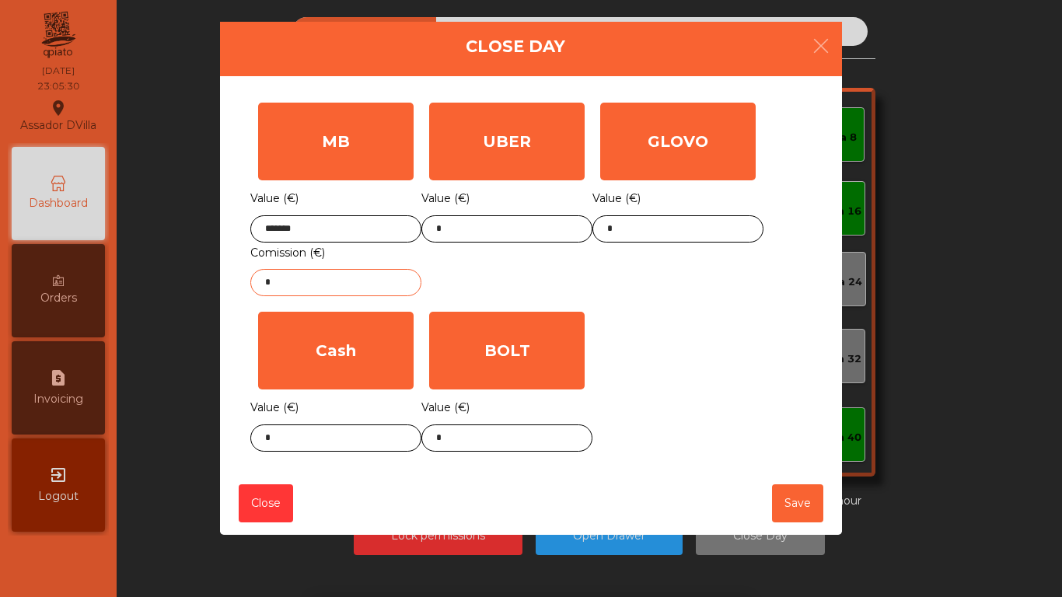
click at [342, 282] on input "*" at bounding box center [335, 282] width 171 height 27
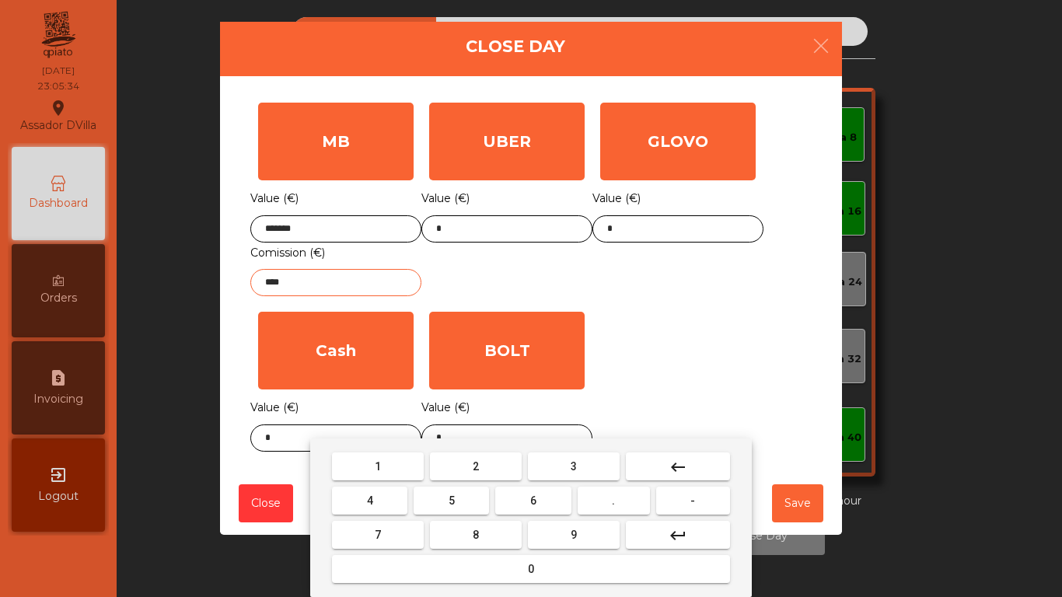
type input "****"
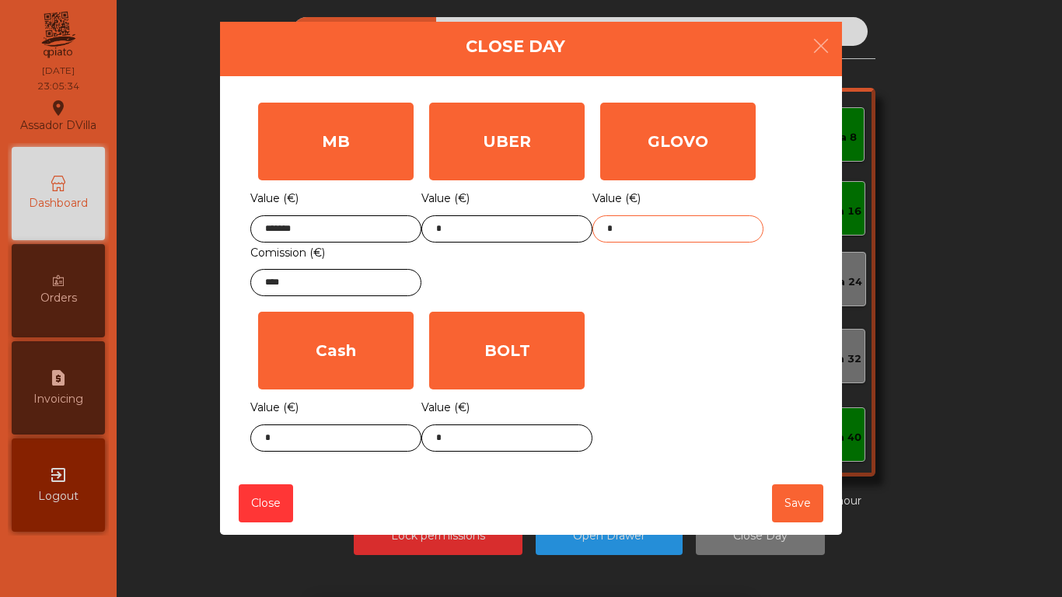
click at [611, 236] on input "*" at bounding box center [678, 228] width 171 height 27
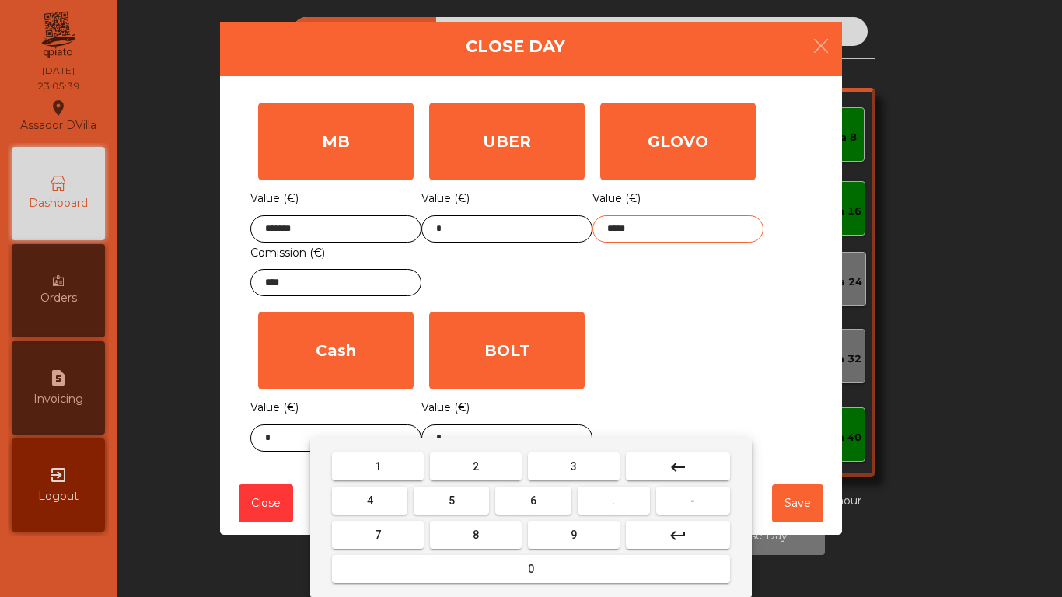
type input "*****"
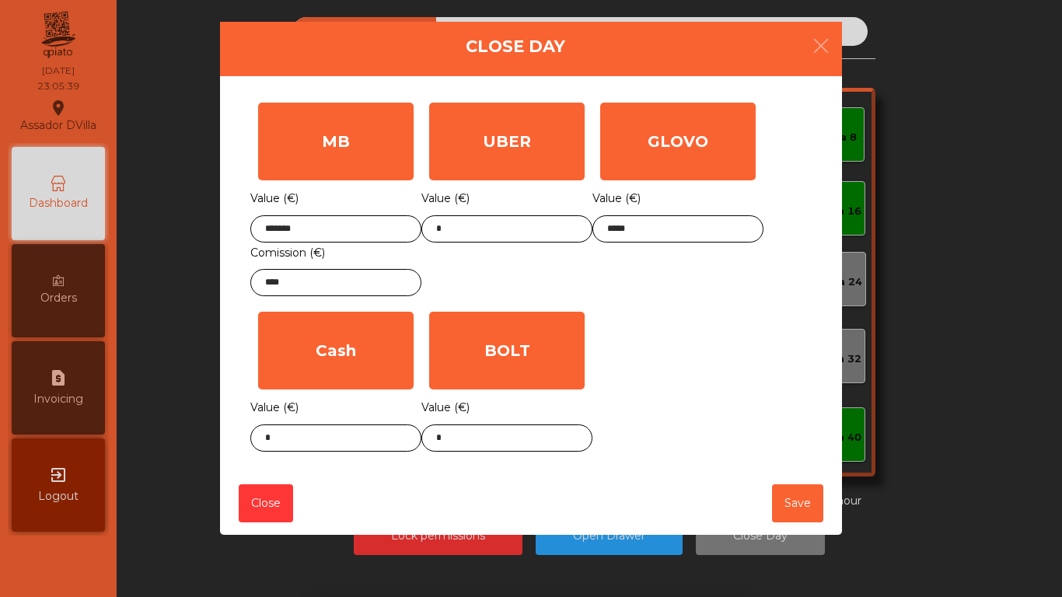
click at [611, 317] on div "MB Value (€) ******* Comission (€) **** UBER Value (€) * GLOVO Value (€) ***** …" at bounding box center [531, 277] width 562 height 365
click at [482, 441] on body "Assador DVilla location_on [DATE] 23:05:40 Dashboard Orders request_page Invoic…" at bounding box center [531, 298] width 1062 height 597
click at [483, 441] on body "Assador DVilla location_on [DATE] 23:05:40 Dashboard Orders request_page Invoic…" at bounding box center [531, 298] width 1062 height 597
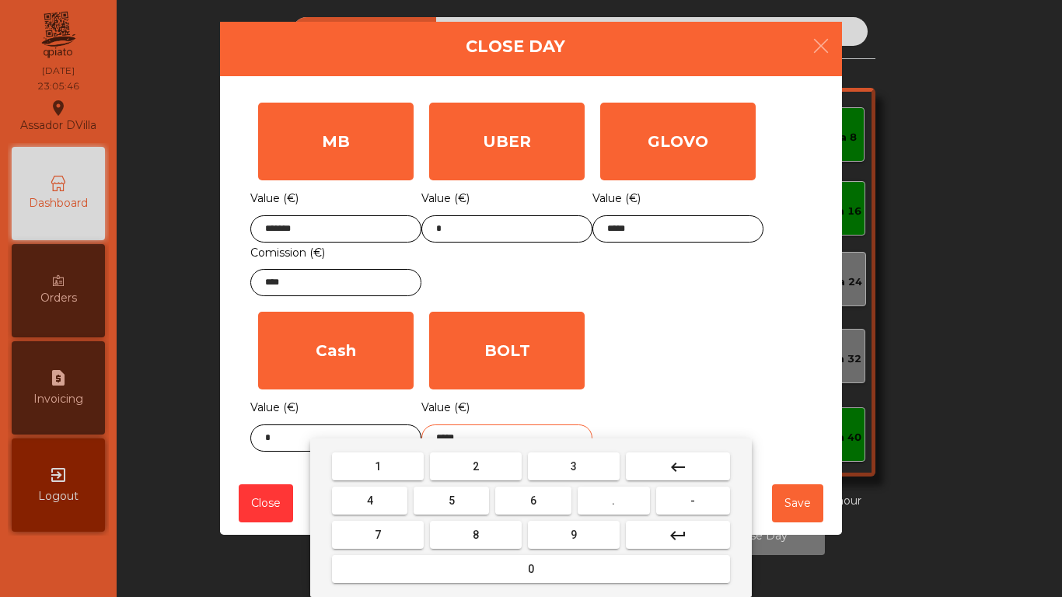
type input "*****"
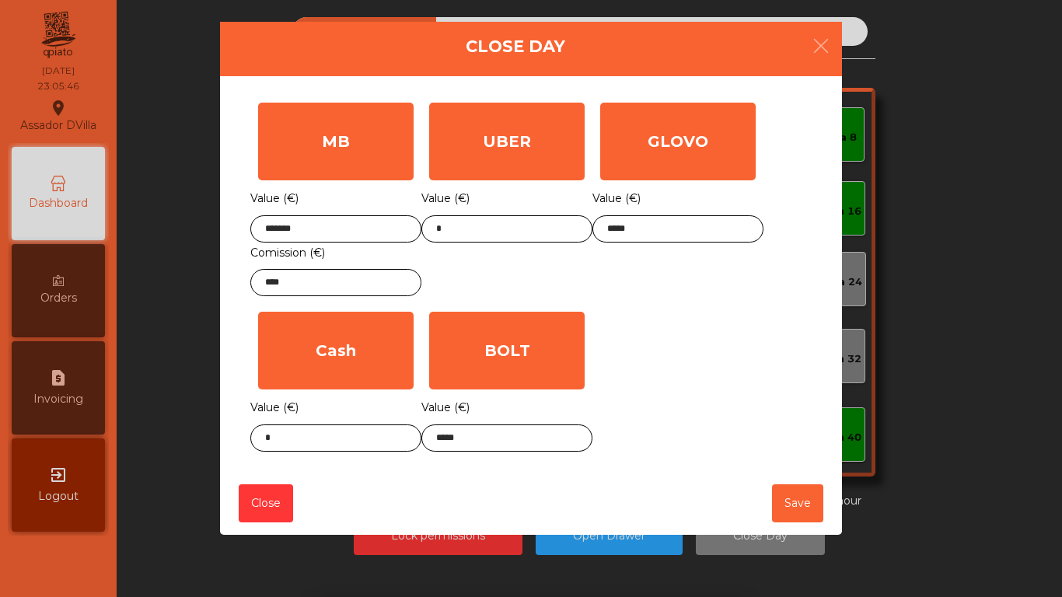
click at [664, 361] on div "MB Value (€) ******* Comission (€) **** UBER Value (€) * GLOVO Value (€) ***** …" at bounding box center [531, 277] width 562 height 365
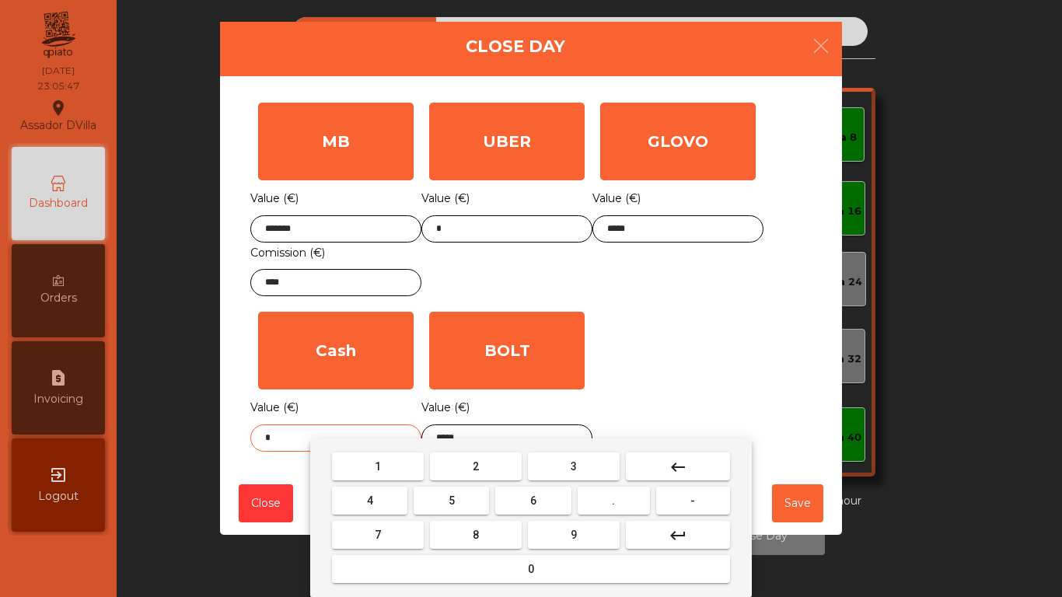
click at [357, 445] on body "Assador DVilla location_on [DATE] 23:05:47 Dashboard Orders request_page Invoic…" at bounding box center [531, 298] width 1062 height 597
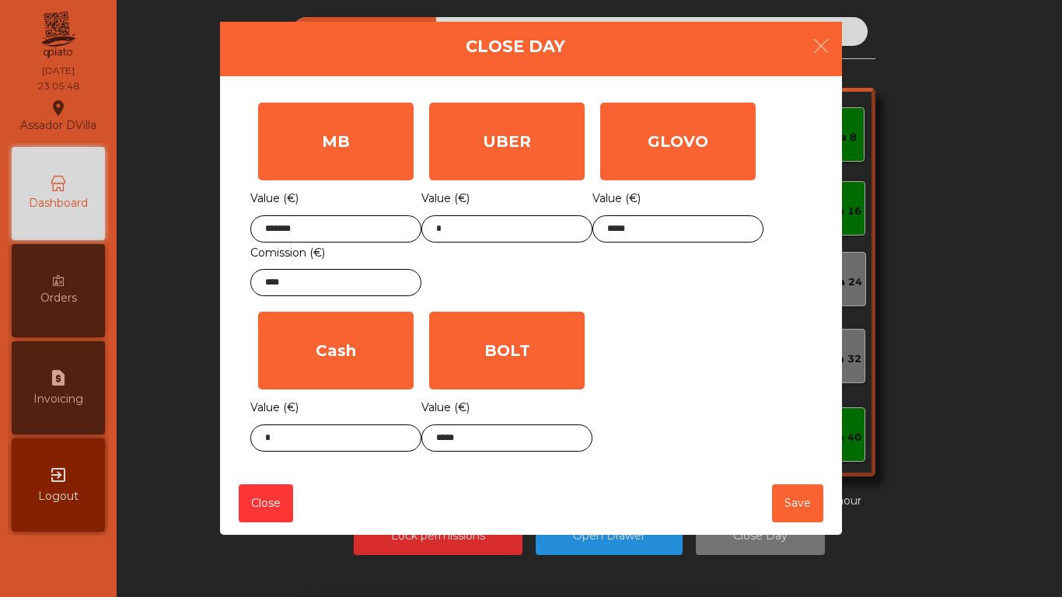
click at [285, 440] on div "1 2 3 keyboard_backspace 4 5 6 . - 7 8 9 keyboard_return 0" at bounding box center [531, 518] width 1062 height 159
click at [285, 440] on body "Assador DVilla location_on [DATE] 23:05:49 Dashboard Orders request_page Invoic…" at bounding box center [531, 298] width 1062 height 597
click at [284, 440] on body "Assador DVilla location_on [DATE] 23:05:49 Dashboard Orders request_page Invoic…" at bounding box center [531, 298] width 1062 height 597
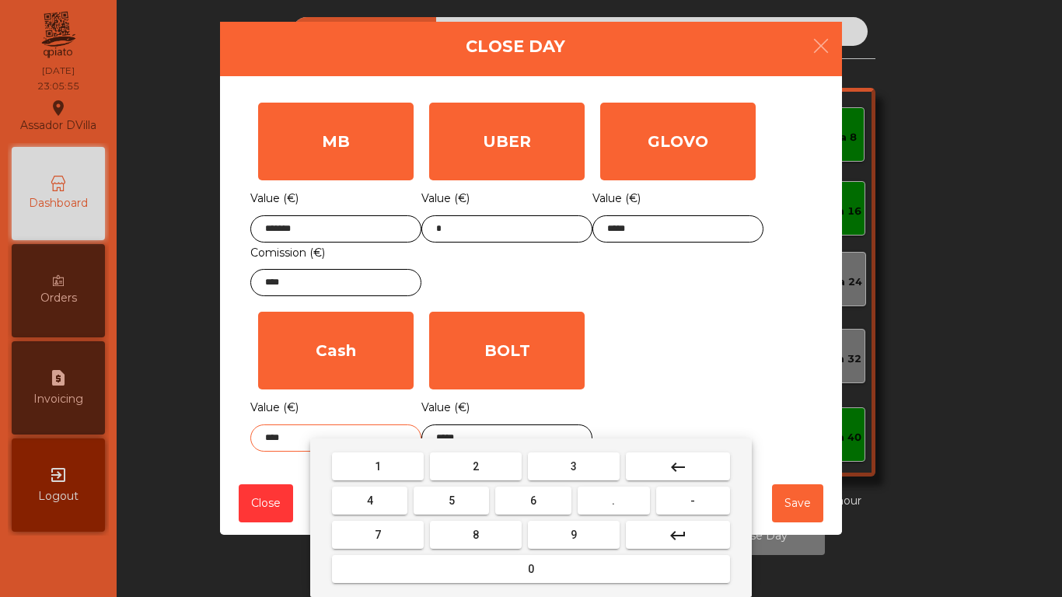
type input "****"
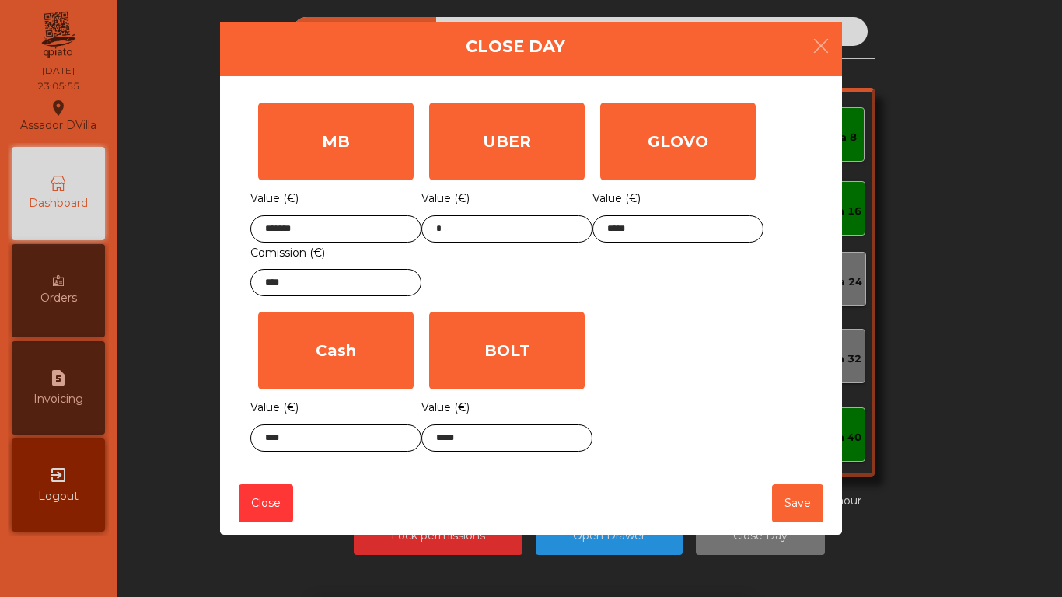
click at [688, 330] on div "MB Value (€) ******* Comission (€) **** UBER Value (€) * GLOVO Value (€) ***** …" at bounding box center [531, 277] width 562 height 365
click at [793, 507] on button "Save" at bounding box center [797, 504] width 51 height 38
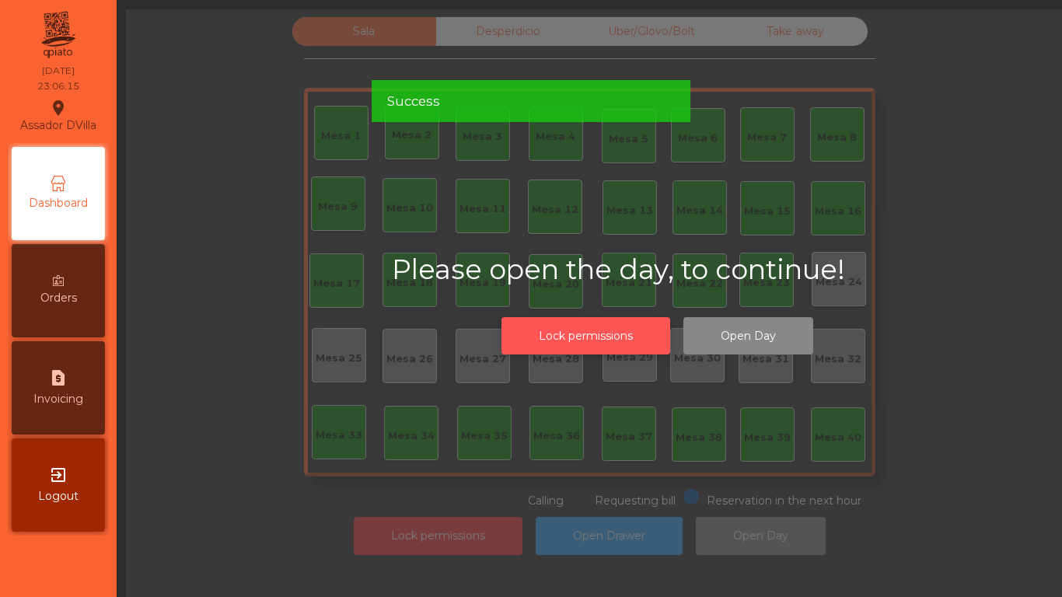
click at [535, 334] on button "Lock permissions" at bounding box center [586, 336] width 169 height 38
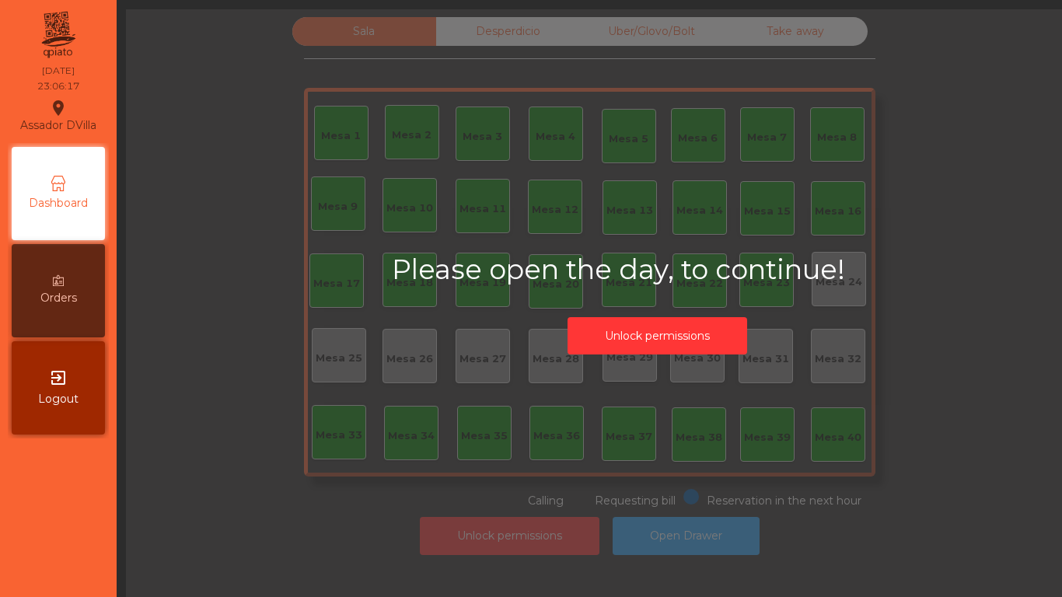
click at [258, 273] on div "Please open the day, to continue! Unlock permissions" at bounding box center [657, 307] width 1062 height 597
drag, startPoint x: 258, startPoint y: 273, endPoint x: 507, endPoint y: 63, distance: 325.7
click at [506, 60] on div "Please open the day, to continue! Unlock permissions" at bounding box center [657, 307] width 1062 height 597
